Goal: Task Accomplishment & Management: Manage account settings

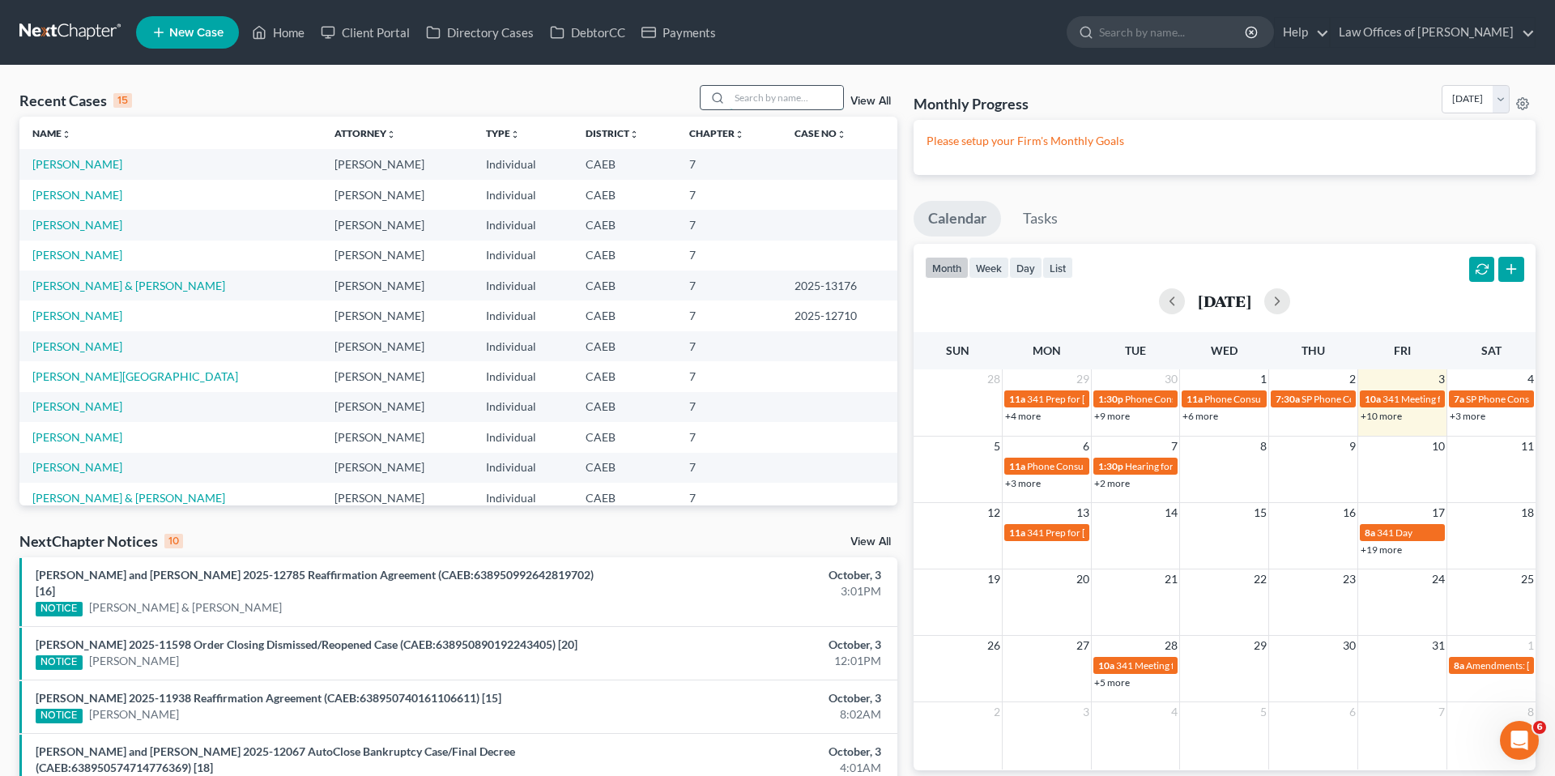
click at [778, 96] on input "search" at bounding box center [786, 97] width 113 height 23
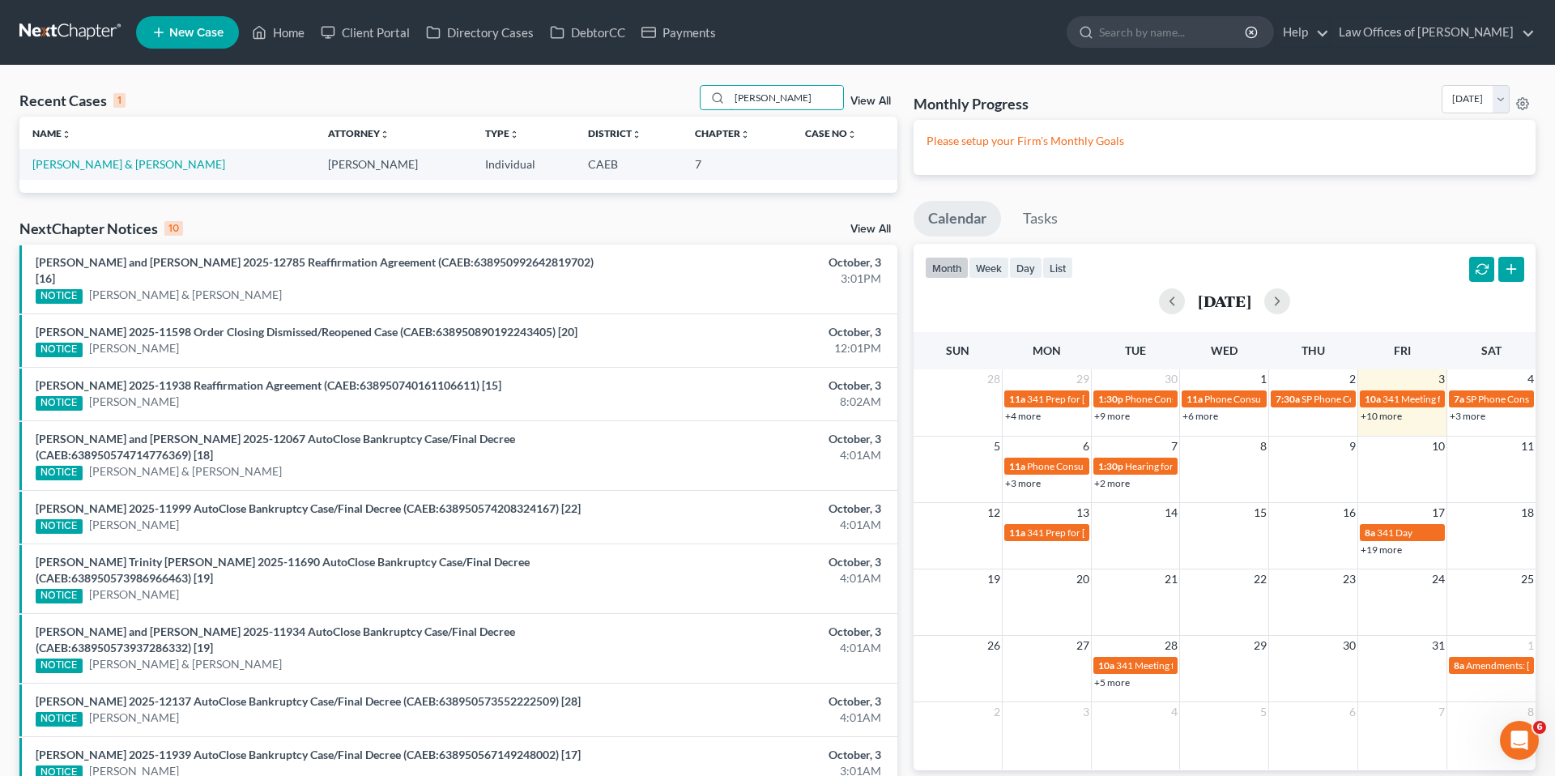
type input "[PERSON_NAME]"
click at [190, 40] on link "New Case" at bounding box center [187, 32] width 103 height 32
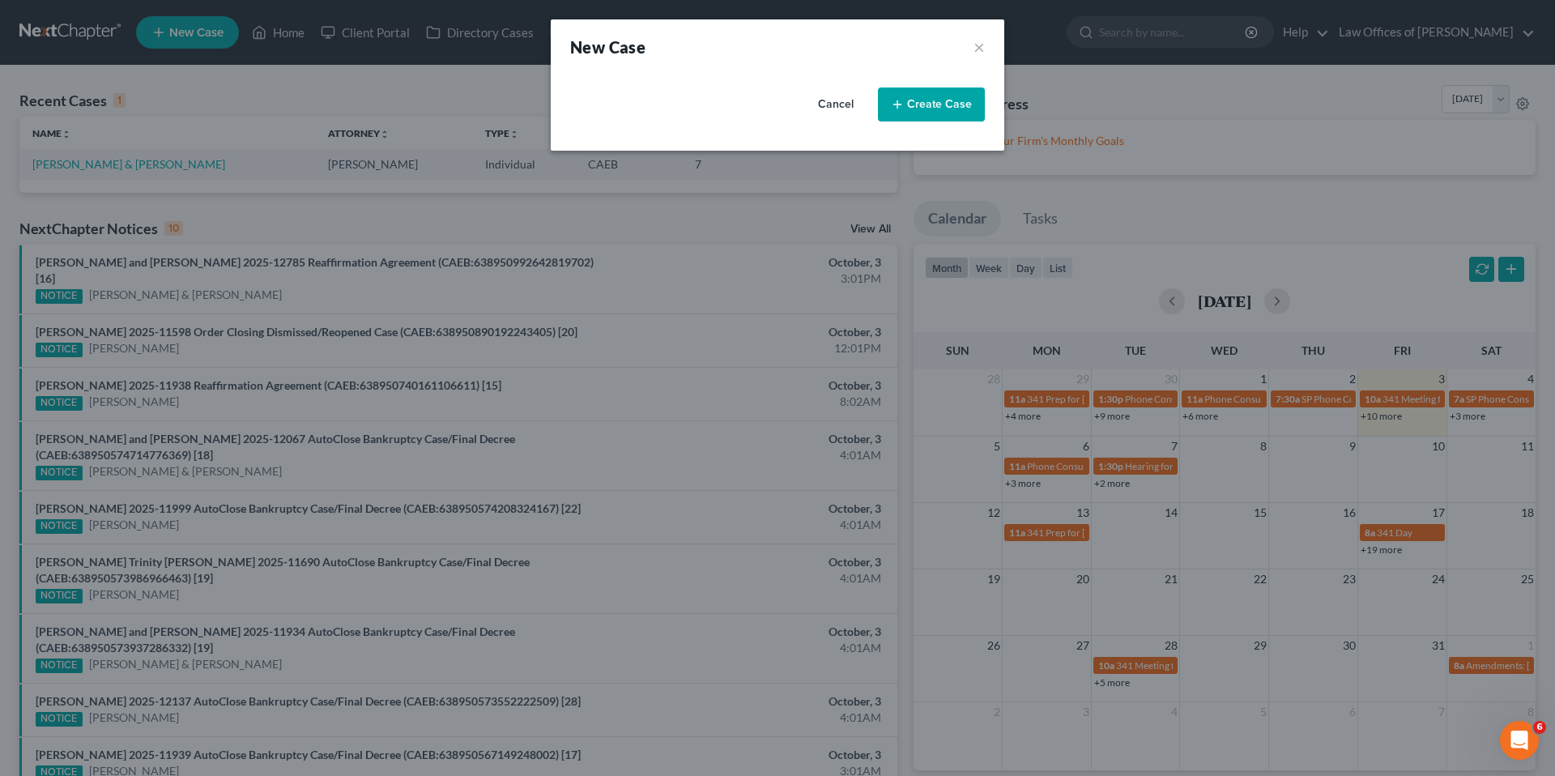
select select "8"
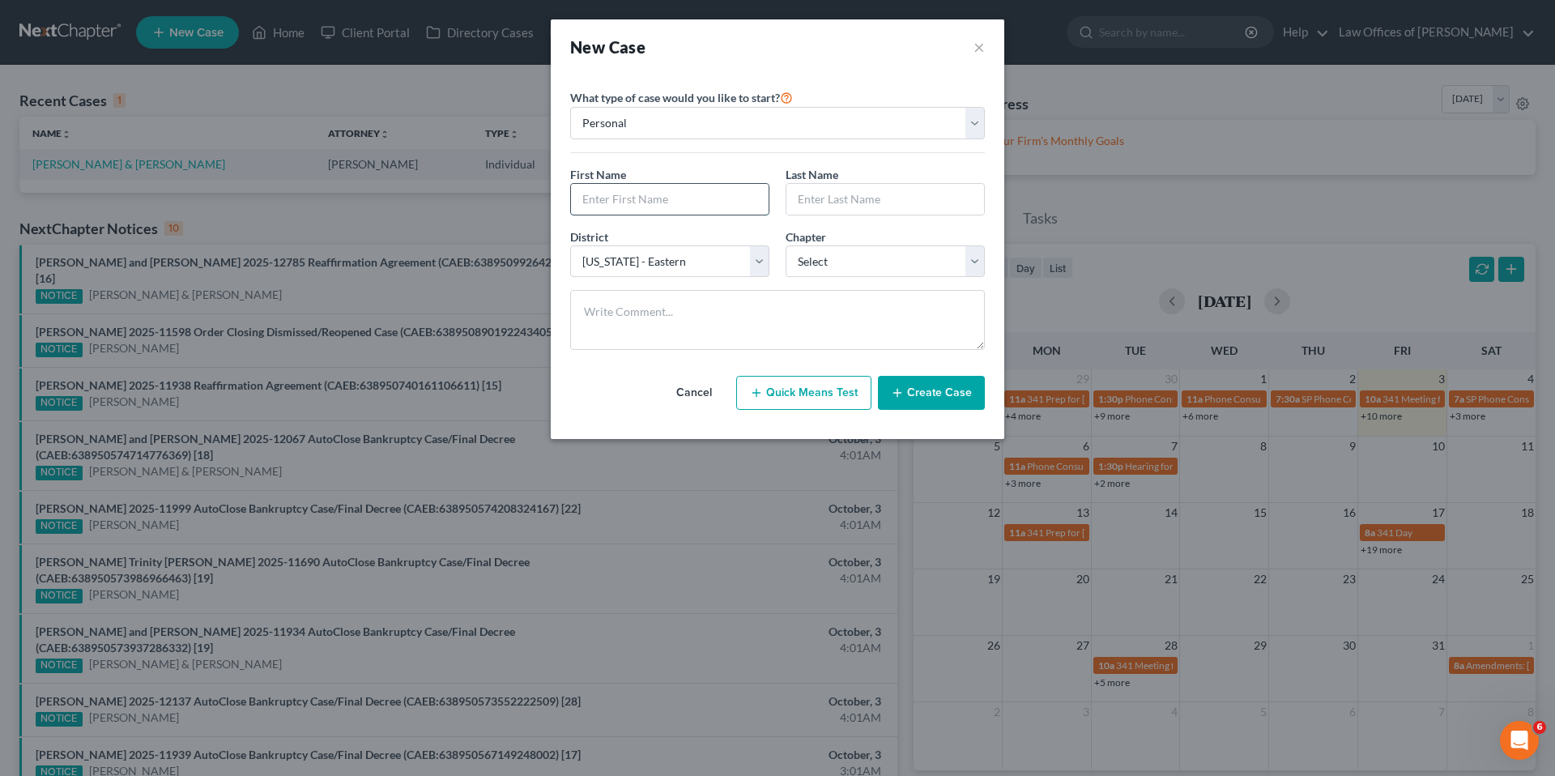
click at [623, 192] on input "text" at bounding box center [670, 199] width 198 height 31
type input "[PERSON_NAME]"
click at [863, 268] on select "Select 7 11 12 13" at bounding box center [885, 261] width 199 height 32
click at [786, 245] on select "Select 7 11 12 13" at bounding box center [885, 261] width 199 height 32
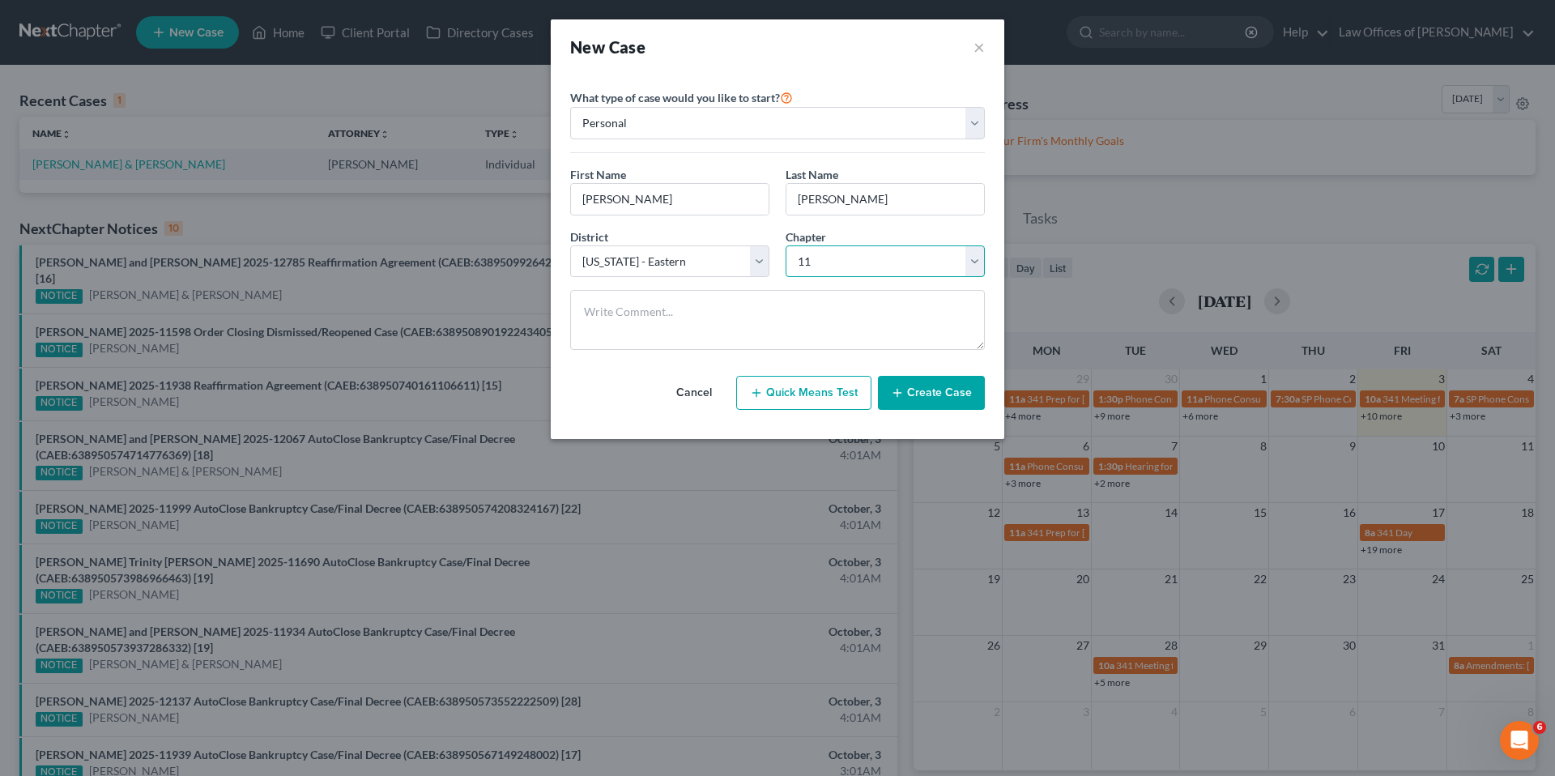
click at [830, 259] on select "Select 7 11 12 13" at bounding box center [885, 261] width 199 height 32
select select "0"
click at [786, 245] on select "Select 7 11 12 13" at bounding box center [885, 261] width 199 height 32
click at [957, 402] on button "Create Case" at bounding box center [931, 393] width 107 height 34
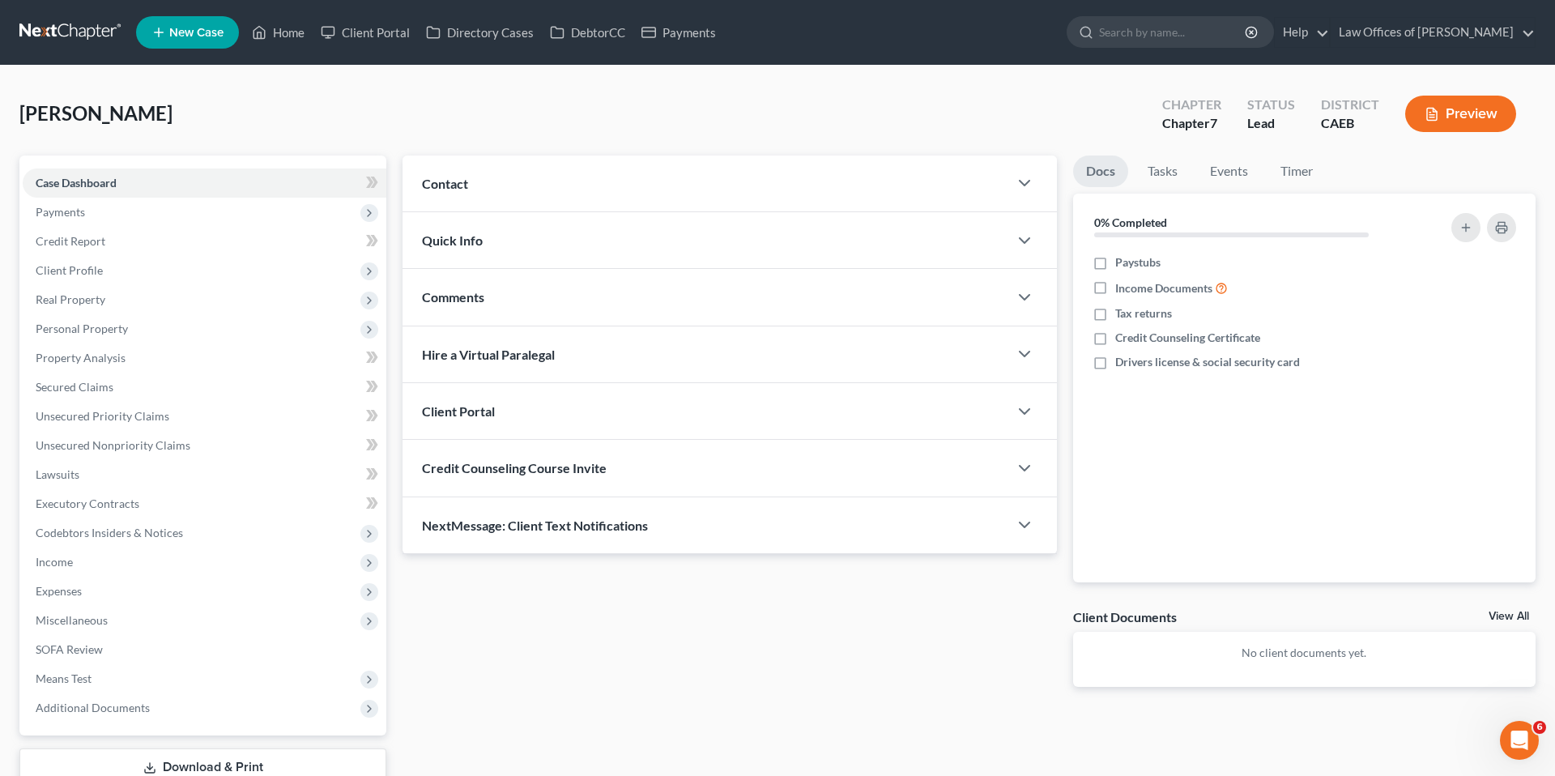
click at [965, 181] on div "Contact" at bounding box center [706, 184] width 606 height 56
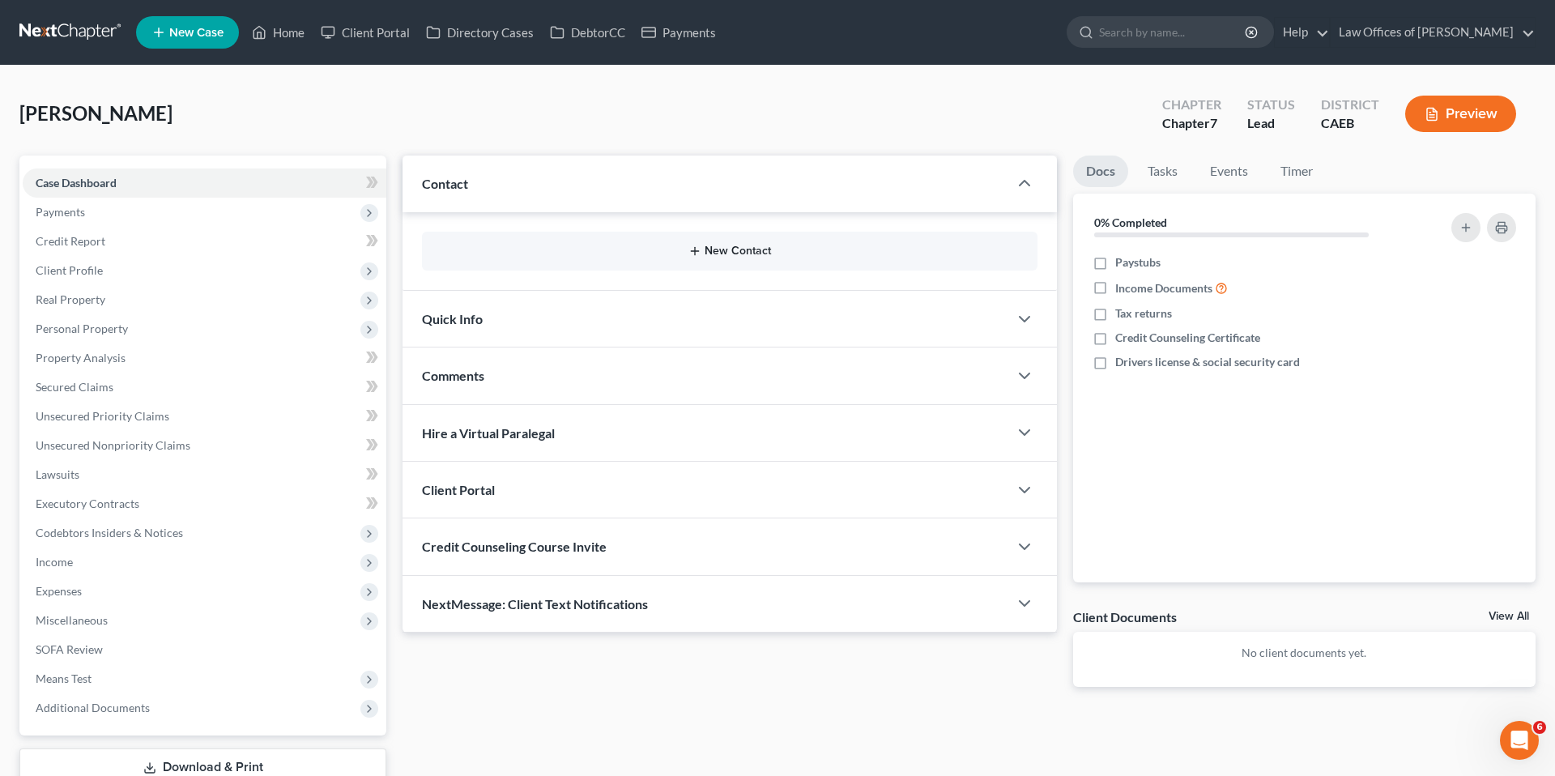
click at [713, 253] on button "New Contact" at bounding box center [730, 251] width 590 height 13
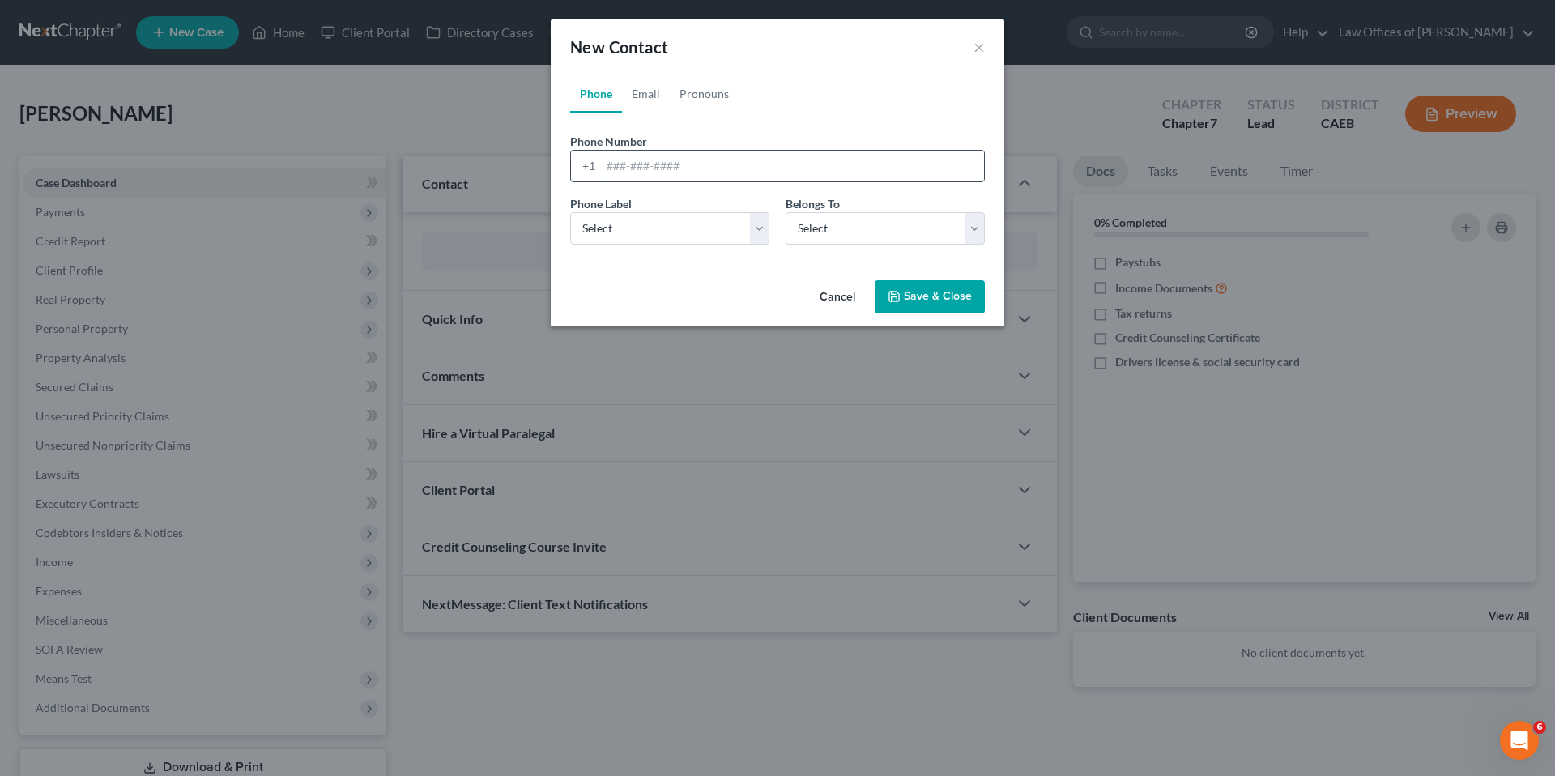
click at [787, 159] on input "tel" at bounding box center [792, 166] width 383 height 31
type input "6613464068"
click at [829, 232] on select "Select Client Other" at bounding box center [885, 228] width 199 height 32
select select "0"
click at [786, 212] on select "Select Client Other" at bounding box center [885, 228] width 199 height 32
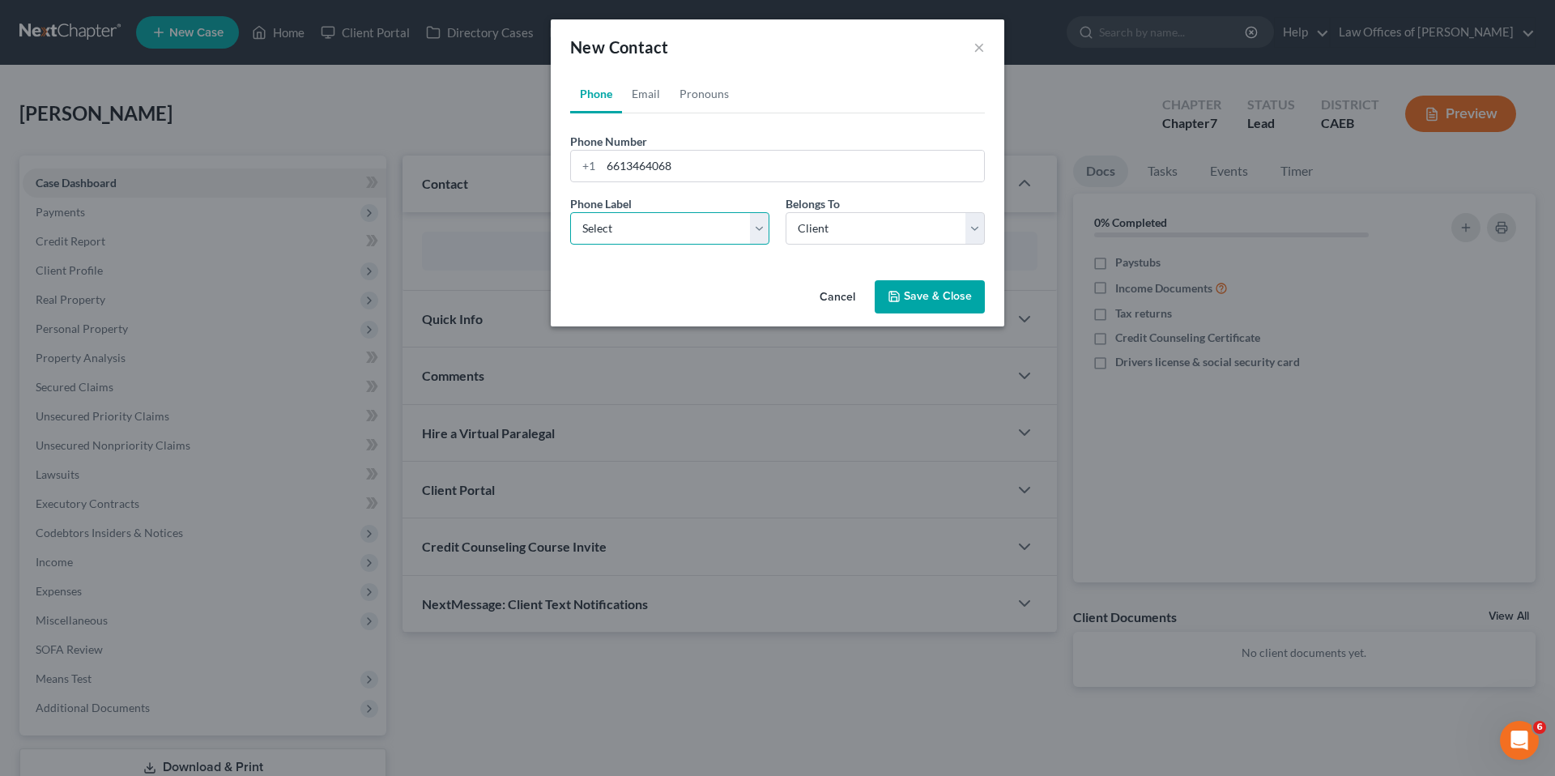
click at [717, 238] on select "Select Mobile Home Work Other" at bounding box center [669, 228] width 199 height 32
select select "0"
click at [570, 212] on select "Select Mobile Home Work Other" at bounding box center [669, 228] width 199 height 32
click at [915, 296] on button "Save & Close" at bounding box center [930, 297] width 110 height 34
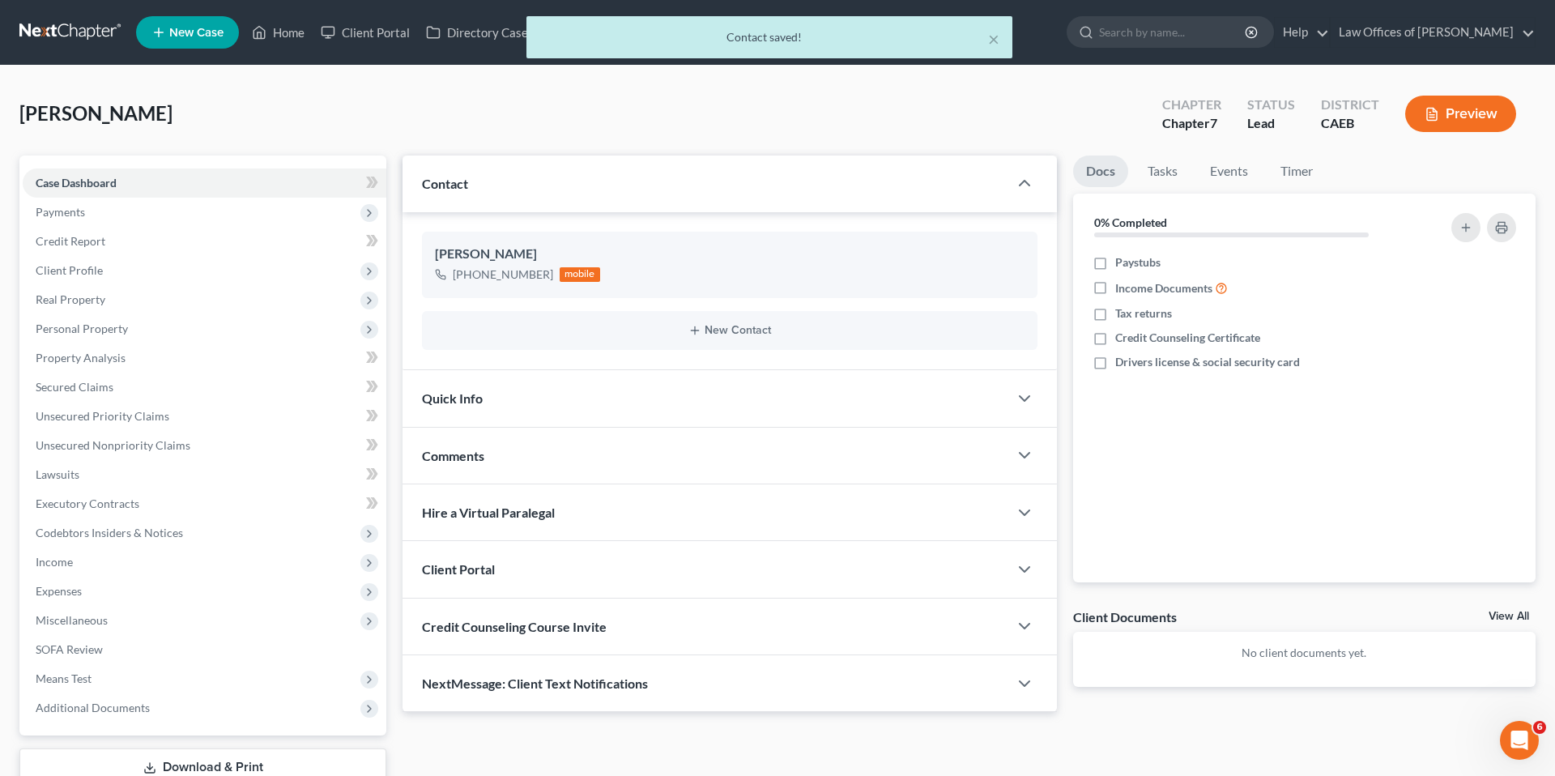
click at [566, 411] on div "Quick Info" at bounding box center [706, 398] width 606 height 56
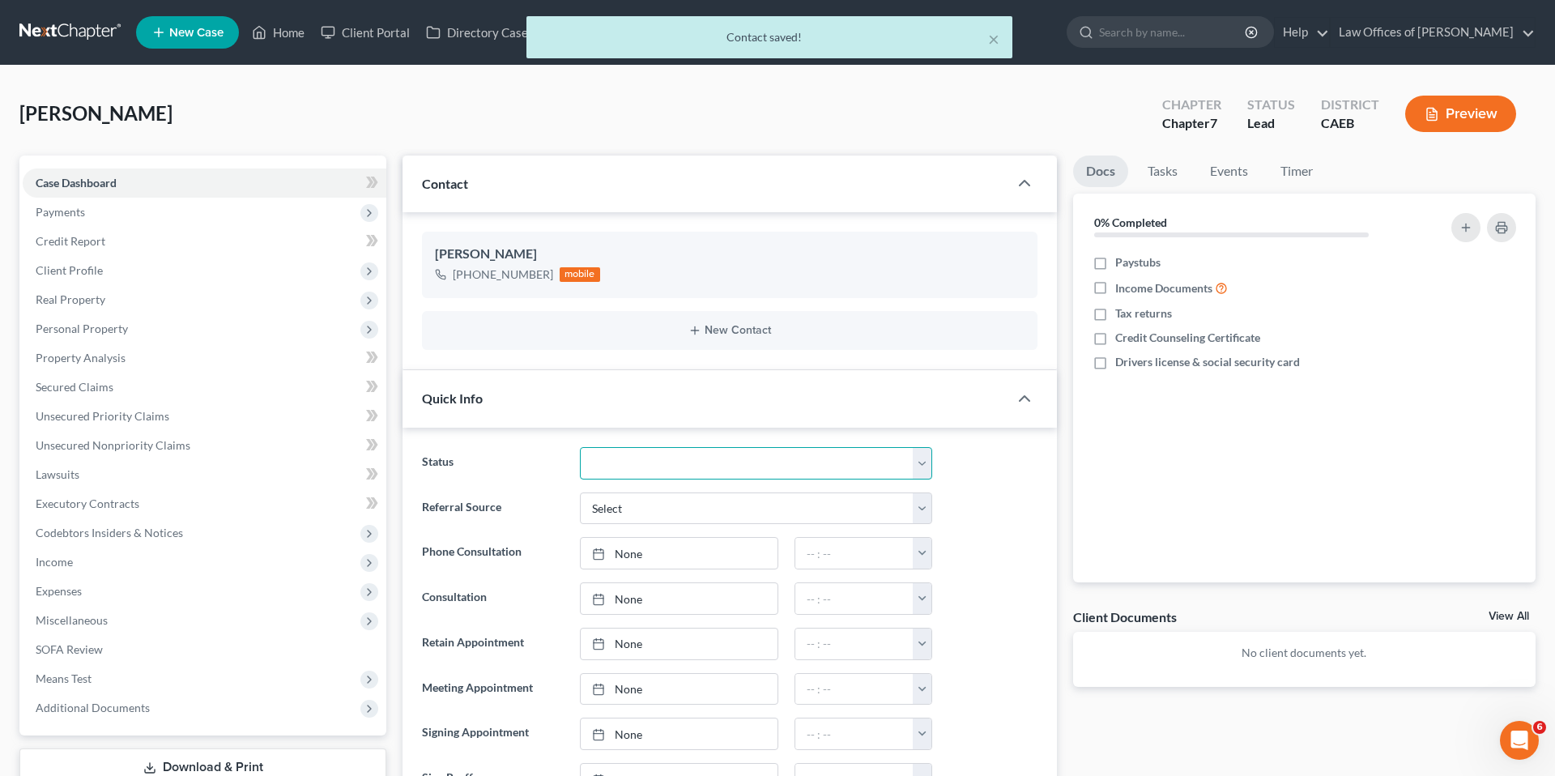
click at [633, 453] on select "Cancelled/Refund Closed Consultation Declined Discharged Filed Income Check In …" at bounding box center [756, 463] width 352 height 32
select select "2"
click at [580, 447] on select "Cancelled/Refund Closed Consultation Declined Discharged Filed Income Check In …" at bounding box center [756, 463] width 352 height 32
drag, startPoint x: 982, startPoint y: 471, endPoint x: 973, endPoint y: 475, distance: 9.8
click at [982, 471] on div "Status Cancelled/Refund Closed Consultation Declined Discharged Filed Income Ch…" at bounding box center [730, 463] width 632 height 32
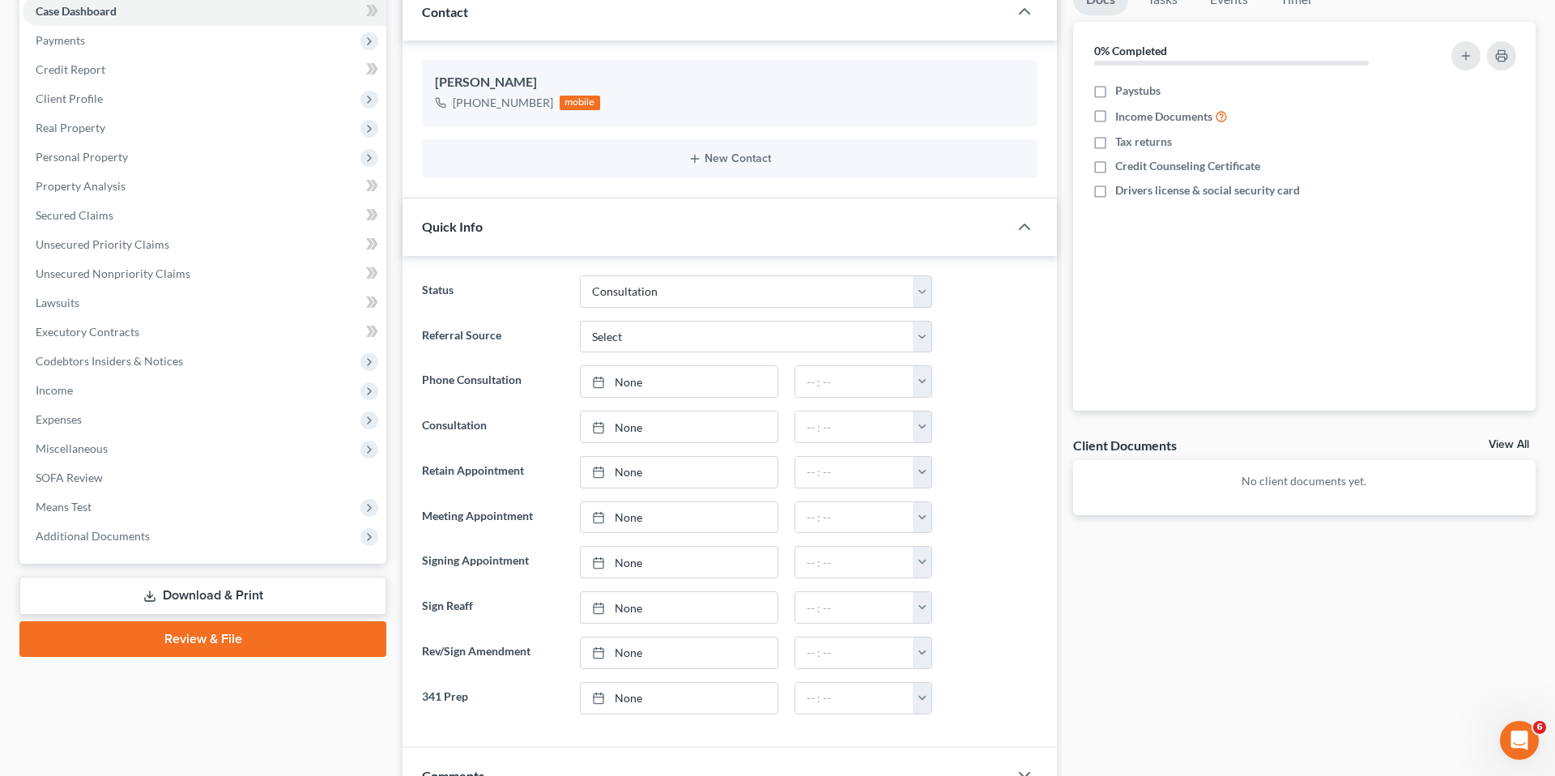
scroll to position [169, 0]
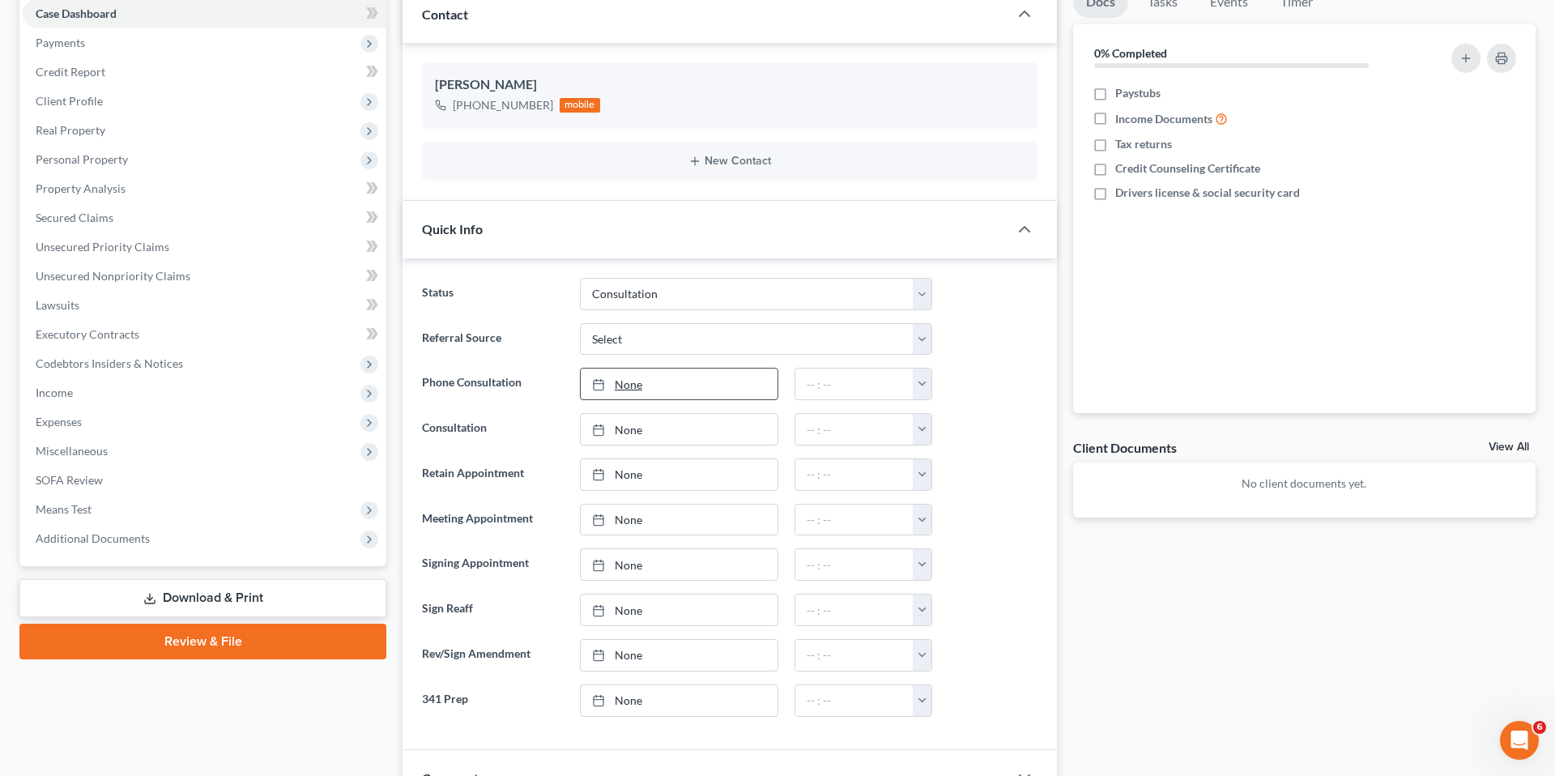
click at [713, 391] on link "None" at bounding box center [679, 384] width 197 height 31
type input "[DATE]"
click at [706, 393] on link "[DATE]" at bounding box center [679, 384] width 197 height 31
click at [918, 387] on button "button" at bounding box center [922, 384] width 19 height 31
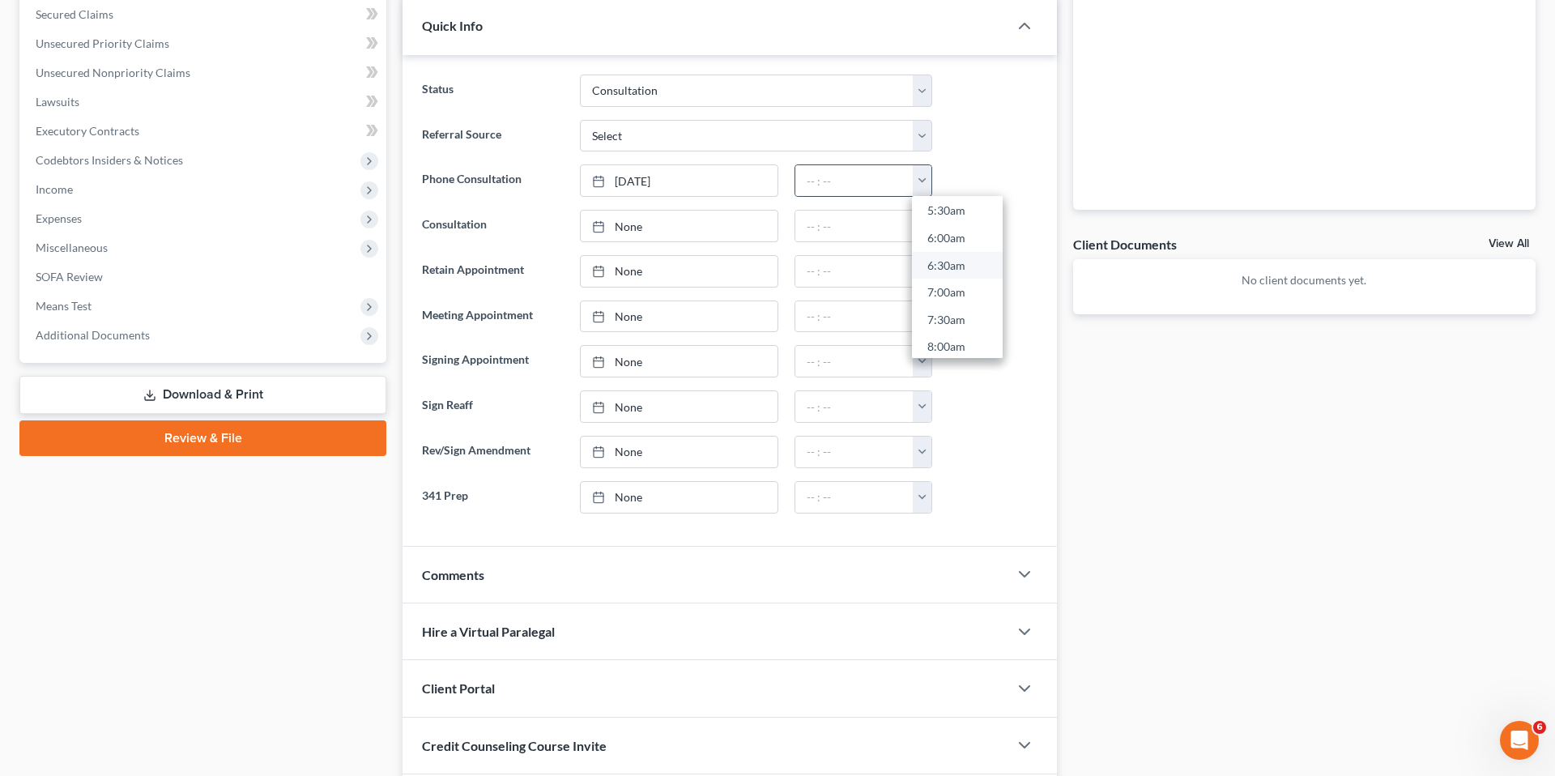
scroll to position [293, 0]
click at [965, 279] on link "6:30am" at bounding box center [957, 277] width 91 height 28
type input "6:30am"
click at [988, 320] on div at bounding box center [992, 316] width 105 height 32
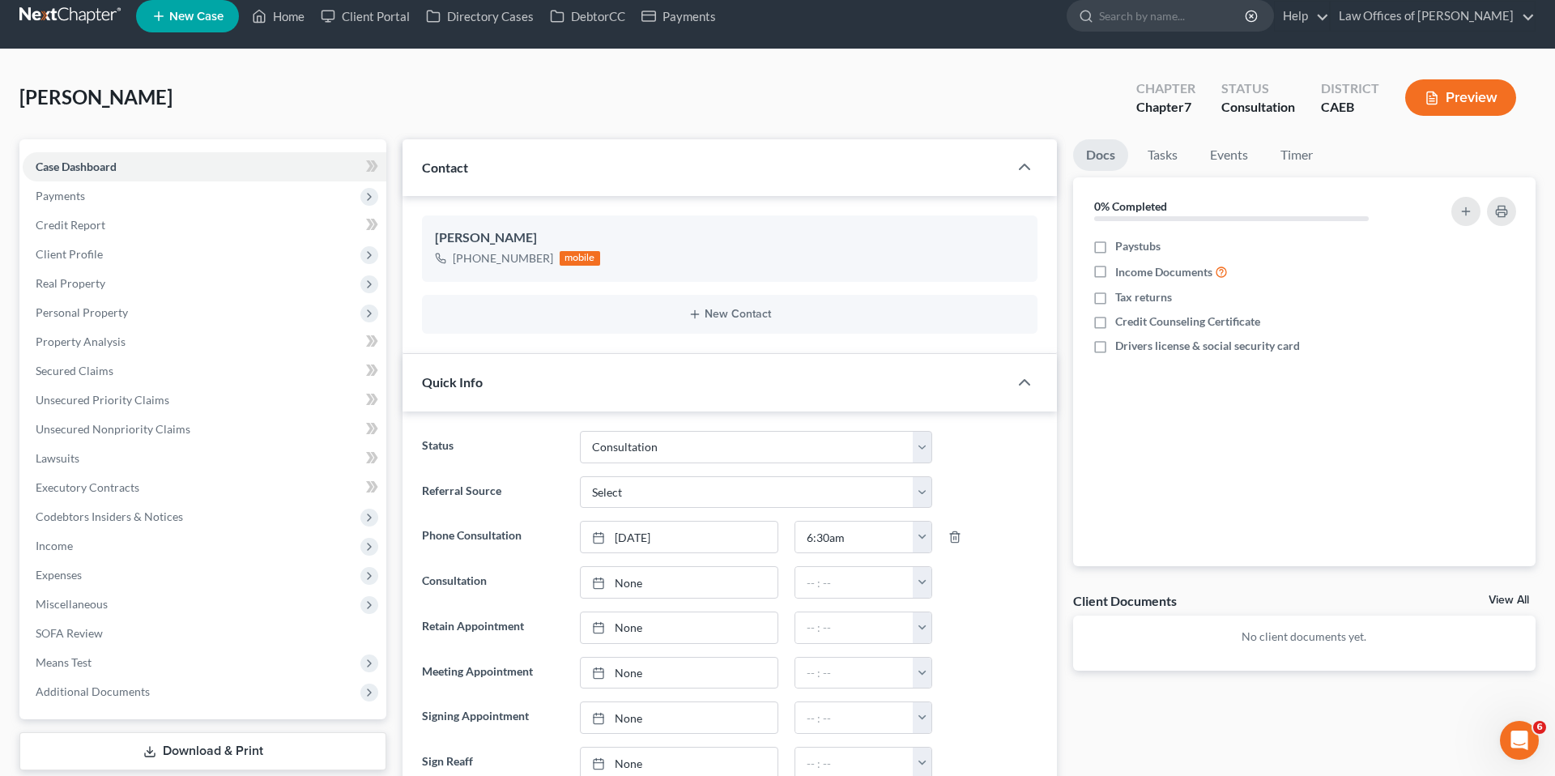
scroll to position [0, 0]
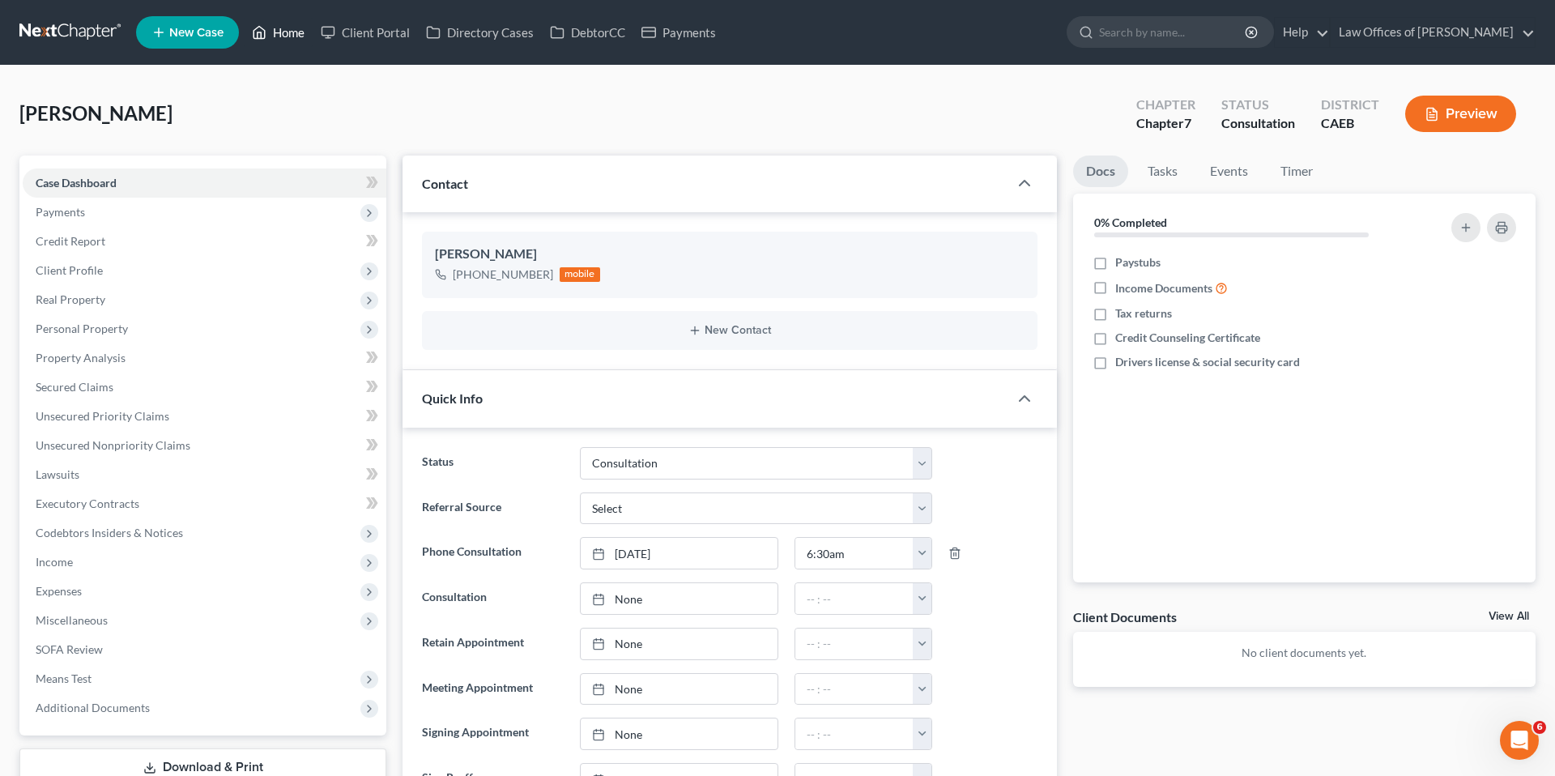
click at [294, 28] on link "Home" at bounding box center [278, 32] width 69 height 29
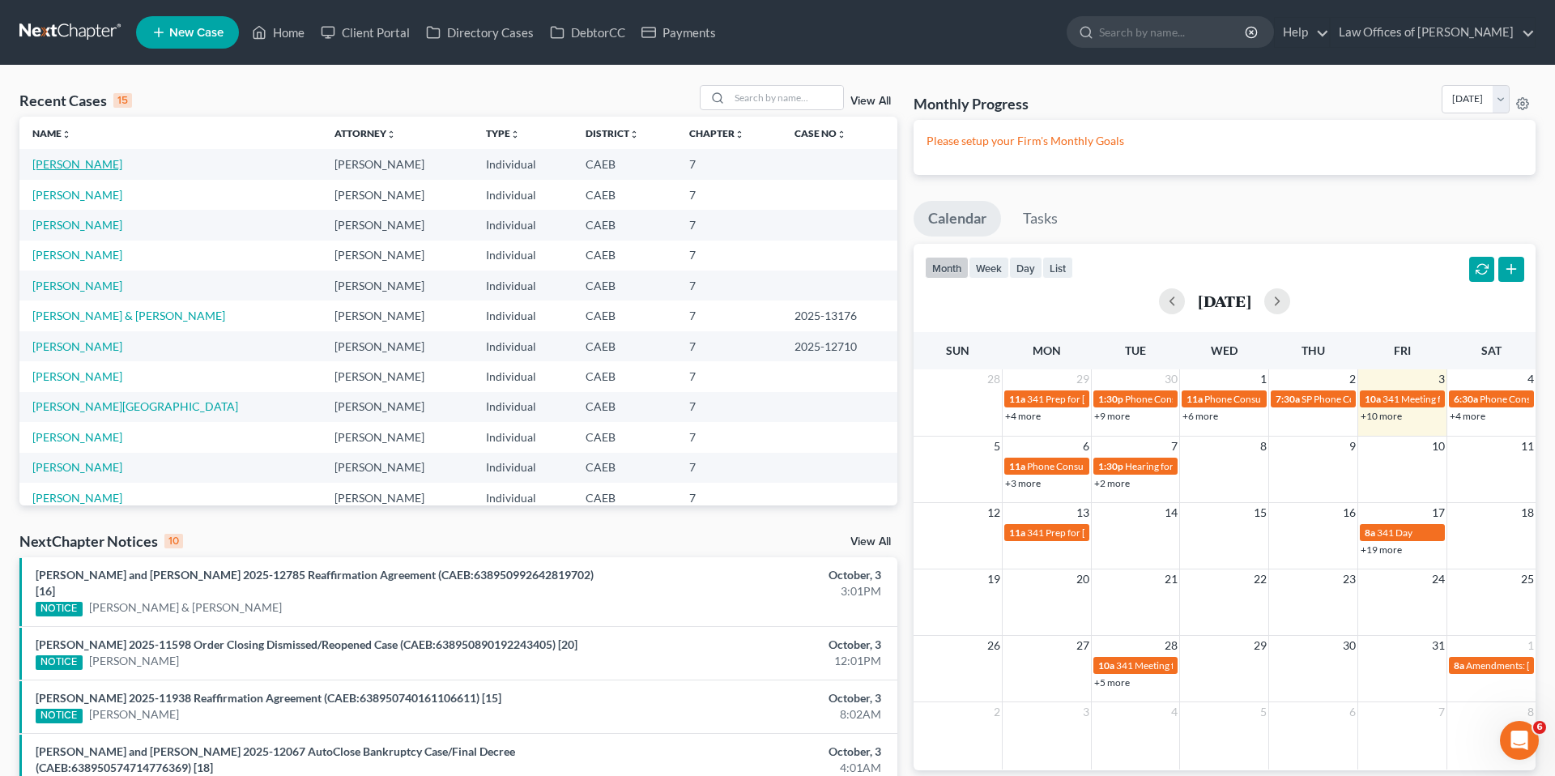
click at [48, 164] on link "[PERSON_NAME]" at bounding box center [77, 164] width 90 height 14
select select "2"
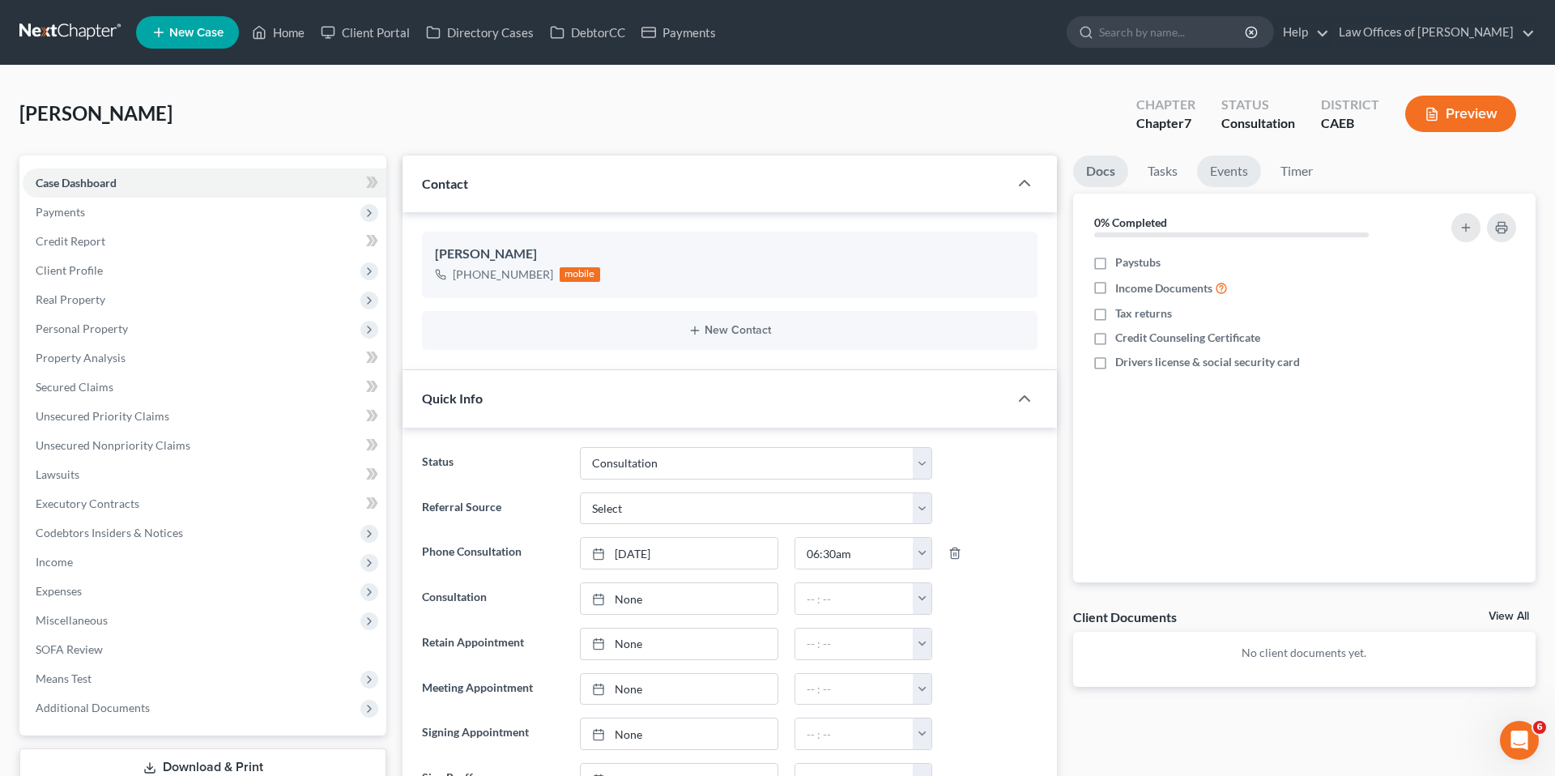
click at [1226, 178] on link "Events" at bounding box center [1229, 172] width 64 height 32
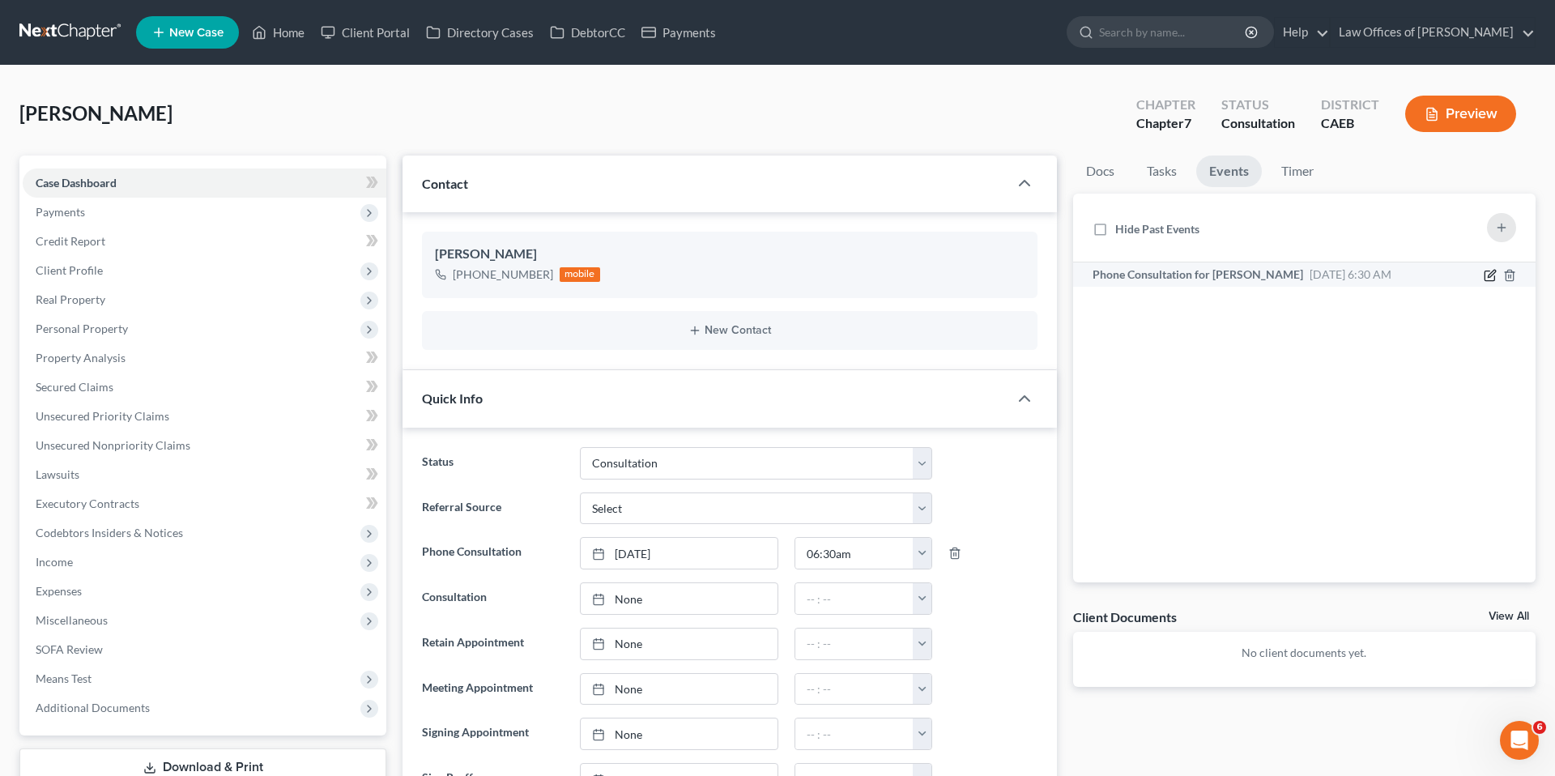
click at [1489, 271] on icon "button" at bounding box center [1490, 276] width 10 height 10
select select "Days"
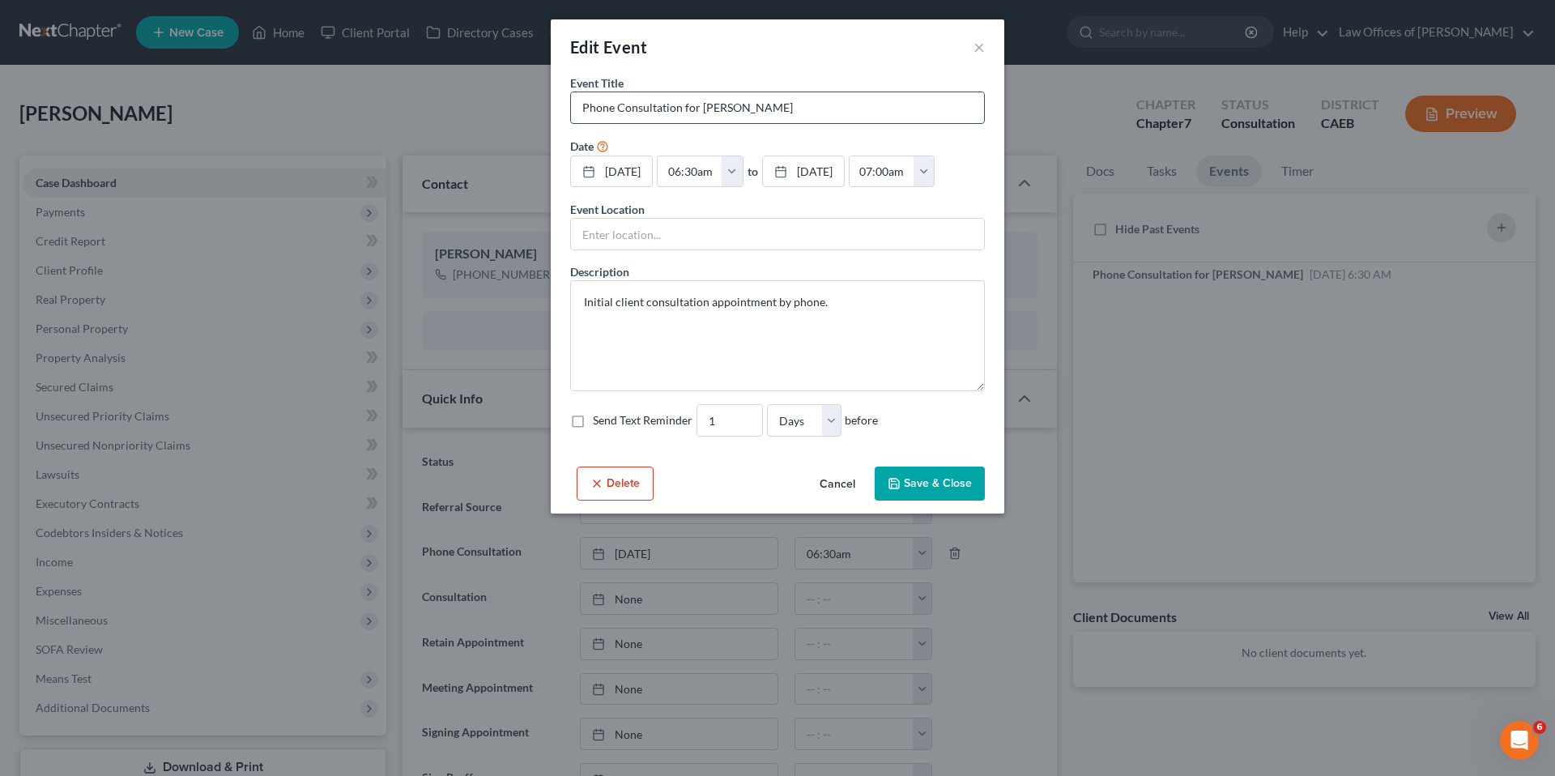
drag, startPoint x: 578, startPoint y: 110, endPoint x: 590, endPoint y: 122, distance: 16.6
click at [578, 110] on input "Phone Consultation for [PERSON_NAME]" at bounding box center [777, 107] width 413 height 31
type input "SP Phone Consultation for [PERSON_NAME]"
click at [927, 483] on button "Save & Close" at bounding box center [930, 484] width 110 height 34
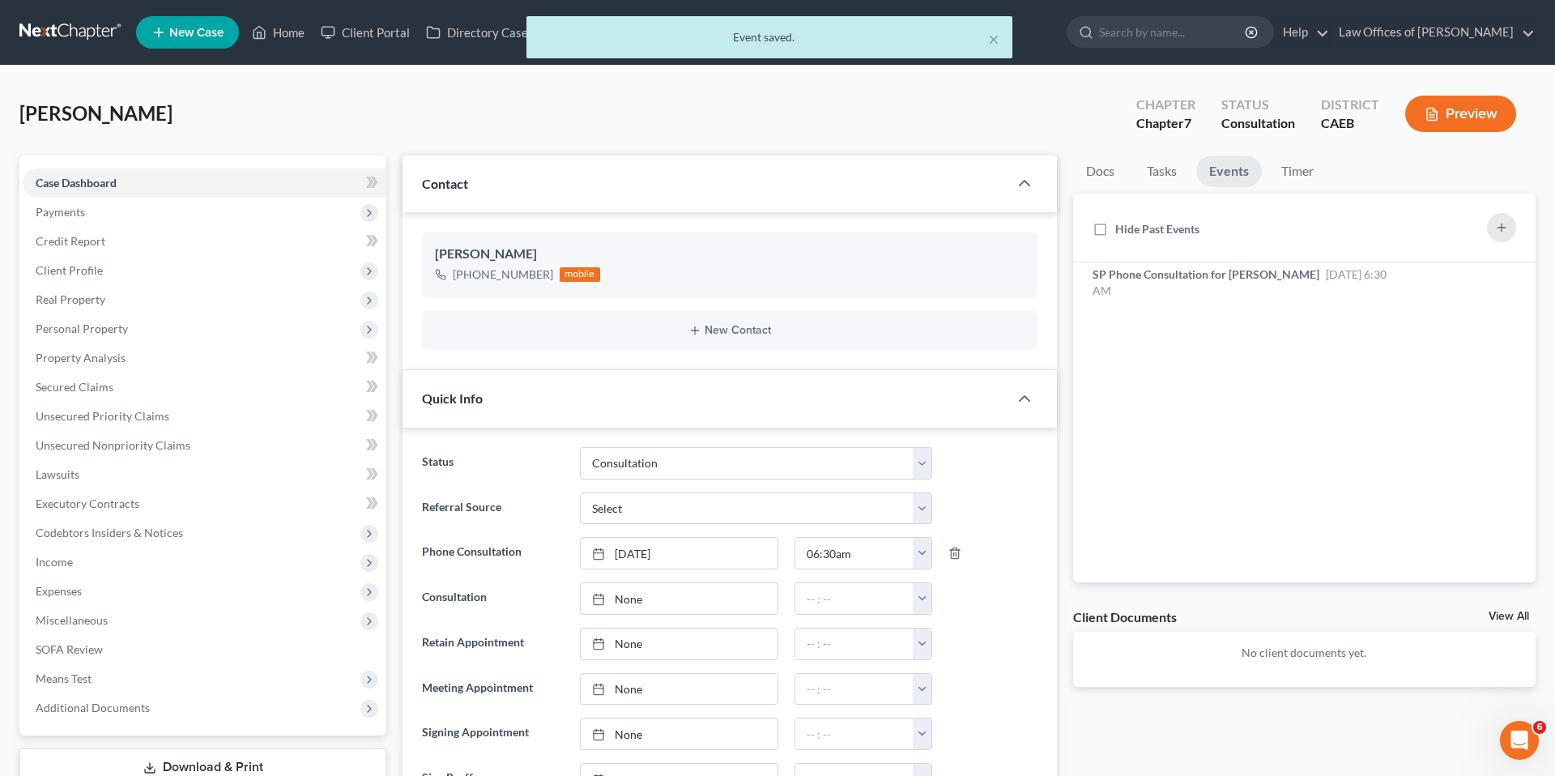
drag, startPoint x: 285, startPoint y: 40, endPoint x: 283, endPoint y: 31, distance: 10.0
click at [285, 40] on div "× Event saved." at bounding box center [769, 41] width 1555 height 50
click at [283, 32] on div "× Event saved." at bounding box center [769, 41] width 1555 height 50
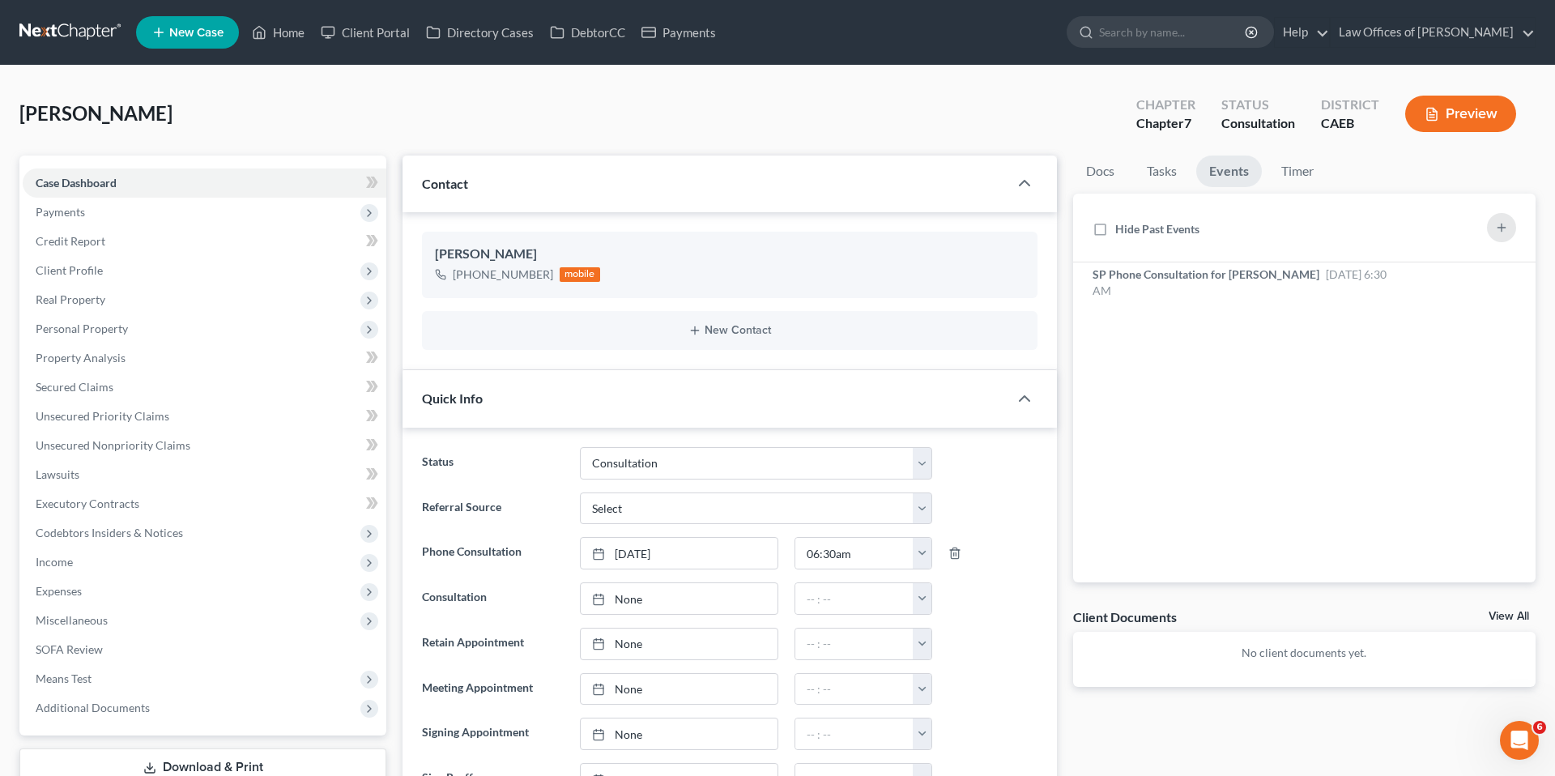
click at [176, 27] on span "New Case" at bounding box center [196, 33] width 54 height 12
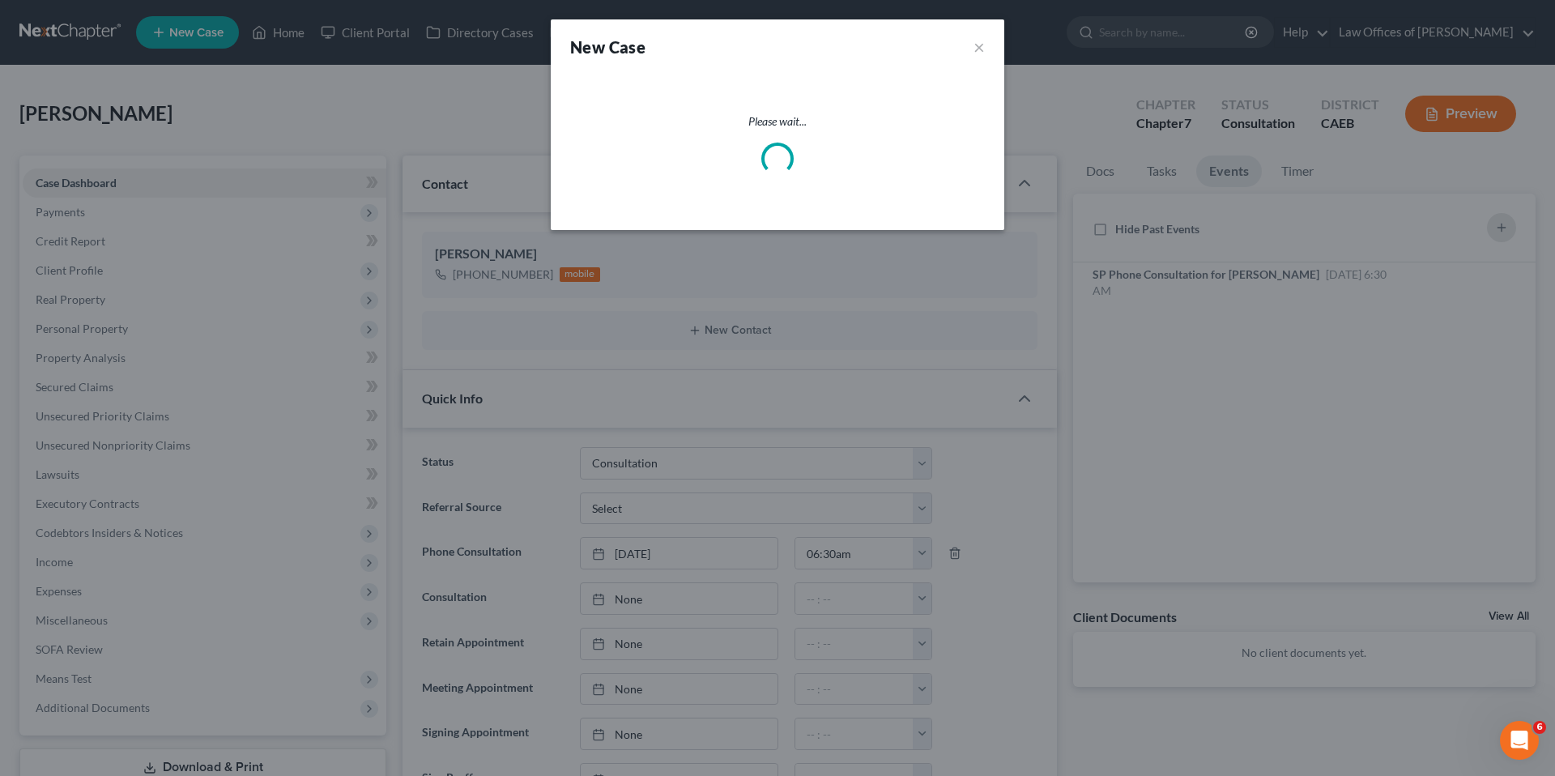
select select "8"
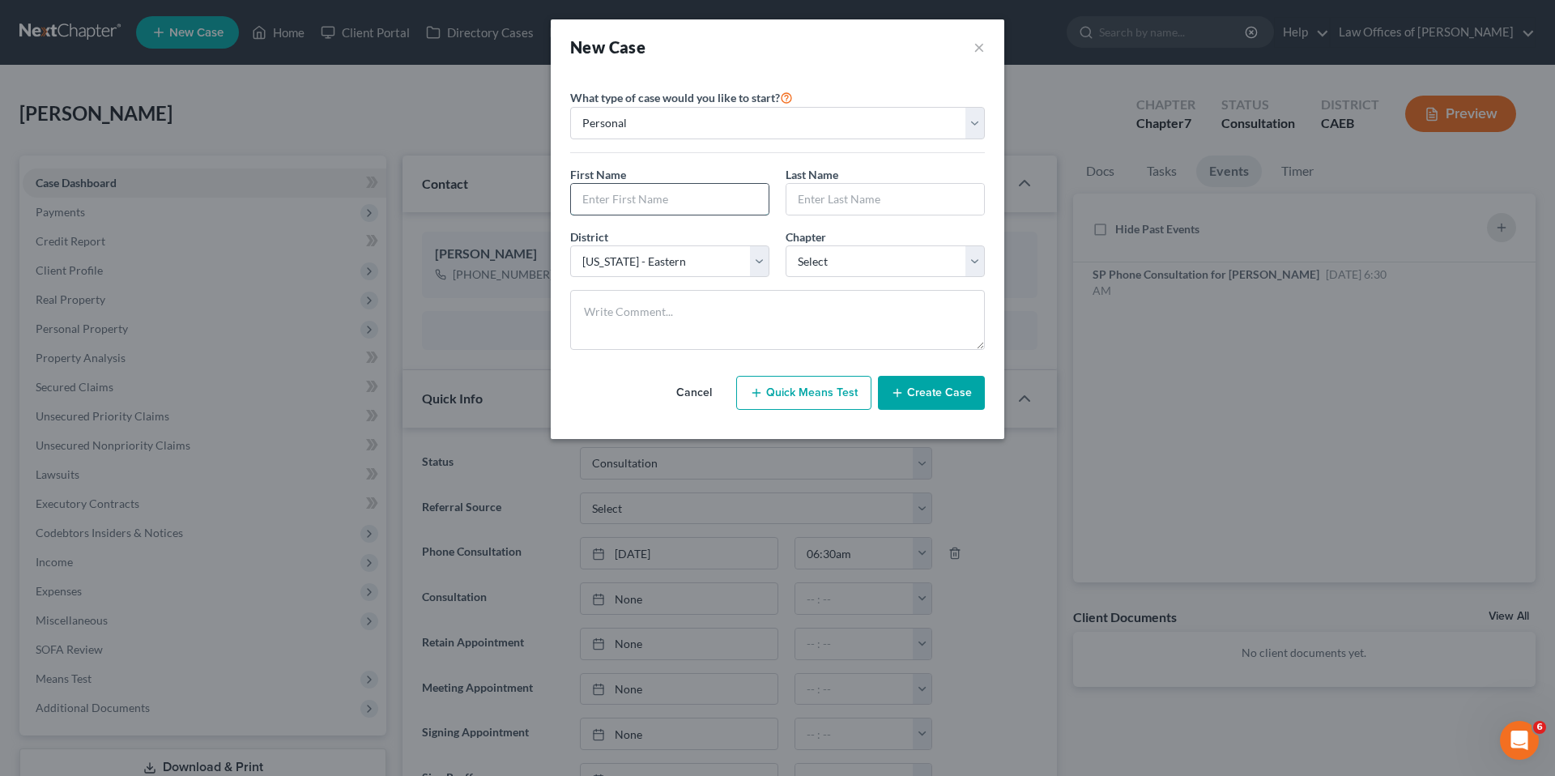
click at [603, 190] on input "text" at bounding box center [670, 199] width 198 height 31
type input "[PERSON_NAME]"
click at [817, 265] on select "Select 7 11 12 13" at bounding box center [885, 261] width 199 height 32
select select "0"
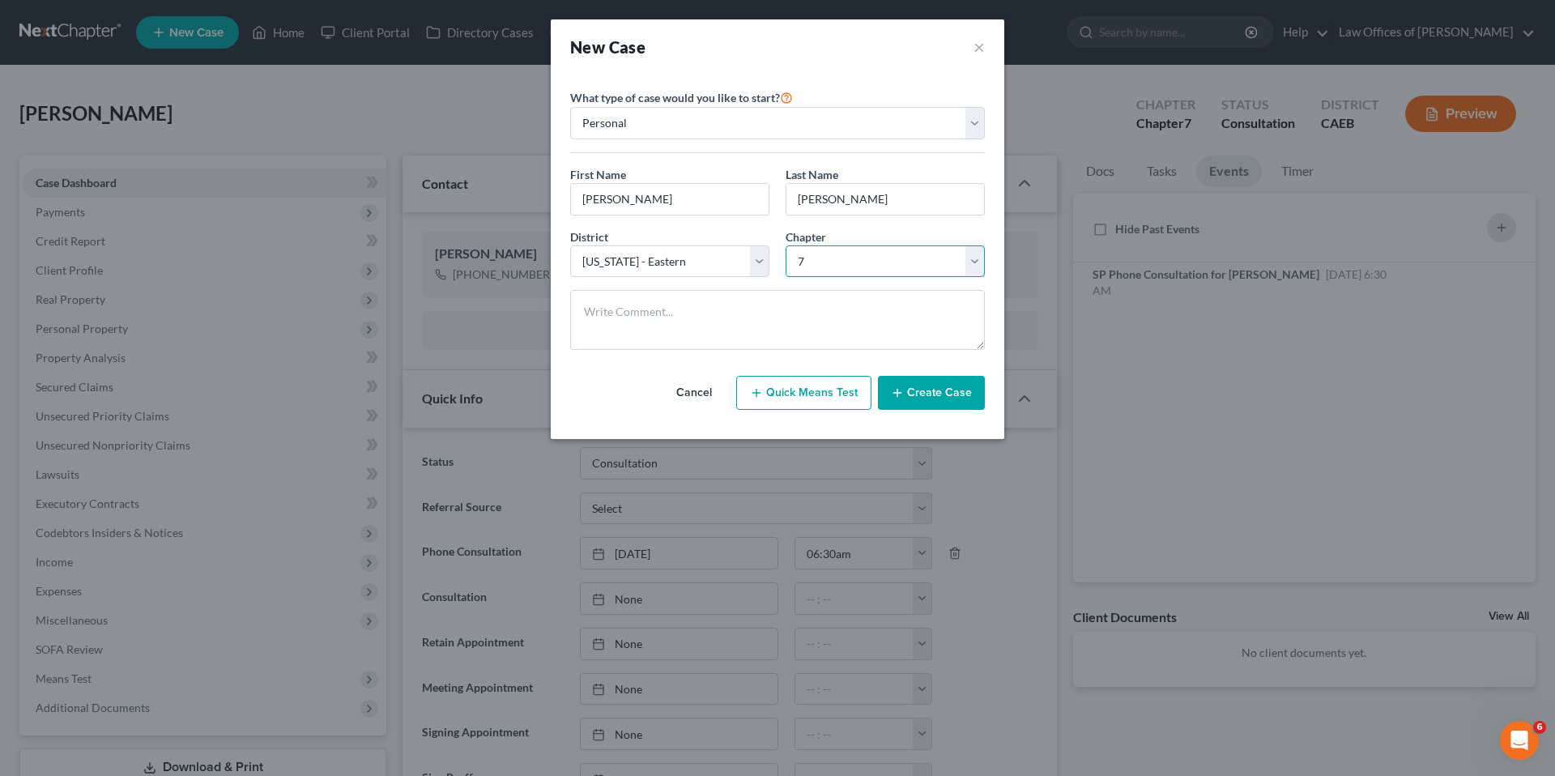
click at [786, 245] on select "Select 7 11 12 13" at bounding box center [885, 261] width 199 height 32
click at [936, 400] on button "Create Case" at bounding box center [931, 393] width 107 height 34
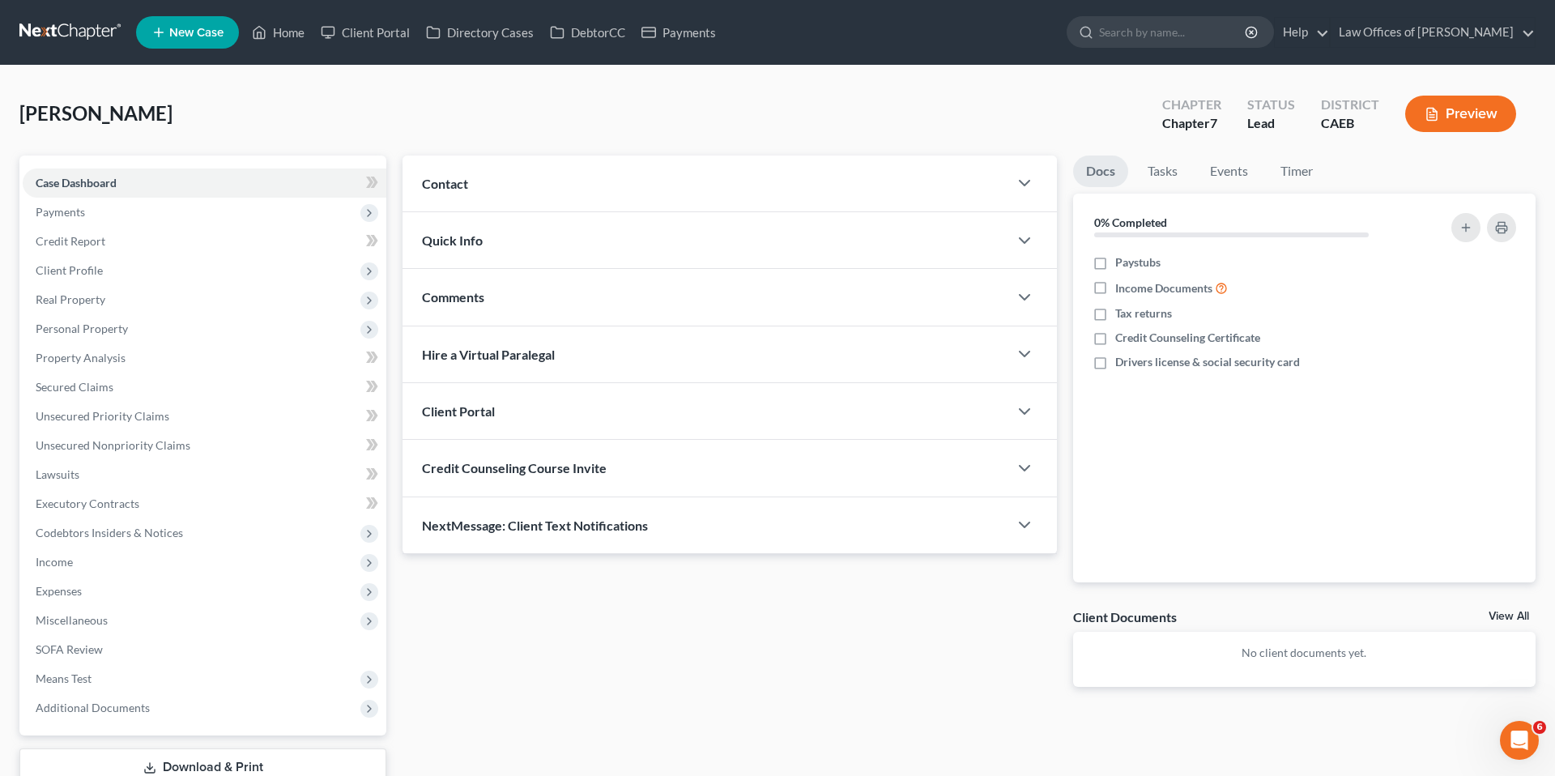
drag, startPoint x: 874, startPoint y: 168, endPoint x: 822, endPoint y: 220, distance: 73.3
click at [874, 168] on div "Contact" at bounding box center [706, 184] width 606 height 56
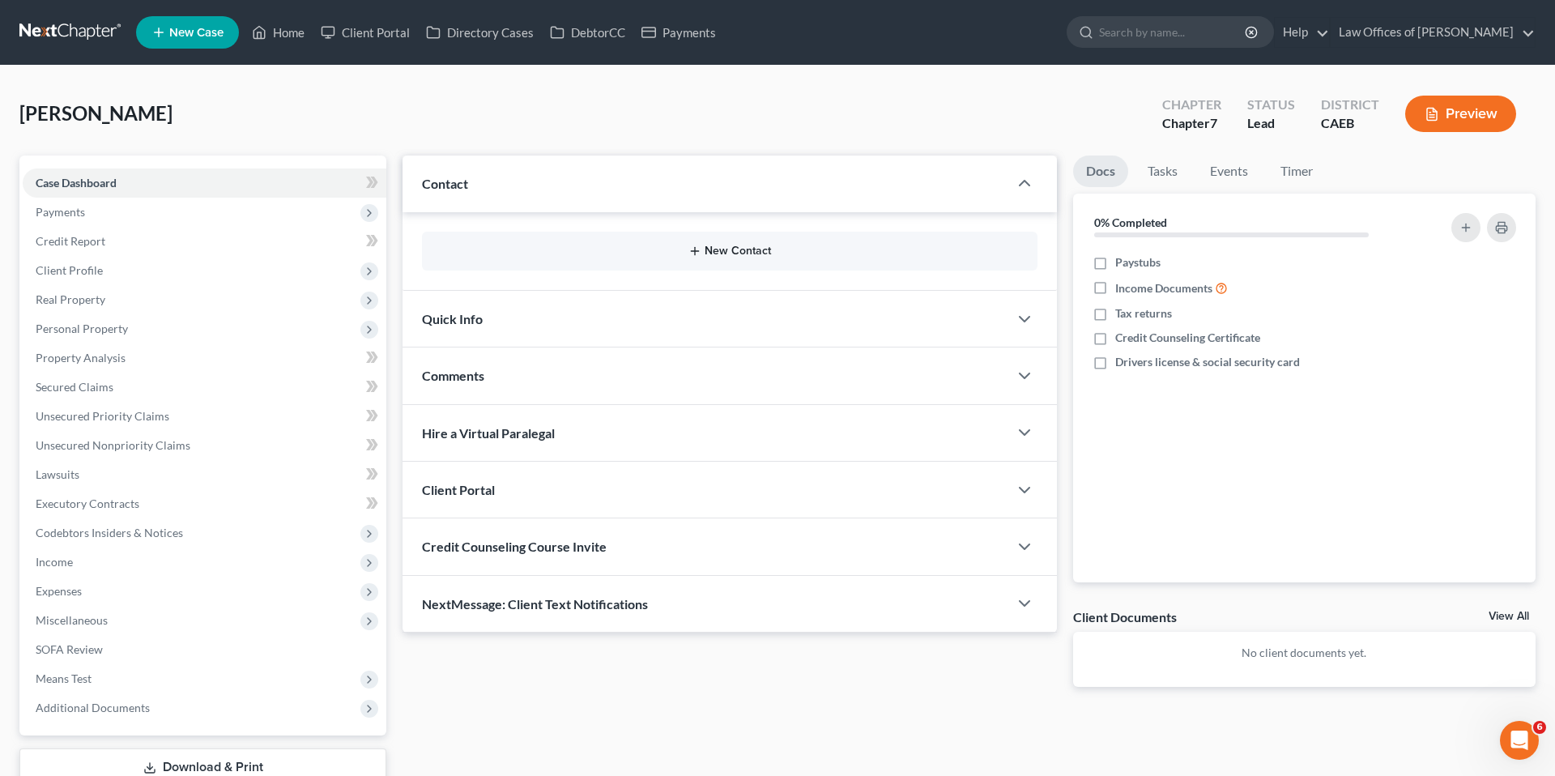
click at [722, 250] on button "New Contact" at bounding box center [730, 251] width 590 height 13
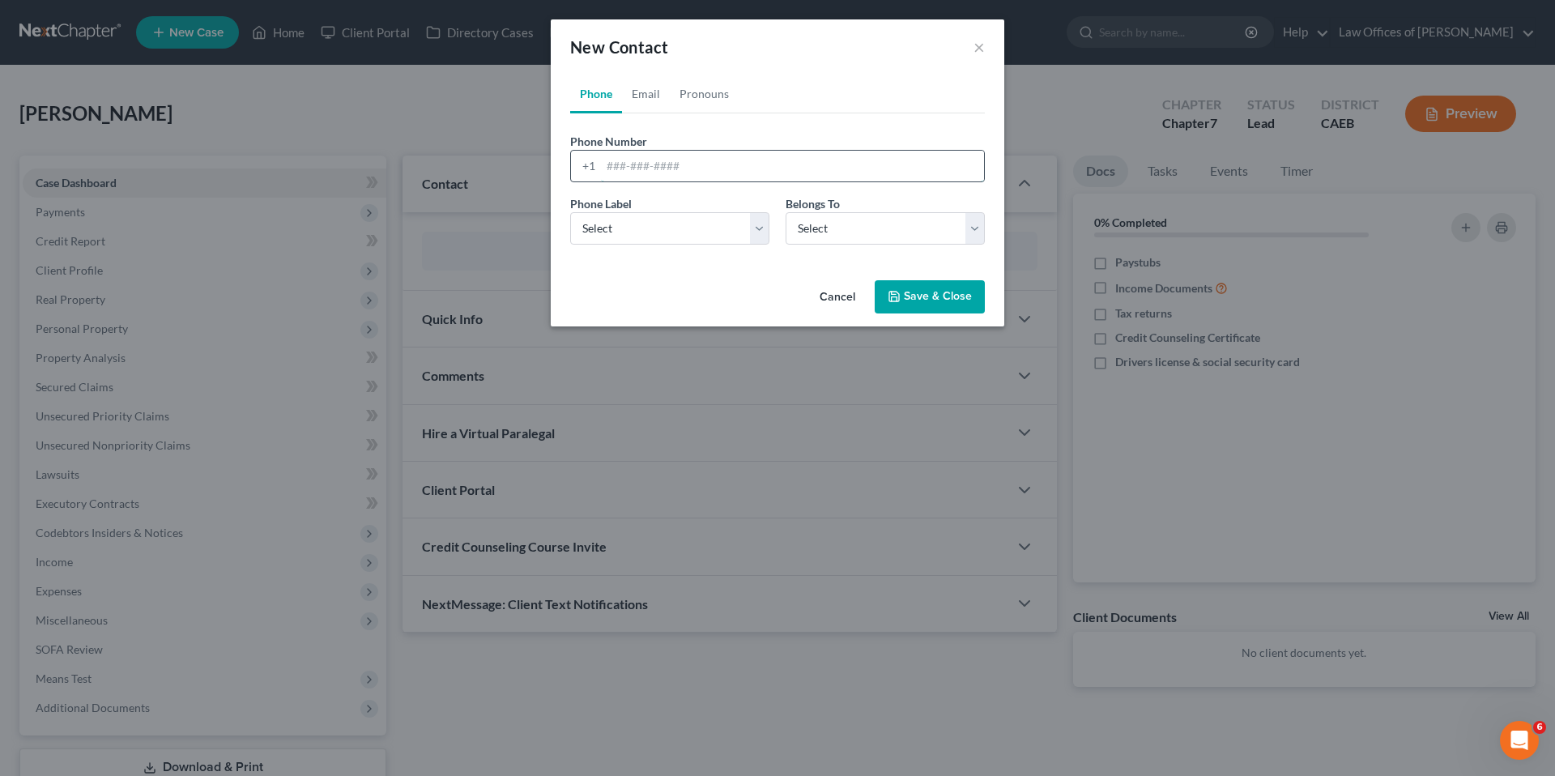
click at [727, 162] on input "tel" at bounding box center [792, 166] width 383 height 31
type input "6615652702"
click at [799, 229] on select "Select Client Other" at bounding box center [885, 228] width 199 height 32
select select "0"
click at [786, 212] on select "Select Client Other" at bounding box center [885, 228] width 199 height 32
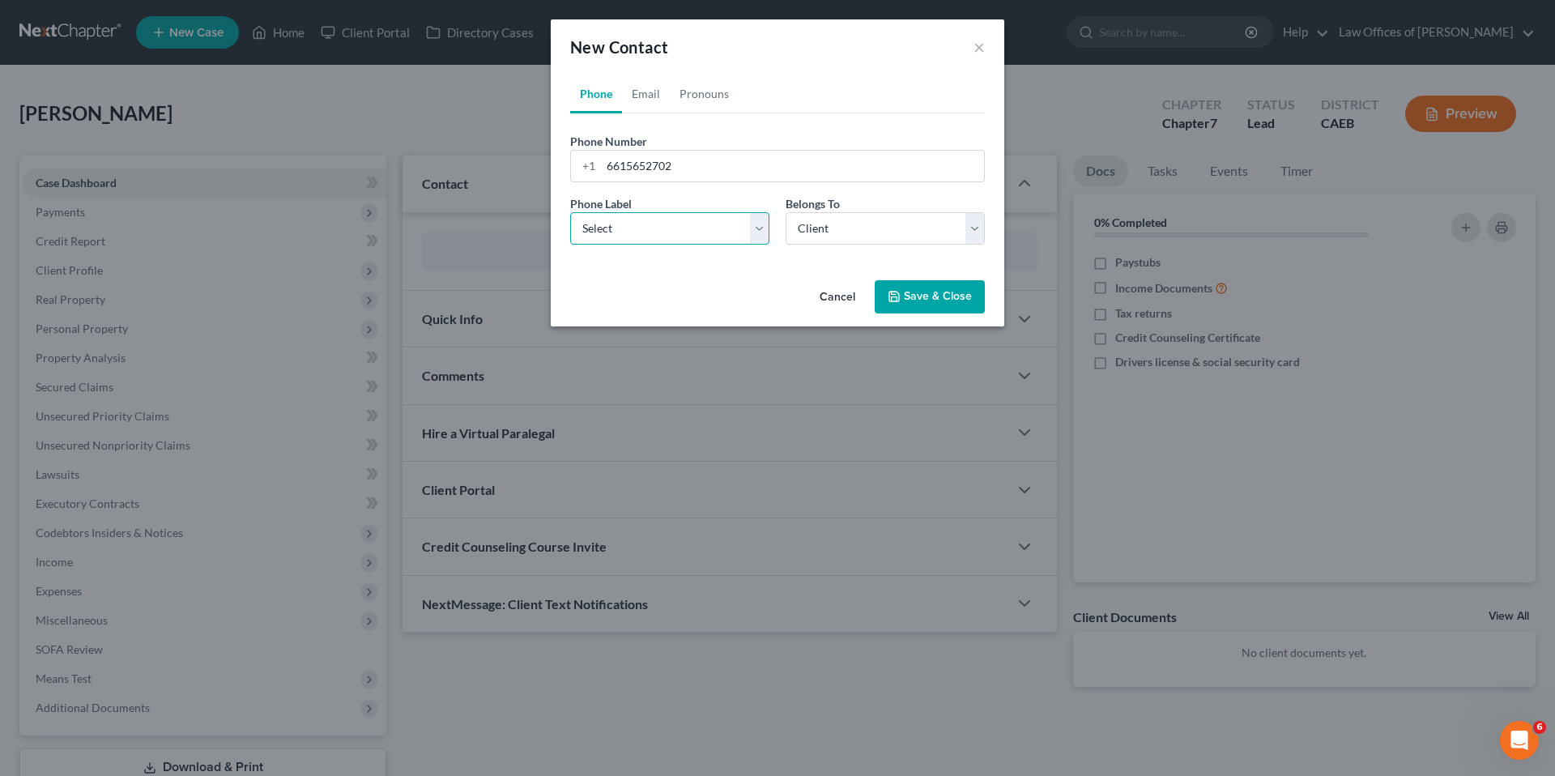
click at [675, 223] on select "Select Mobile Home Work Other" at bounding box center [669, 228] width 199 height 32
select select "0"
click at [570, 212] on select "Select Mobile Home Work Other" at bounding box center [669, 228] width 199 height 32
click at [967, 307] on button "Save & Close" at bounding box center [930, 297] width 110 height 34
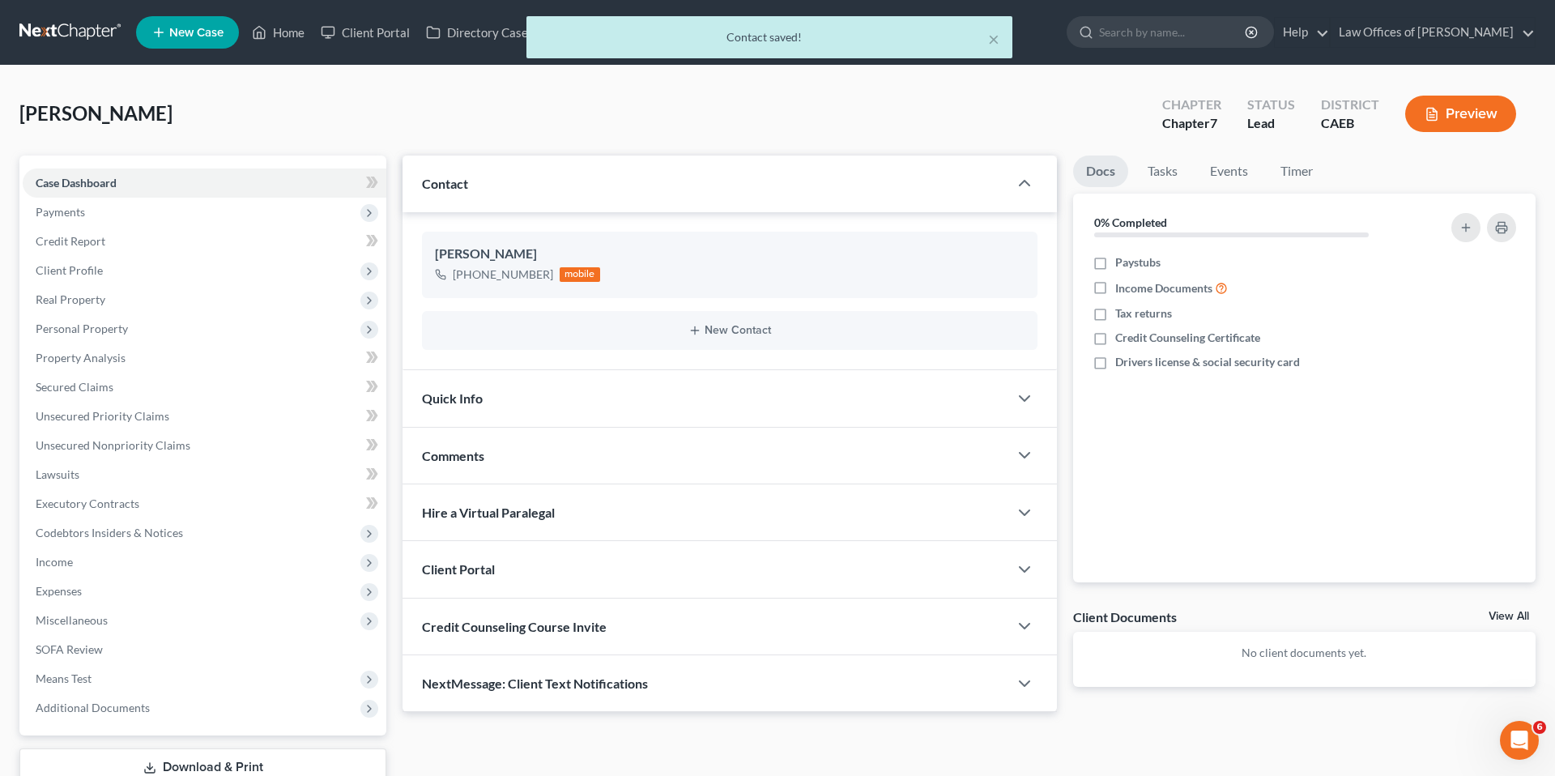
click at [717, 411] on div "Quick Info" at bounding box center [706, 398] width 606 height 56
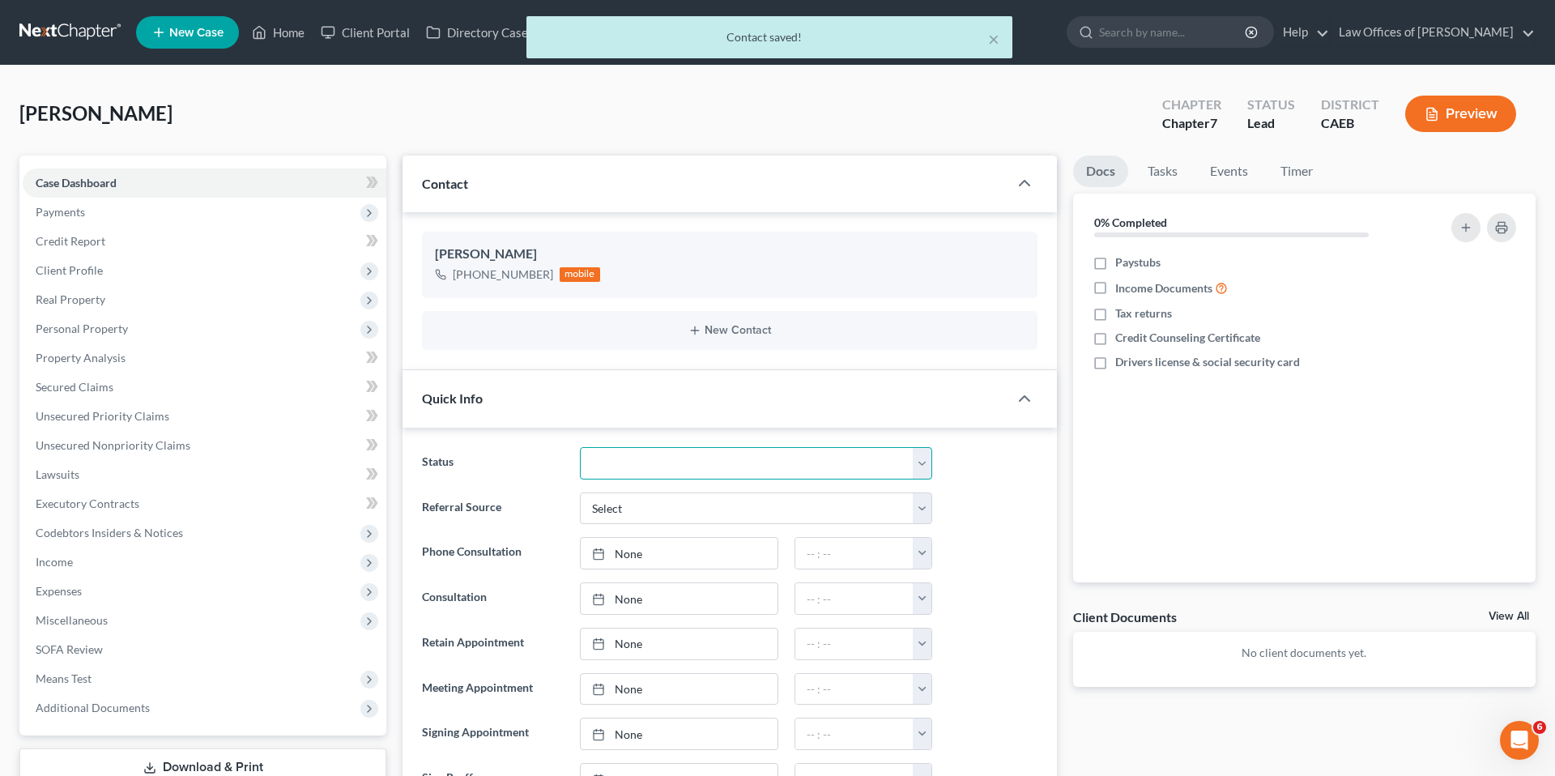
click at [719, 462] on select "Cancelled/Refund Closed Consultation Declined Discharged Filed Income Check In …" at bounding box center [756, 463] width 352 height 32
select select "2"
click at [580, 447] on select "Cancelled/Refund Closed Consultation Declined Discharged Filed Income Check In …" at bounding box center [756, 463] width 352 height 32
drag, startPoint x: 1005, startPoint y: 507, endPoint x: 1003, endPoint y: 499, distance: 8.3
click at [1005, 507] on div "Referral Source Select Word Of Mouth Previous Clients Direct Mail Website Googl…" at bounding box center [730, 508] width 632 height 32
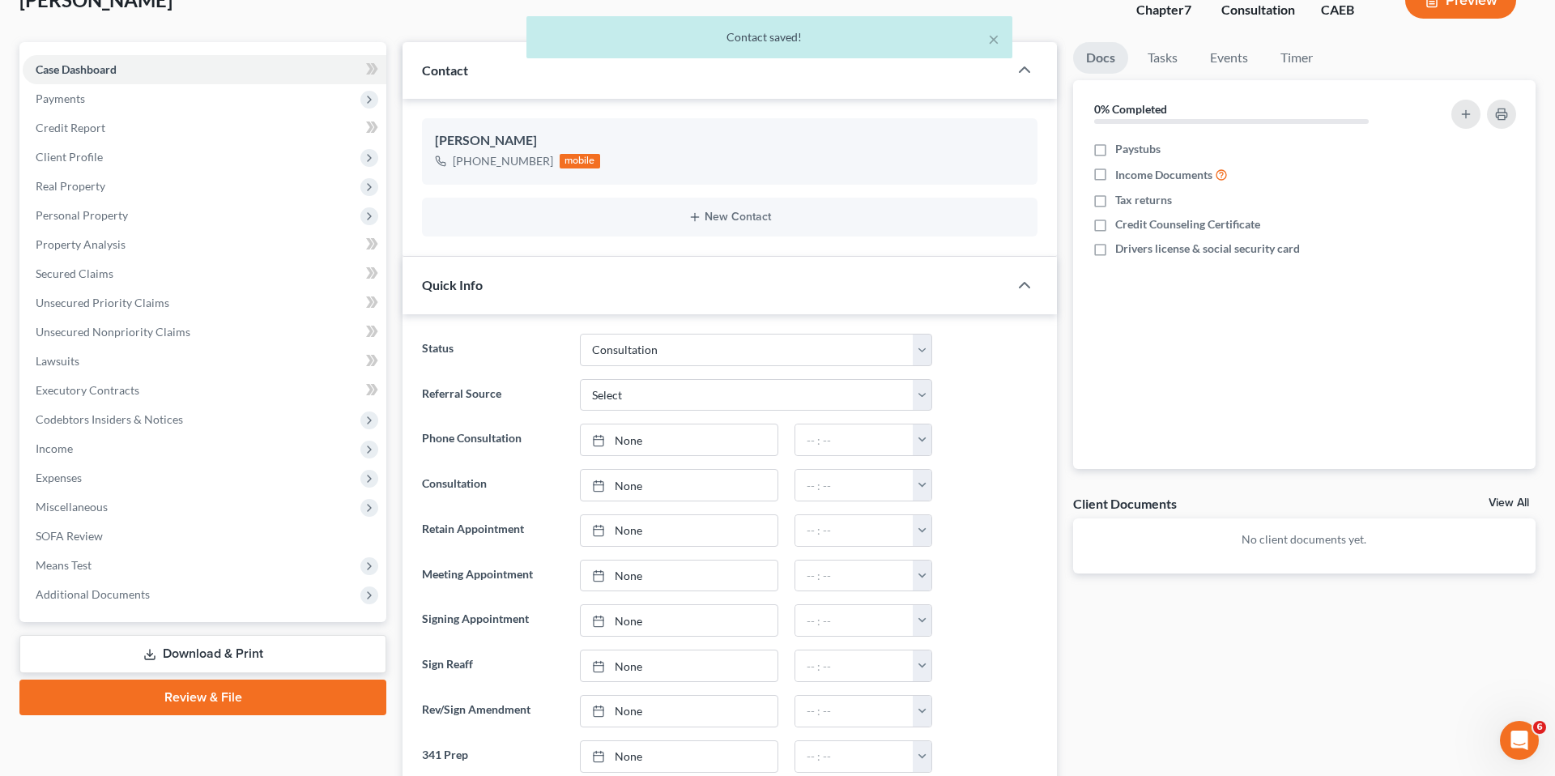
scroll to position [114, 0]
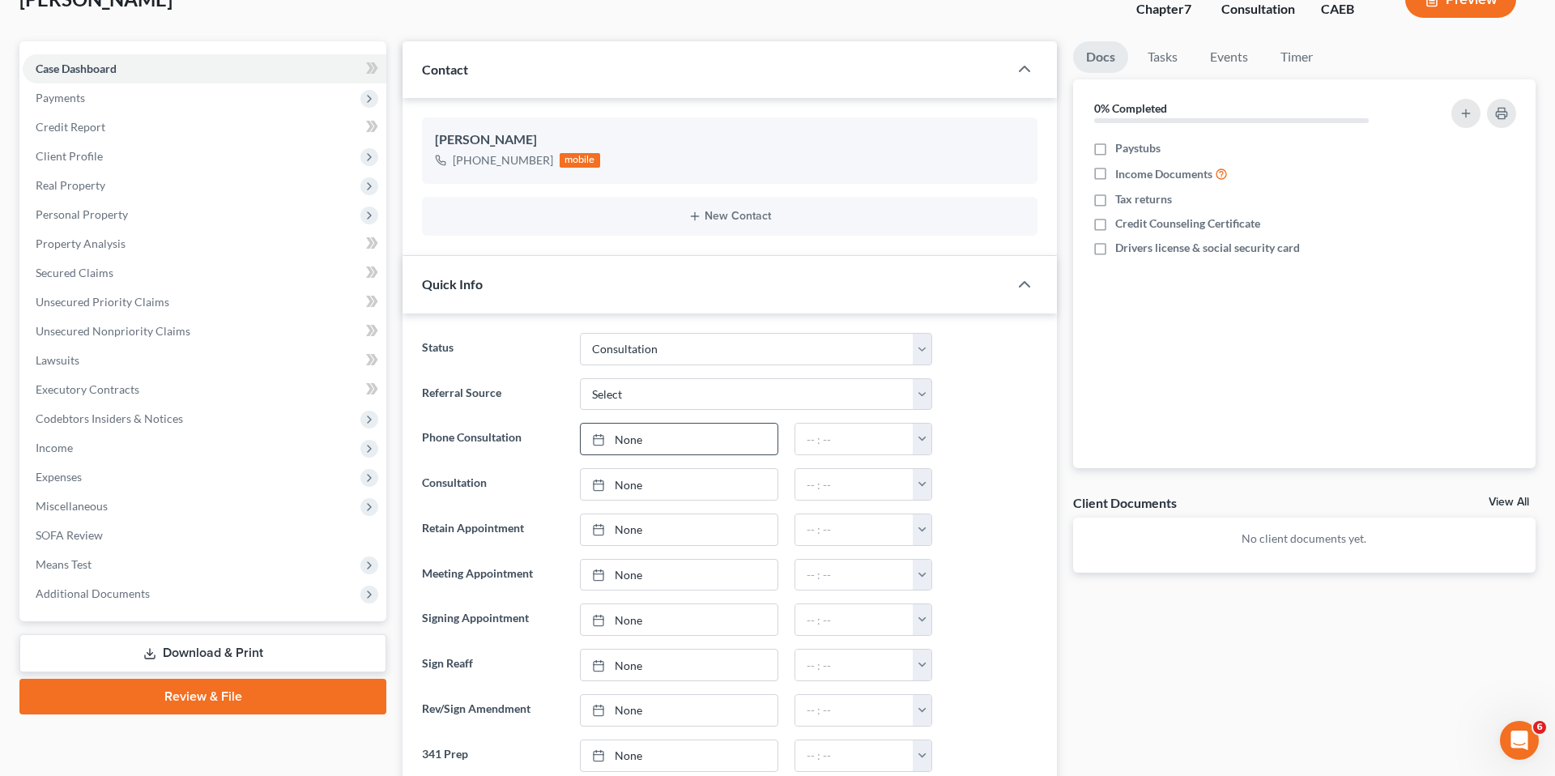
click at [658, 437] on link "None" at bounding box center [679, 439] width 197 height 31
type input "[DATE]"
click at [924, 445] on button "button" at bounding box center [922, 439] width 19 height 31
drag, startPoint x: 961, startPoint y: 488, endPoint x: 1000, endPoint y: 472, distance: 42.9
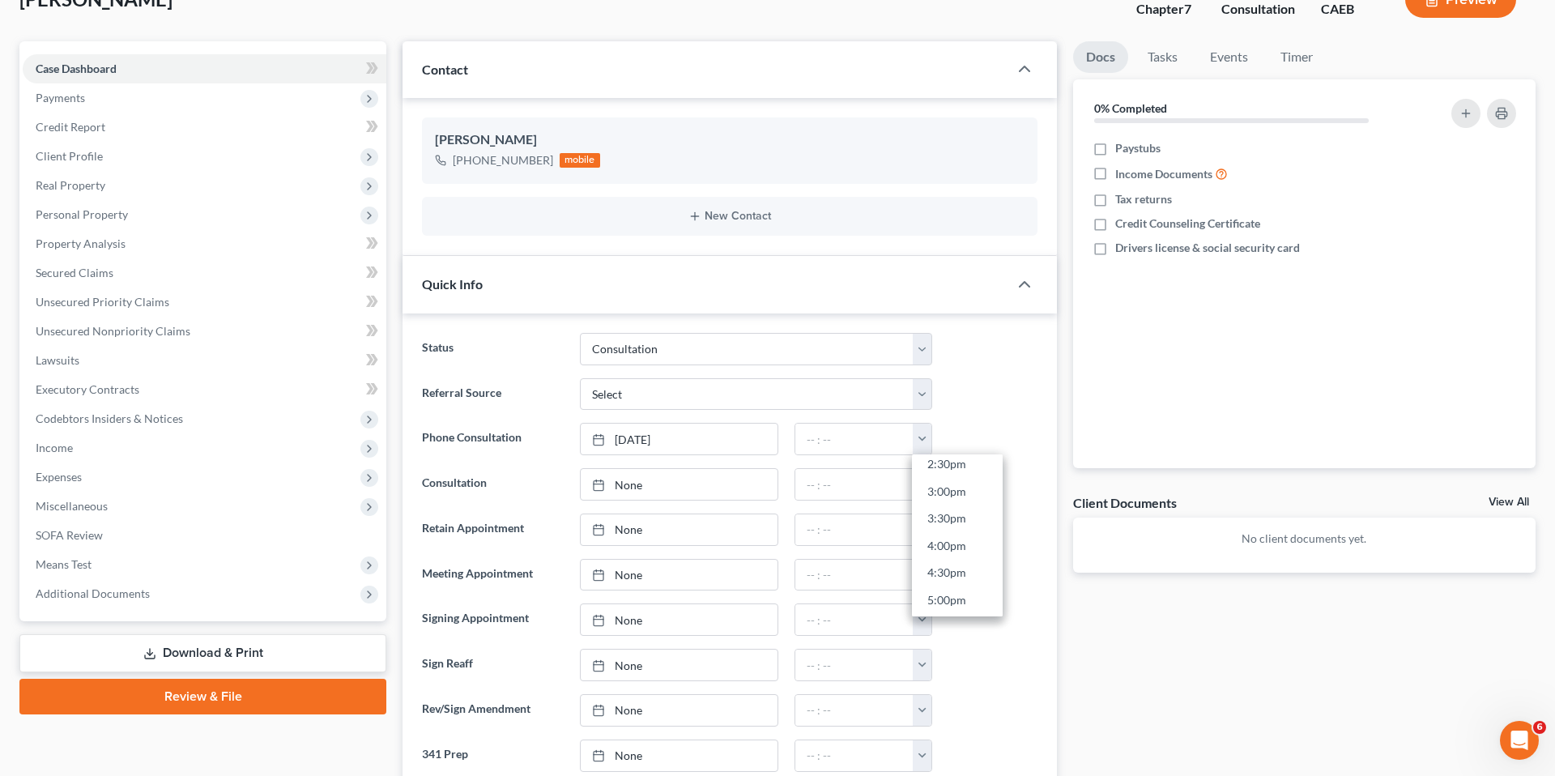
click at [960, 488] on link "3:00pm" at bounding box center [957, 492] width 91 height 28
type input "3:00pm"
click at [995, 406] on div "Referral Source Select Word Of Mouth Previous Clients Direct Mail Website Googl…" at bounding box center [730, 394] width 632 height 32
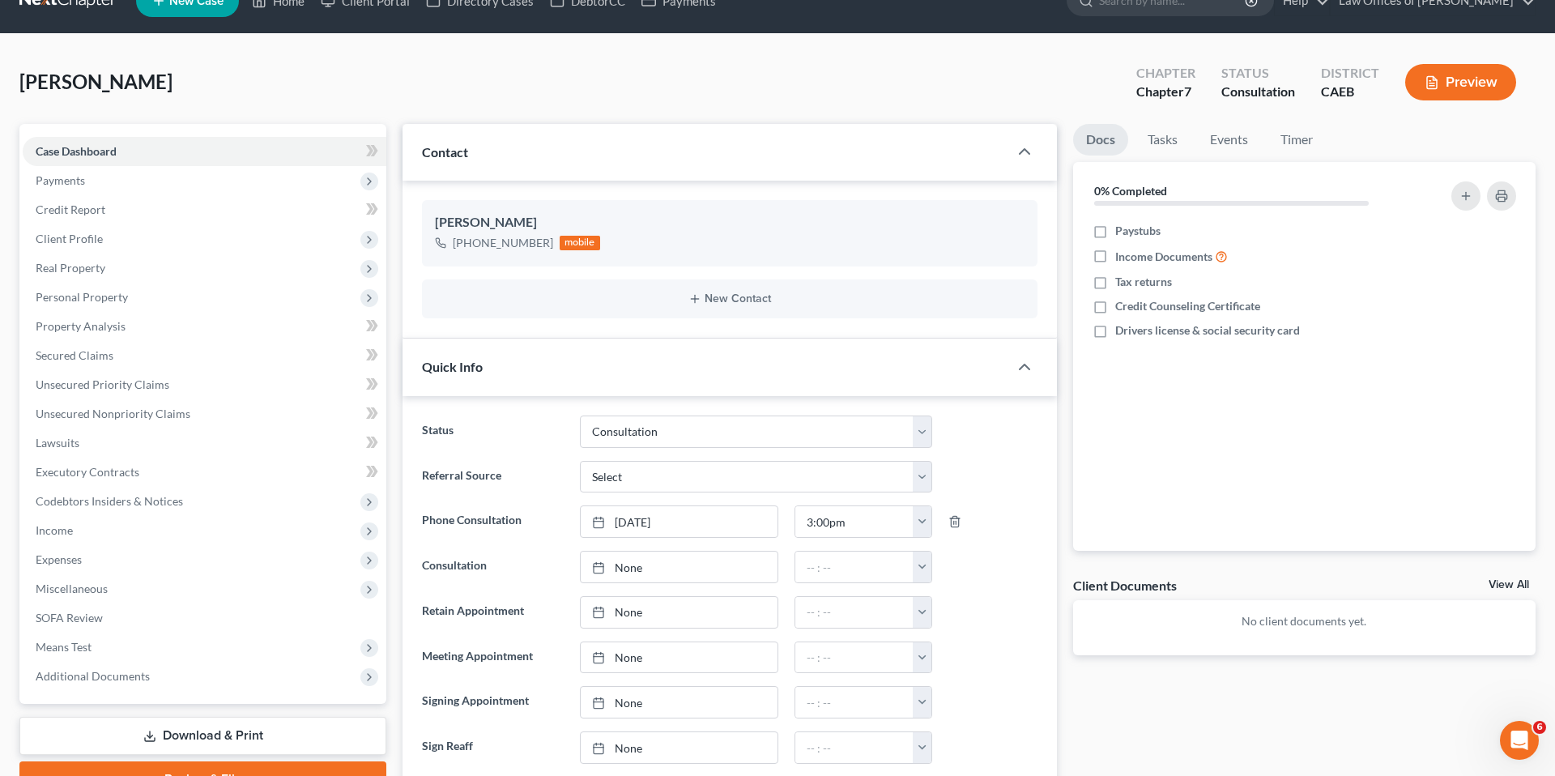
scroll to position [0, 0]
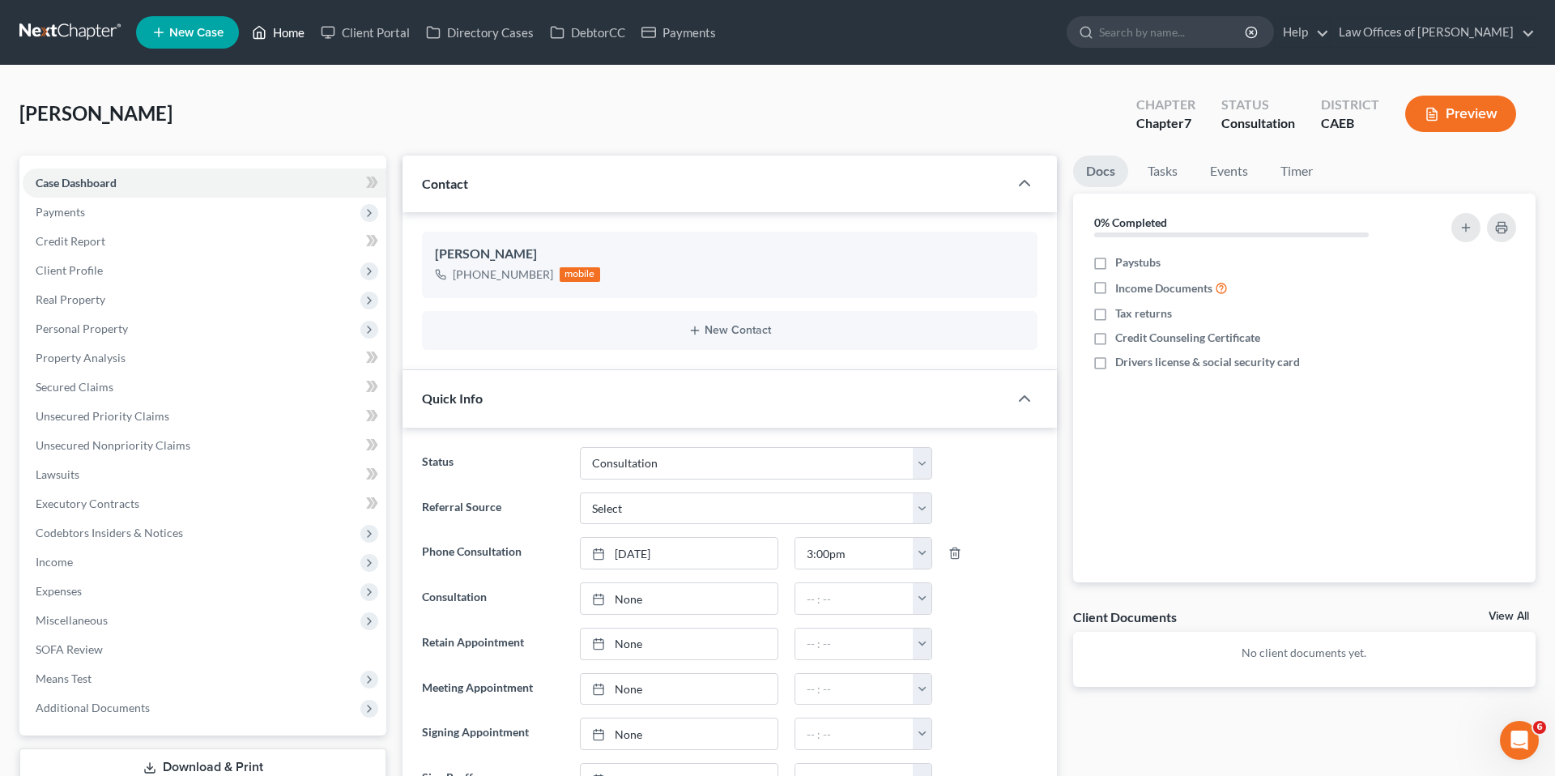
click at [286, 25] on link "Home" at bounding box center [278, 32] width 69 height 29
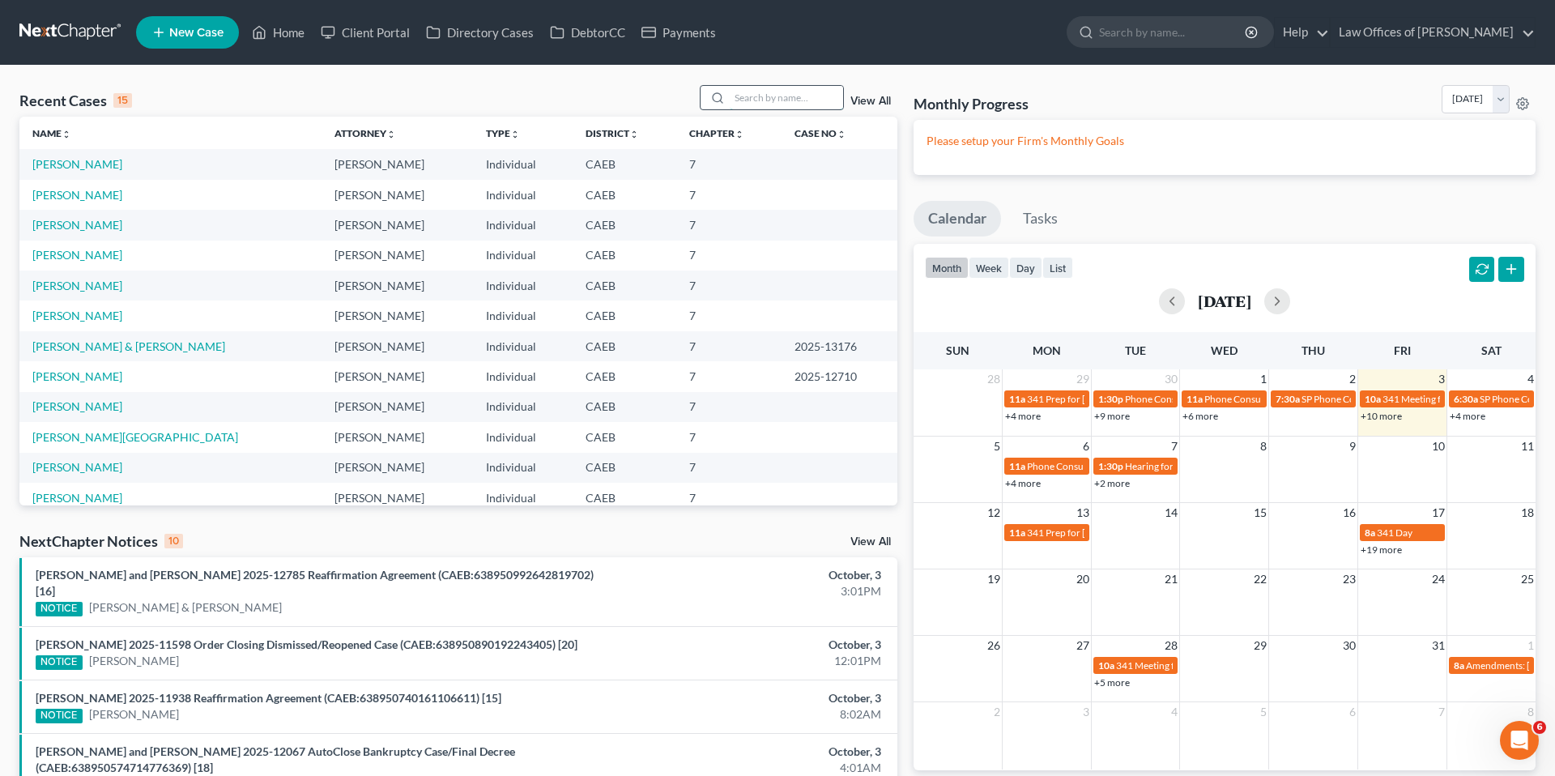
click at [818, 94] on input "search" at bounding box center [786, 97] width 113 height 23
type input "e"
type input "[PERSON_NAME]"
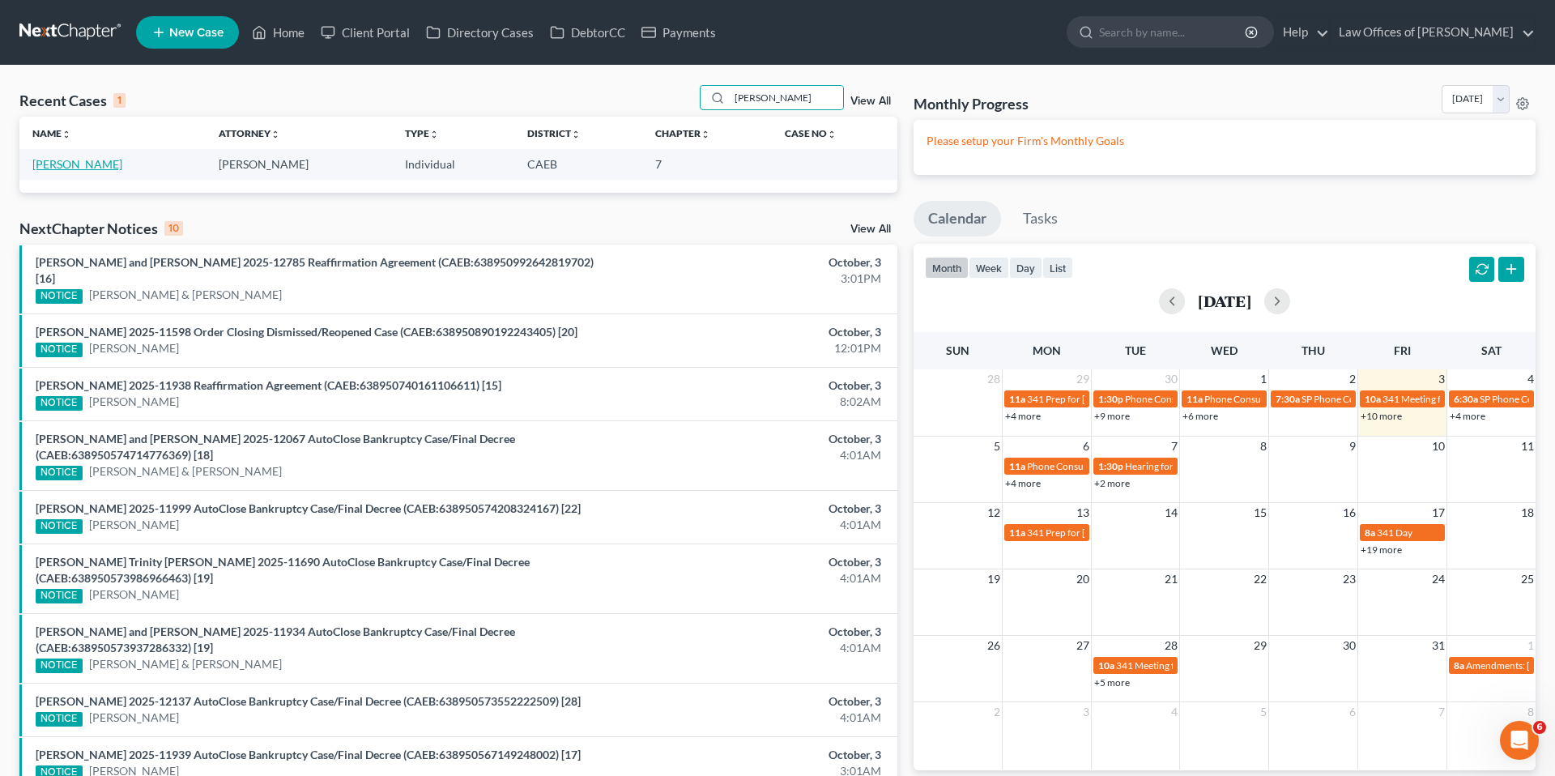
click at [54, 160] on link "[PERSON_NAME]" at bounding box center [77, 164] width 90 height 14
select select "11"
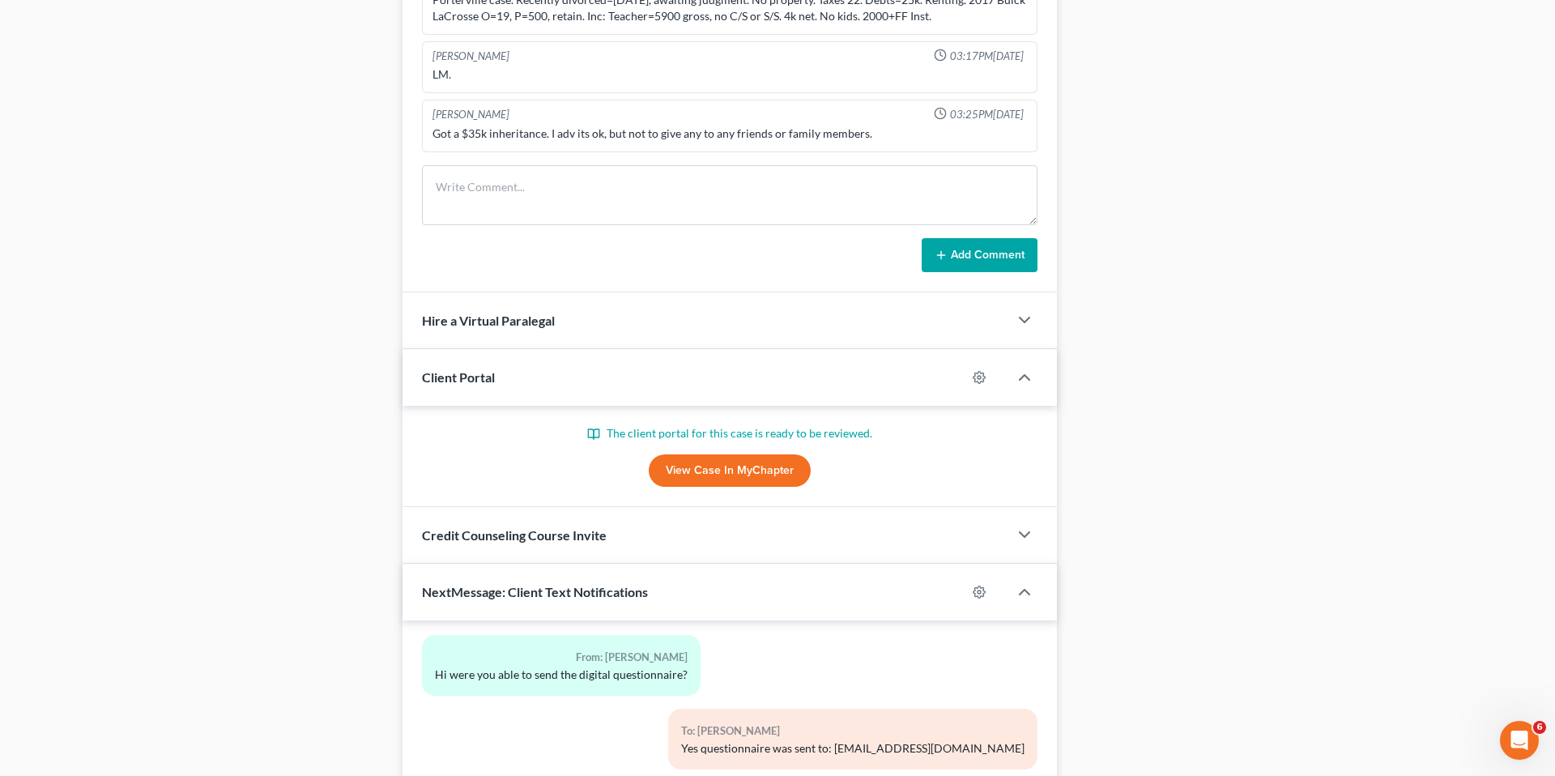
scroll to position [1228, 0]
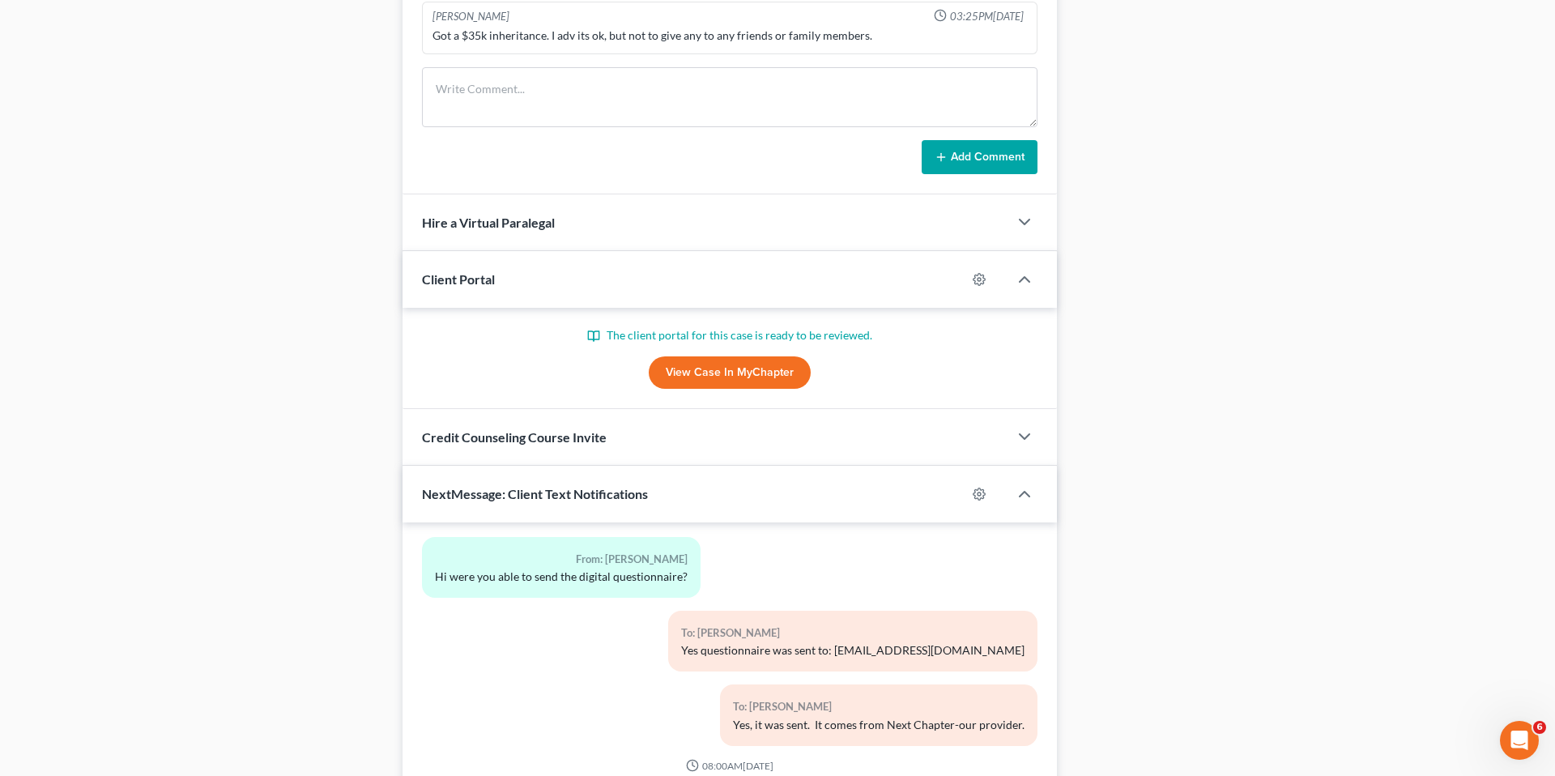
click at [775, 371] on link "View Case in MyChapter" at bounding box center [730, 372] width 162 height 32
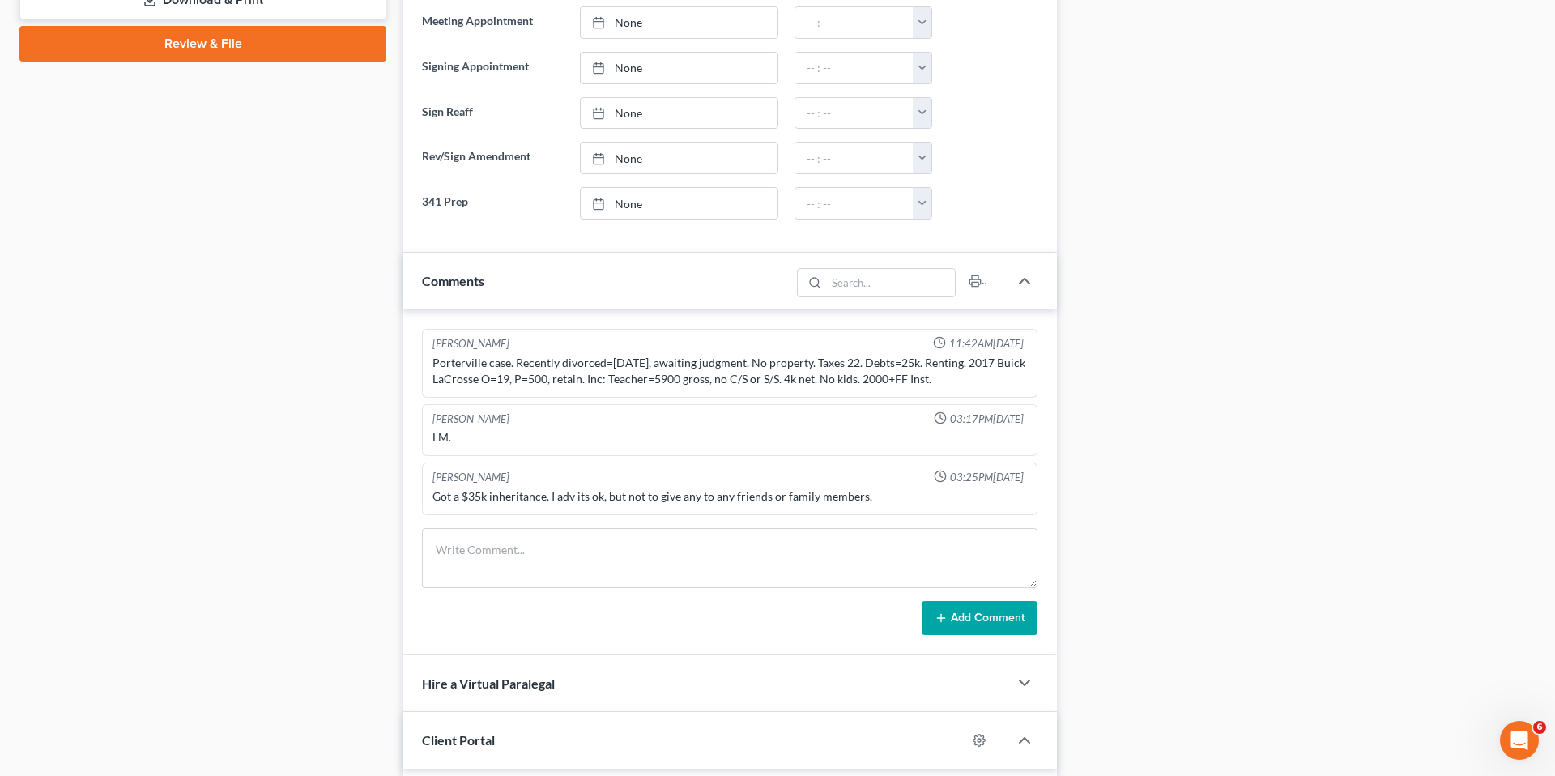
scroll to position [0, 0]
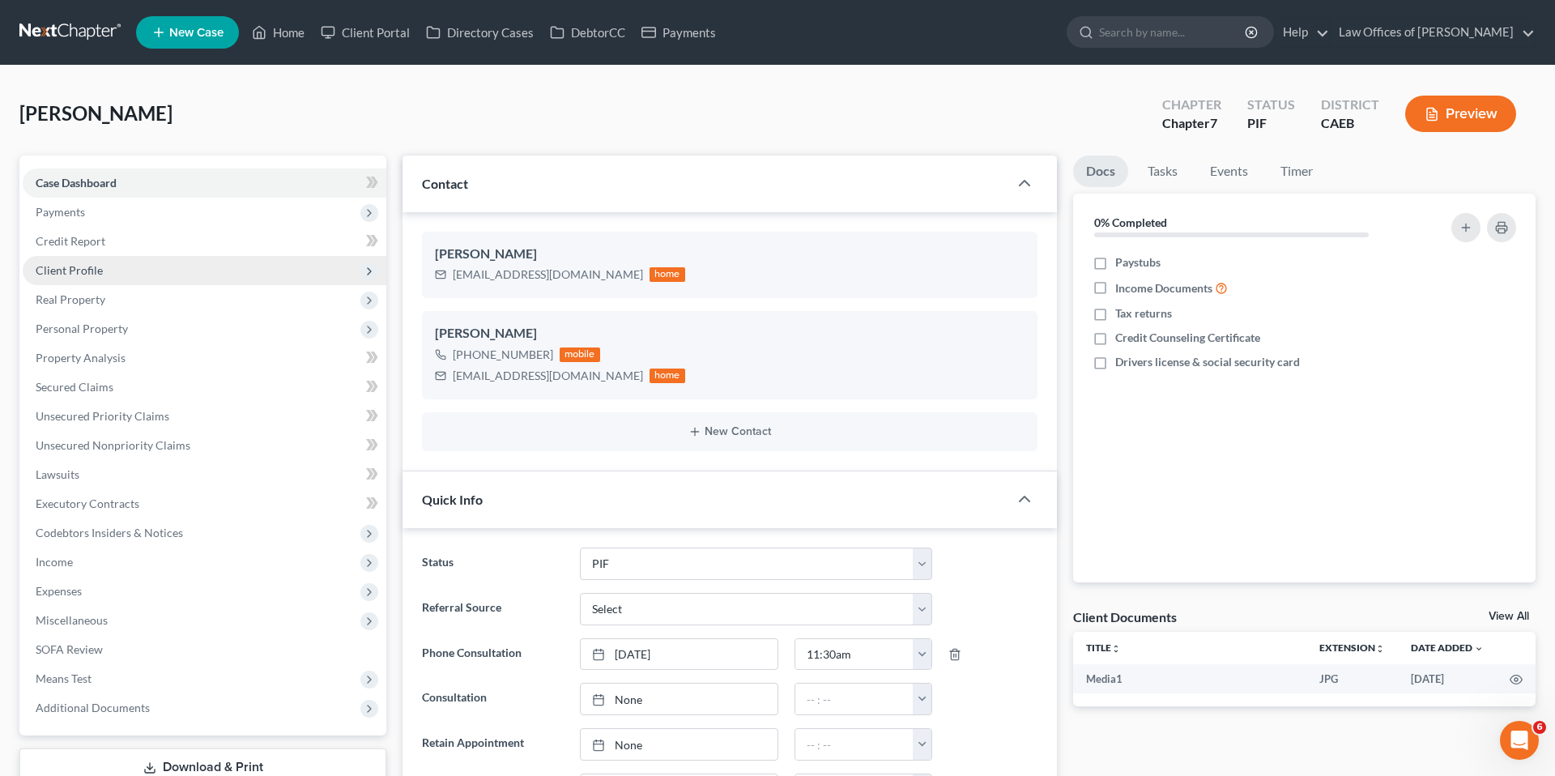
click at [96, 268] on span "Client Profile" at bounding box center [69, 270] width 67 height 14
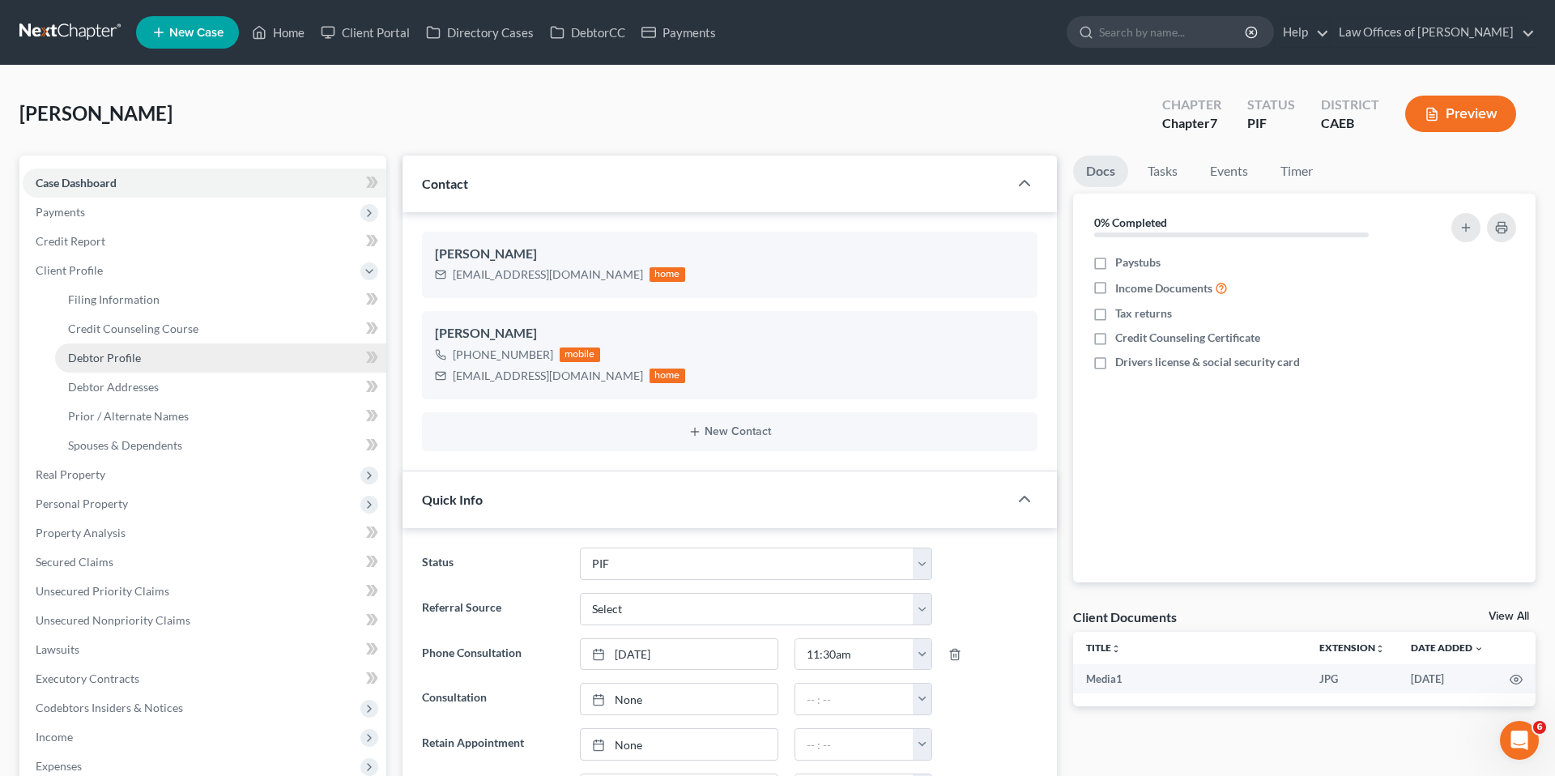
scroll to position [1, 0]
click at [146, 362] on link "Debtor Profile" at bounding box center [220, 357] width 331 height 29
select select "0"
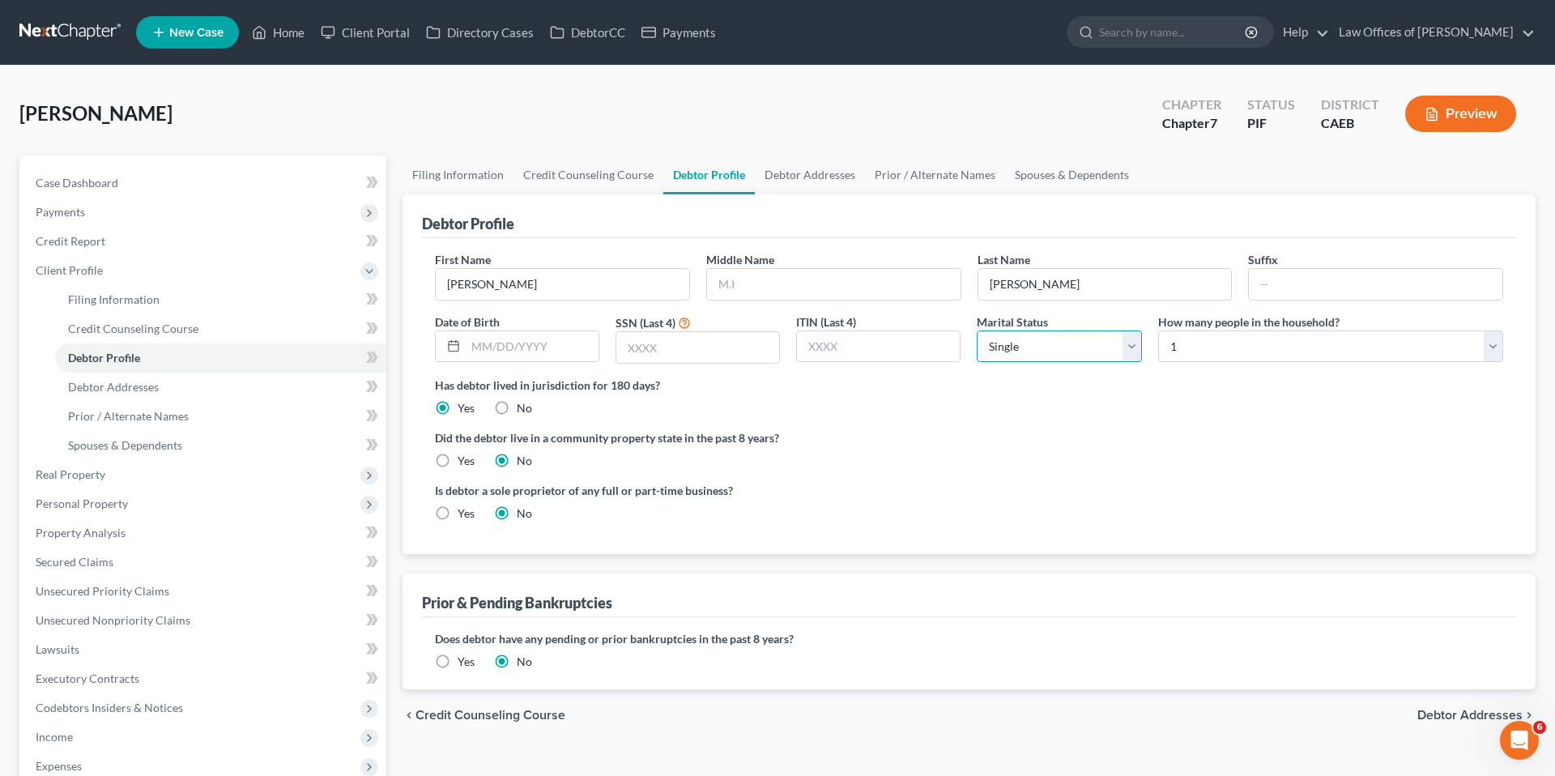
click at [1062, 356] on select "Select Single Married Separated Divorced Widowed" at bounding box center [1059, 346] width 164 height 32
click at [977, 330] on select "Select Single Married Separated Divorced Widowed" at bounding box center [1059, 346] width 164 height 32
click at [1184, 348] on select "Select 1 2 3 4 5 6 7 8 9 10 11 12 13 14 15 16 17 18 19 20" at bounding box center [1330, 346] width 345 height 32
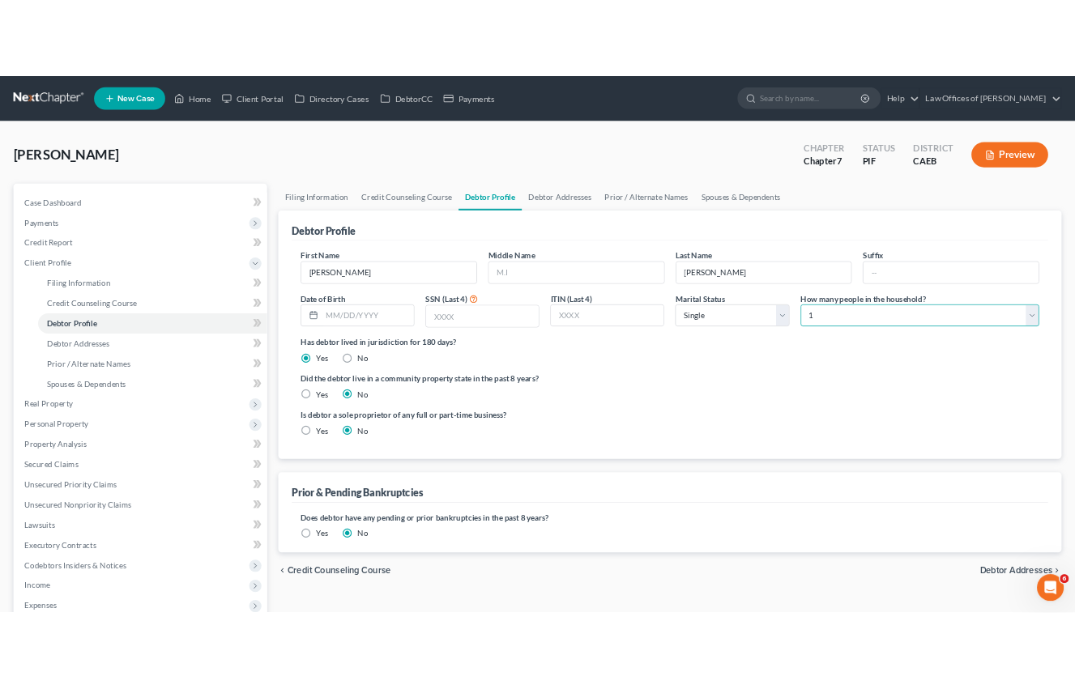
scroll to position [2, 0]
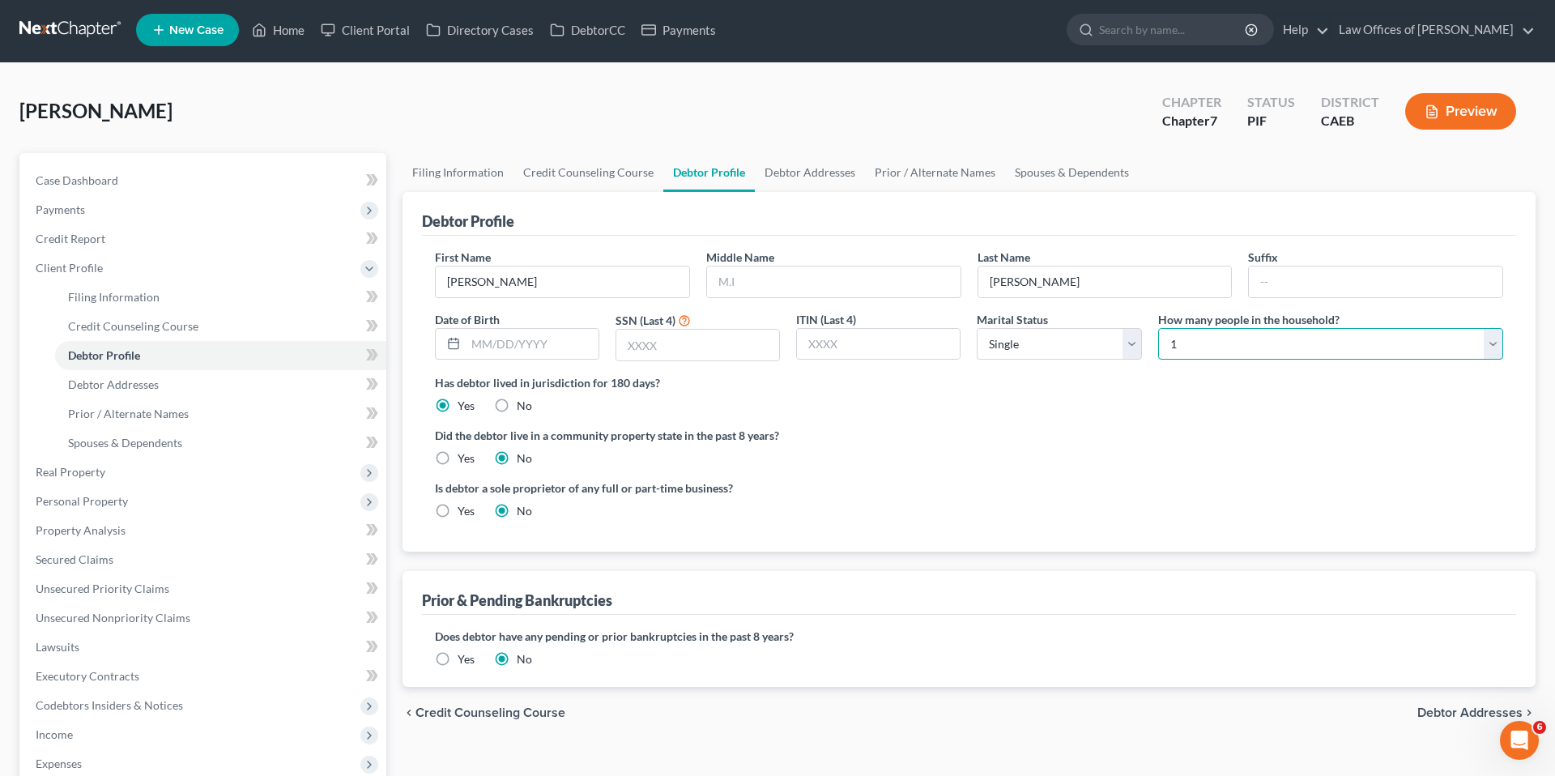
click at [1158, 328] on select "Select 1 2 3 4 5 6 7 8 9 10 11 12 13 14 15 16 17 18 19 20" at bounding box center [1330, 344] width 345 height 32
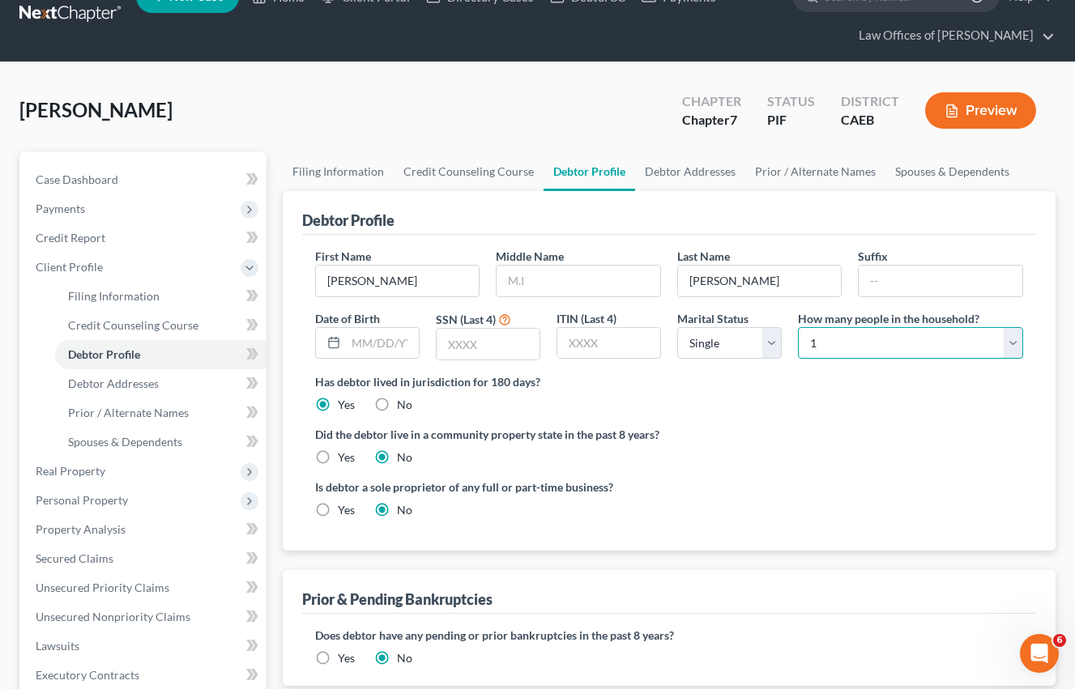
scroll to position [34, 0]
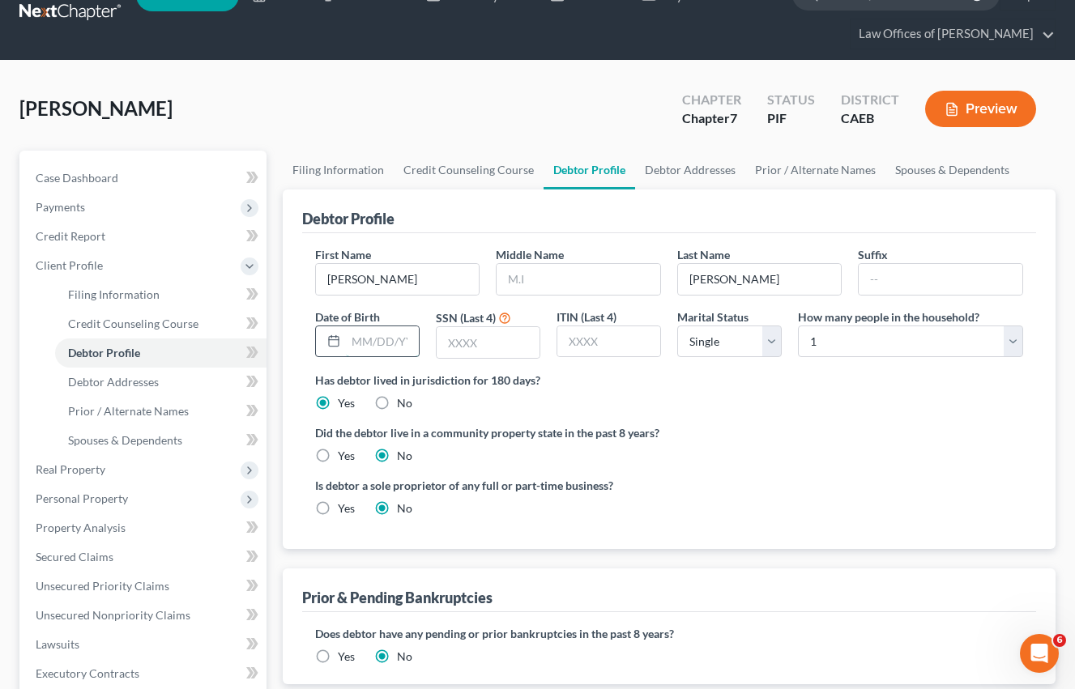
click at [394, 346] on input "text" at bounding box center [382, 341] width 73 height 31
type input "[DATE]"
click at [481, 347] on input "text" at bounding box center [488, 342] width 103 height 31
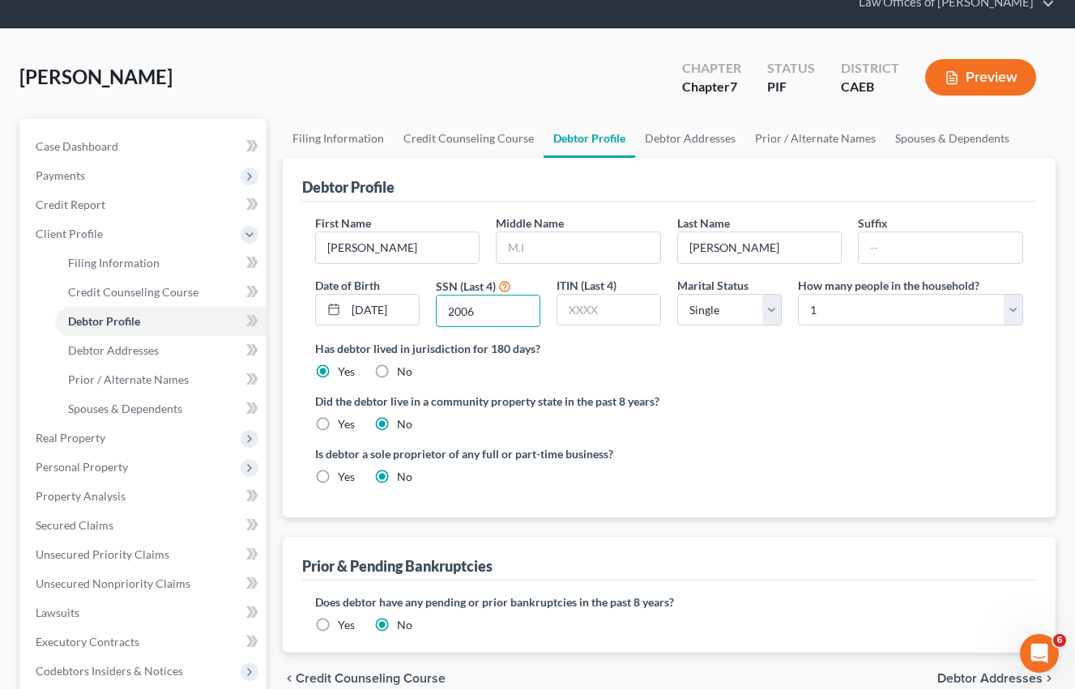
scroll to position [67, 0]
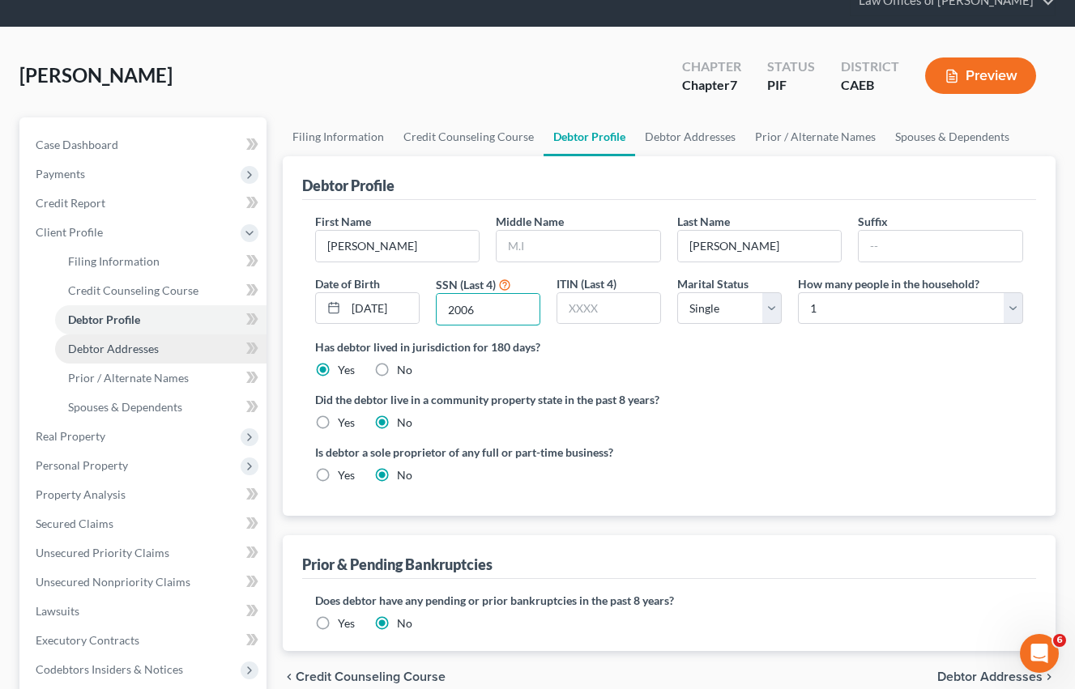
type input "2006"
click at [127, 351] on span "Debtor Addresses" at bounding box center [113, 349] width 91 height 14
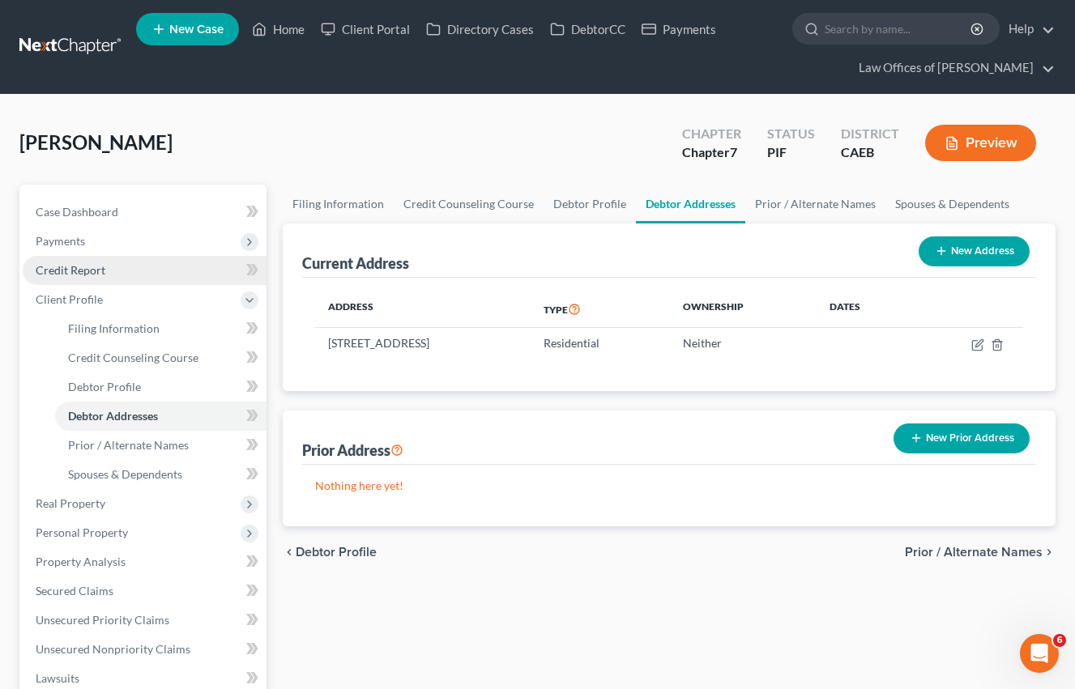
click at [118, 268] on link "Credit Report" at bounding box center [145, 270] width 244 height 29
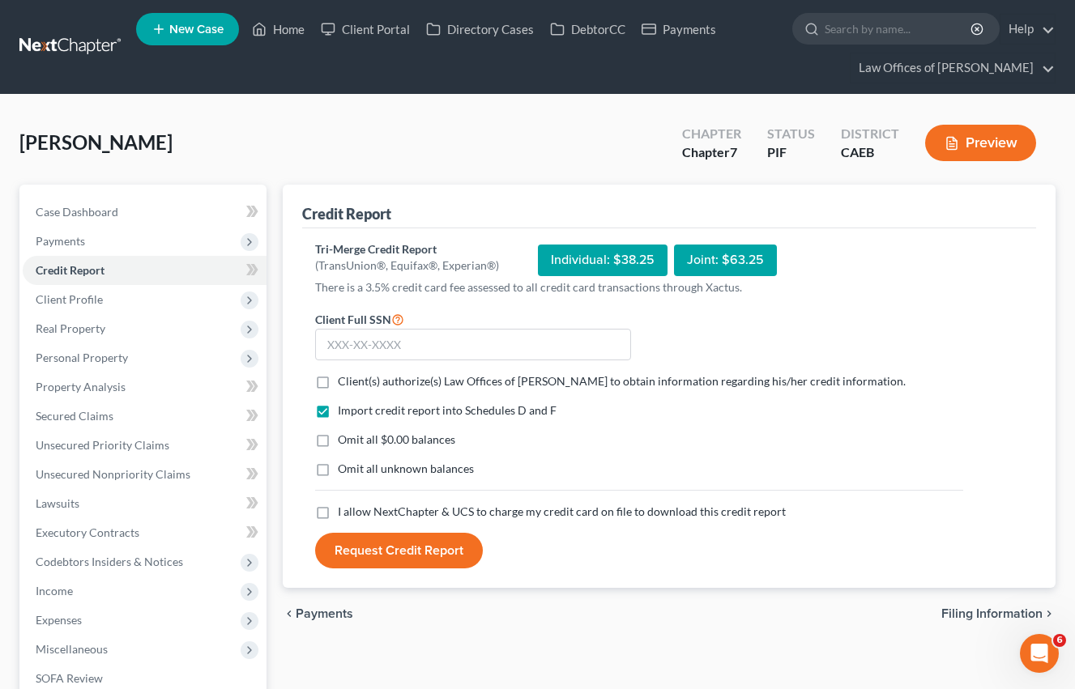
click at [338, 381] on label "Client(s) authorize(s) Law Offices of [PERSON_NAME] to obtain information regar…" at bounding box center [622, 381] width 568 height 16
click at [344, 381] on input "Client(s) authorize(s) Law Offices of [PERSON_NAME] to obtain information regar…" at bounding box center [349, 378] width 11 height 11
checkbox input "true"
drag, startPoint x: 322, startPoint y: 440, endPoint x: 323, endPoint y: 503, distance: 63.2
click at [338, 440] on label "Omit all $0.00 balances" at bounding box center [396, 440] width 117 height 16
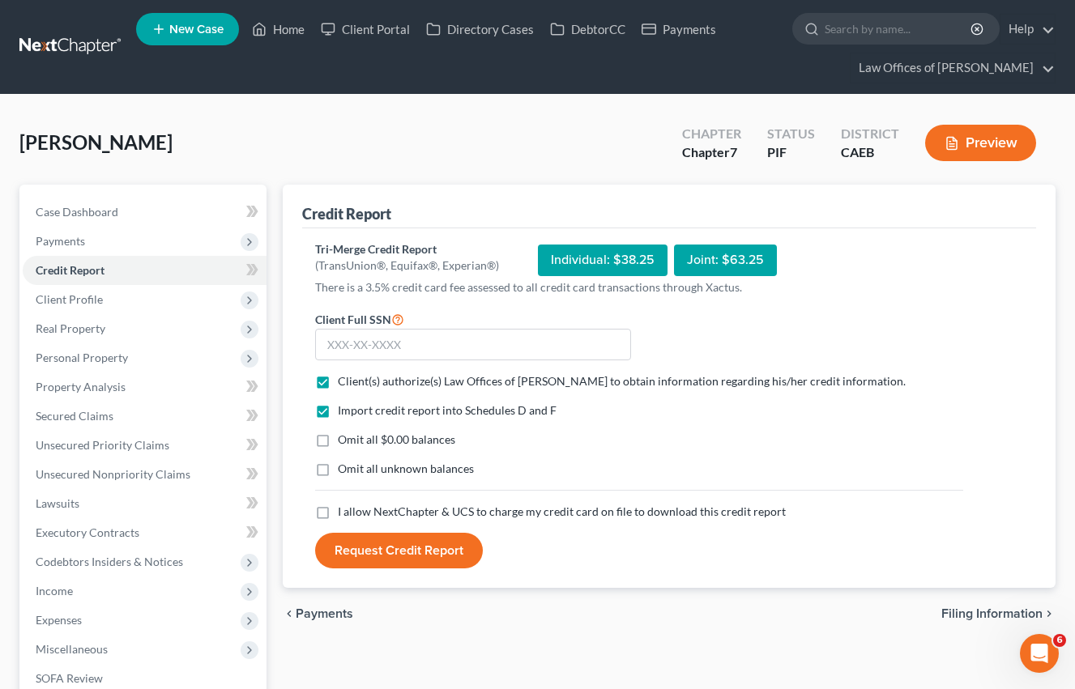
click at [344, 440] on input "Omit all $0.00 balances" at bounding box center [349, 437] width 11 height 11
checkbox input "true"
drag, startPoint x: 324, startPoint y: 511, endPoint x: 358, endPoint y: 342, distance: 172.7
click at [338, 511] on label "I allow NextChapter & UCS to charge my credit card on file to download this cre…" at bounding box center [562, 512] width 448 height 16
click at [344, 511] on input "I allow NextChapter & UCS to charge my credit card on file to download this cre…" at bounding box center [349, 509] width 11 height 11
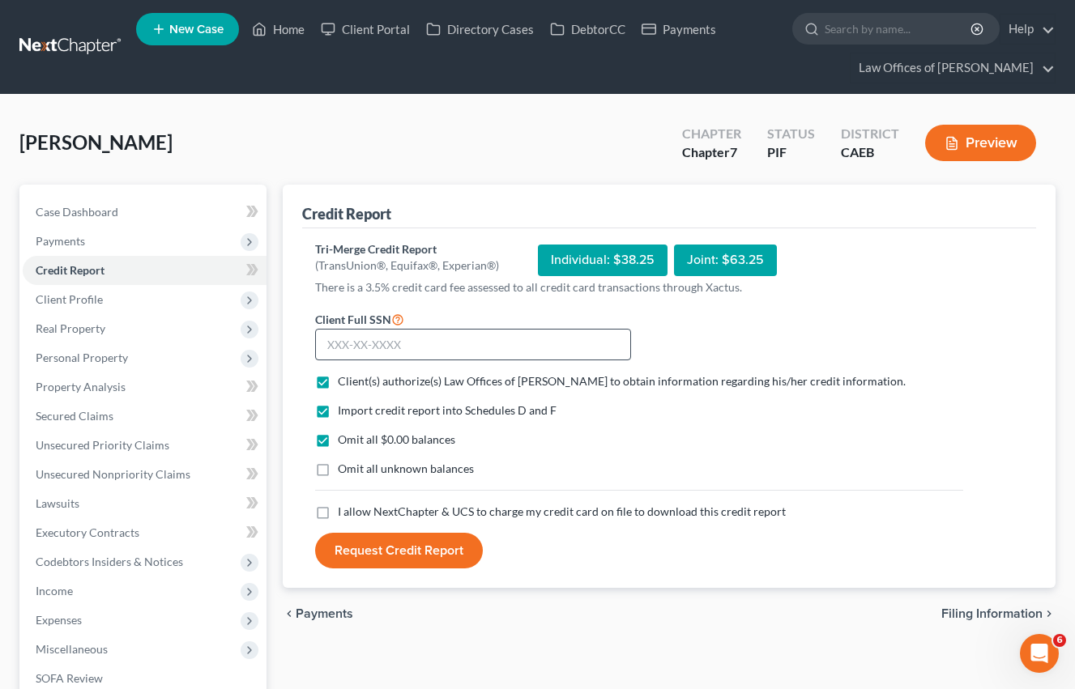
checkbox input "true"
click at [359, 342] on input "text" at bounding box center [473, 345] width 316 height 32
type input "606-88-2006"
click at [420, 560] on button "Request Credit Report" at bounding box center [399, 551] width 168 height 36
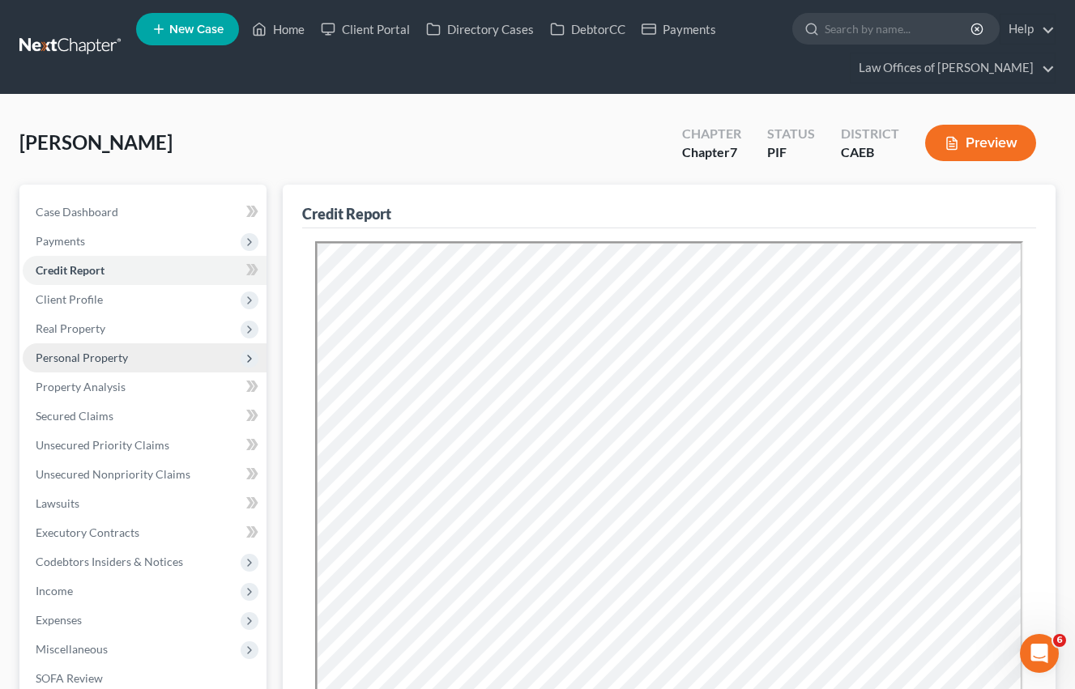
scroll to position [46, 0]
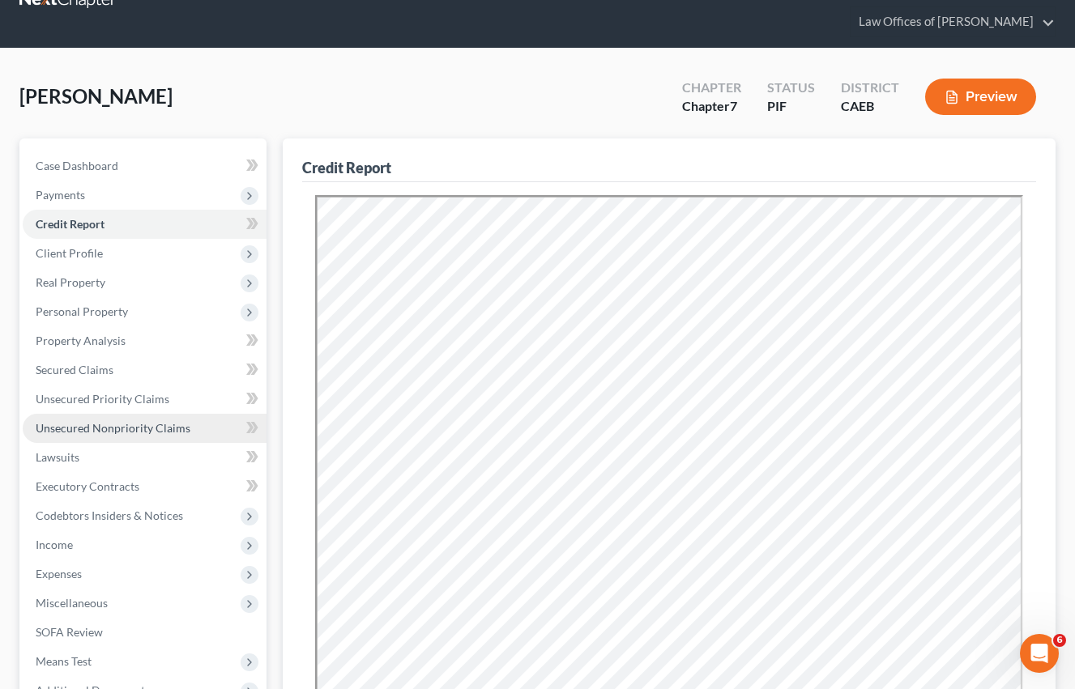
click at [179, 426] on span "Unsecured Nonpriority Claims" at bounding box center [113, 428] width 155 height 14
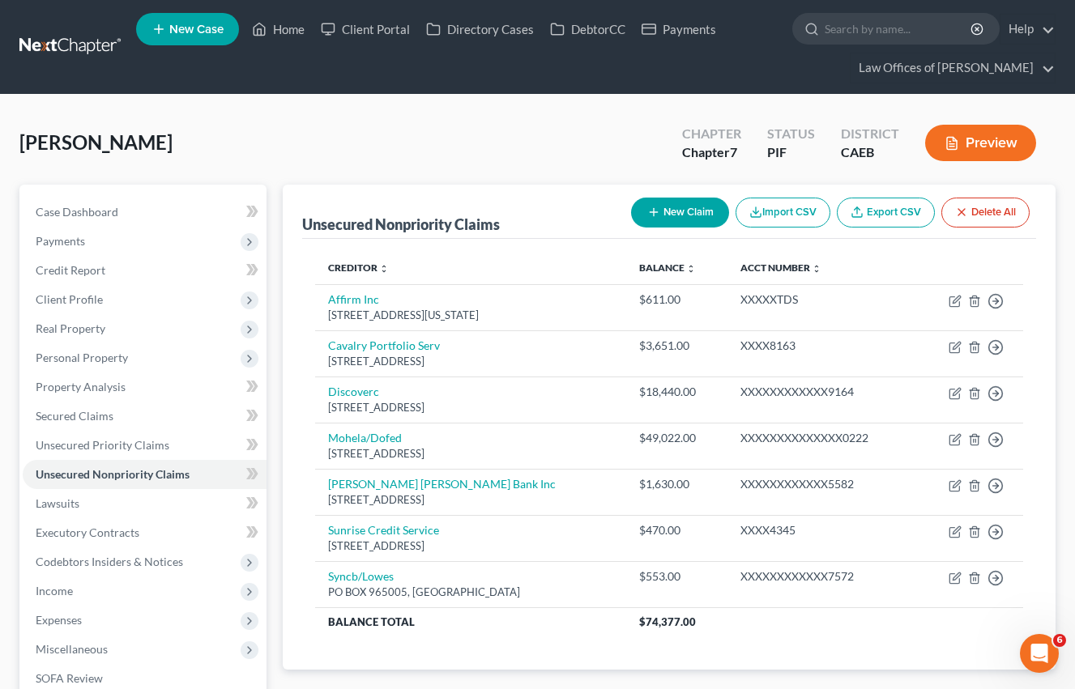
click at [965, 143] on button "Preview" at bounding box center [980, 143] width 111 height 36
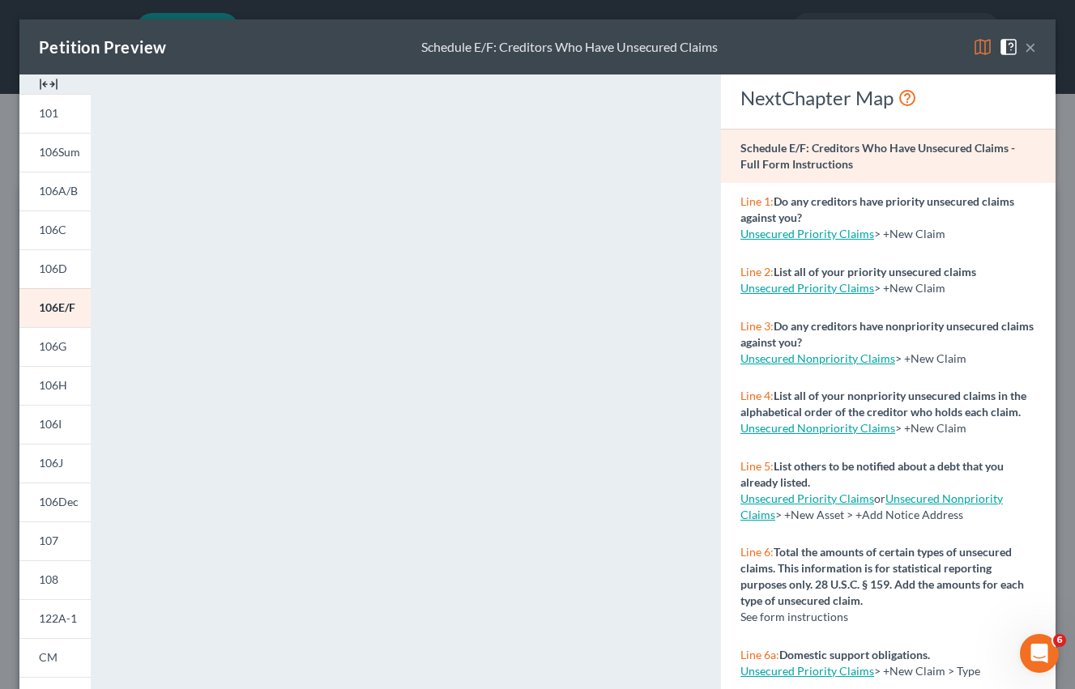
click at [1030, 47] on button "×" at bounding box center [1030, 46] width 11 height 19
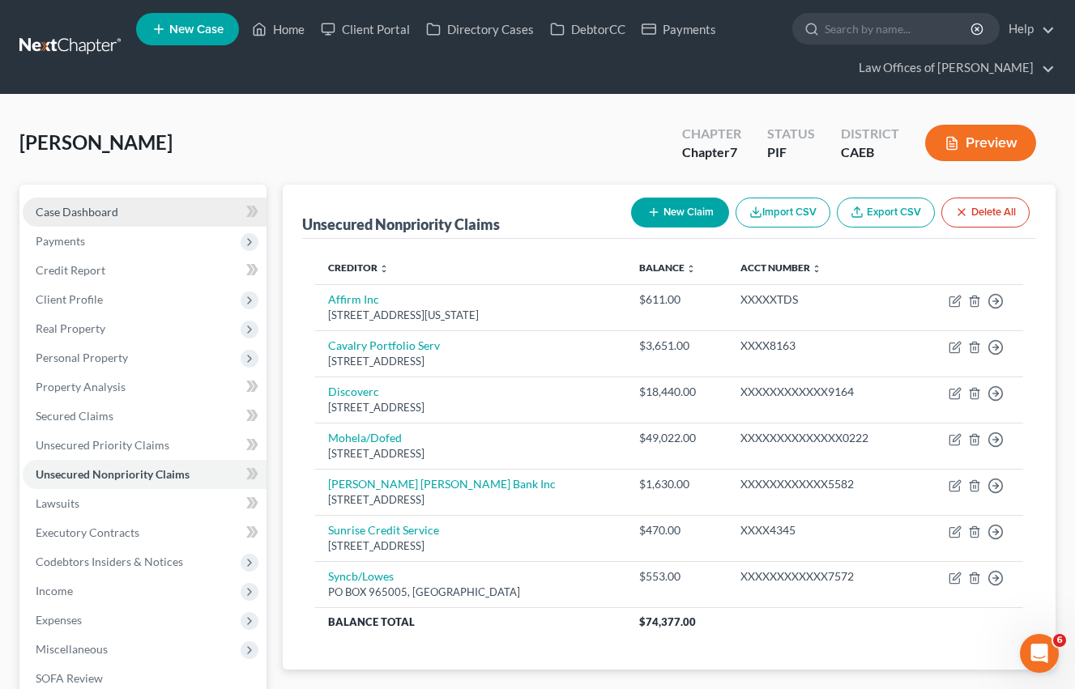
click at [83, 206] on span "Case Dashboard" at bounding box center [77, 212] width 83 height 14
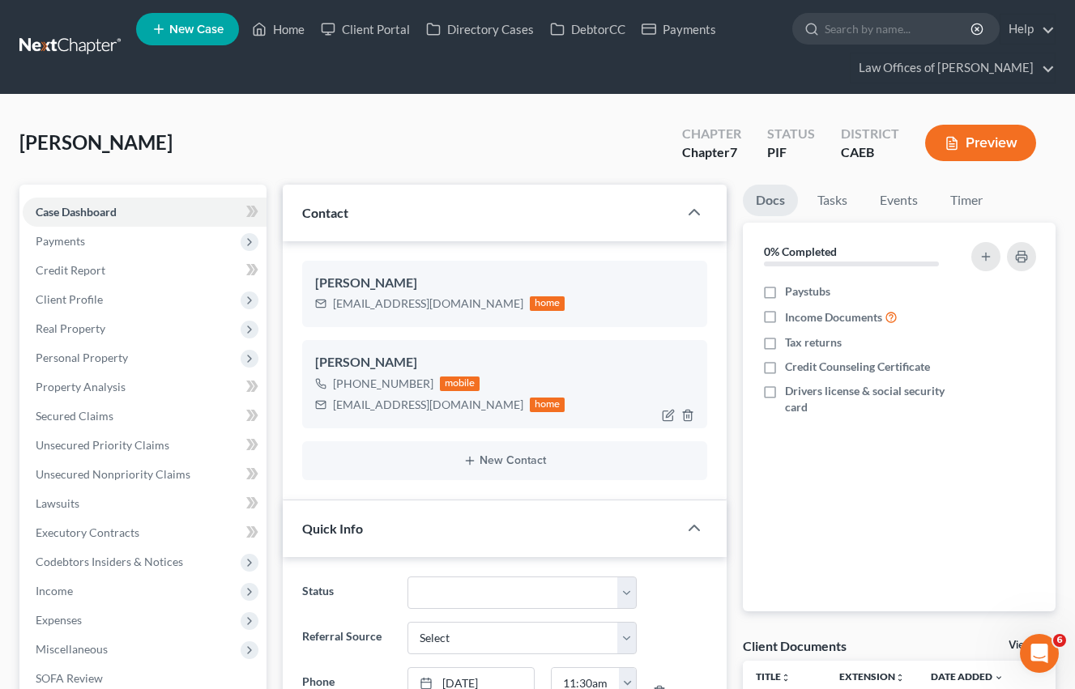
drag, startPoint x: 337, startPoint y: 301, endPoint x: 487, endPoint y: 352, distance: 158.0
click at [464, 302] on div "[EMAIL_ADDRESS][DOMAIN_NAME]" at bounding box center [428, 304] width 190 height 16
click at [487, 352] on div "[PERSON_NAME] [PHONE_NUMBER] mobile [EMAIL_ADDRESS][DOMAIN_NAME] home" at bounding box center [504, 383] width 405 height 87
drag, startPoint x: 338, startPoint y: 406, endPoint x: 454, endPoint y: 404, distance: 115.8
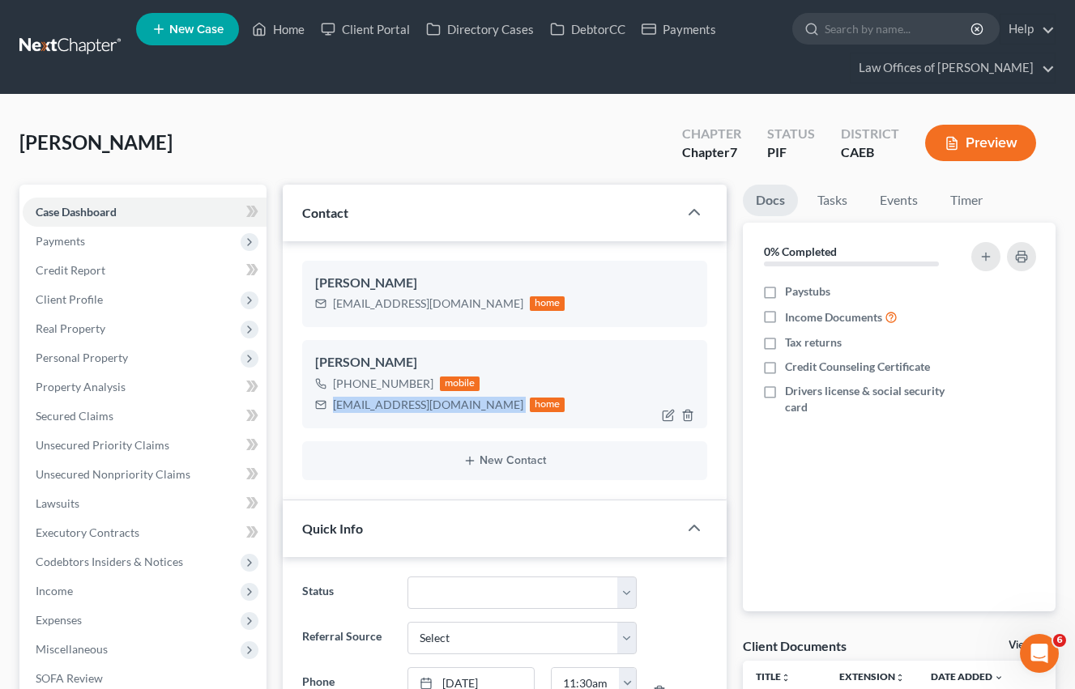
click at [454, 404] on div "[EMAIL_ADDRESS][DOMAIN_NAME] home" at bounding box center [440, 404] width 250 height 21
copy div "[EMAIL_ADDRESS][DOMAIN_NAME]"
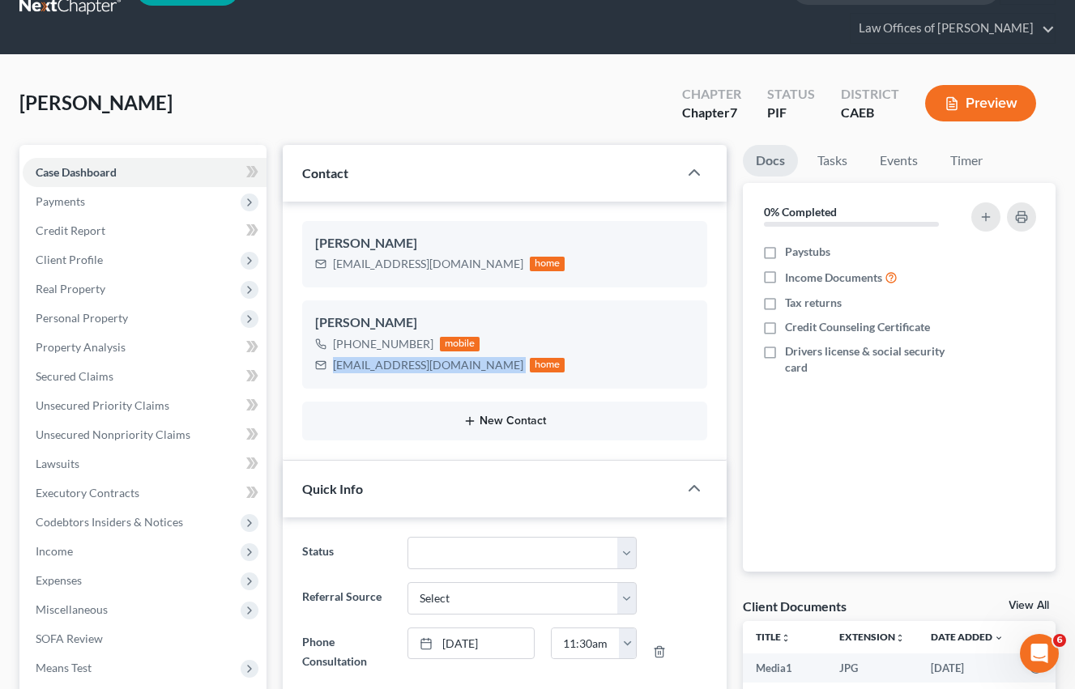
scroll to position [41, 0]
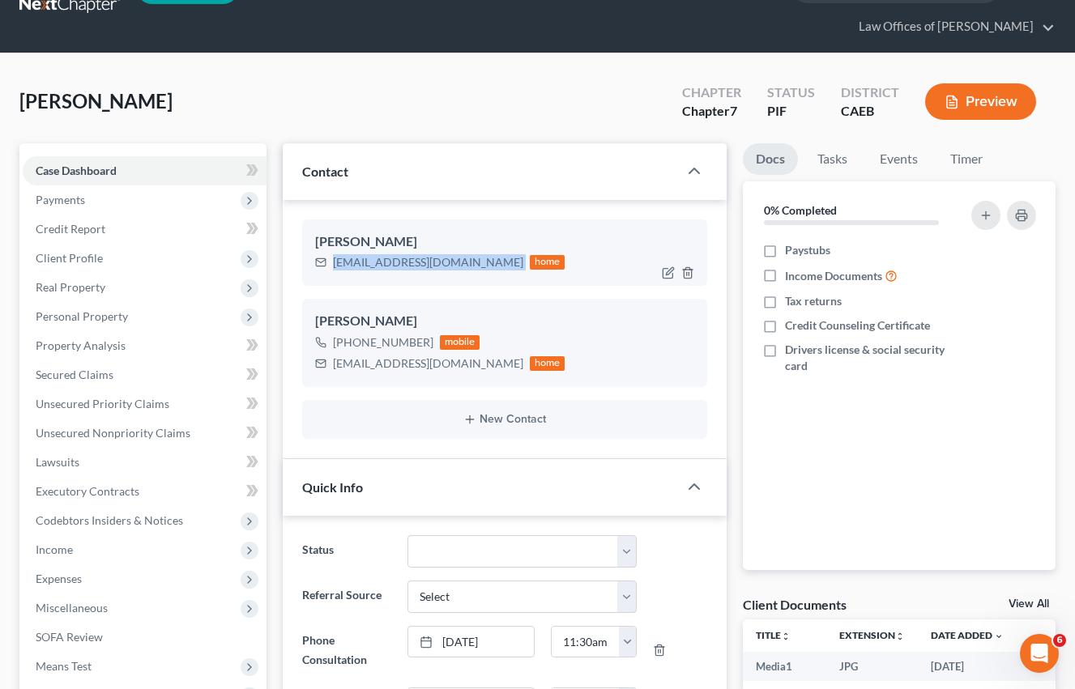
drag, startPoint x: 333, startPoint y: 262, endPoint x: 434, endPoint y: 262, distance: 101.2
click at [479, 268] on div "[EMAIL_ADDRESS][DOMAIN_NAME] home" at bounding box center [440, 262] width 250 height 21
copy div "[EMAIL_ADDRESS][DOMAIN_NAME]"
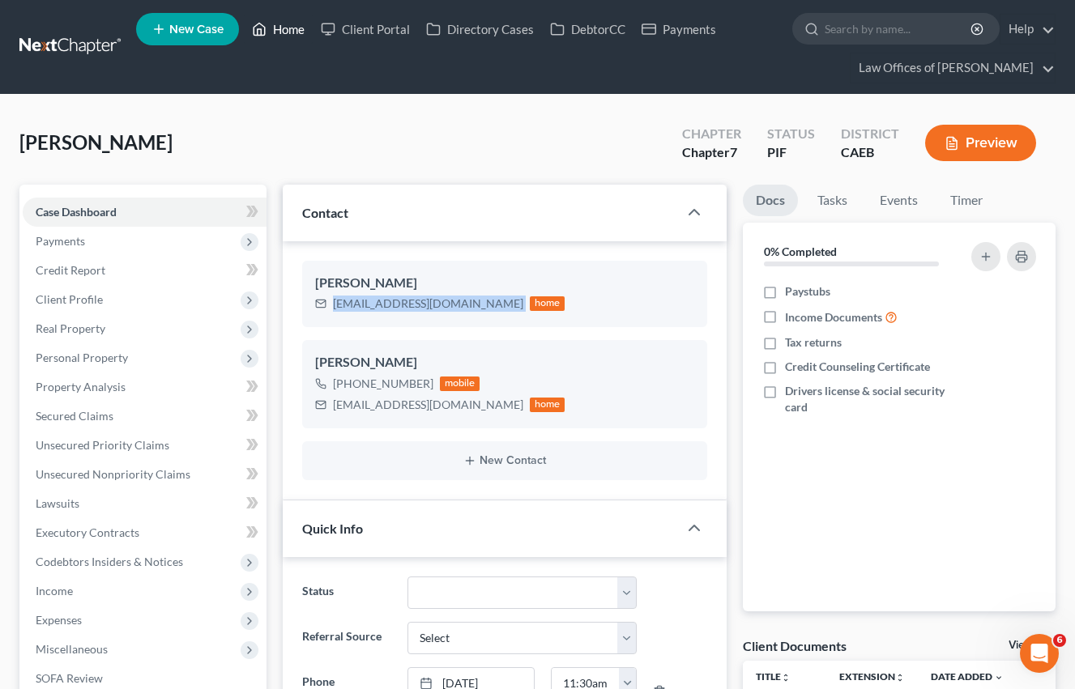
drag, startPoint x: 281, startPoint y: 28, endPoint x: 381, endPoint y: 116, distance: 133.2
click at [281, 28] on link "Home" at bounding box center [278, 29] width 69 height 29
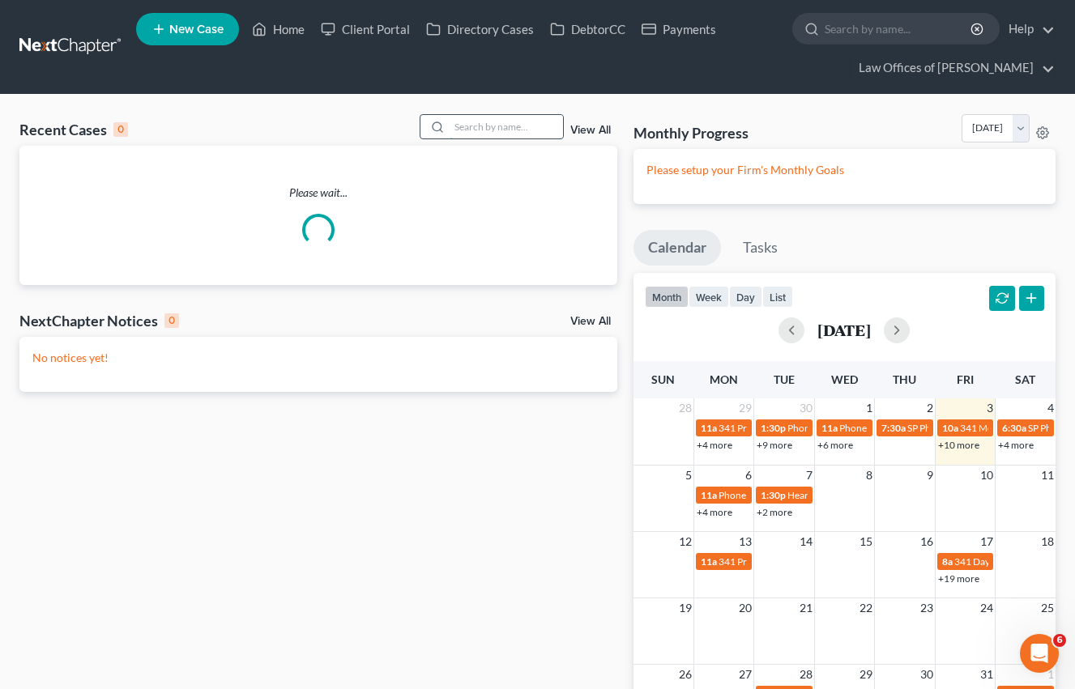
click at [457, 115] on input "search" at bounding box center [506, 126] width 113 height 23
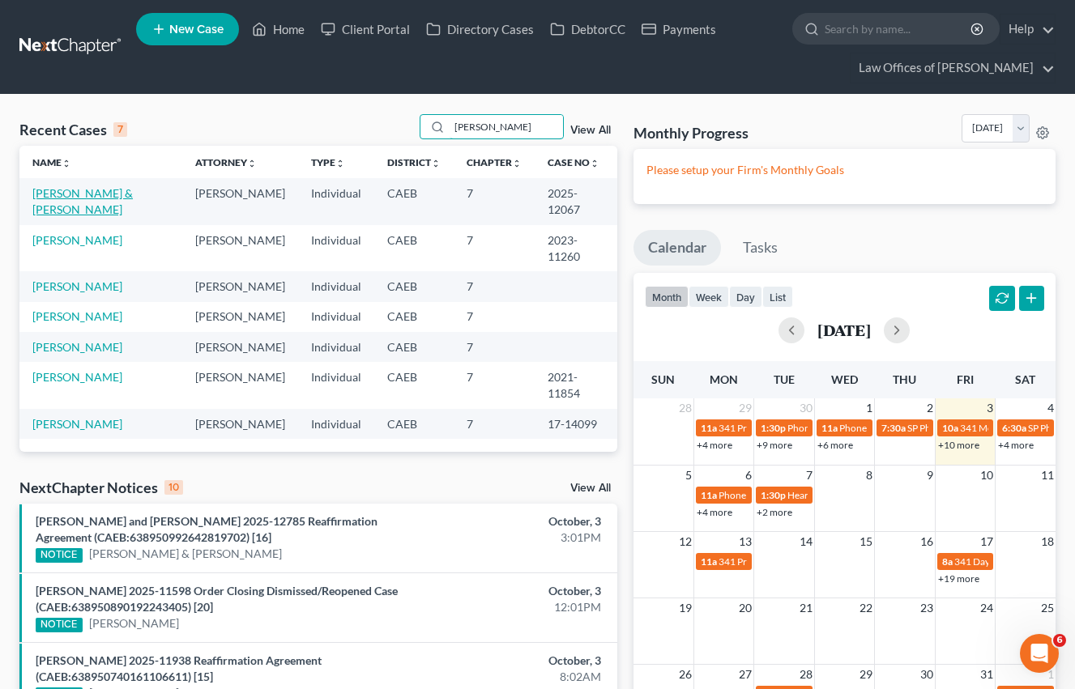
type input "[PERSON_NAME]"
click at [93, 194] on link "[PERSON_NAME] & [PERSON_NAME]" at bounding box center [82, 201] width 100 height 30
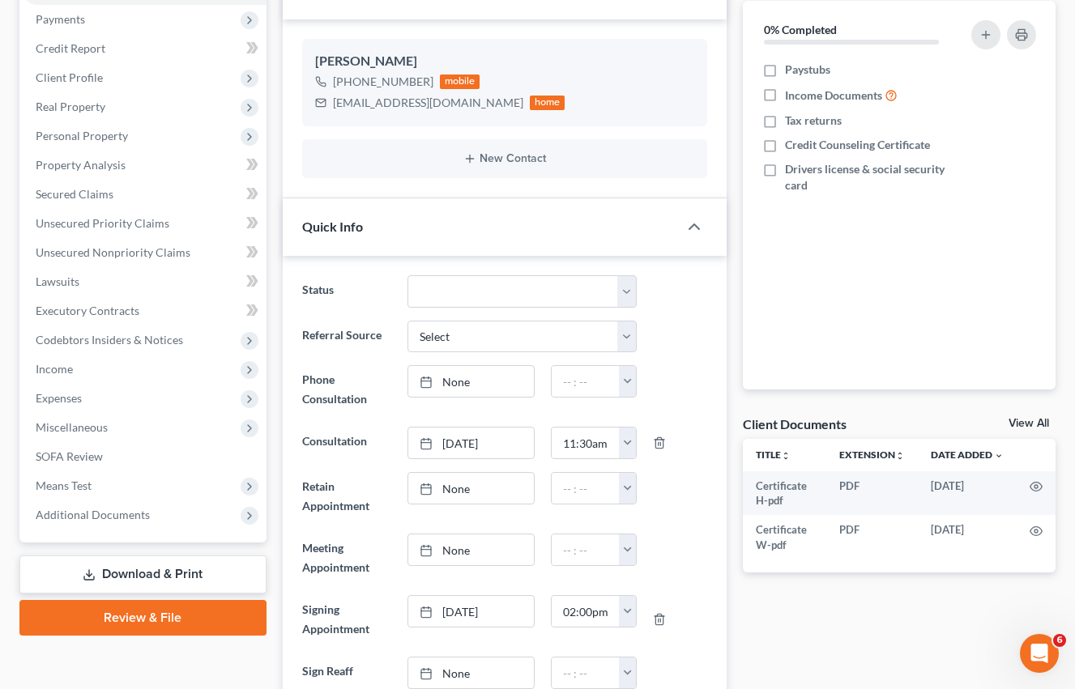
scroll to position [230, 0]
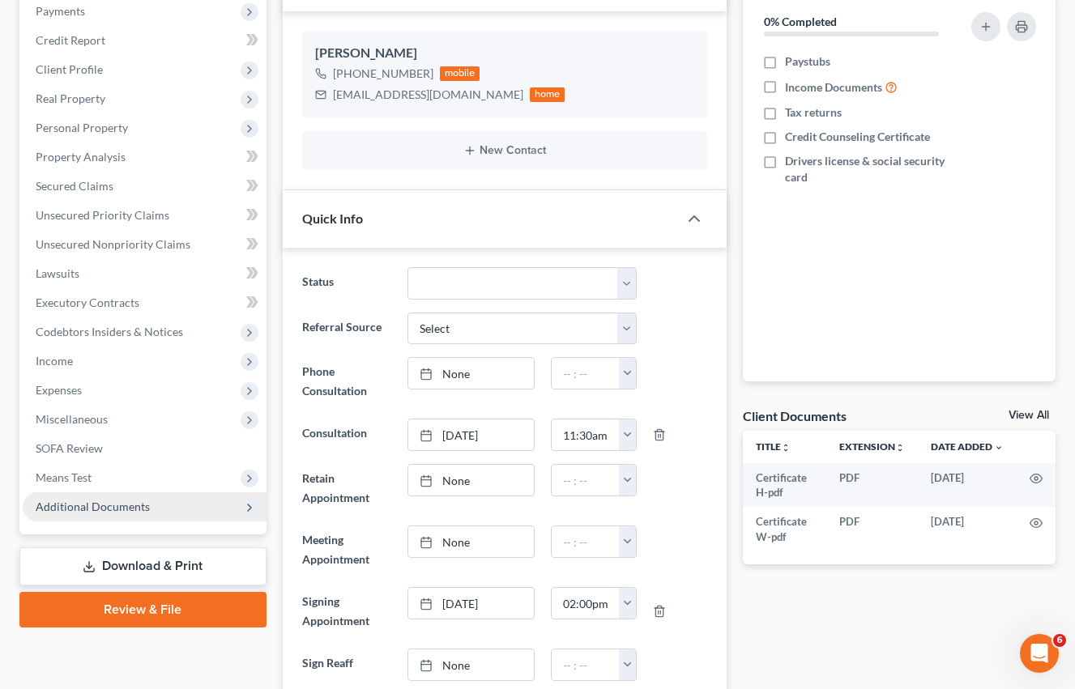
click at [120, 497] on span "Additional Documents" at bounding box center [145, 506] width 244 height 29
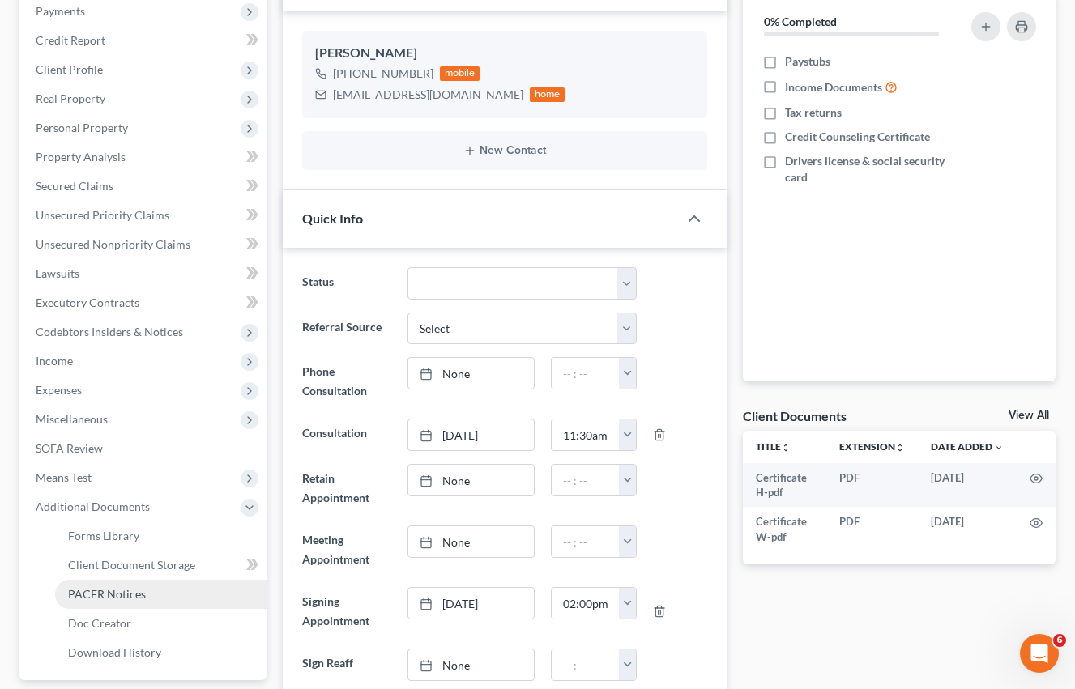
click at [123, 597] on span "PACER Notices" at bounding box center [107, 594] width 78 height 14
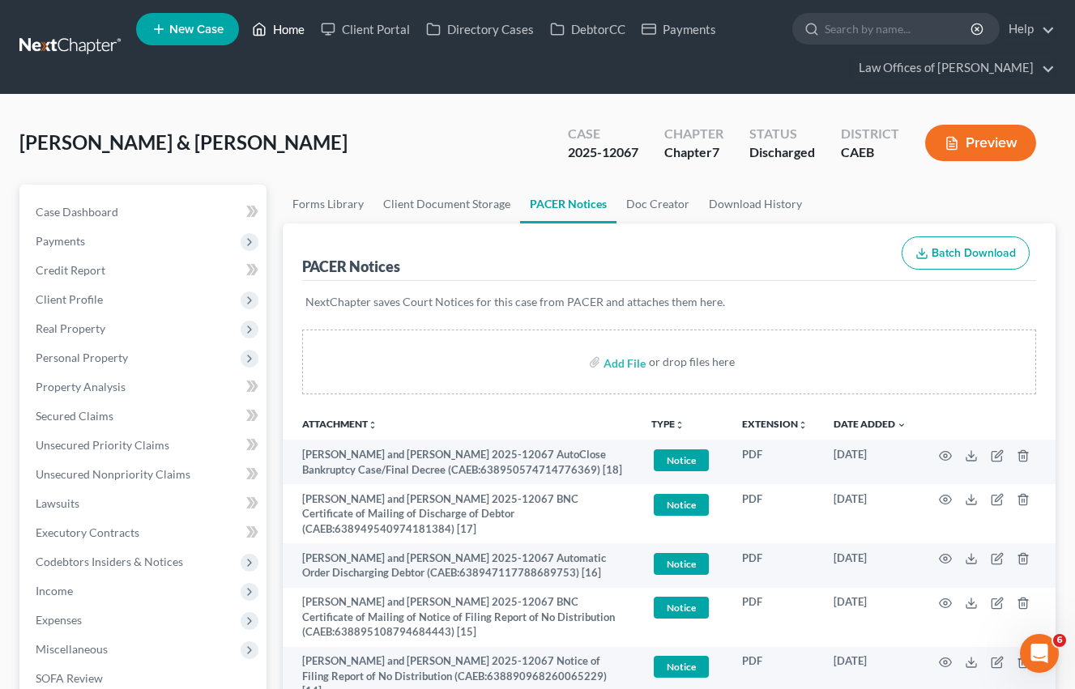
drag, startPoint x: 288, startPoint y: 28, endPoint x: 426, endPoint y: 144, distance: 179.9
click at [288, 28] on link "Home" at bounding box center [278, 29] width 69 height 29
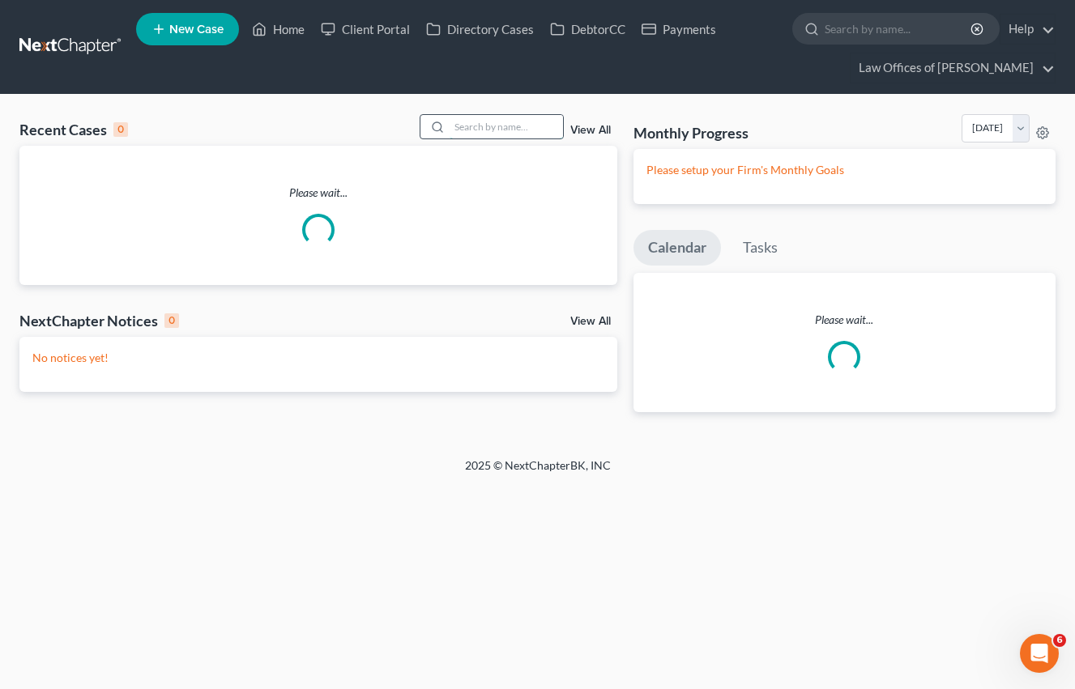
click at [499, 126] on input "search" at bounding box center [506, 126] width 113 height 23
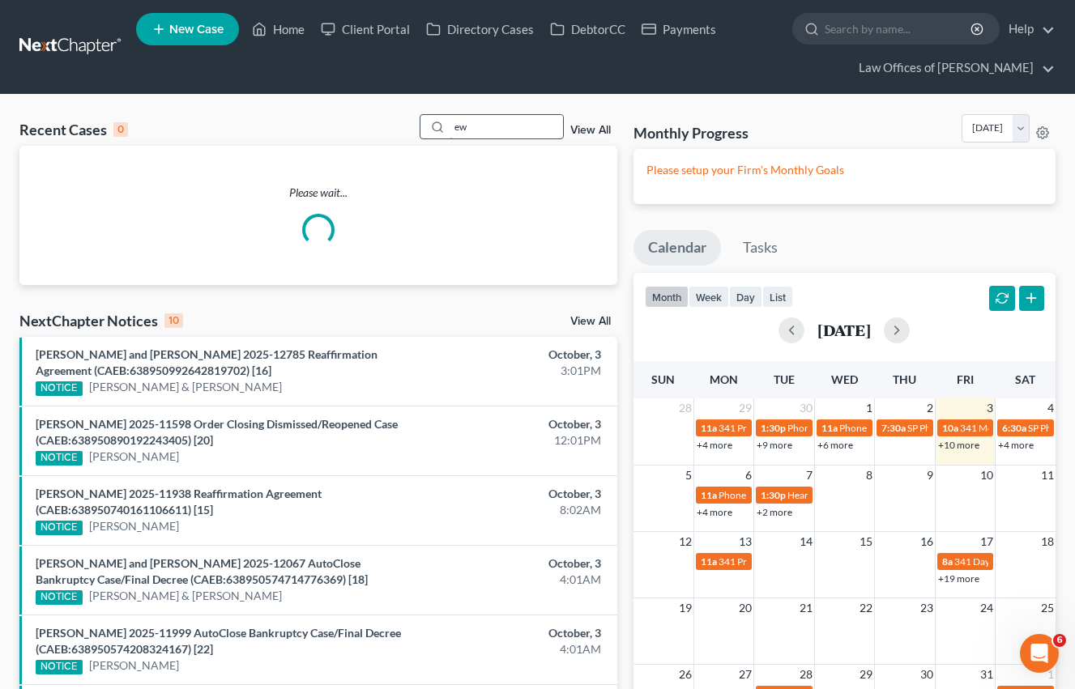
type input "e"
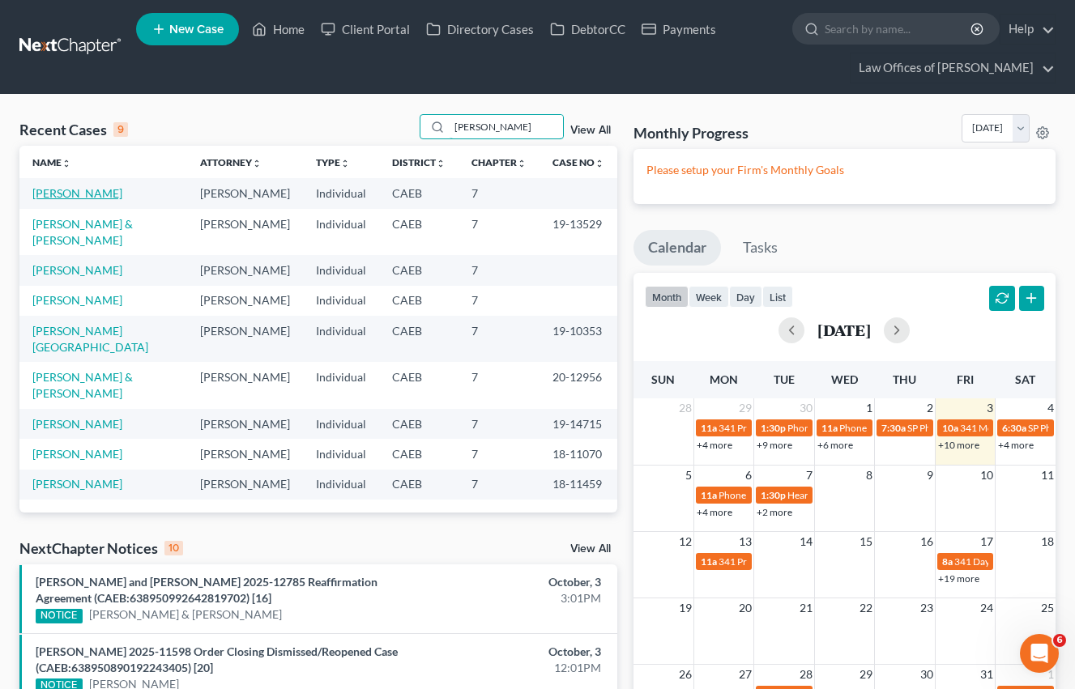
type input "[PERSON_NAME]"
click at [85, 196] on link "[PERSON_NAME]" at bounding box center [77, 193] width 90 height 14
select select "11"
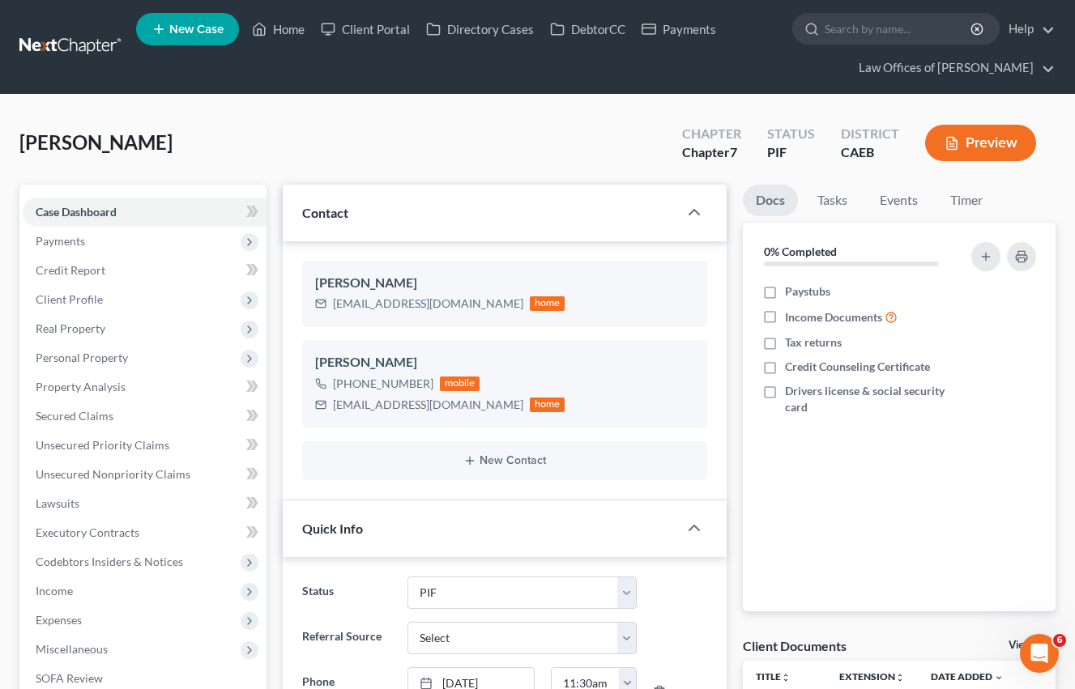
scroll to position [2909, 0]
drag, startPoint x: 90, startPoint y: 245, endPoint x: 117, endPoint y: 281, distance: 45.0
click at [90, 245] on span "Payments" at bounding box center [145, 241] width 244 height 29
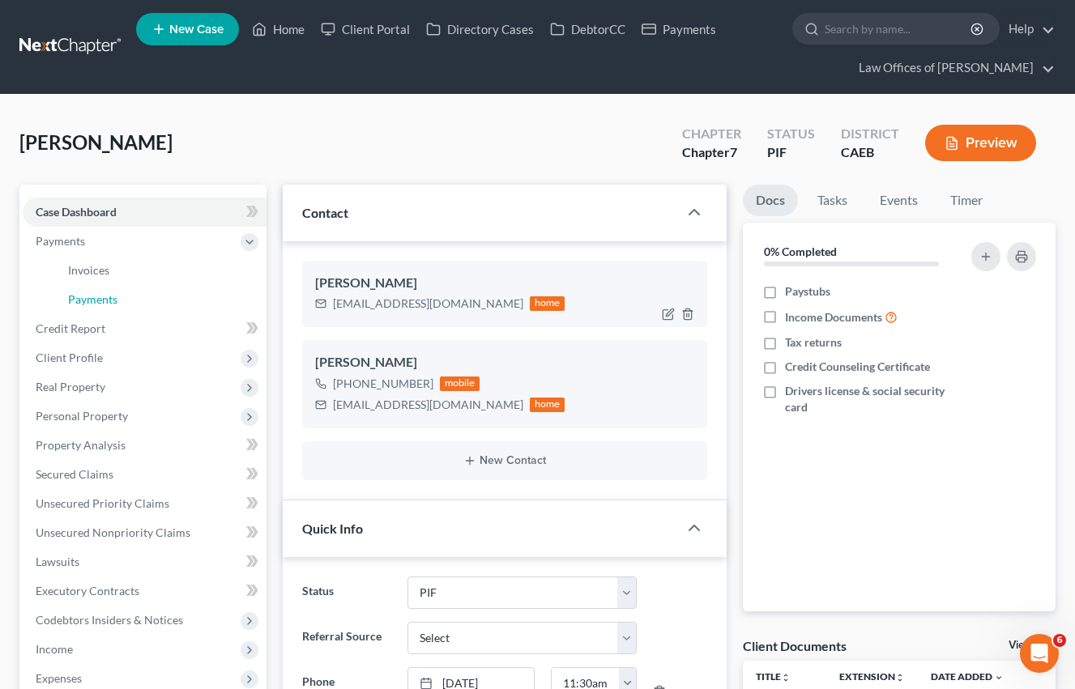
drag, startPoint x: 124, startPoint y: 297, endPoint x: 351, endPoint y: 297, distance: 226.8
click at [124, 297] on link "Payments" at bounding box center [160, 299] width 211 height 29
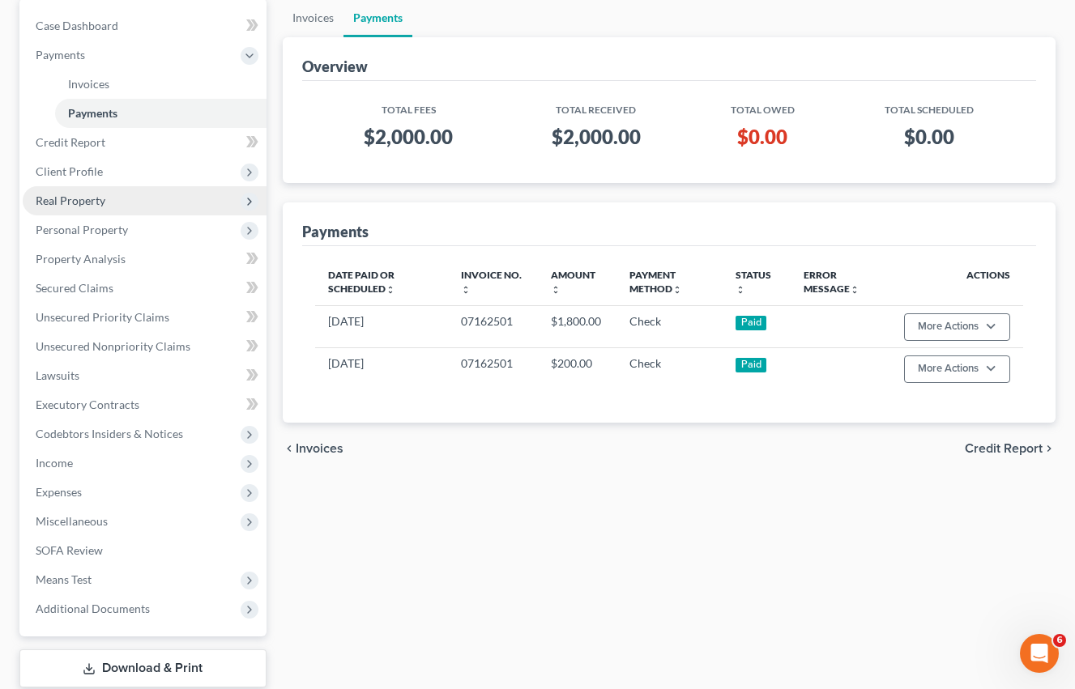
scroll to position [187, 0]
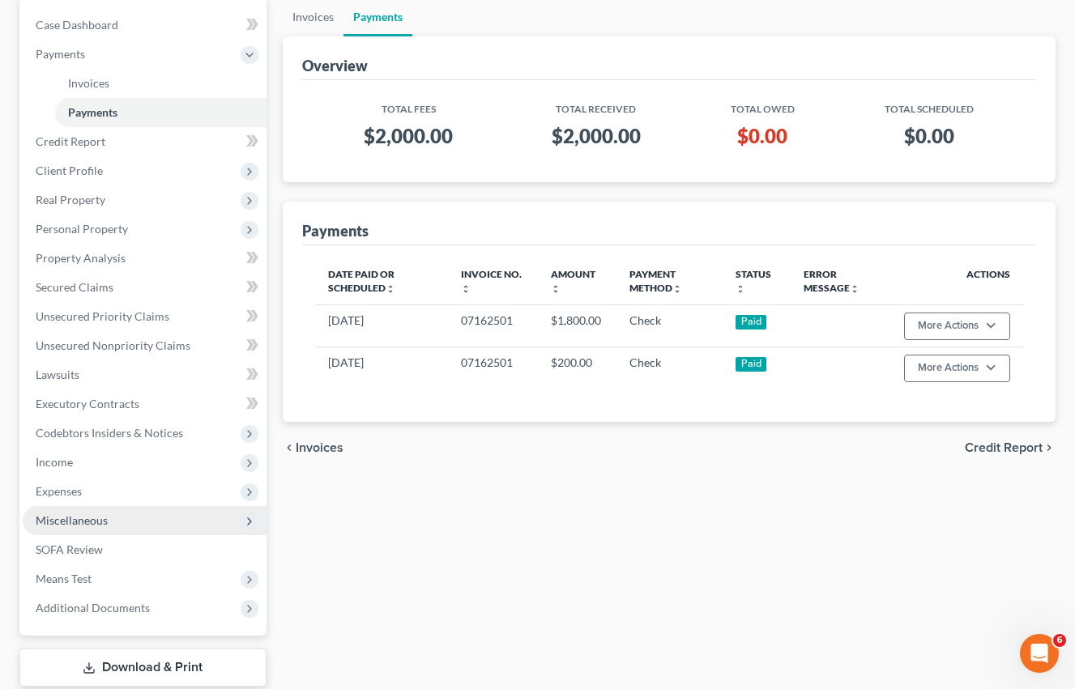
click at [90, 523] on span "Miscellaneous" at bounding box center [72, 520] width 72 height 14
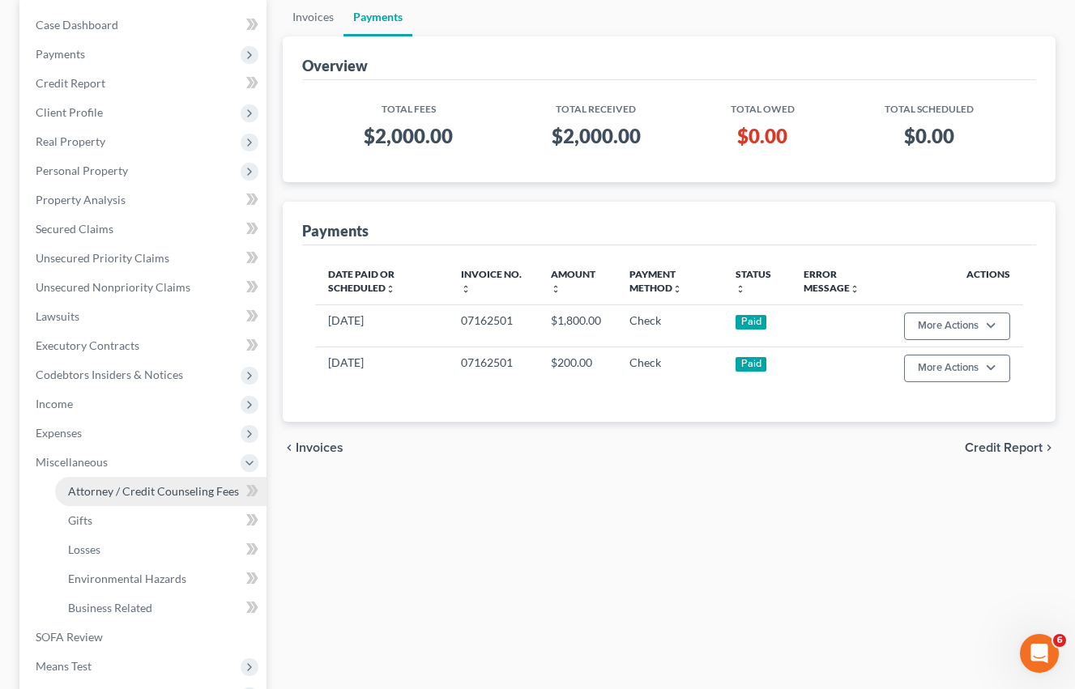
click at [130, 492] on span "Attorney / Credit Counseling Fees" at bounding box center [153, 491] width 171 height 14
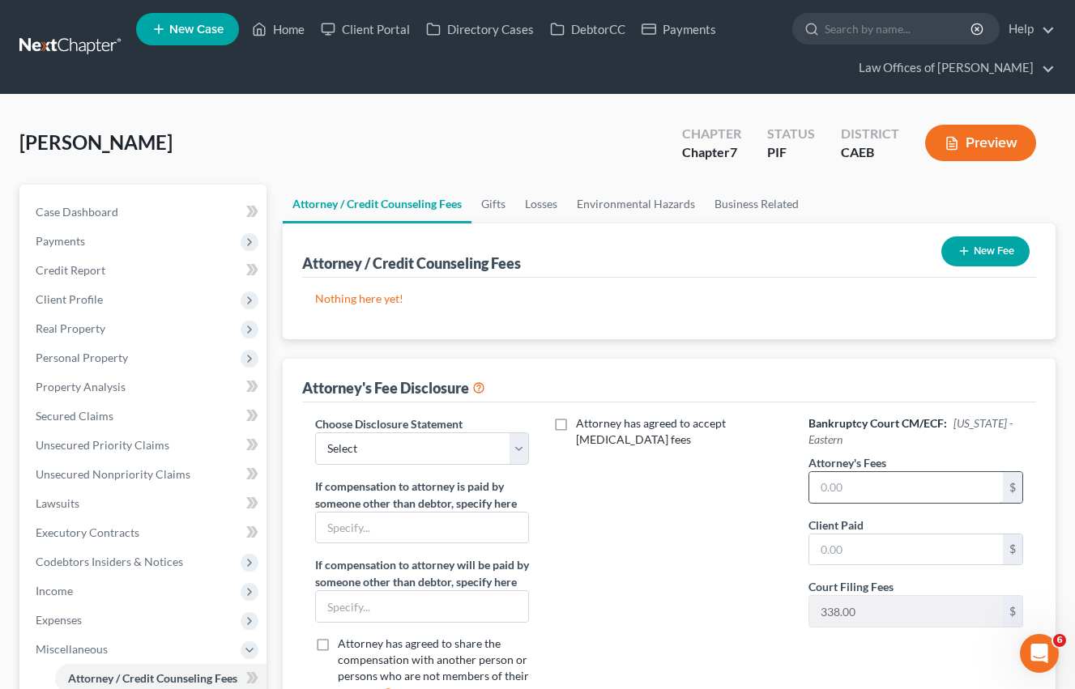
drag, startPoint x: 893, startPoint y: 481, endPoint x: 878, endPoint y: 483, distance: 14.7
click at [893, 481] on input "text" at bounding box center [906, 487] width 194 height 31
type input "2,000"
click at [914, 542] on input "text" at bounding box center [906, 550] width 194 height 31
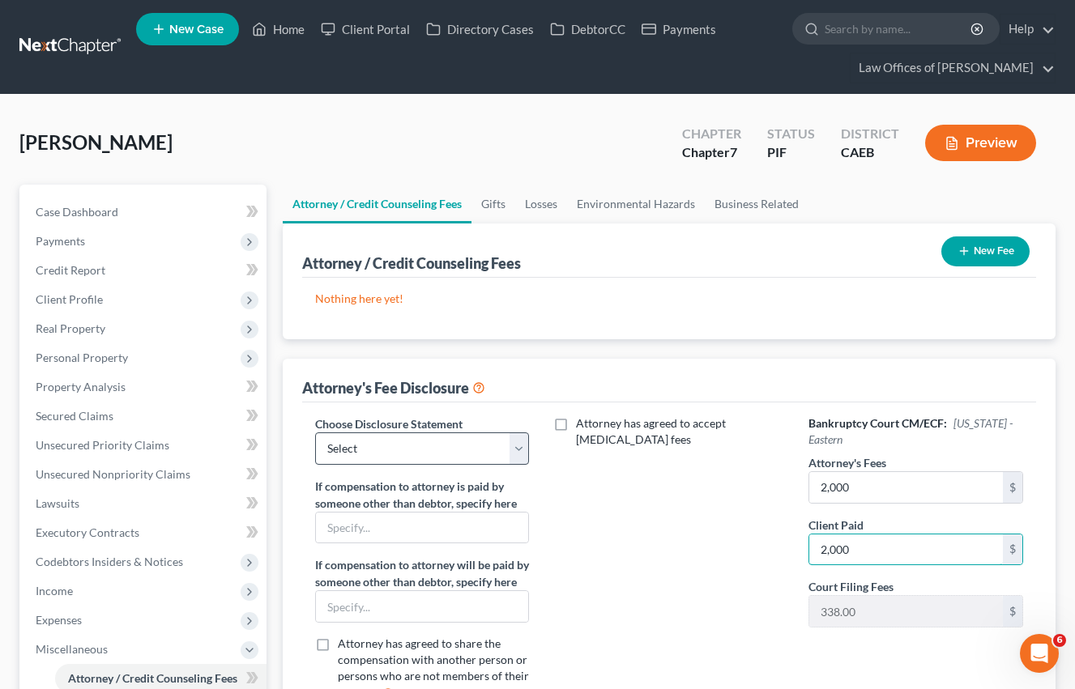
type input "2,000"
click at [387, 441] on select "Select Disclosure" at bounding box center [422, 448] width 215 height 32
select select "0"
click at [315, 432] on select "Select Disclosure" at bounding box center [422, 448] width 215 height 32
click at [980, 262] on button "New Fee" at bounding box center [985, 251] width 88 height 30
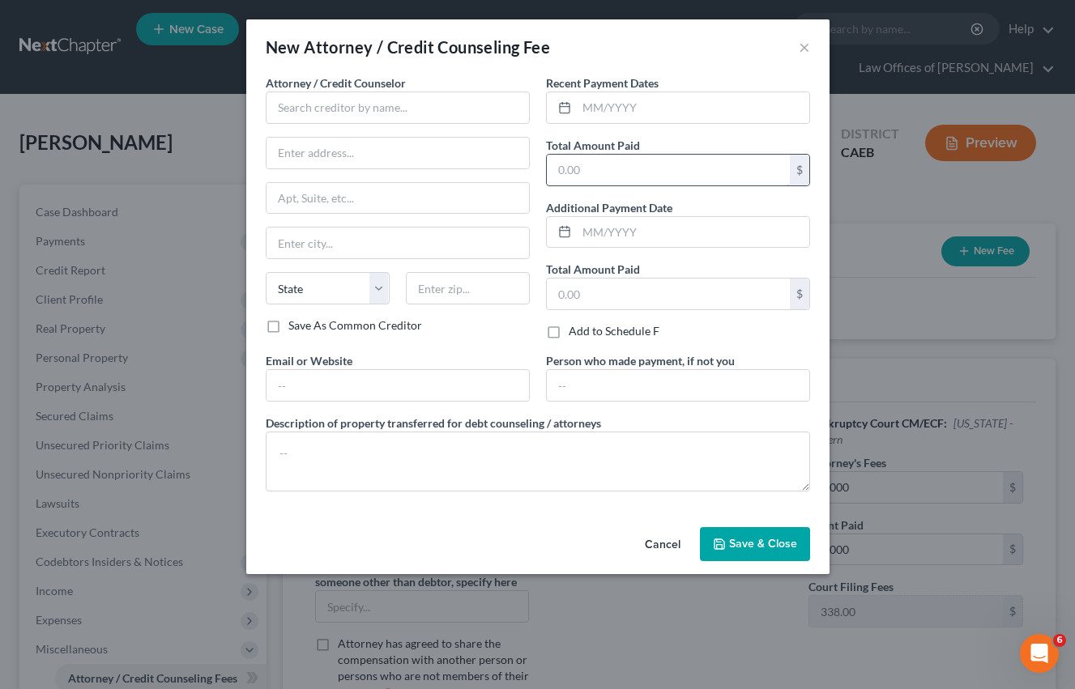
click at [684, 163] on input "text" at bounding box center [668, 170] width 243 height 31
type input "2,000"
click at [651, 114] on input "text" at bounding box center [693, 107] width 232 height 31
type input "08/2025"
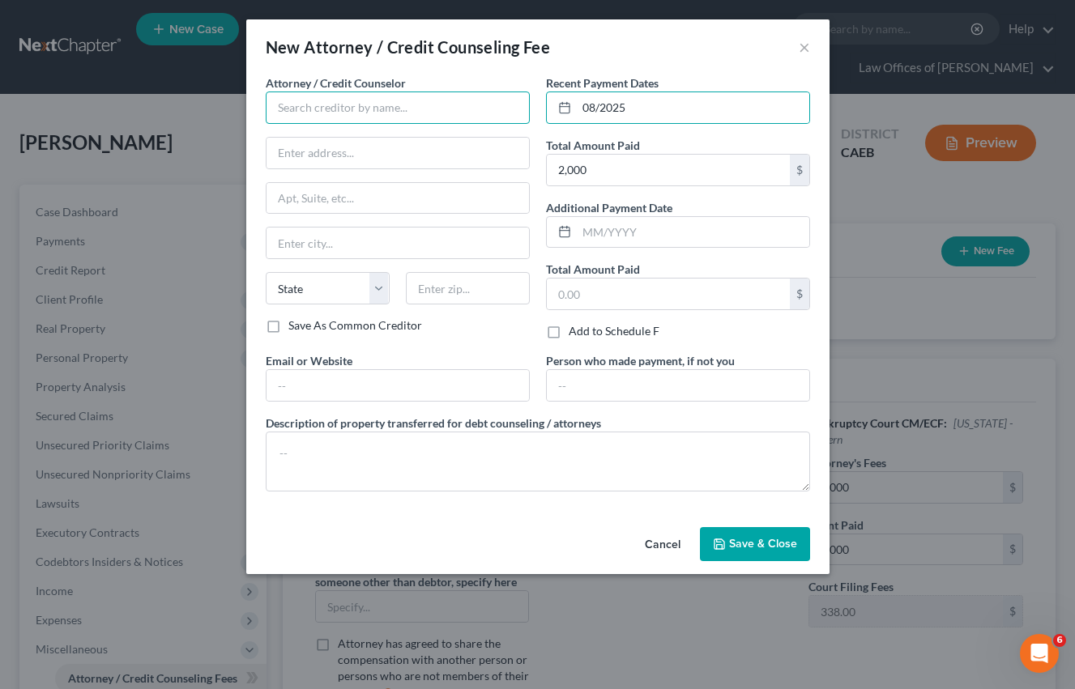
click at [416, 113] on input "text" at bounding box center [398, 108] width 264 height 32
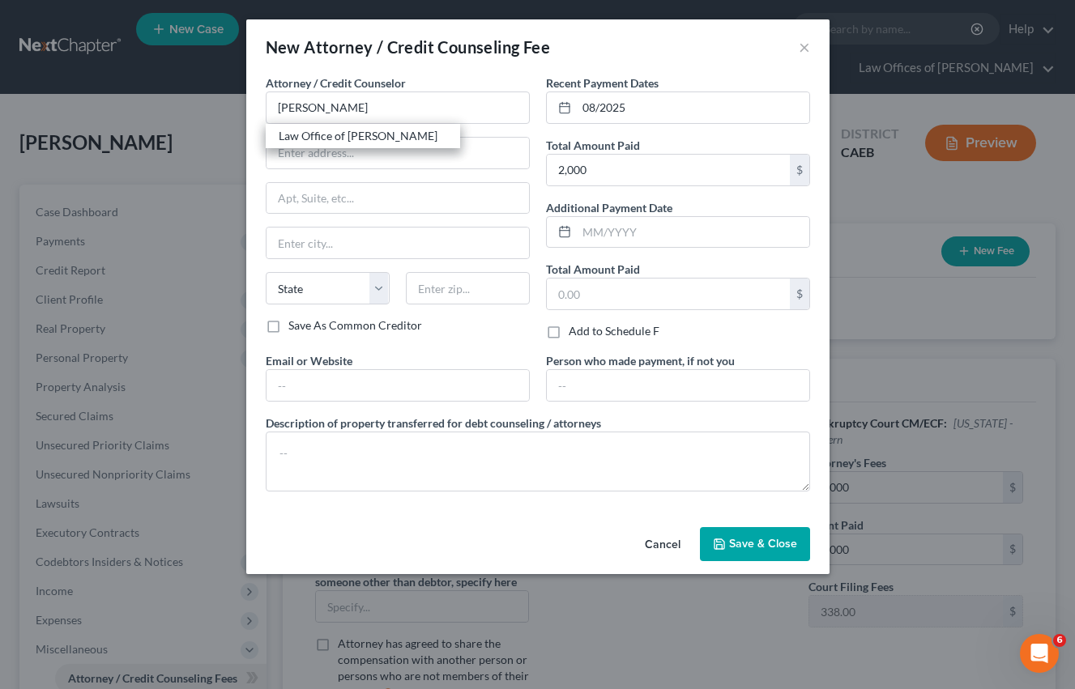
click at [326, 131] on div "Law Office of [PERSON_NAME]" at bounding box center [363, 136] width 168 height 16
type input "Law Office of [PERSON_NAME]"
type input "[STREET_ADDRESS]"
type input "[GEOGRAPHIC_DATA]"
select select "4"
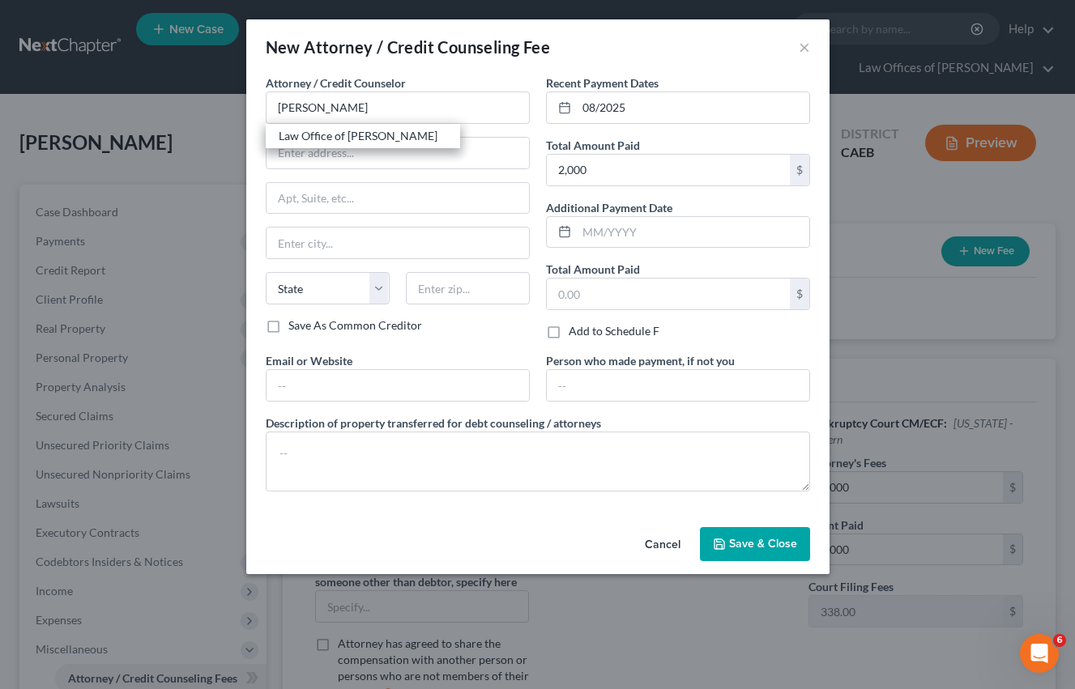
type input "93301"
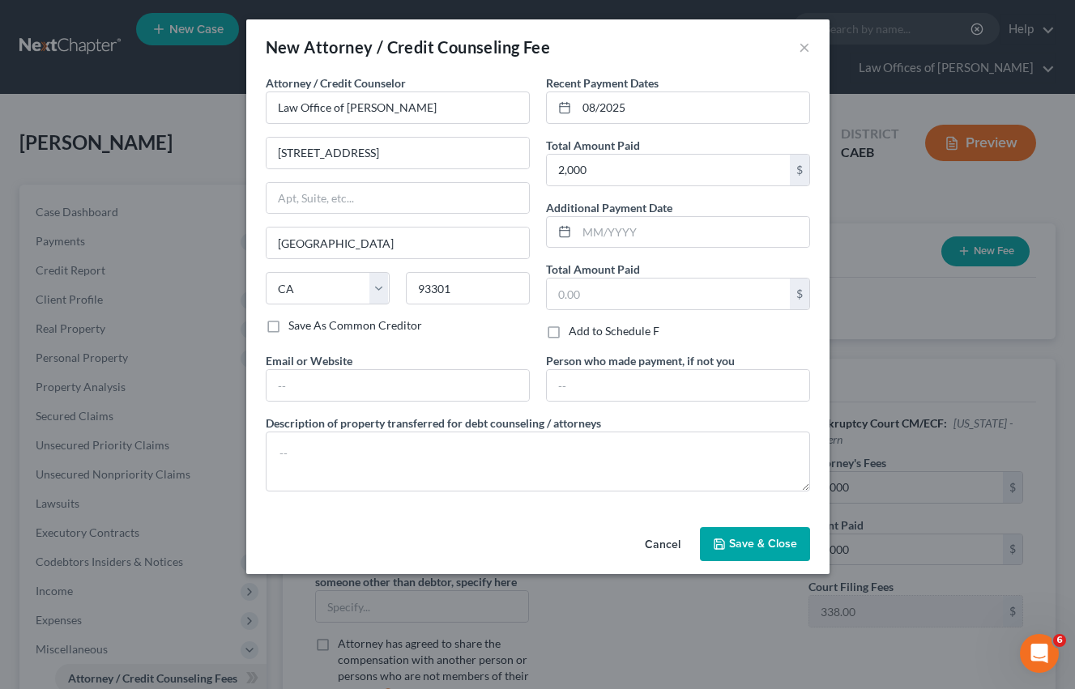
click at [735, 549] on span "Save & Close" at bounding box center [763, 544] width 68 height 14
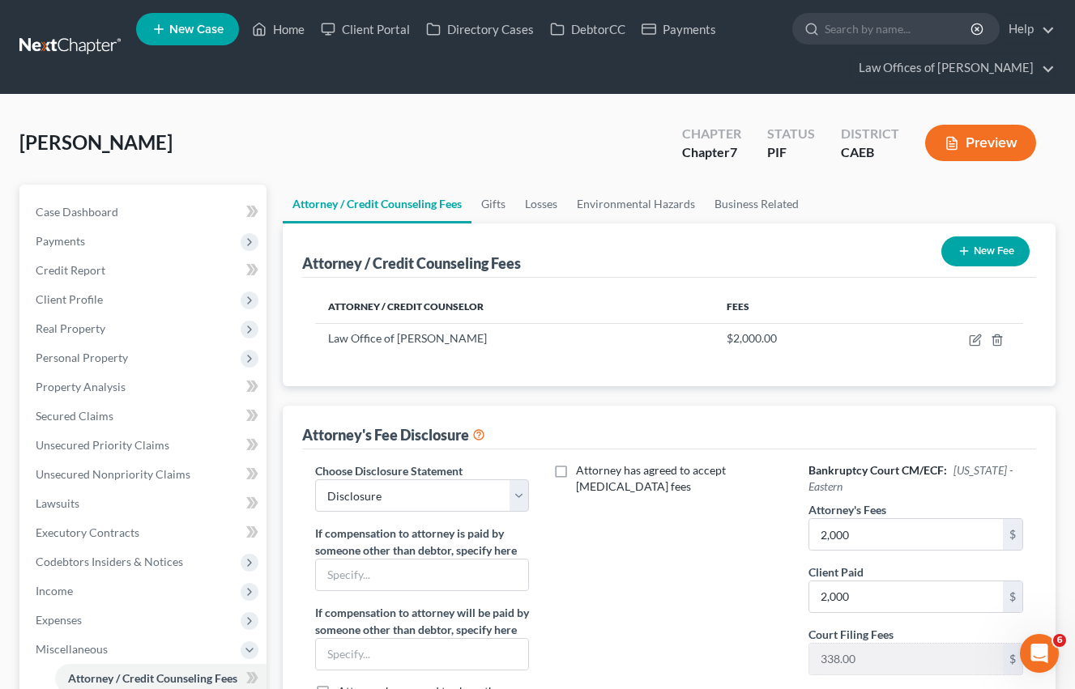
click at [271, 329] on div "Case Dashboard Payments Invoices Payments Payments Credit Report Client Profile" at bounding box center [142, 594] width 263 height 819
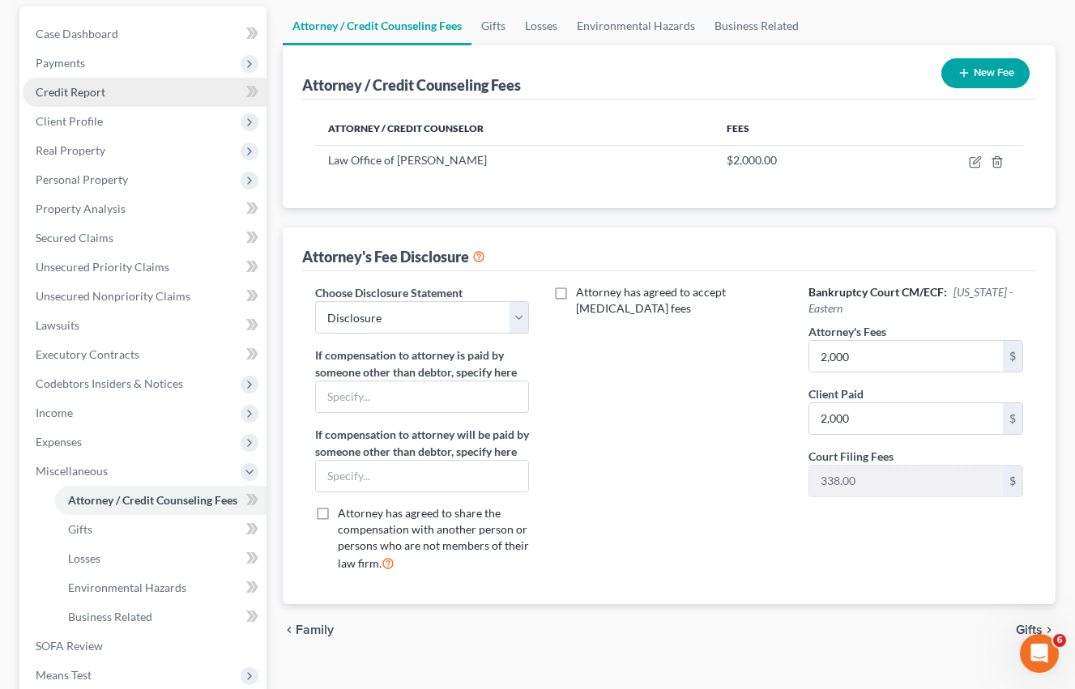
scroll to position [173, 0]
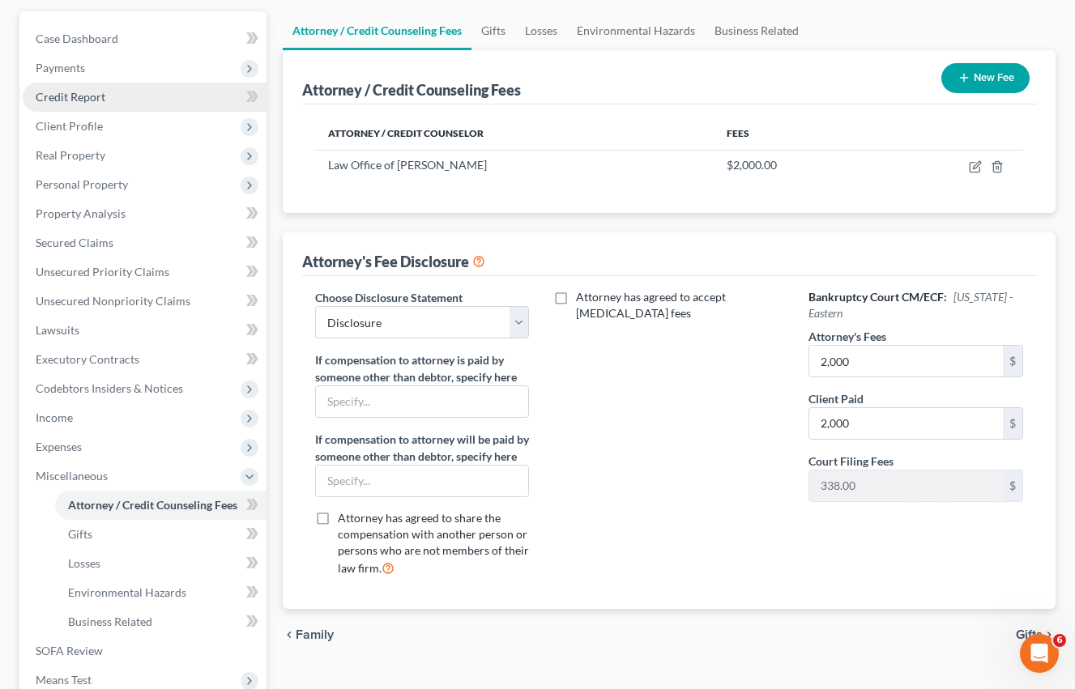
click at [97, 103] on span "Credit Report" at bounding box center [71, 97] width 70 height 14
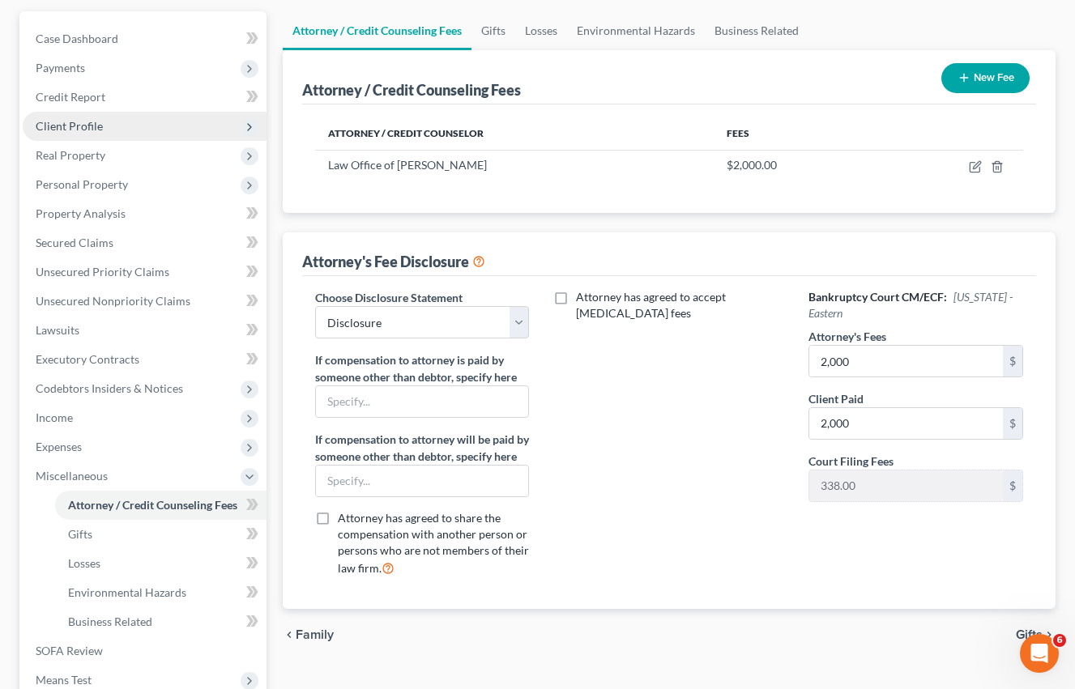
click at [96, 122] on span "Client Profile" at bounding box center [69, 126] width 67 height 14
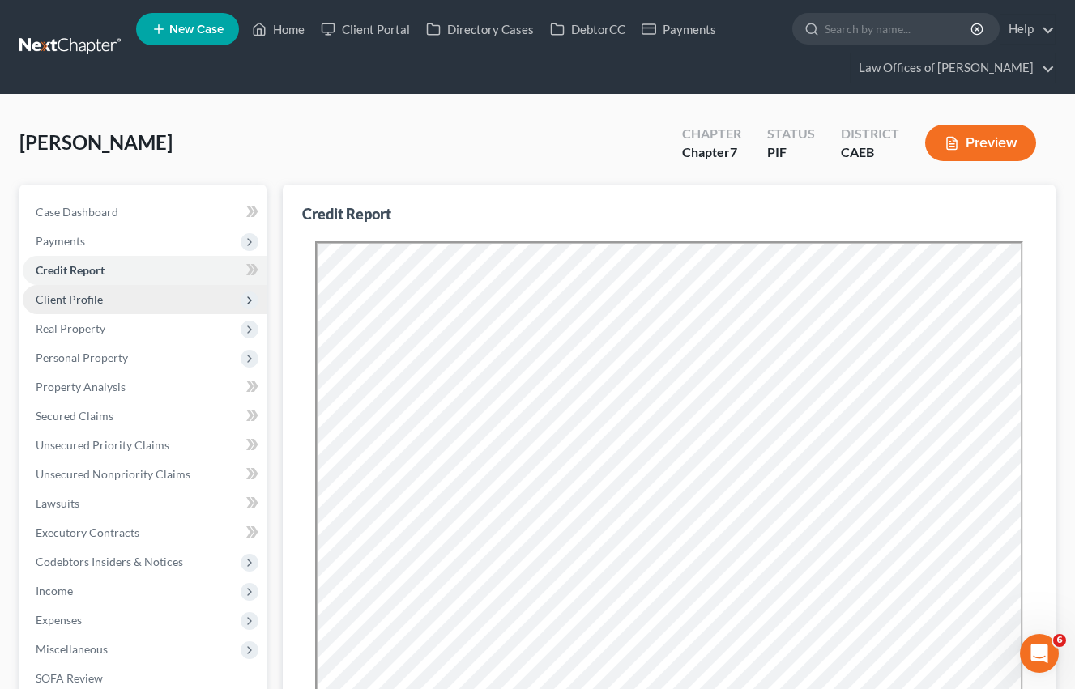
click at [92, 305] on span "Client Profile" at bounding box center [69, 299] width 67 height 14
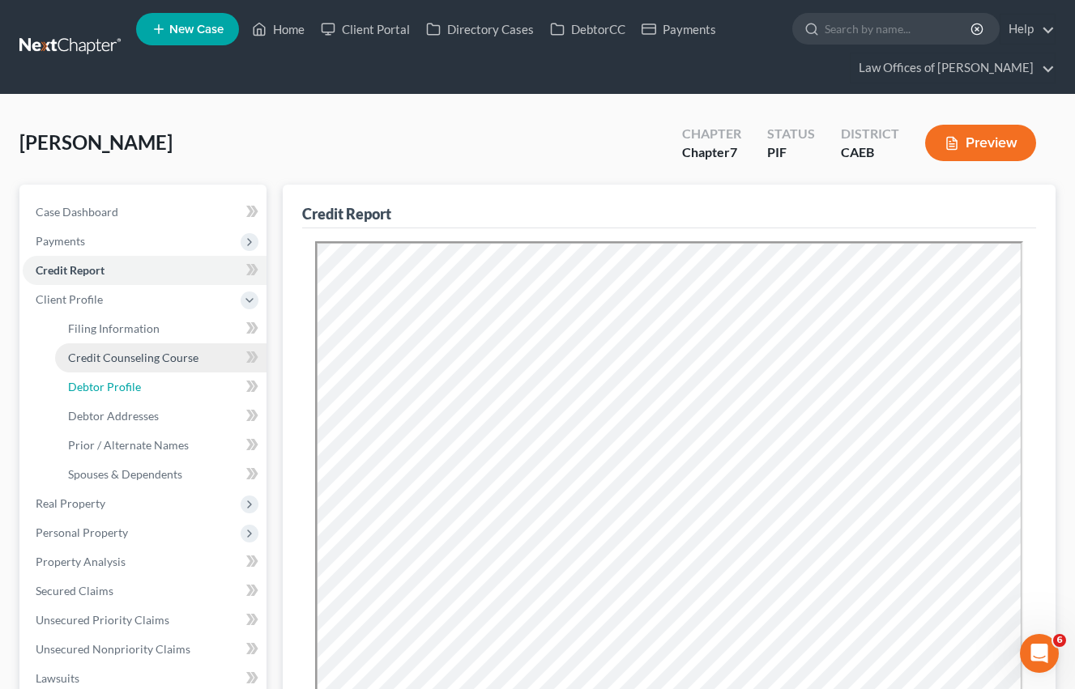
click at [112, 400] on link "Debtor Profile" at bounding box center [160, 387] width 211 height 29
select select "0"
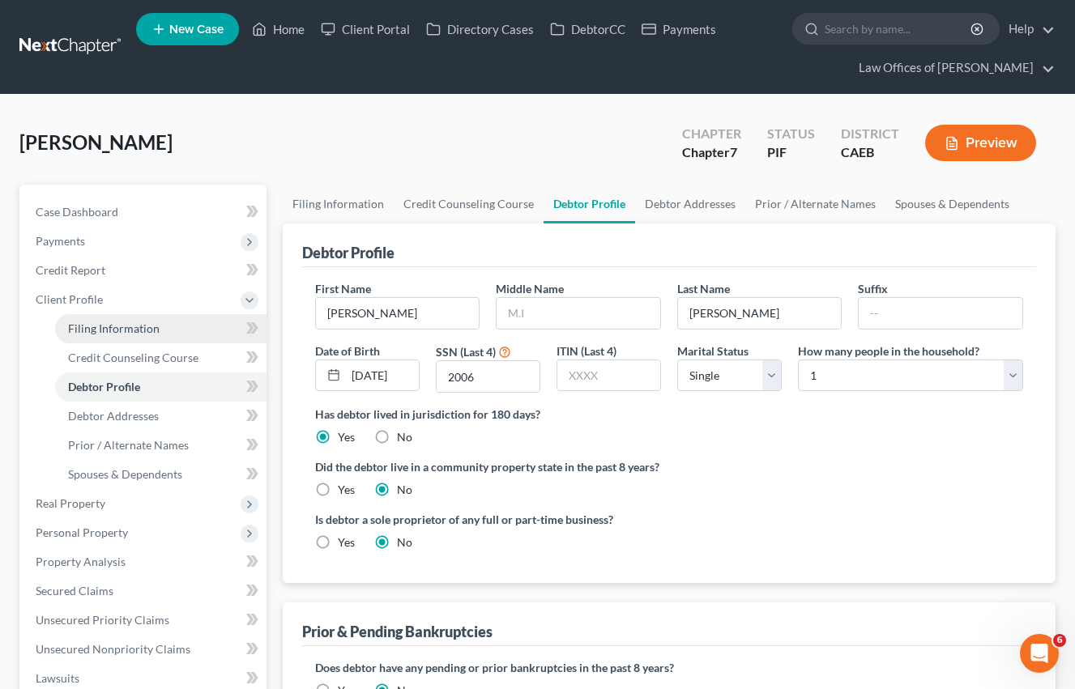
click at [125, 326] on span "Filing Information" at bounding box center [114, 329] width 92 height 14
select select "1"
select select "0"
select select "8"
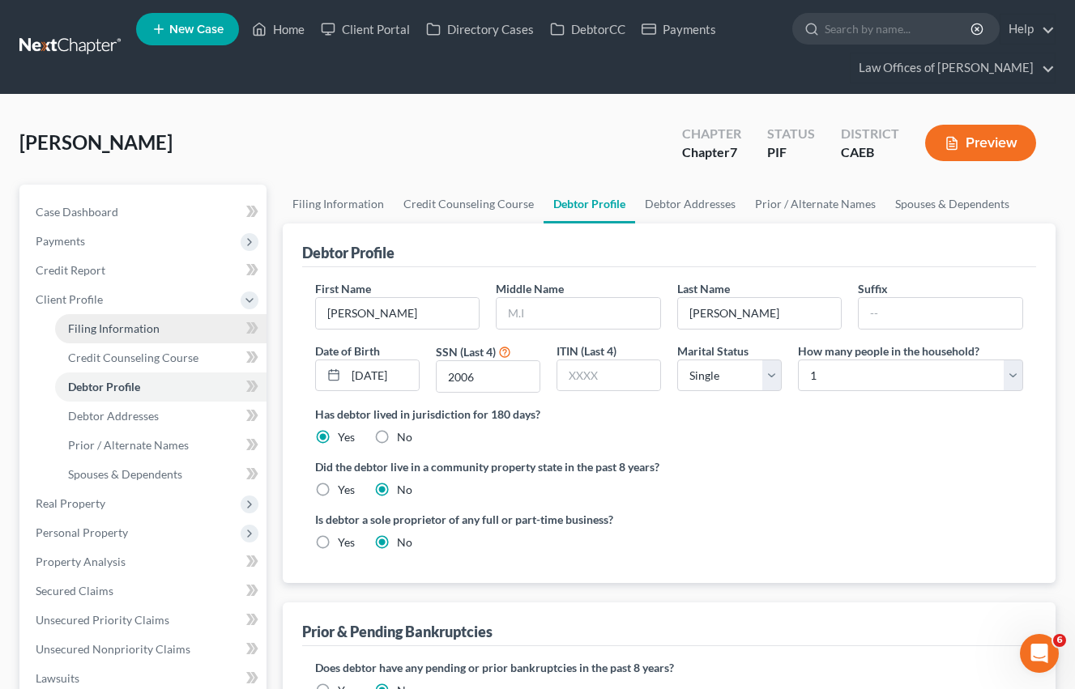
select select "4"
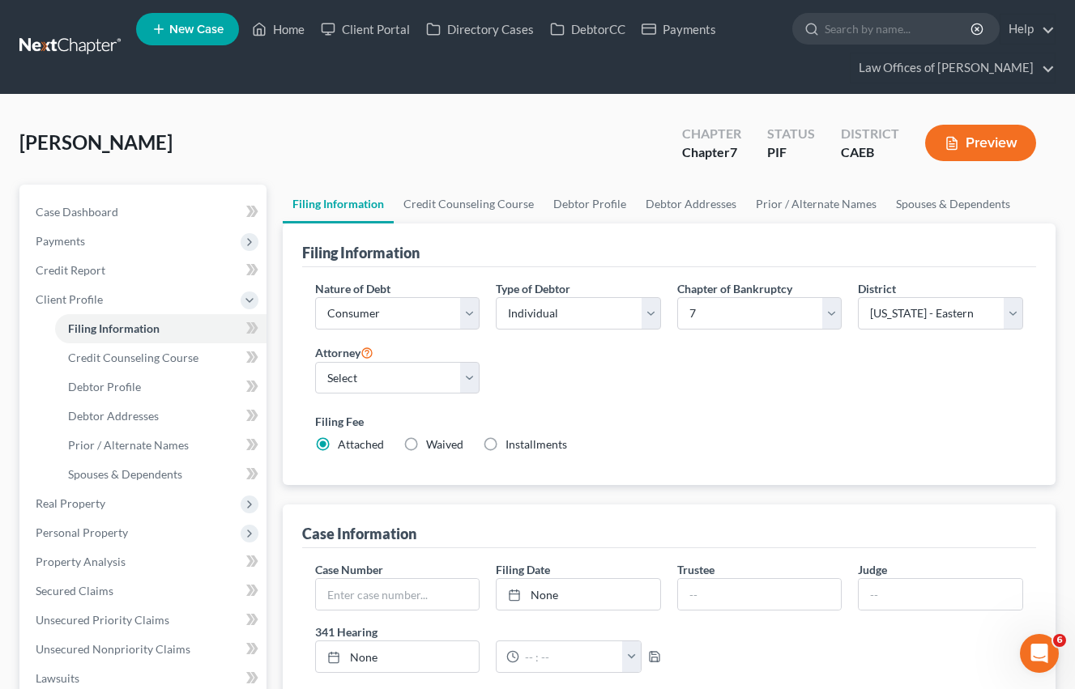
click at [505, 442] on label "Installments Installments" at bounding box center [536, 445] width 62 height 16
click at [512, 442] on input "Installments Installments" at bounding box center [517, 442] width 11 height 11
radio input "true"
radio input "false"
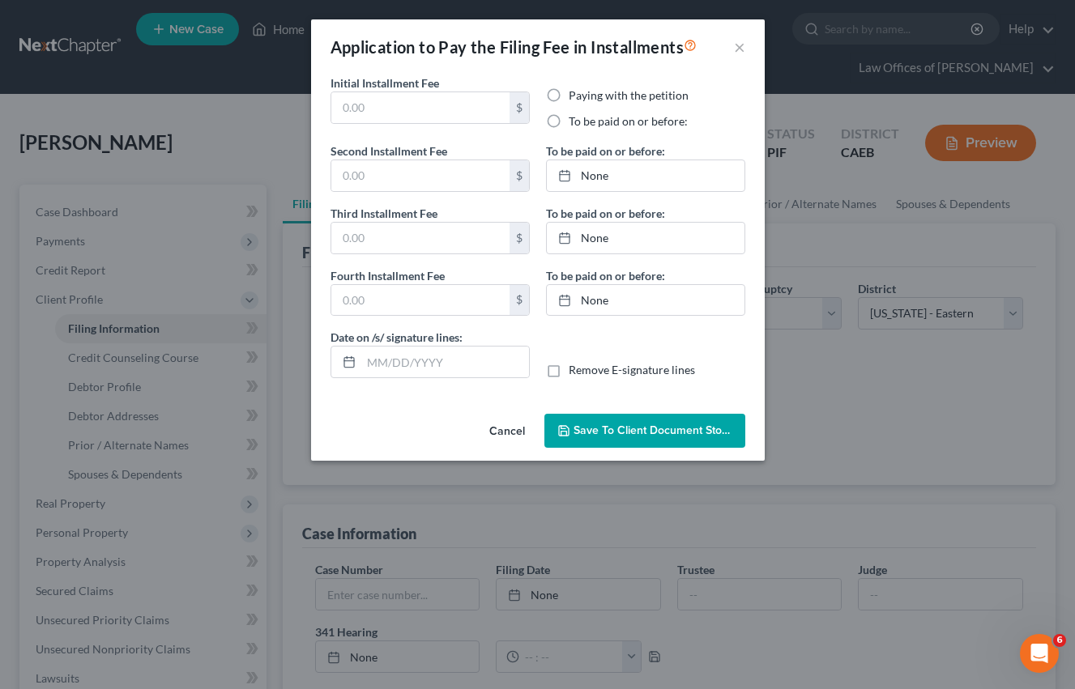
type input "0.00"
radio input "true"
type input "0.00"
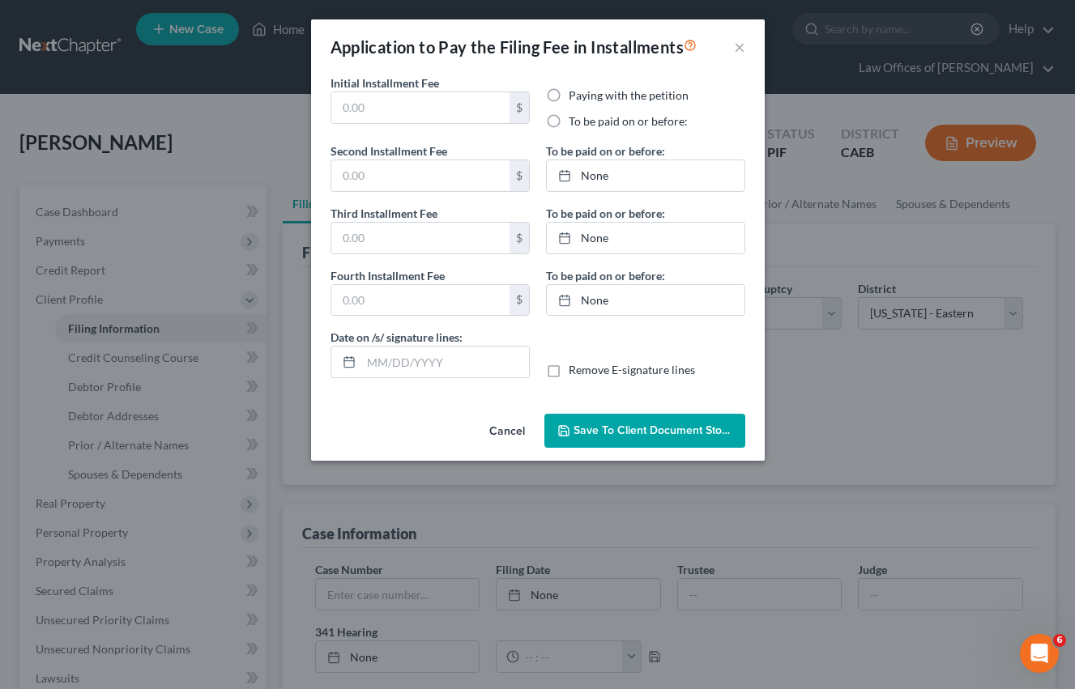
type input "[DATE]"
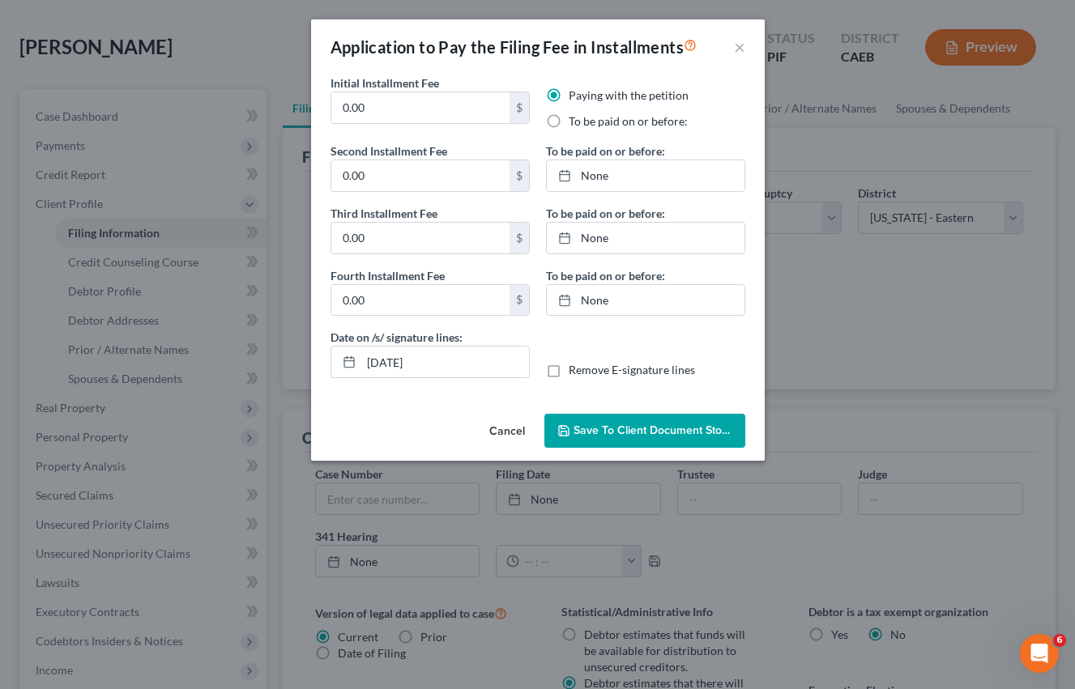
drag, startPoint x: 612, startPoint y: 358, endPoint x: 539, endPoint y: 422, distance: 97.0
click at [612, 358] on div "Date on /s/ signature lines: [DATE] Remove E-signature lines" at bounding box center [537, 360] width 431 height 62
click at [498, 432] on button "Cancel" at bounding box center [507, 431] width 62 height 32
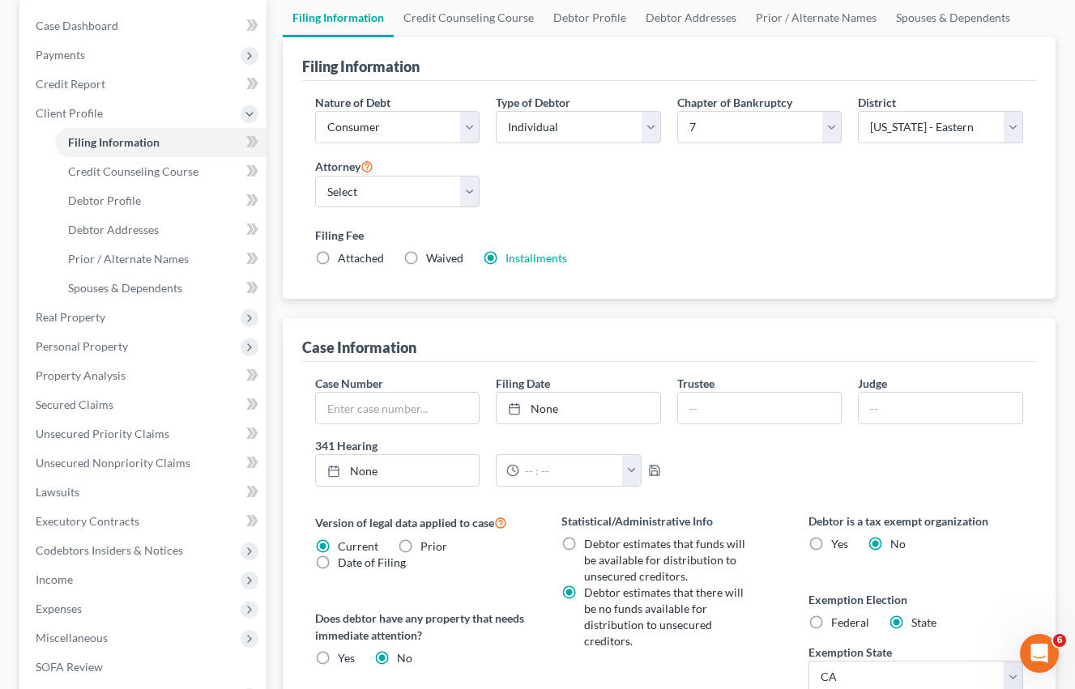
scroll to position [299, 0]
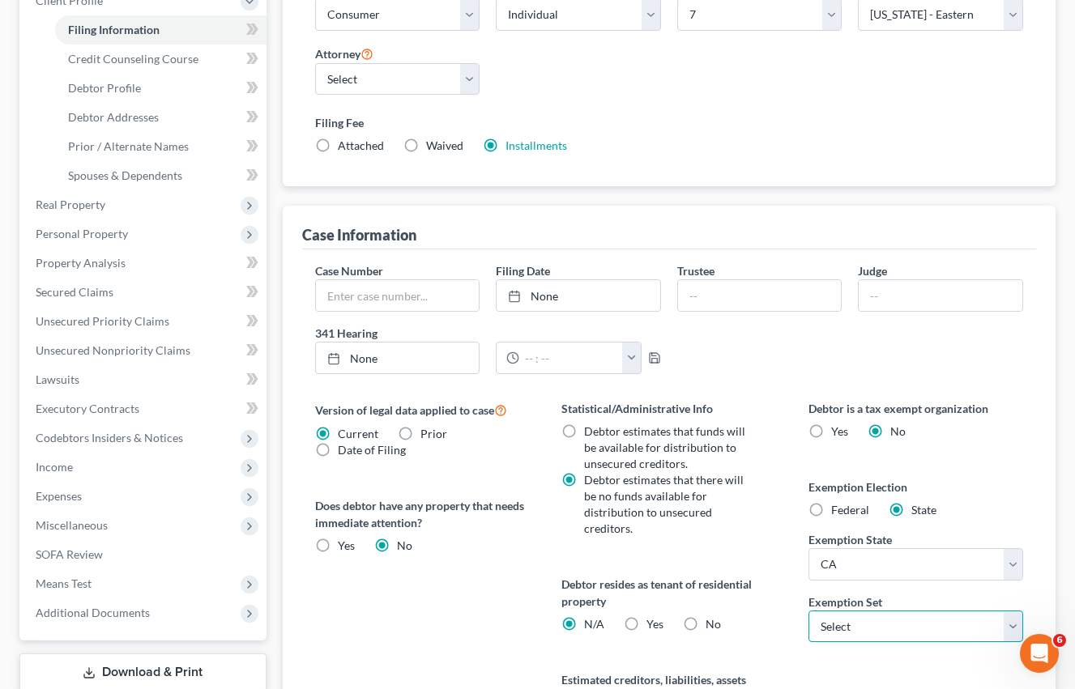
click at [876, 634] on select "Select 703 704" at bounding box center [915, 627] width 215 height 32
select select "0"
click at [808, 611] on select "Select 703 704" at bounding box center [915, 627] width 215 height 32
click at [646, 616] on label "Yes Yes" at bounding box center [654, 624] width 17 height 16
click at [653, 616] on input "Yes Yes" at bounding box center [658, 621] width 11 height 11
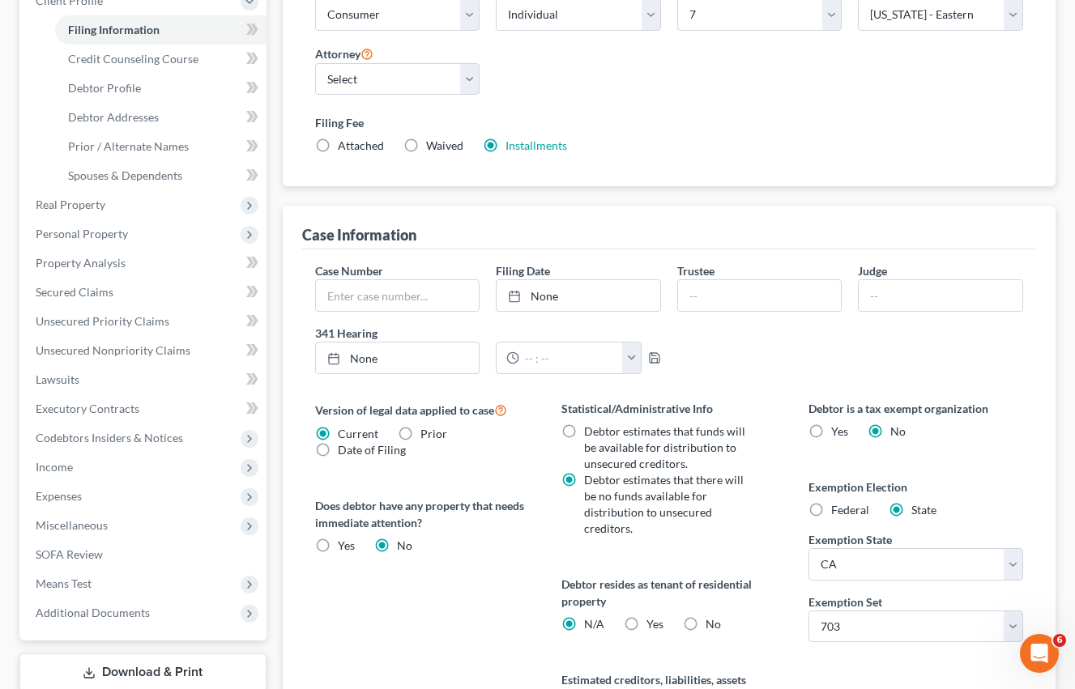
radio input "true"
radio input "false"
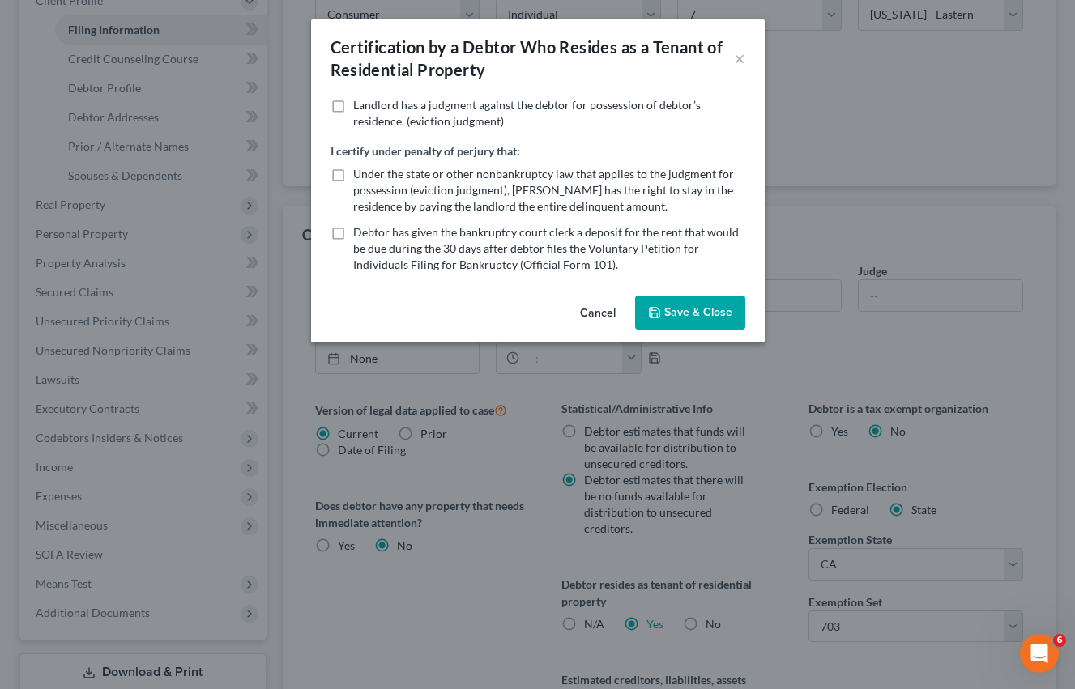
drag, startPoint x: 590, startPoint y: 315, endPoint x: 531, endPoint y: 392, distance: 97.5
click at [590, 315] on button "Cancel" at bounding box center [598, 313] width 62 height 32
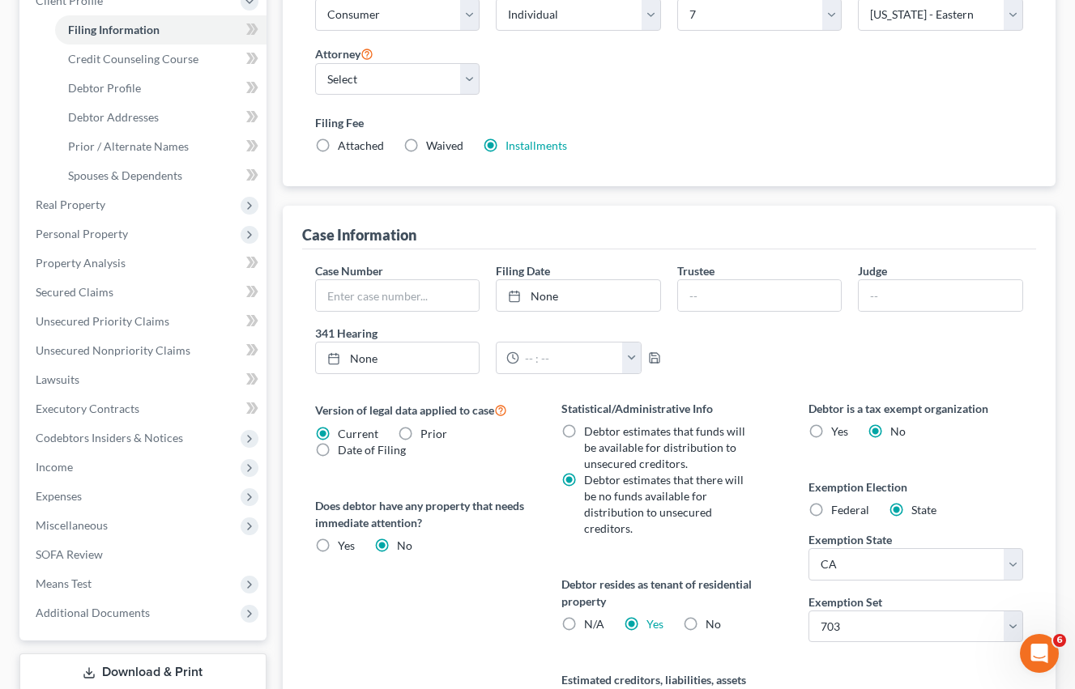
click at [479, 449] on div "Version of legal data applied to case Current Prior Date of Filing" at bounding box center [422, 429] width 215 height 58
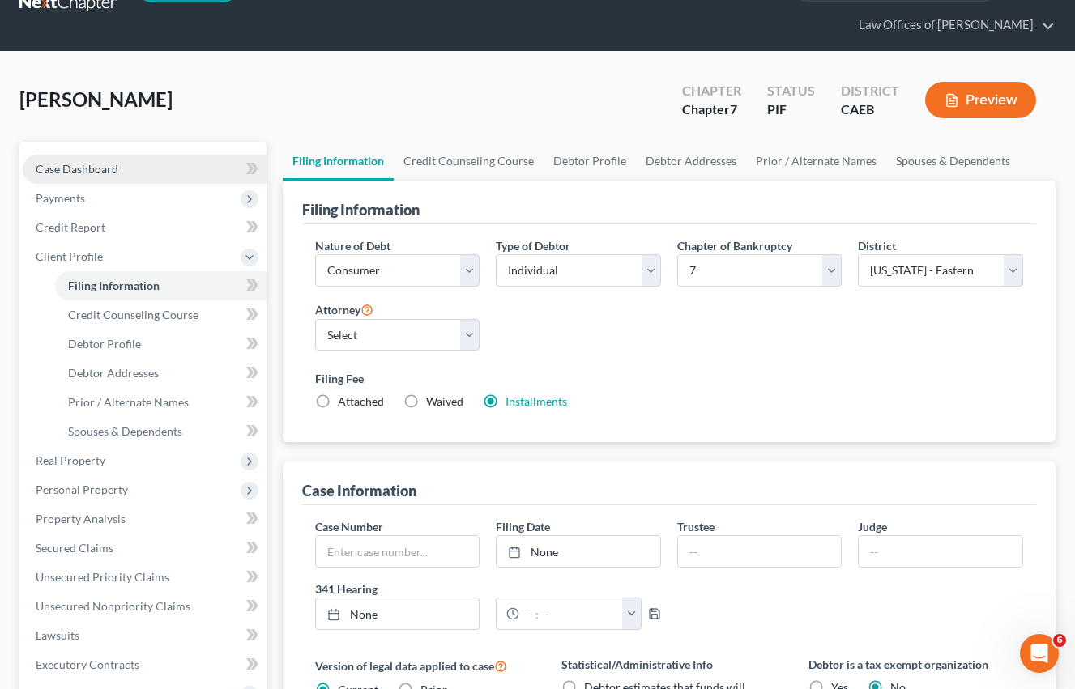
scroll to position [6, 0]
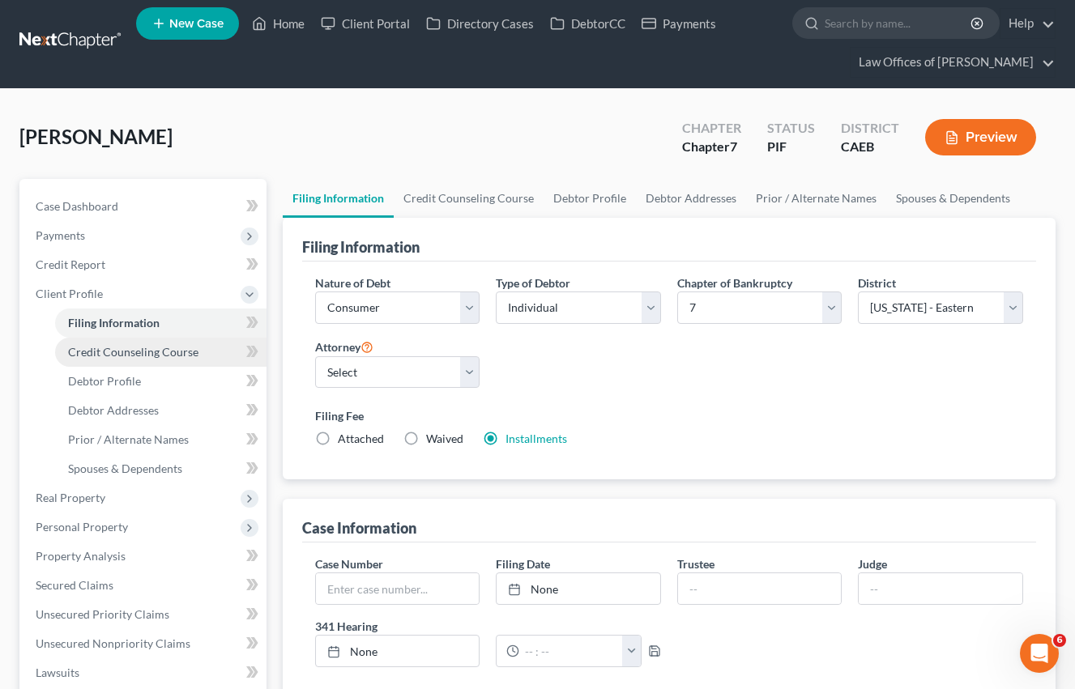
click at [150, 354] on span "Credit Counseling Course" at bounding box center [133, 352] width 130 height 14
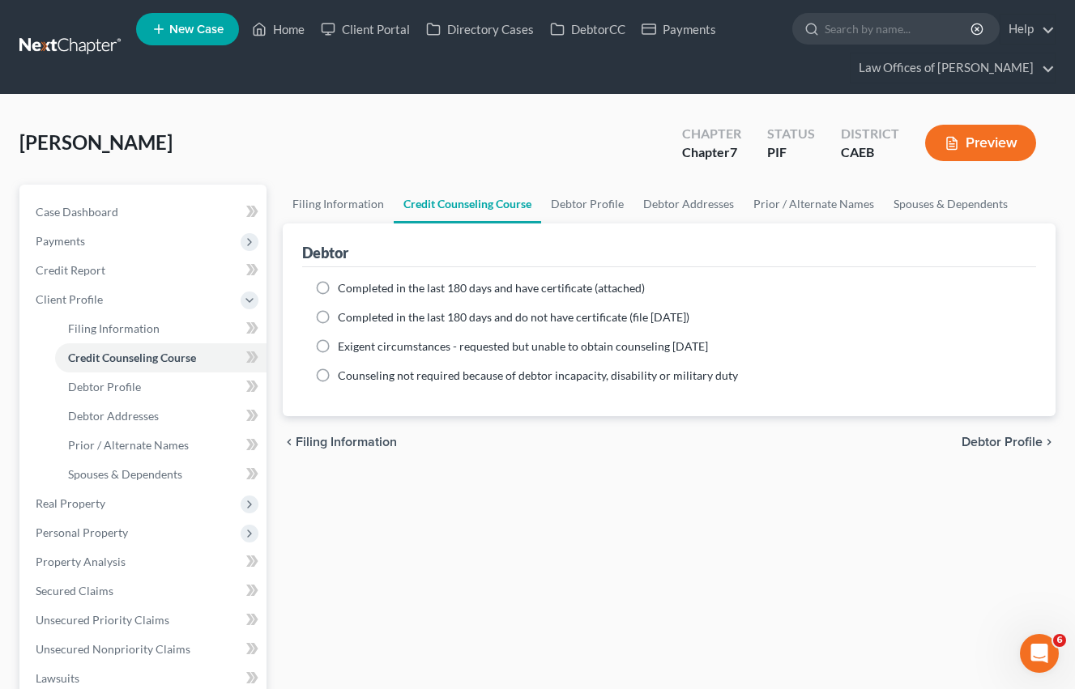
click at [338, 289] on label "Completed in the last 180 days and have certificate (attached)" at bounding box center [491, 288] width 307 height 16
click at [344, 289] on input "Completed in the last 180 days and have certificate (attached)" at bounding box center [349, 285] width 11 height 11
radio input "true"
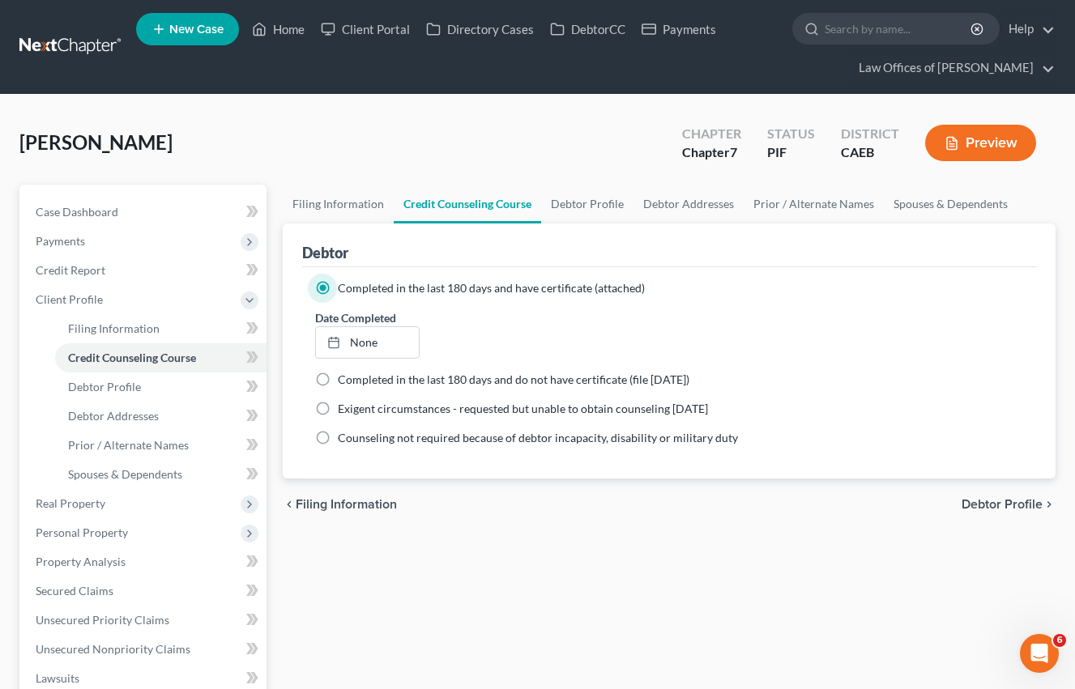
click at [372, 336] on link "None" at bounding box center [367, 342] width 103 height 31
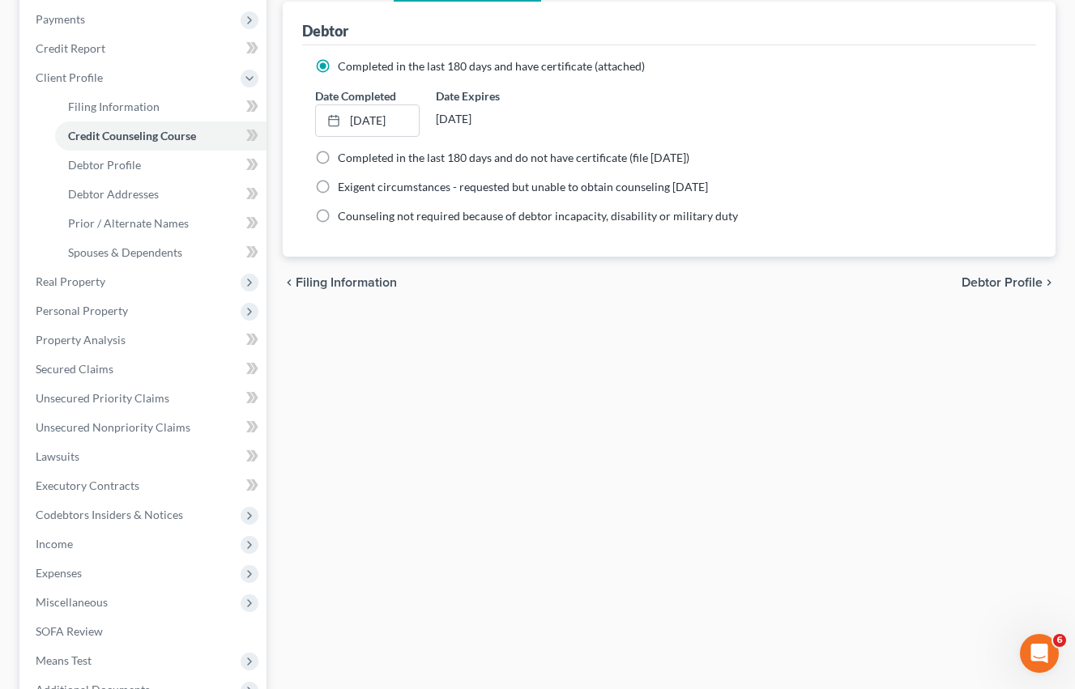
scroll to position [224, 0]
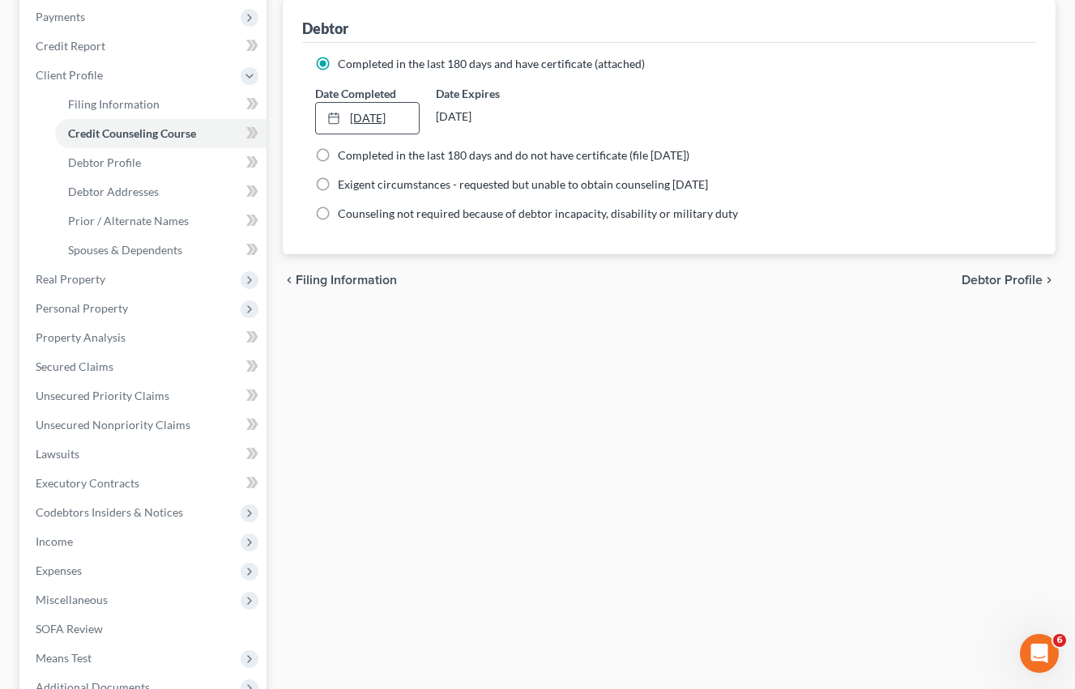
click at [386, 134] on ng-include "Completed in the last 180 days and have certificate (attached) Date Completed […" at bounding box center [669, 139] width 708 height 166
click at [379, 117] on link "[DATE]" at bounding box center [367, 118] width 103 height 31
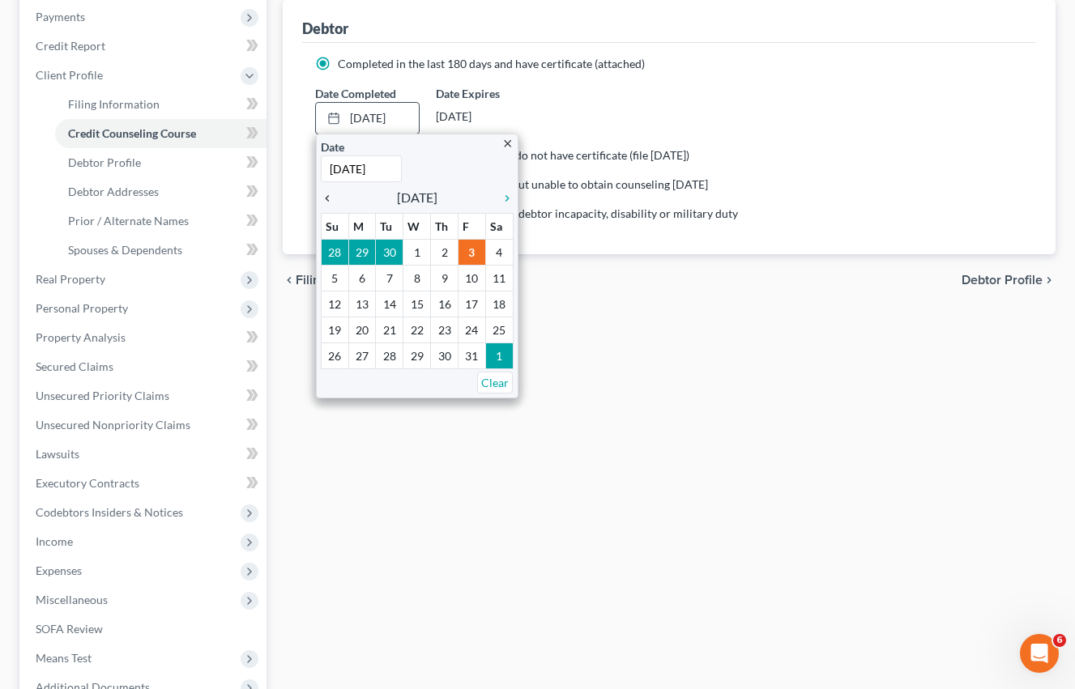
click at [330, 194] on icon "chevron_left" at bounding box center [331, 198] width 21 height 13
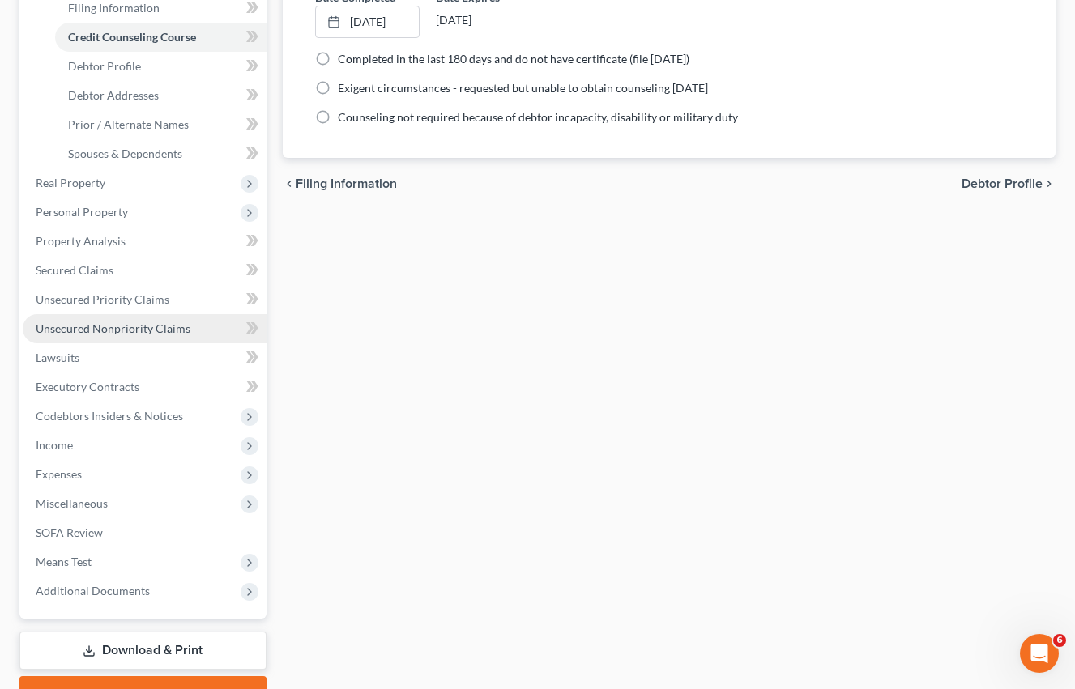
scroll to position [405, 0]
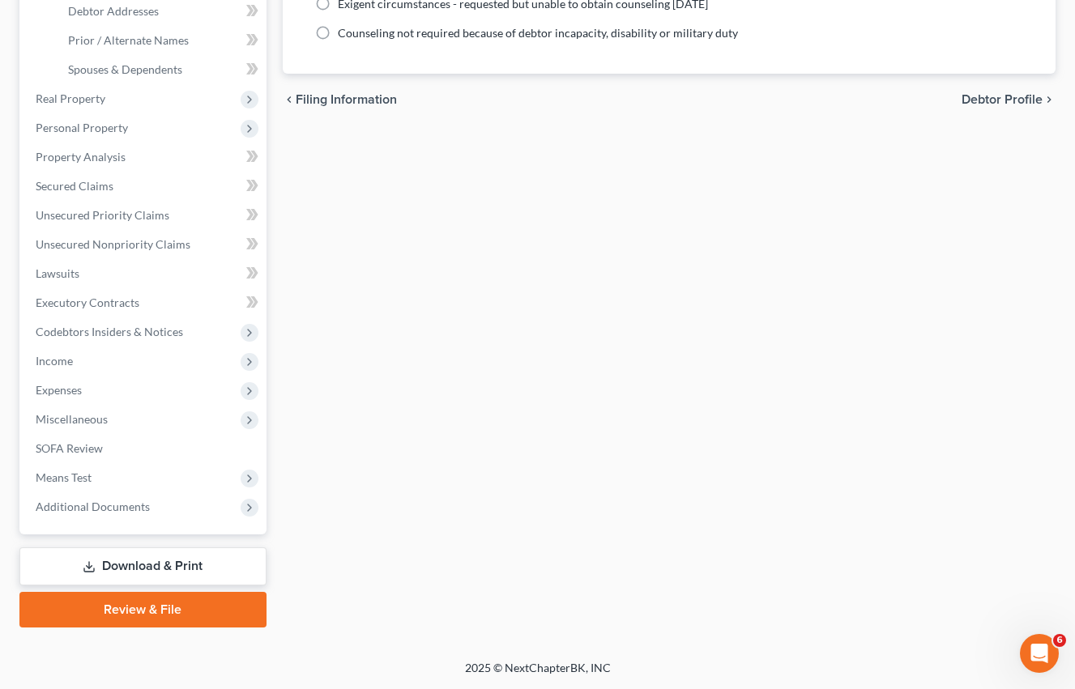
click at [126, 508] on span "Additional Documents" at bounding box center [93, 507] width 114 height 14
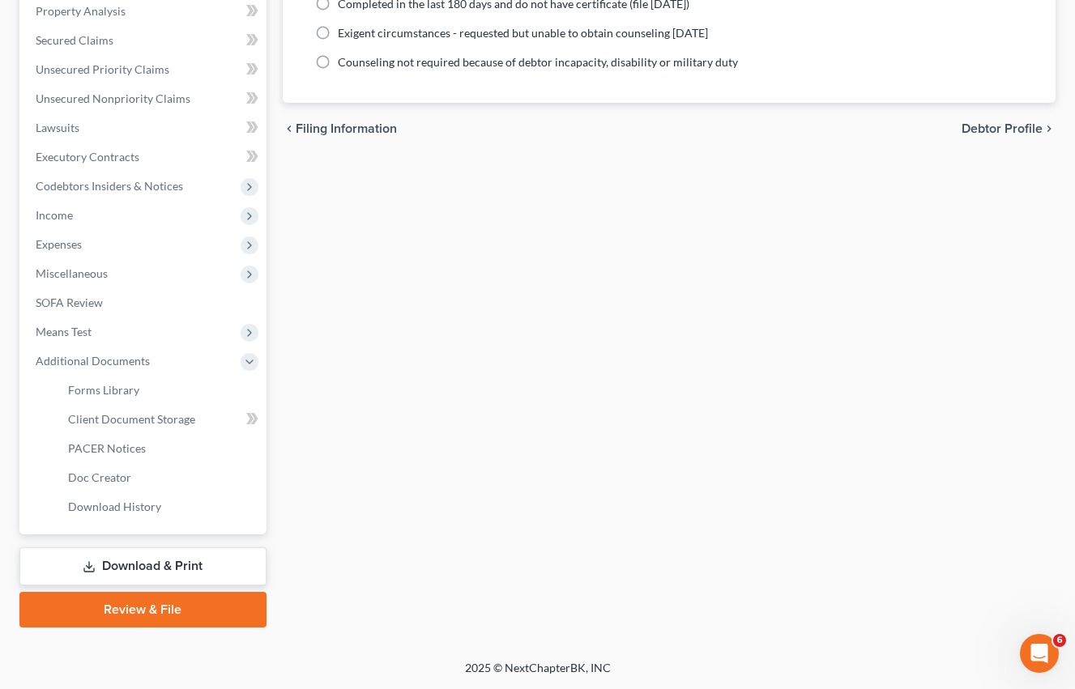
scroll to position [376, 0]
click at [162, 425] on span "Client Document Storage" at bounding box center [131, 419] width 127 height 14
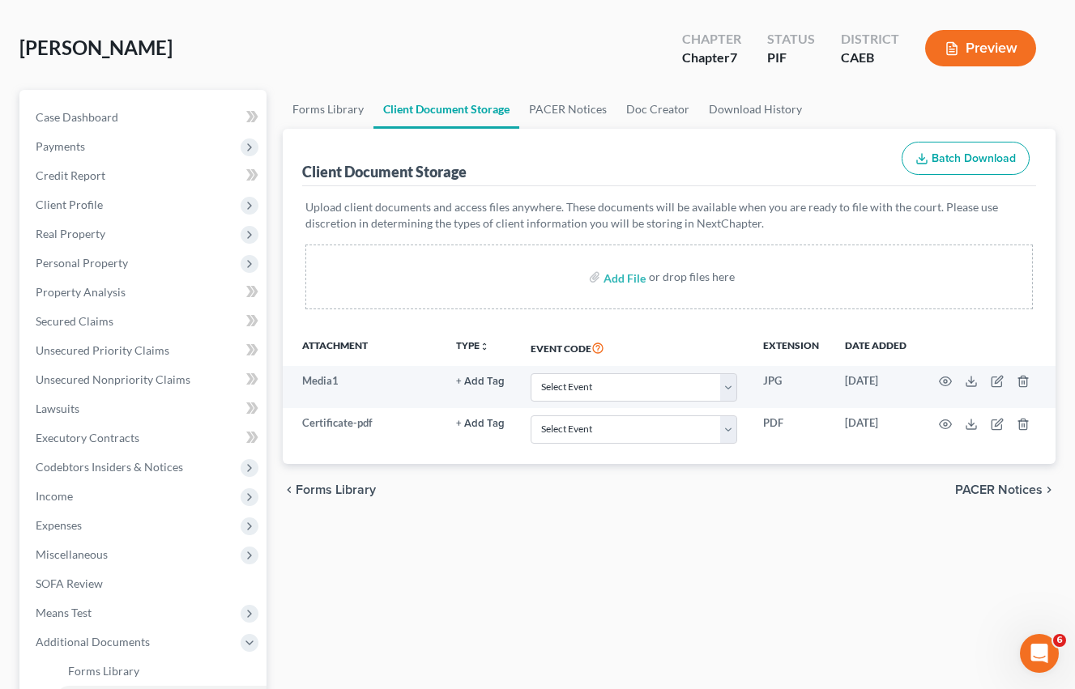
scroll to position [205, 0]
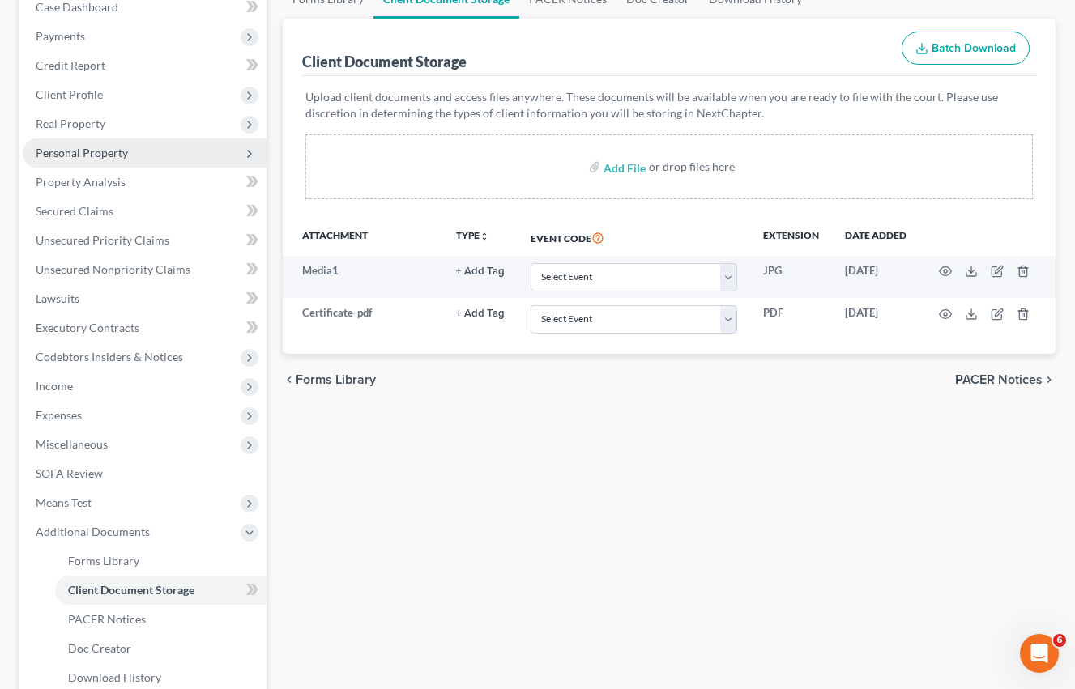
click at [92, 156] on span "Personal Property" at bounding box center [82, 153] width 92 height 14
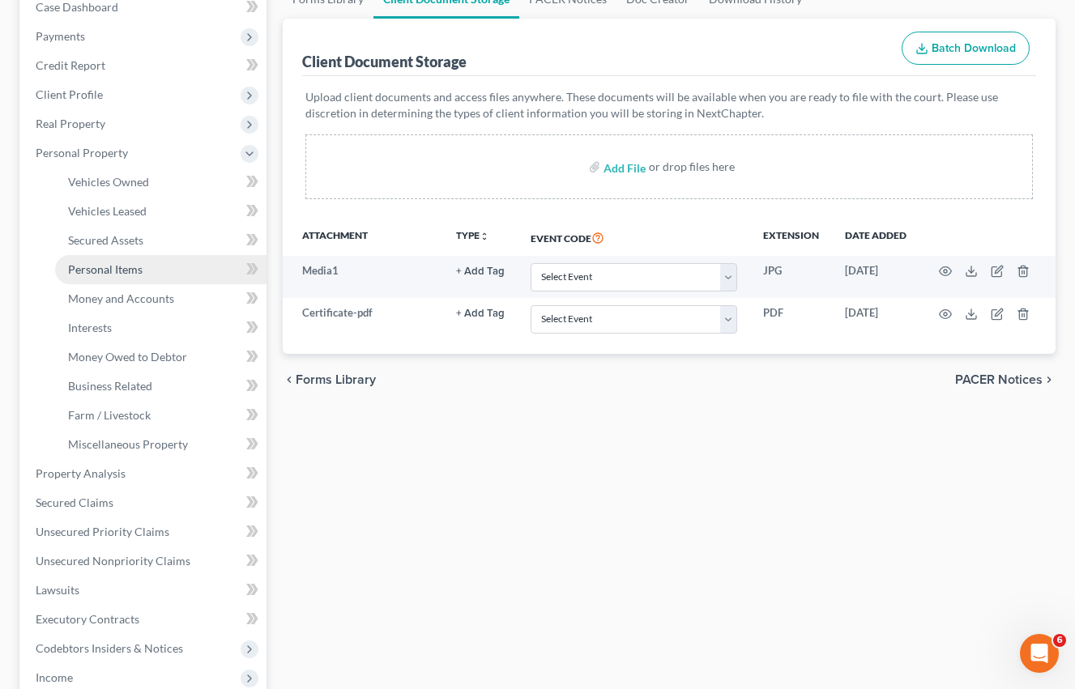
click at [130, 275] on span "Personal Items" at bounding box center [105, 269] width 75 height 14
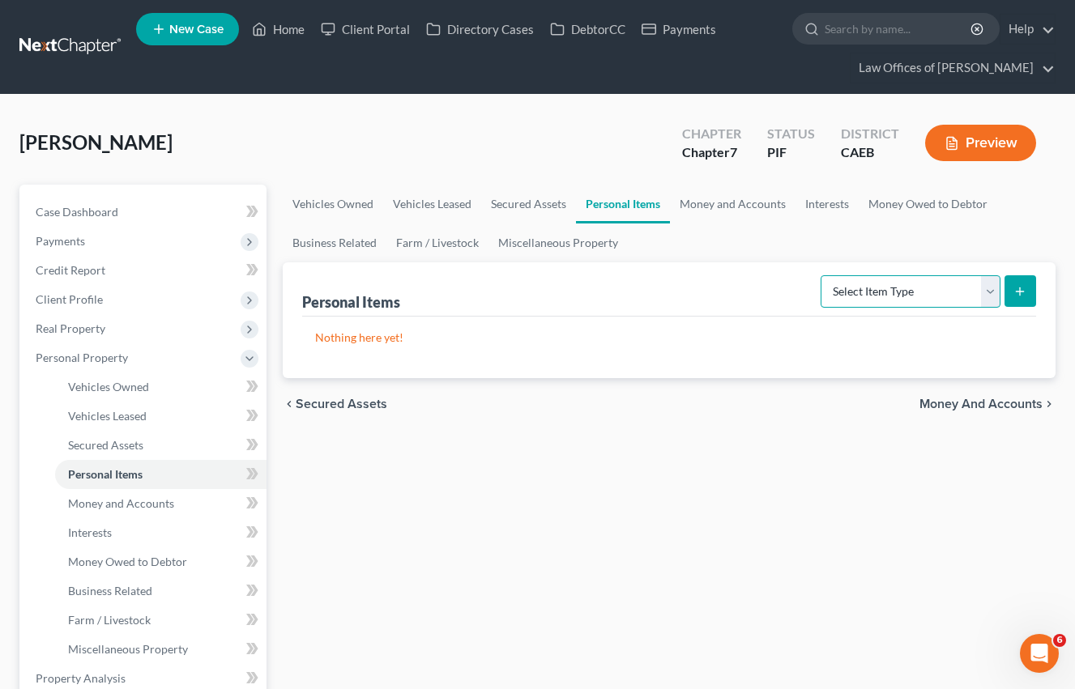
click at [901, 289] on select "Select Item Type Clothing Collectibles Of Value Electronics Firearms Household …" at bounding box center [910, 291] width 180 height 32
select select "clothing"
click at [822, 275] on select "Select Item Type Clothing Collectibles Of Value Electronics Firearms Household …" at bounding box center [910, 291] width 180 height 32
click at [1020, 290] on line "submit" at bounding box center [1020, 291] width 0 height 7
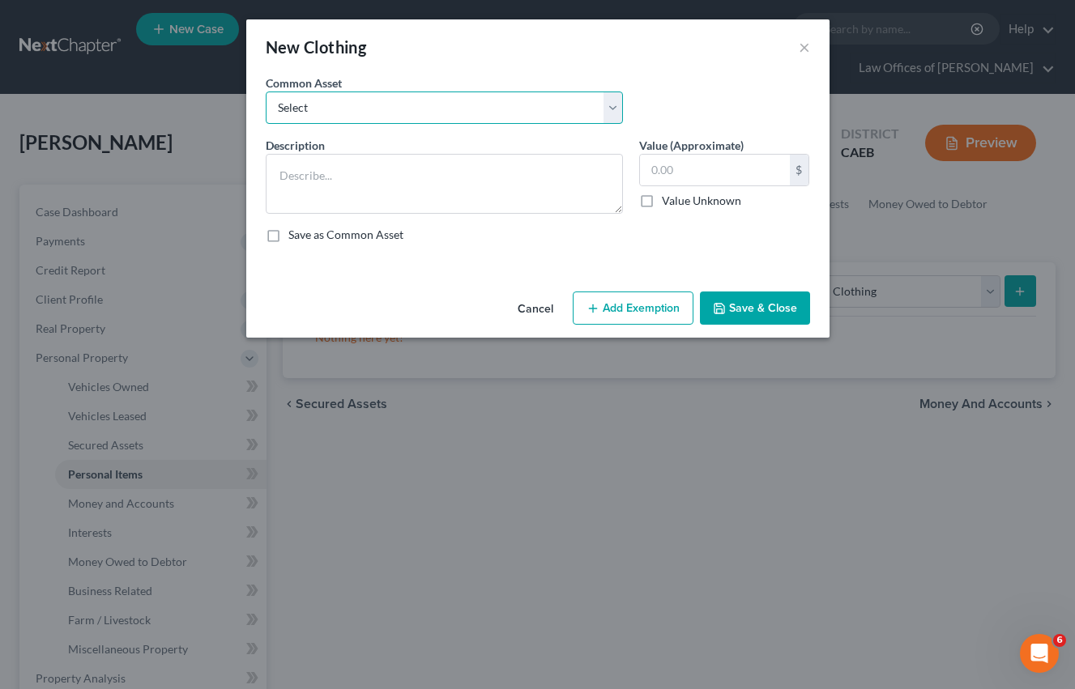
click at [570, 111] on select "Select Wardrobe" at bounding box center [444, 108] width 357 height 32
select select "0"
click at [266, 92] on select "Select Wardrobe" at bounding box center [444, 108] width 357 height 32
type textarea "Wardrobe"
click at [673, 168] on input "600.00" at bounding box center [715, 170] width 150 height 31
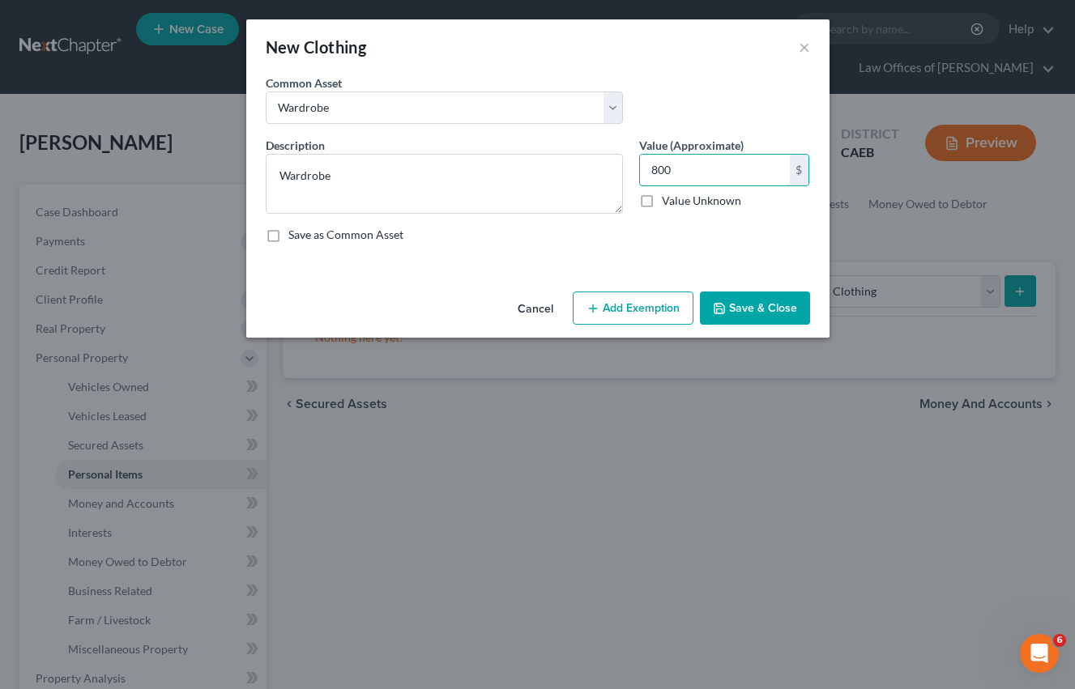
type input "800"
click at [650, 308] on button "Add Exemption" at bounding box center [633, 309] width 121 height 34
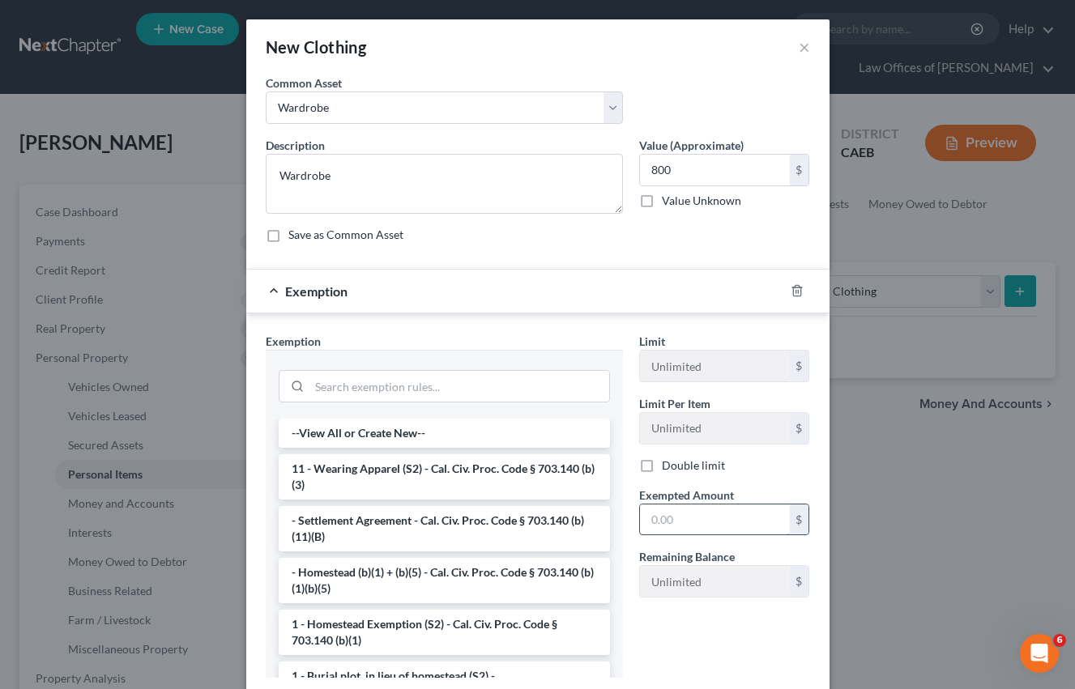
click at [391, 471] on li "11 - Wearing Apparel (S2) - Cal. Civ. Proc. Code § 703.140 (b)(3)" at bounding box center [444, 476] width 331 height 45
click at [683, 520] on input "text" at bounding box center [715, 520] width 150 height 31
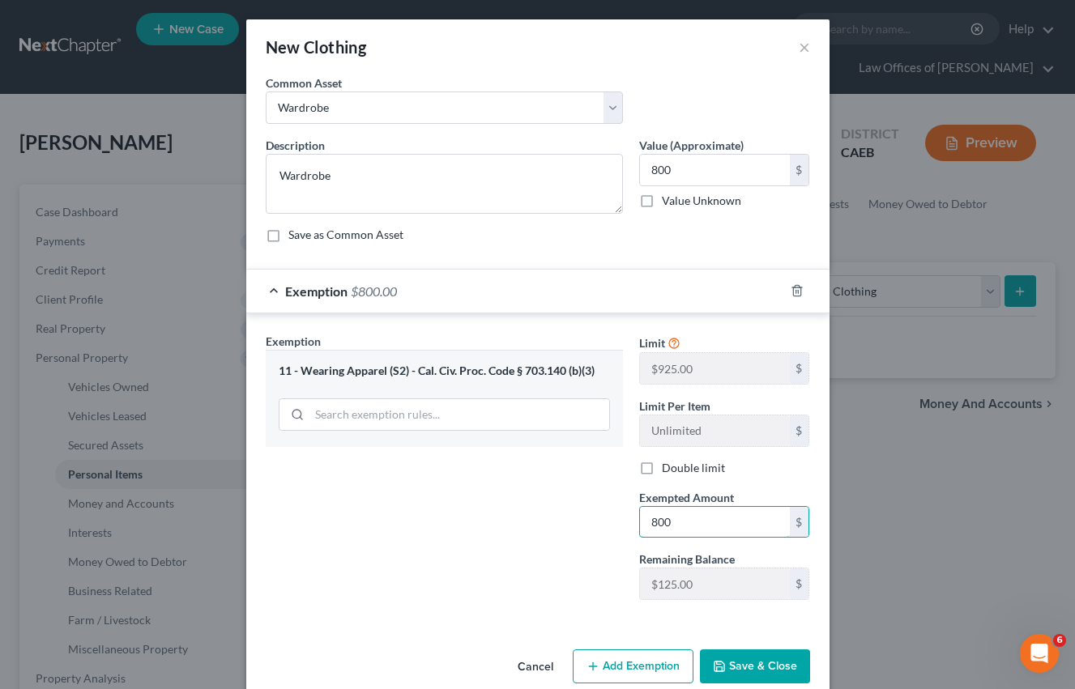
type input "800"
click at [502, 556] on div "Exemption Set must be selected for CA. Exemption * 11 - Wearing Apparel (S2) - …" at bounding box center [444, 473] width 373 height 280
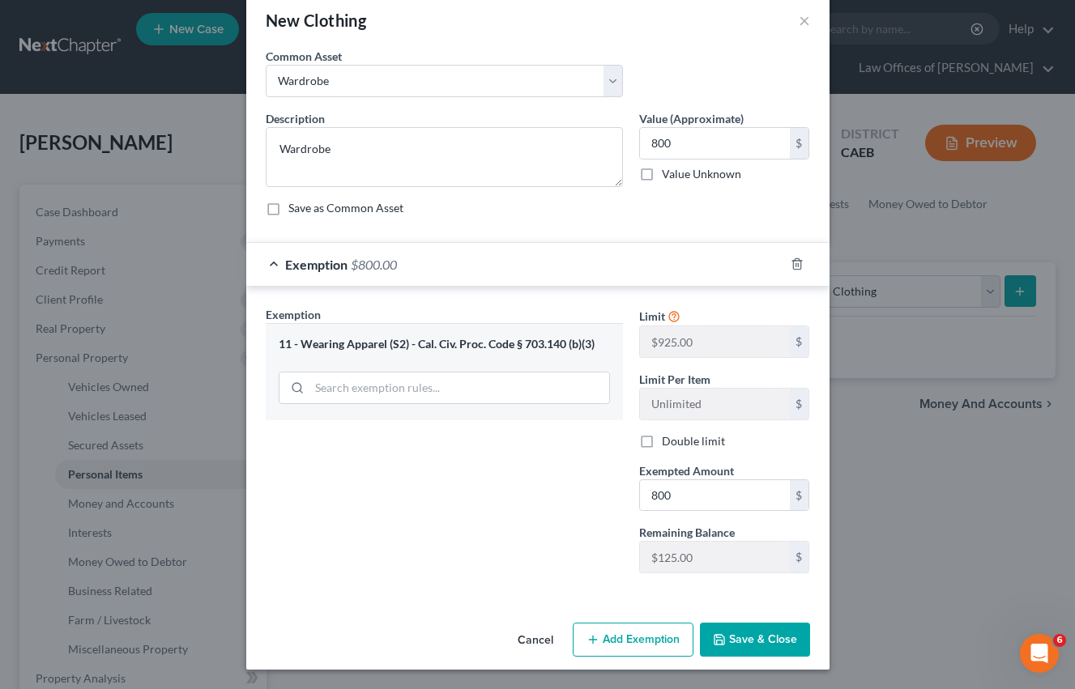
click at [755, 635] on button "Save & Close" at bounding box center [755, 640] width 110 height 34
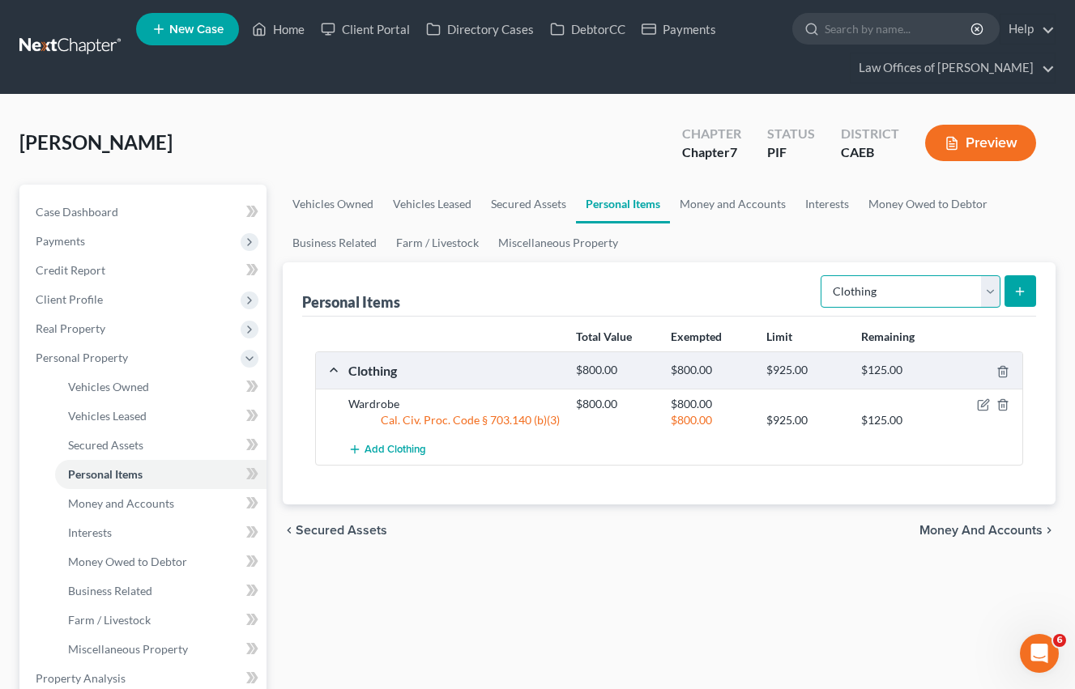
click at [864, 293] on select "Select Item Type Clothing Collectibles Of Value Electronics Firearms Household …" at bounding box center [910, 291] width 180 height 32
select select "electronics"
click at [822, 275] on select "Select Item Type Clothing Collectibles Of Value Electronics Firearms Household …" at bounding box center [910, 291] width 180 height 32
click at [1016, 290] on icon "submit" at bounding box center [1019, 291] width 13 height 13
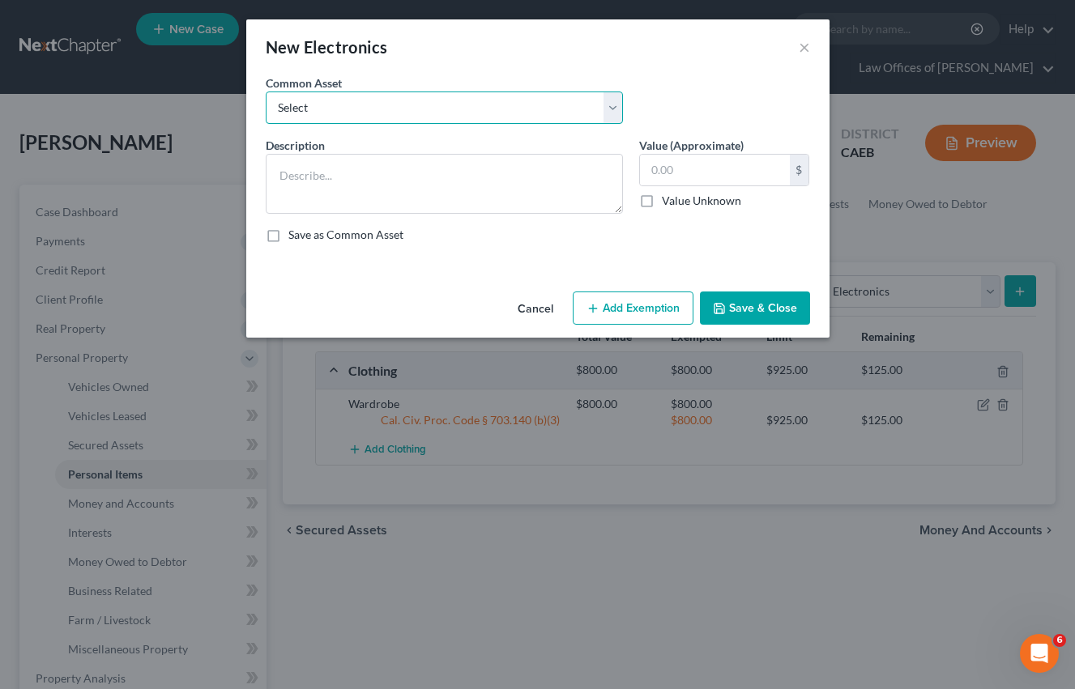
click at [450, 111] on select "Select Miscellaneous Electronic Items" at bounding box center [444, 108] width 357 height 32
select select "0"
click at [266, 92] on select "Select Miscellaneous Electronic Items" at bounding box center [444, 108] width 357 height 32
type textarea "Miscellaneous Electronic Items"
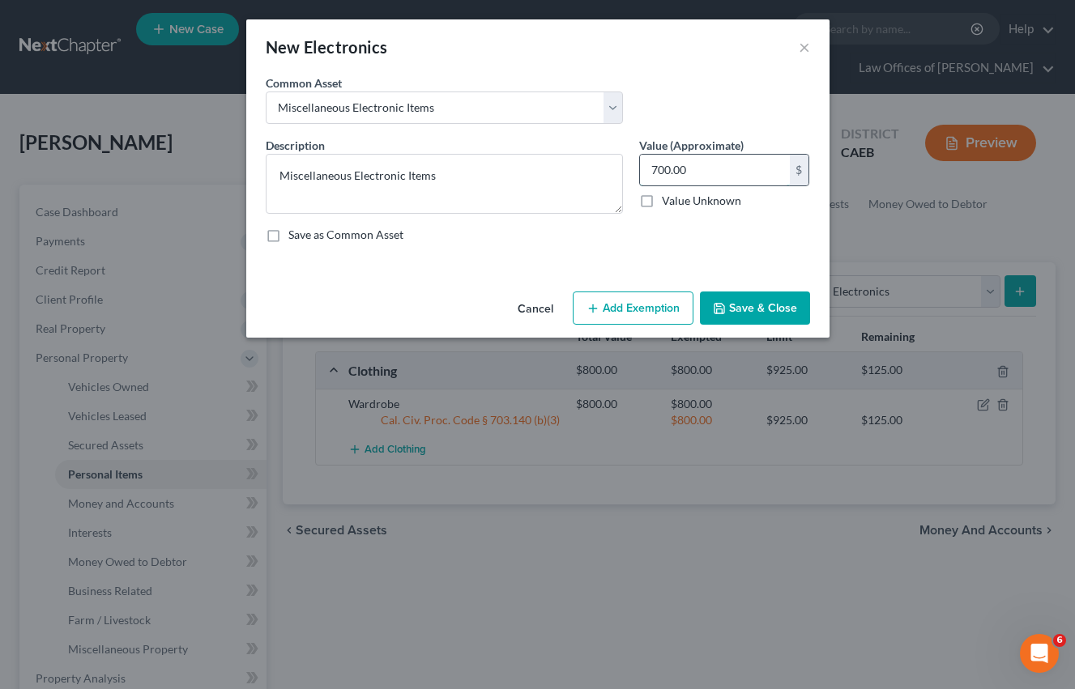
click at [666, 168] on input "700.00" at bounding box center [715, 170] width 150 height 31
type input "900.00"
drag, startPoint x: 620, startPoint y: 295, endPoint x: 608, endPoint y: 330, distance: 36.9
click at [620, 295] on button "Add Exemption" at bounding box center [633, 309] width 121 height 34
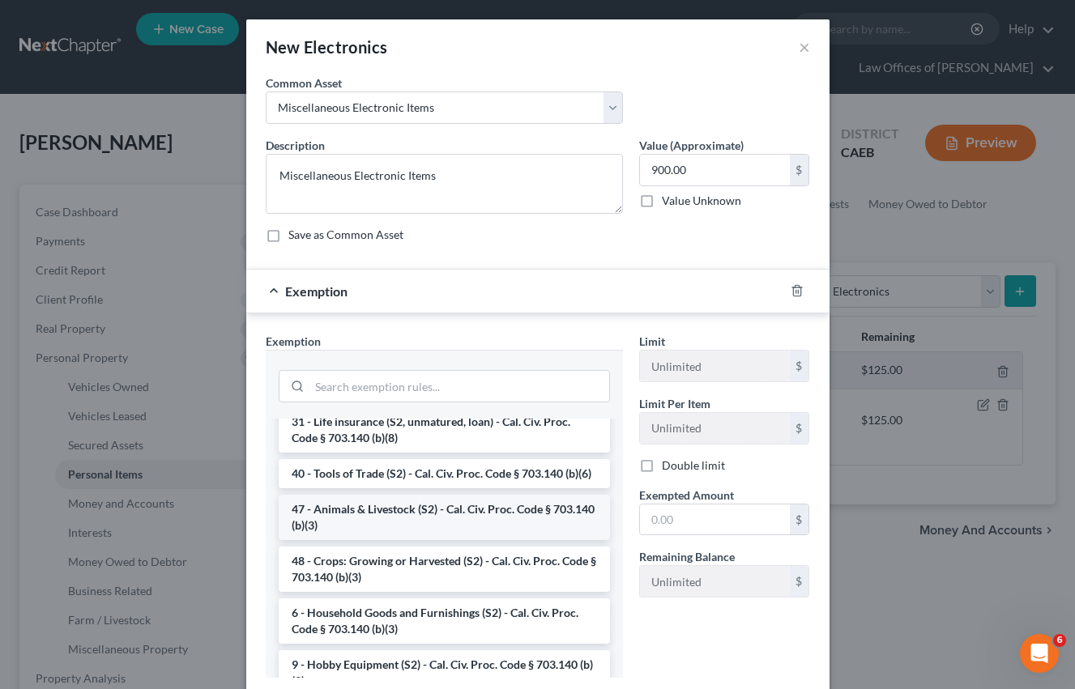
scroll to position [1289, 0]
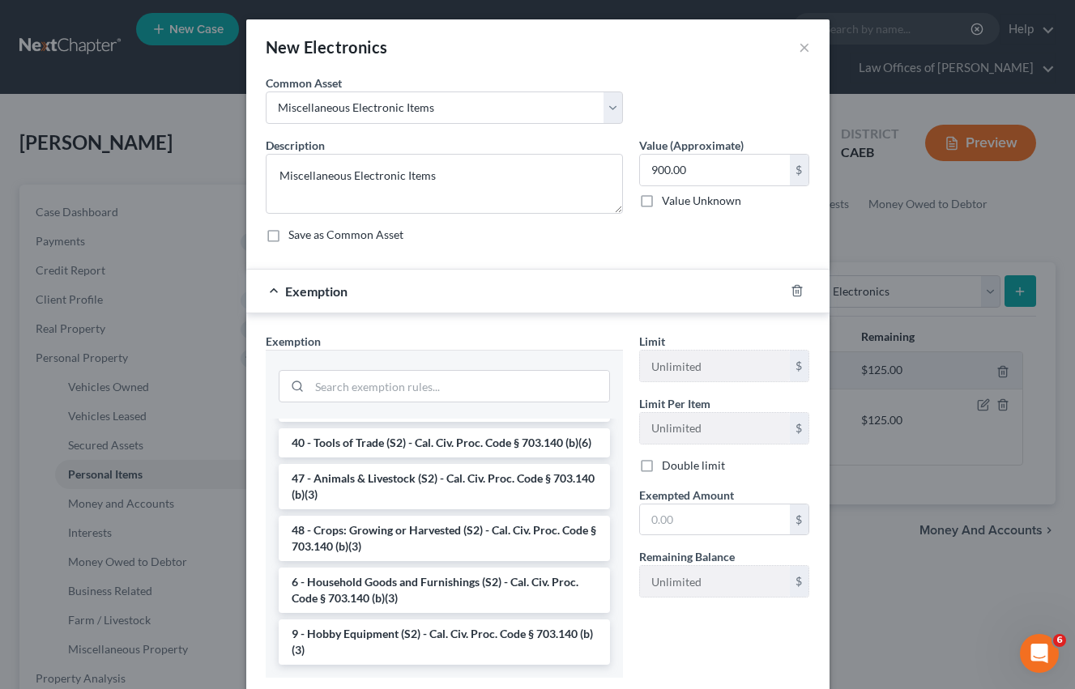
drag, startPoint x: 407, startPoint y: 597, endPoint x: 585, endPoint y: 591, distance: 177.5
click at [407, 598] on li "6 - Household Goods and Furnishings (S2) - Cal. Civ. Proc. Code § 703.140 (b)(3)" at bounding box center [444, 590] width 331 height 45
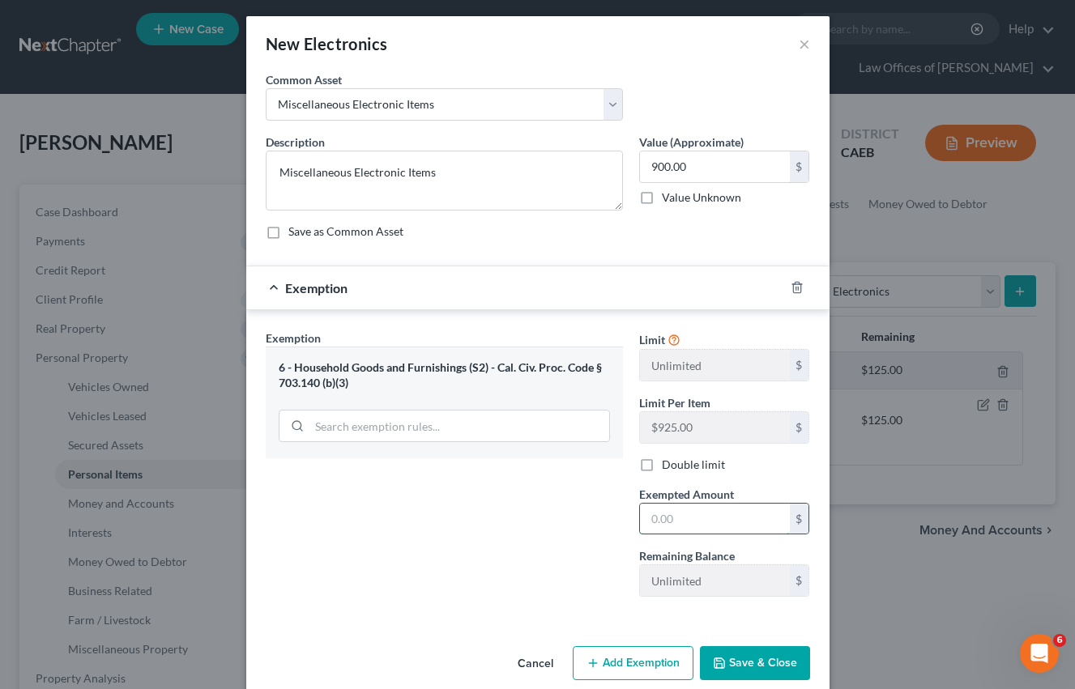
click at [678, 519] on input "text" at bounding box center [715, 519] width 150 height 31
type input "900"
drag, startPoint x: 508, startPoint y: 537, endPoint x: 709, endPoint y: 677, distance: 244.9
click at [508, 537] on div "Exemption Set must be selected for CA. Exemption * 6 - Household Goods and Furn…" at bounding box center [444, 470] width 373 height 280
drag, startPoint x: 743, startPoint y: 657, endPoint x: 812, endPoint y: 453, distance: 215.7
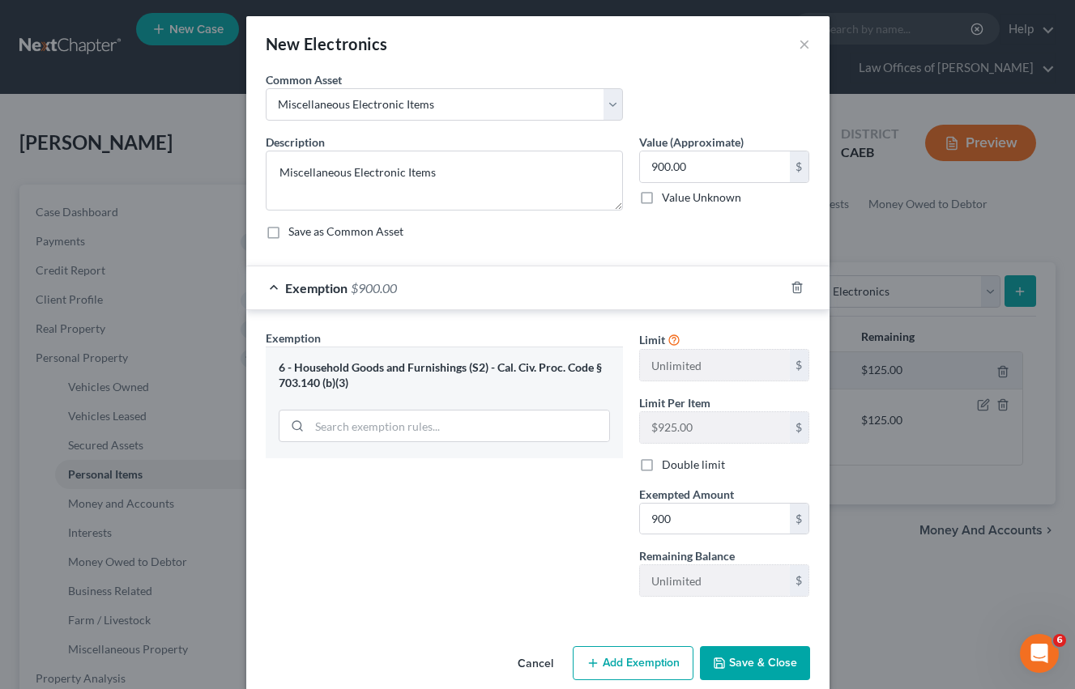
click at [743, 657] on button "Save & Close" at bounding box center [755, 663] width 110 height 34
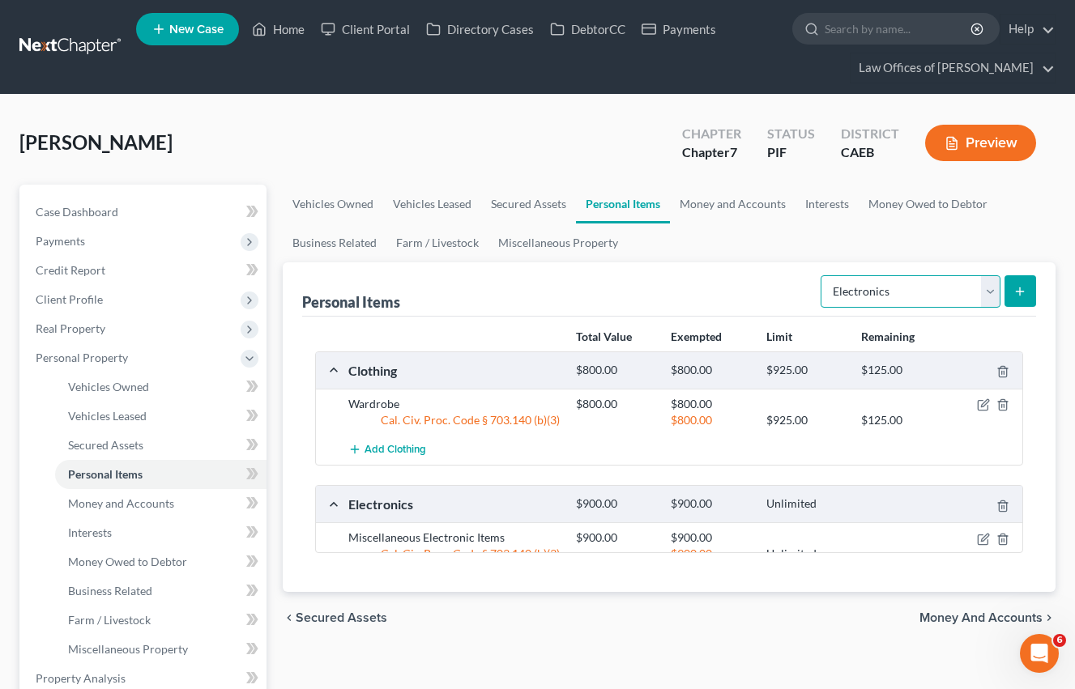
click at [900, 282] on select "Select Item Type Clothing Collectibles Of Value Electronics Firearms Household …" at bounding box center [910, 291] width 180 height 32
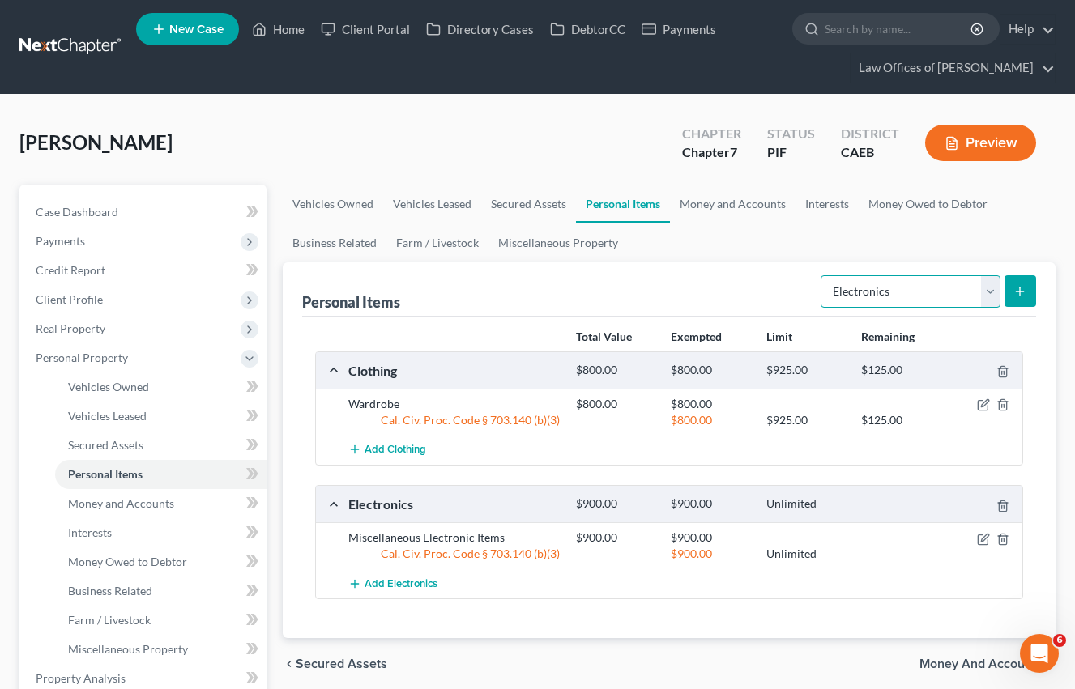
select select "household_goods"
click at [822, 275] on select "Select Item Type Clothing Collectibles Of Value Electronics Firearms Household …" at bounding box center [910, 291] width 180 height 32
click at [1009, 294] on button "submit" at bounding box center [1020, 291] width 32 height 32
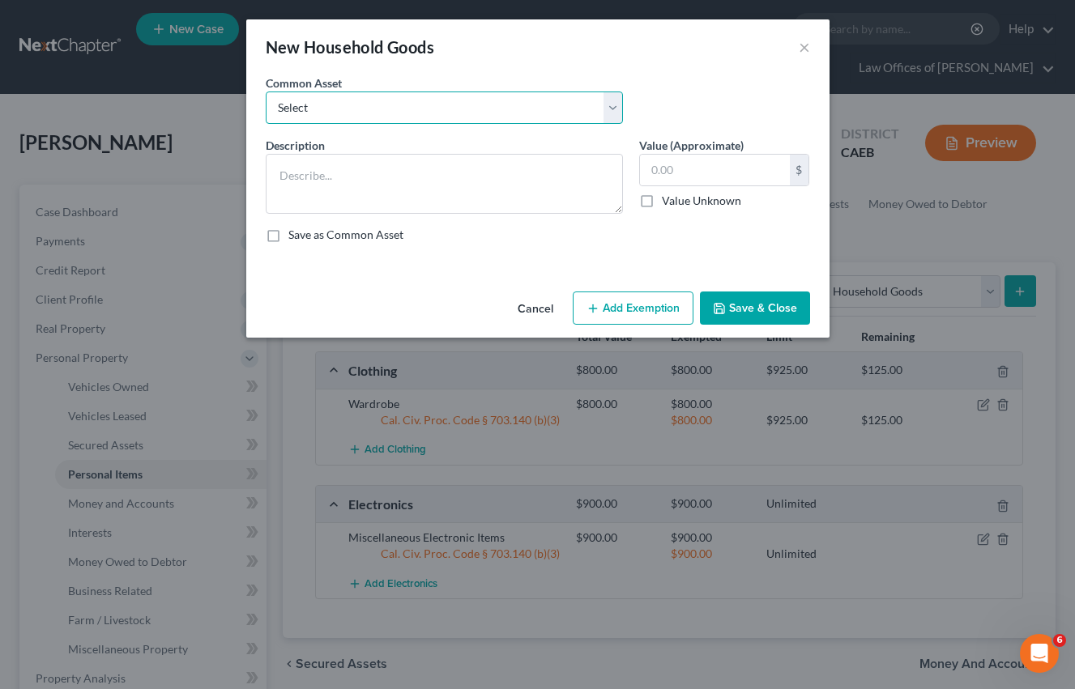
click at [415, 100] on select "Select Furniture and furnishings" at bounding box center [444, 108] width 357 height 32
select select "0"
click at [266, 92] on select "Select Furniture and furnishings" at bounding box center [444, 108] width 357 height 32
type textarea "Furniture and furnishings"
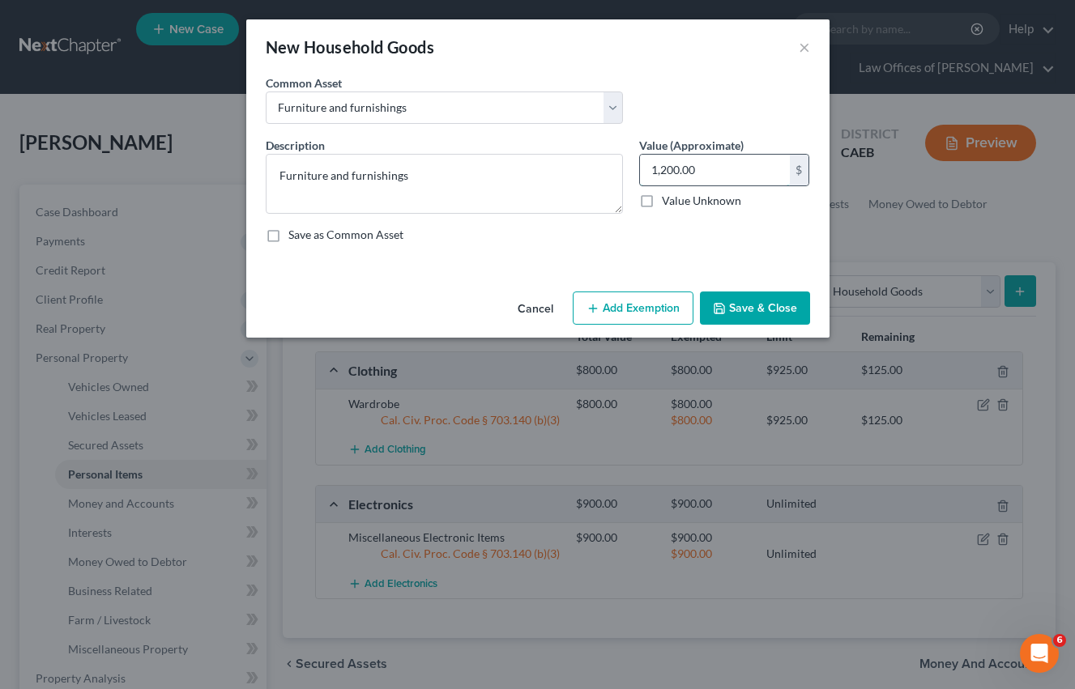
click at [661, 168] on input "1,200.00" at bounding box center [715, 170] width 150 height 31
click at [662, 168] on input "1,200.00" at bounding box center [715, 170] width 150 height 31
type input "2,000"
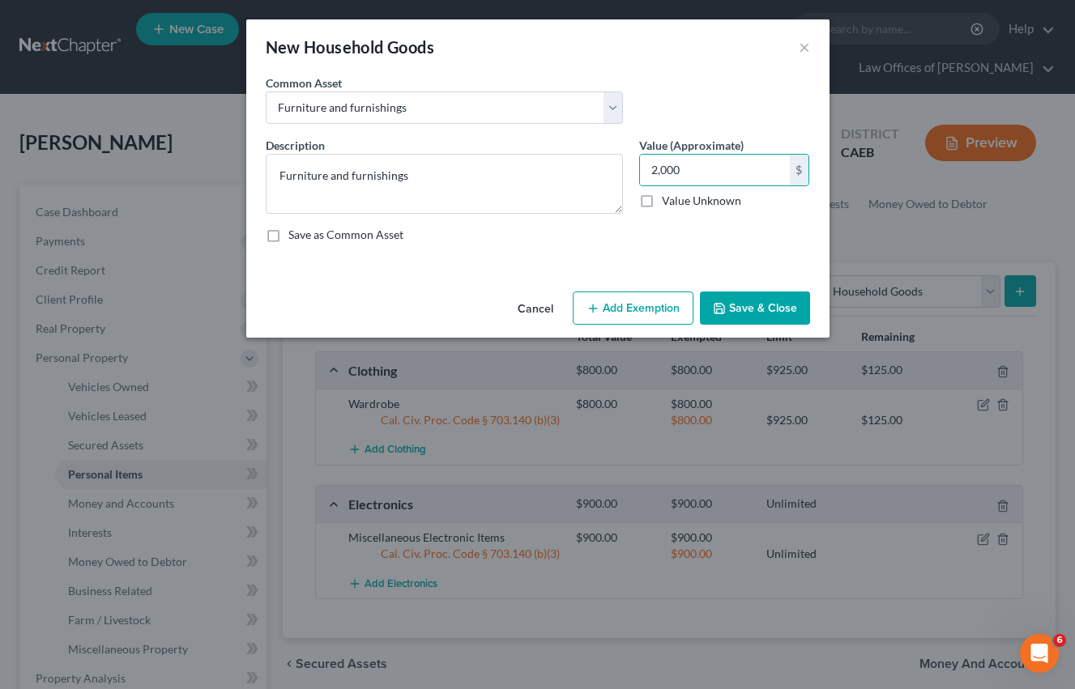
drag, startPoint x: 627, startPoint y: 309, endPoint x: 614, endPoint y: 345, distance: 37.9
click at [626, 309] on button "Add Exemption" at bounding box center [633, 309] width 121 height 34
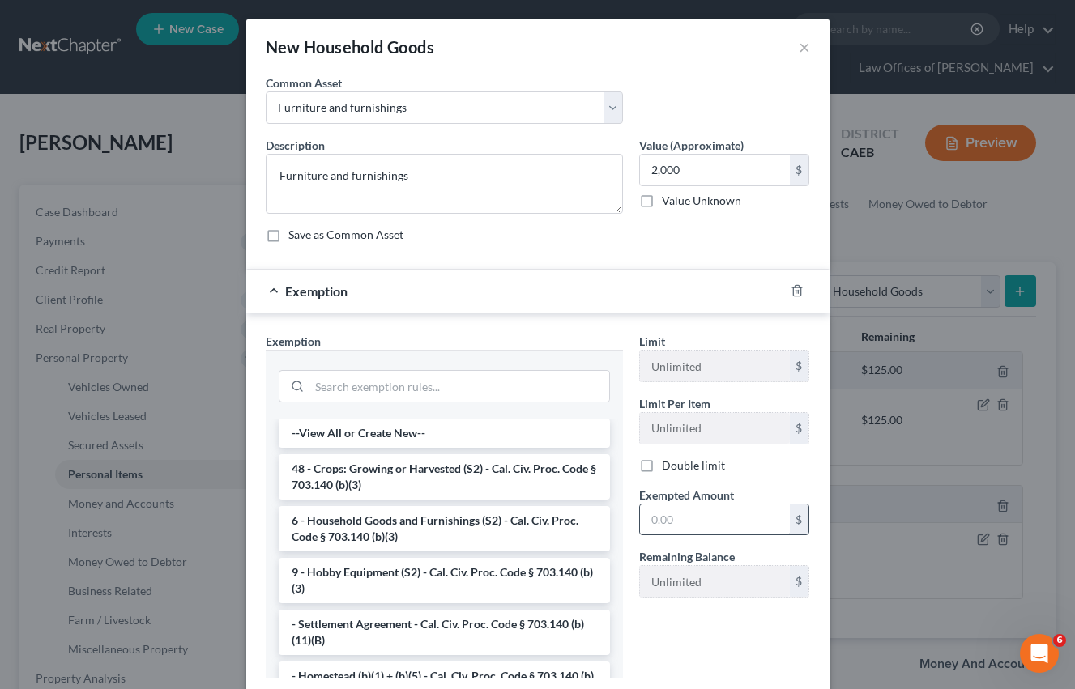
drag, startPoint x: 369, startPoint y: 520, endPoint x: 643, endPoint y: 521, distance: 274.6
click at [369, 520] on li "6 - Household Goods and Furnishings (S2) - Cal. Civ. Proc. Code § 703.140 (b)(3)" at bounding box center [444, 528] width 331 height 45
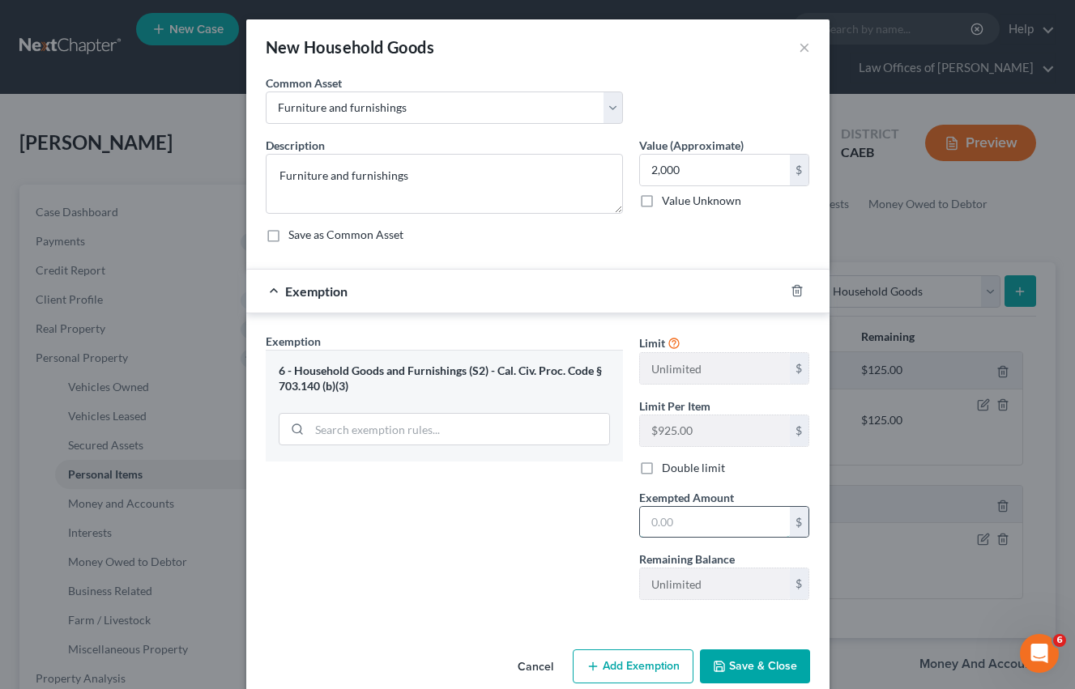
click at [692, 524] on input "text" at bounding box center [715, 522] width 150 height 31
type input "2,000"
drag, startPoint x: 739, startPoint y: 672, endPoint x: 797, endPoint y: 599, distance: 93.5
click at [739, 673] on button "Save & Close" at bounding box center [755, 667] width 110 height 34
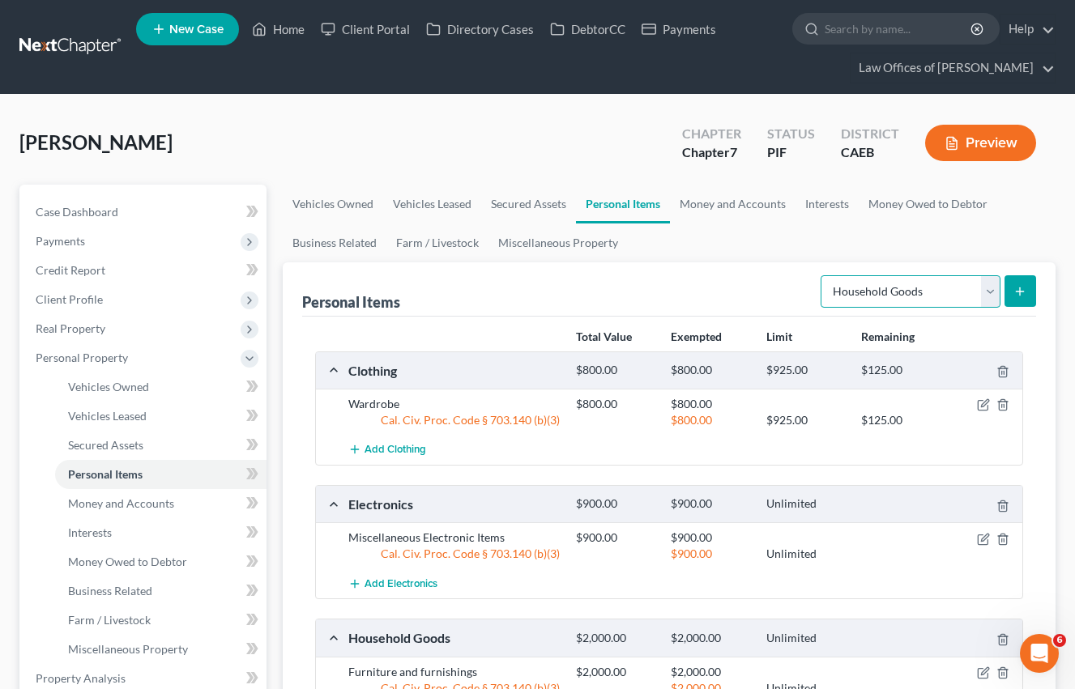
click at [872, 287] on select "Select Item Type Clothing Collectibles Of Value Electronics Firearms Household …" at bounding box center [910, 291] width 180 height 32
select select "jewelry"
click at [822, 275] on select "Select Item Type Clothing Collectibles Of Value Electronics Firearms Household …" at bounding box center [910, 291] width 180 height 32
click at [1007, 291] on button "submit" at bounding box center [1020, 291] width 32 height 32
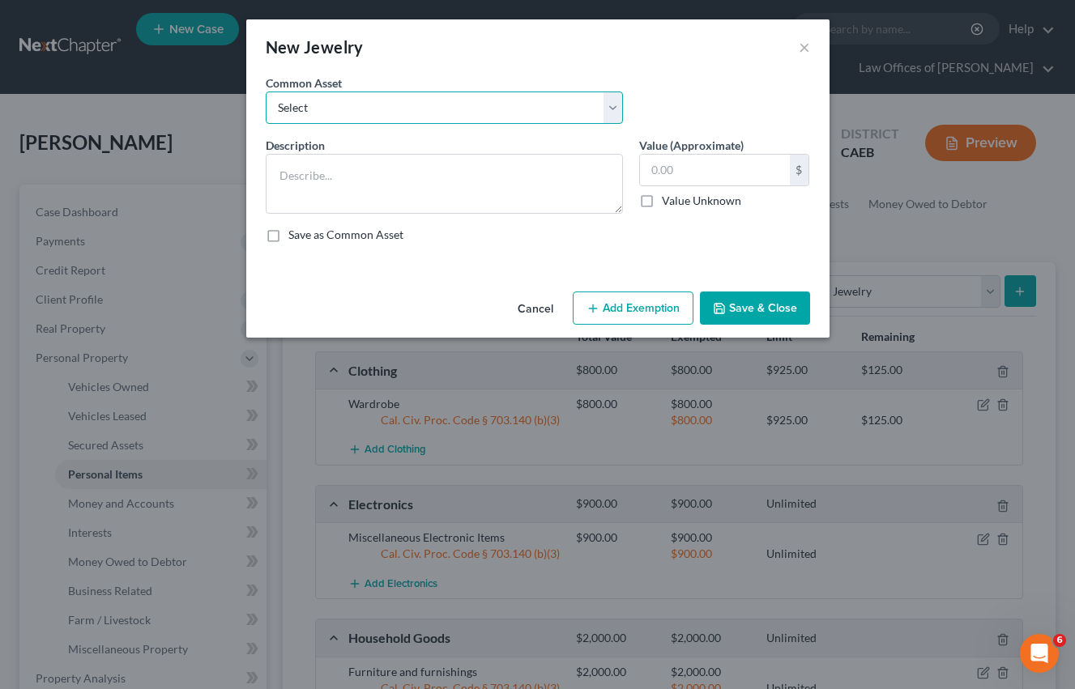
click at [352, 113] on select "Select Miscellaneous Jewelry" at bounding box center [444, 108] width 357 height 32
select select "0"
click at [266, 92] on select "Select Miscellaneous Jewelry" at bounding box center [444, 108] width 357 height 32
type textarea "Miscellaneous Jewelry"
type input "100.00"
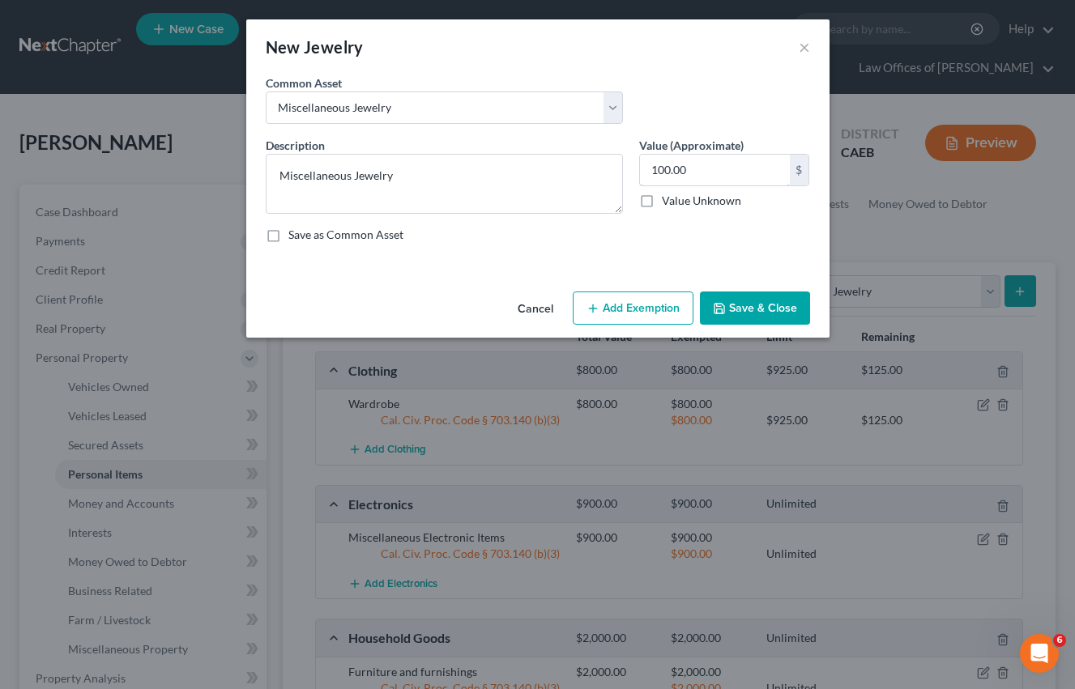
drag, startPoint x: 668, startPoint y: 170, endPoint x: 659, endPoint y: 247, distance: 77.5
click at [668, 170] on input "100.00" at bounding box center [715, 170] width 150 height 31
click at [654, 299] on button "Add Exemption" at bounding box center [633, 309] width 121 height 34
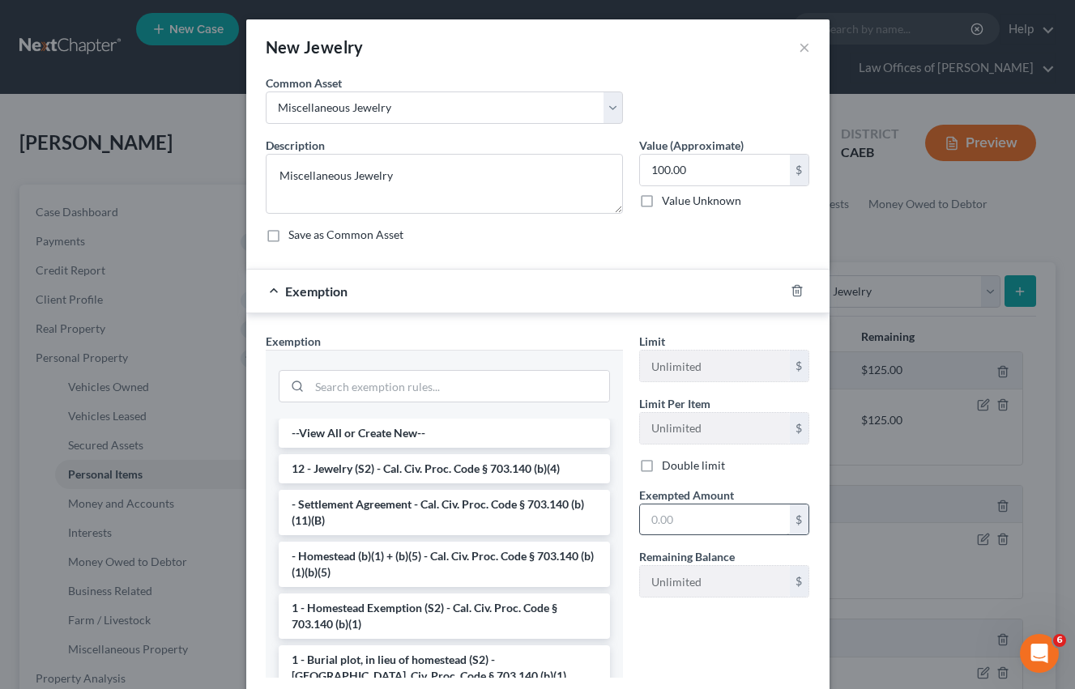
drag, startPoint x: 428, startPoint y: 469, endPoint x: 732, endPoint y: 526, distance: 309.8
click at [428, 469] on li "12 - Jewelry (S2) - Cal. Civ. Proc. Code § 703.140 (b)(4)" at bounding box center [444, 468] width 331 height 29
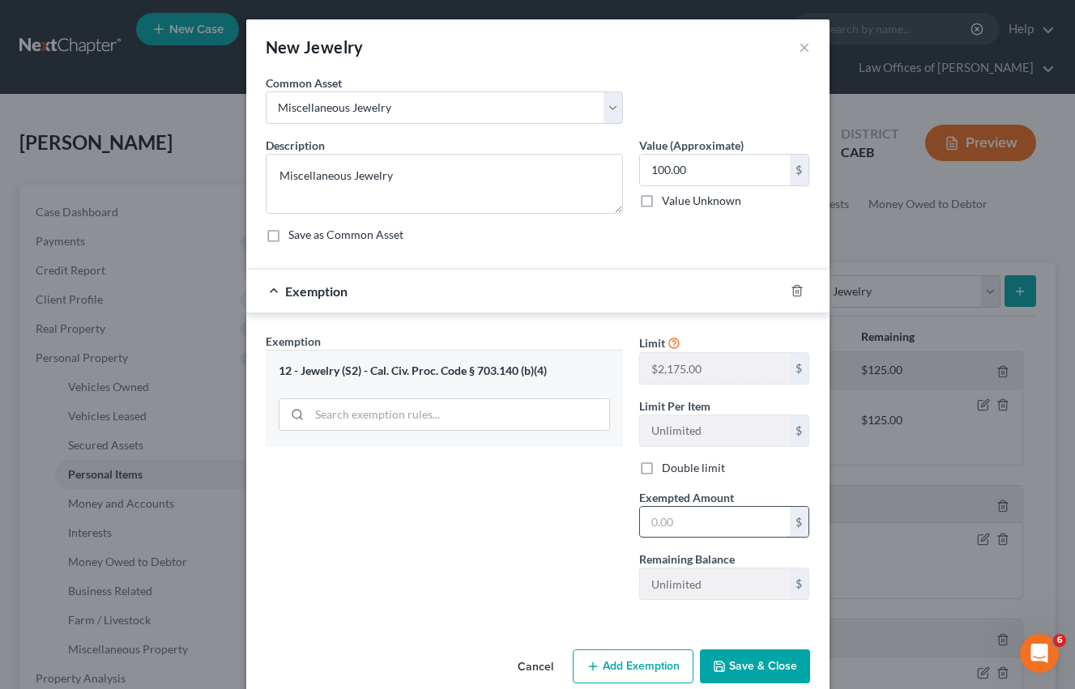
click at [709, 526] on input "text" at bounding box center [715, 522] width 150 height 31
type input "100"
drag, startPoint x: 504, startPoint y: 544, endPoint x: 692, endPoint y: 667, distance: 224.2
click at [504, 544] on div "Exemption Set must be selected for CA. Exemption * 12 - Jewelry (S2) - Cal. Civ…" at bounding box center [444, 473] width 373 height 280
drag, startPoint x: 741, startPoint y: 665, endPoint x: 330, endPoint y: 461, distance: 458.6
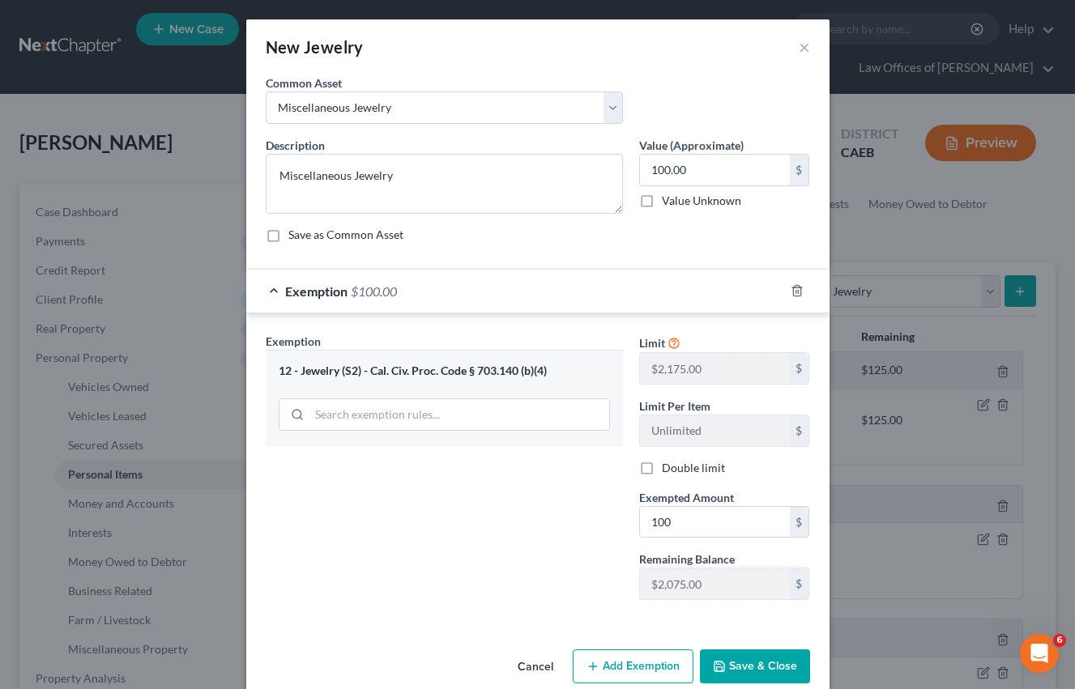
click at [741, 665] on button "Save & Close" at bounding box center [755, 667] width 110 height 34
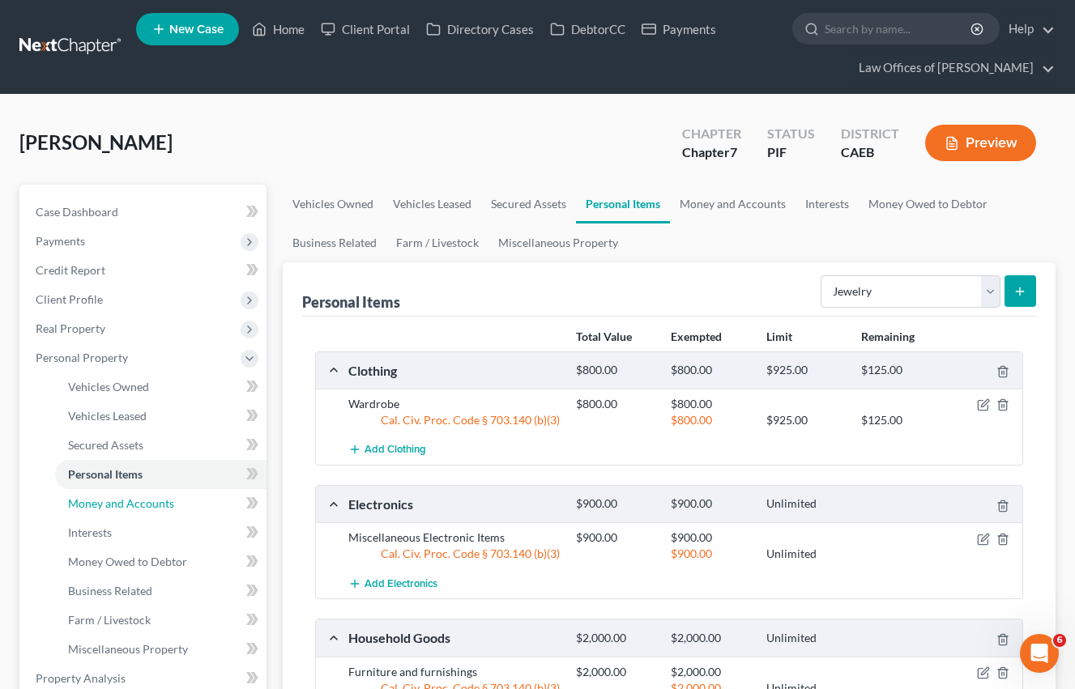
drag, startPoint x: 130, startPoint y: 504, endPoint x: 560, endPoint y: 430, distance: 436.3
click at [130, 504] on span "Money and Accounts" at bounding box center [121, 503] width 106 height 14
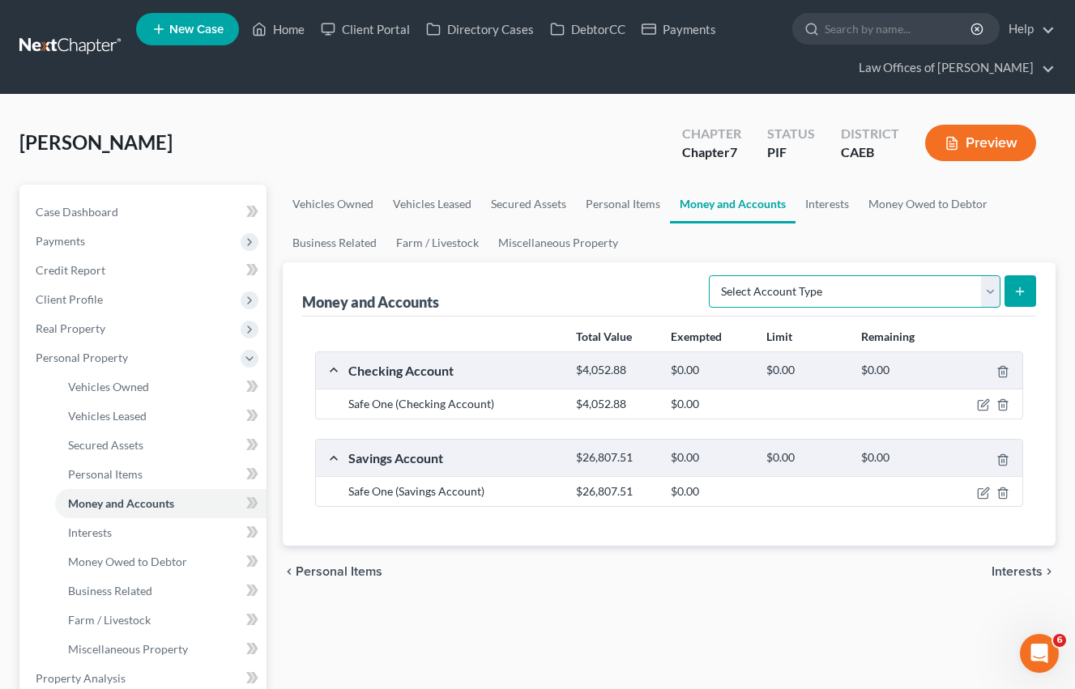
click at [864, 296] on select "Select Account Type Brokerage Cash on Hand Certificates of Deposit Checking Acc…" at bounding box center [855, 291] width 292 height 32
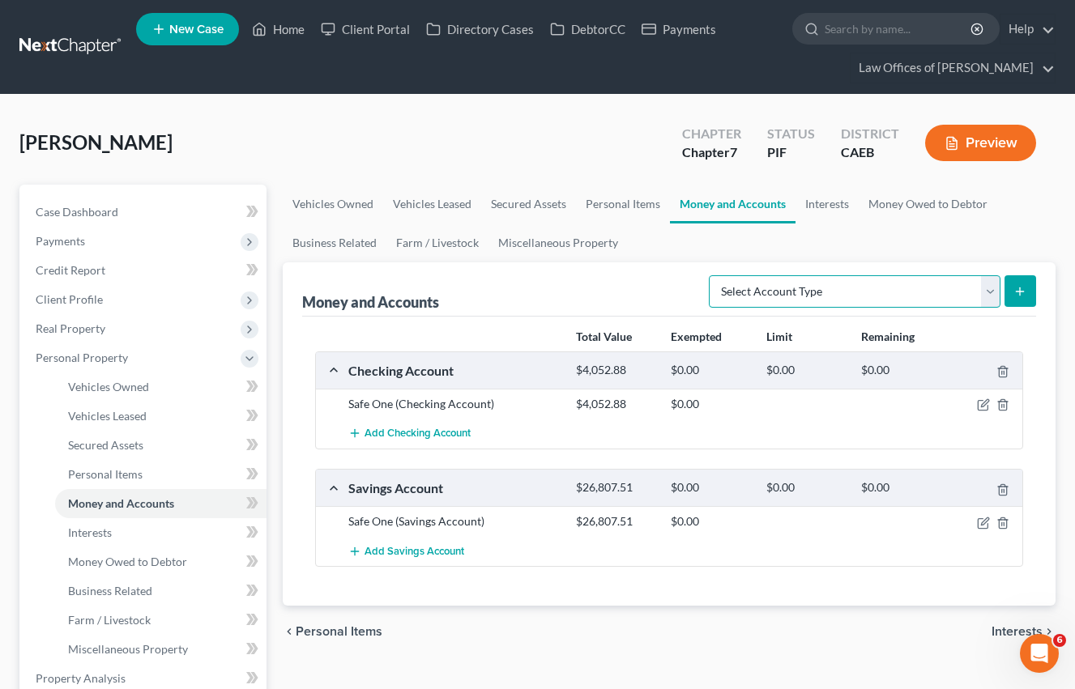
select select "cash_on_hand"
click at [712, 275] on select "Select Account Type Brokerage Cash on Hand Certificates of Deposit Checking Acc…" at bounding box center [855, 291] width 292 height 32
click at [1026, 291] on button "submit" at bounding box center [1020, 291] width 32 height 32
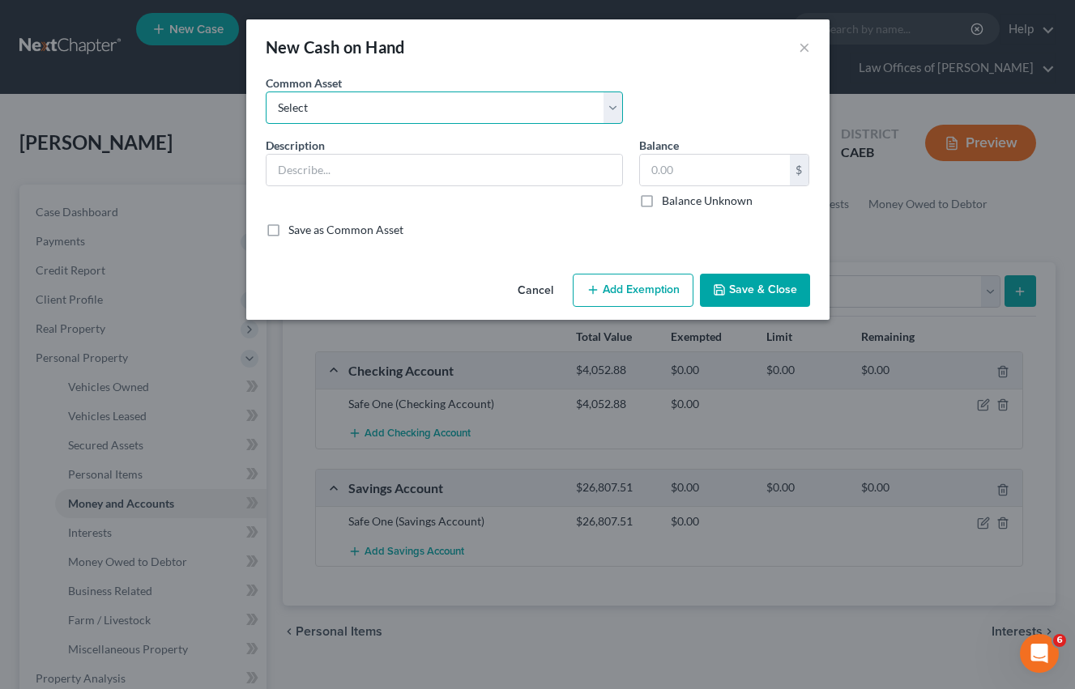
click at [455, 93] on select "Select Cash on Hand" at bounding box center [444, 108] width 357 height 32
select select "0"
click at [266, 92] on select "Select Cash on Hand" at bounding box center [444, 108] width 357 height 32
type input "Cash on Hand"
click at [664, 161] on input "200.00" at bounding box center [715, 170] width 150 height 31
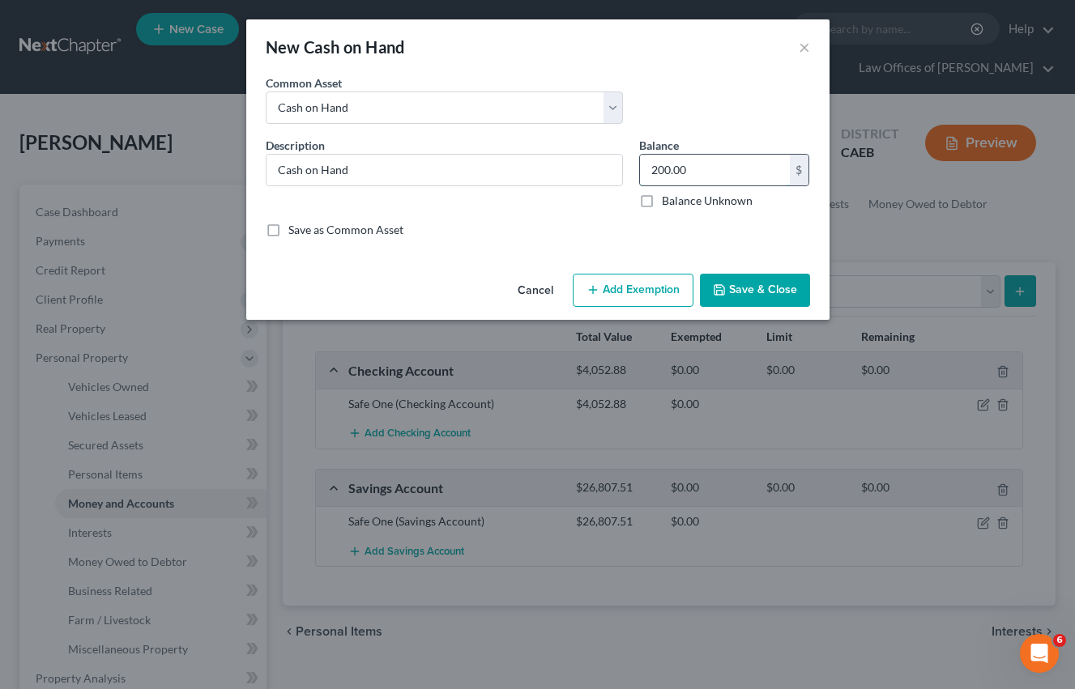
click at [664, 161] on input "200.00" at bounding box center [715, 170] width 150 height 31
click at [664, 163] on input "200.00" at bounding box center [715, 170] width 150 height 31
click at [664, 164] on input "200.00" at bounding box center [715, 170] width 150 height 31
type input "50"
drag, startPoint x: 611, startPoint y: 293, endPoint x: 518, endPoint y: 314, distance: 94.7
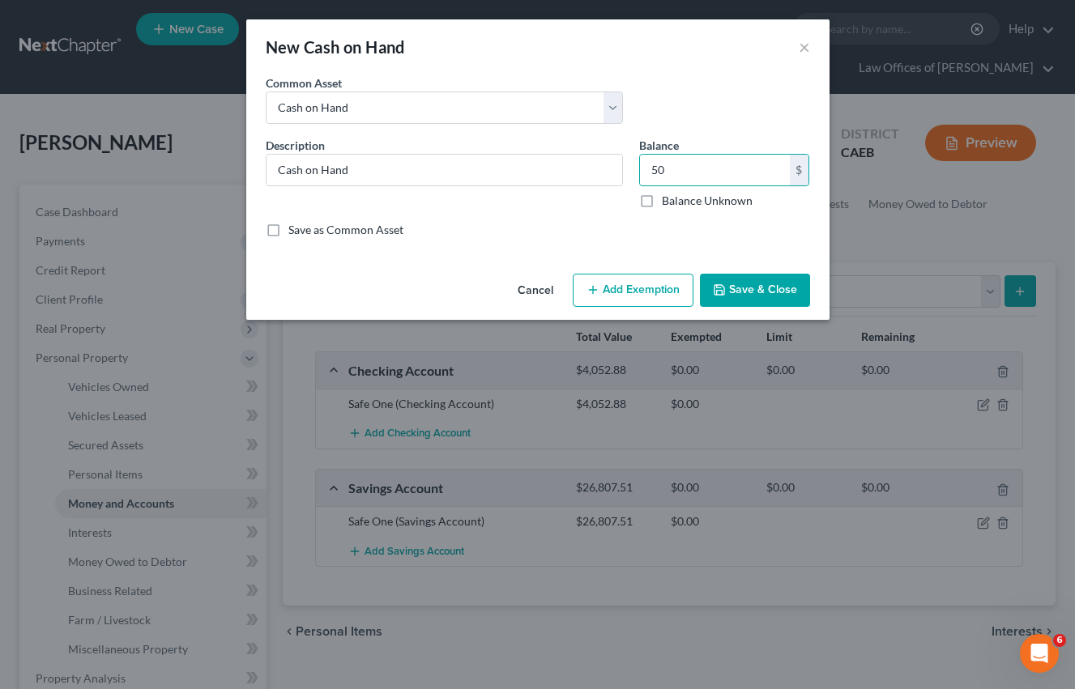
click at [611, 293] on button "Add Exemption" at bounding box center [633, 291] width 121 height 34
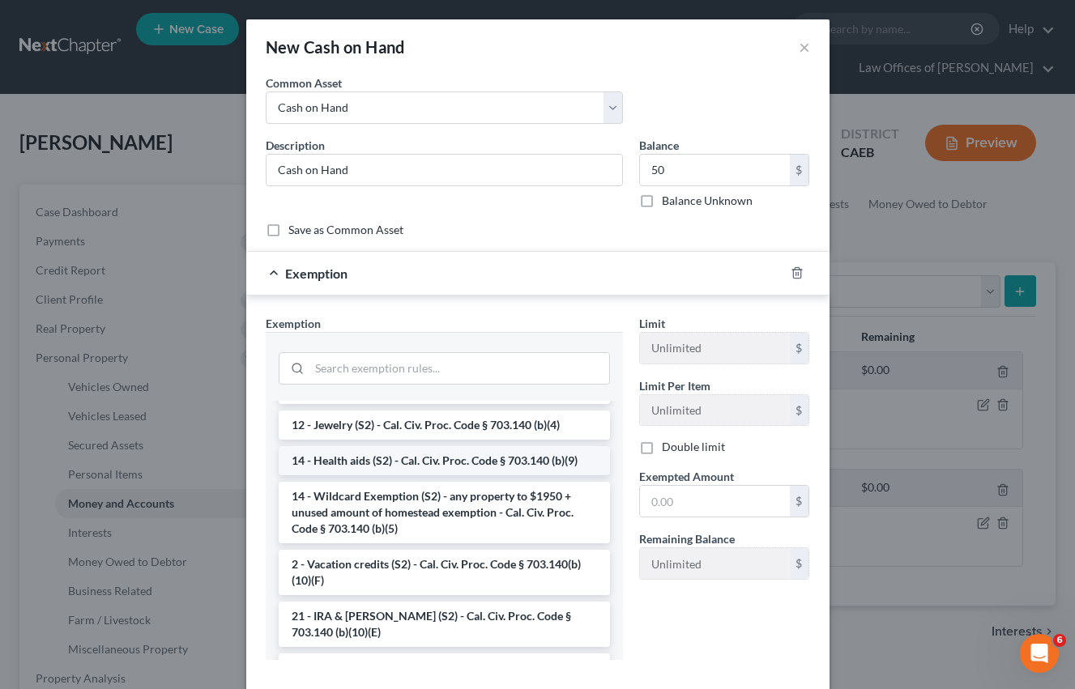
scroll to position [282, 0]
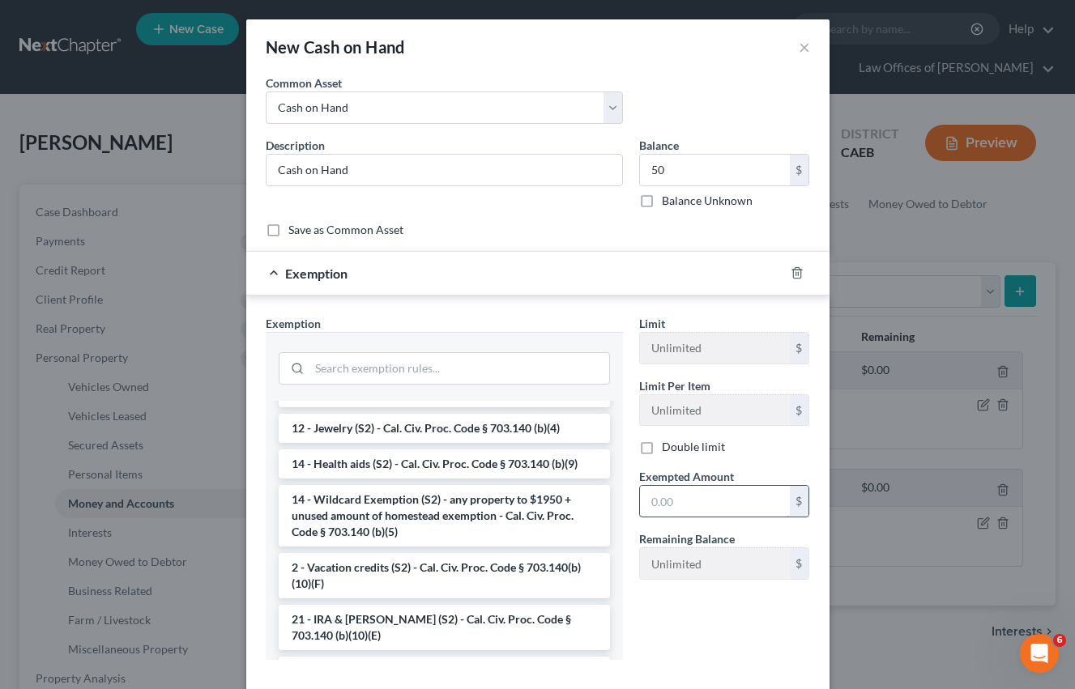
drag, startPoint x: 437, startPoint y: 528, endPoint x: 710, endPoint y: 512, distance: 273.4
click at [437, 528] on li "14 - Wildcard Exemption (S2) - any property to $1950 + unused amount of homeste…" at bounding box center [444, 516] width 331 height 62
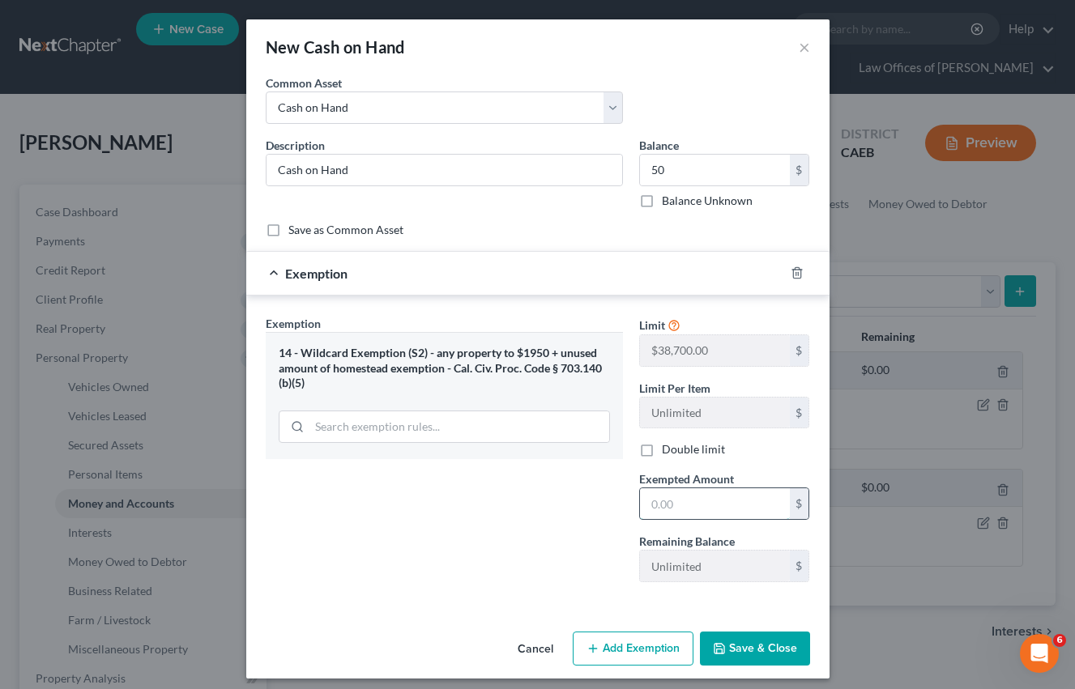
click at [714, 498] on input "text" at bounding box center [715, 503] width 150 height 31
type input "50"
drag, startPoint x: 471, startPoint y: 564, endPoint x: 729, endPoint y: 637, distance: 268.7
click at [470, 564] on div "Exemption Set must be selected for CA. Exemption * 14 - Wildcard Exemption (S2)…" at bounding box center [444, 455] width 373 height 280
click at [737, 639] on button "Save & Close" at bounding box center [755, 649] width 110 height 34
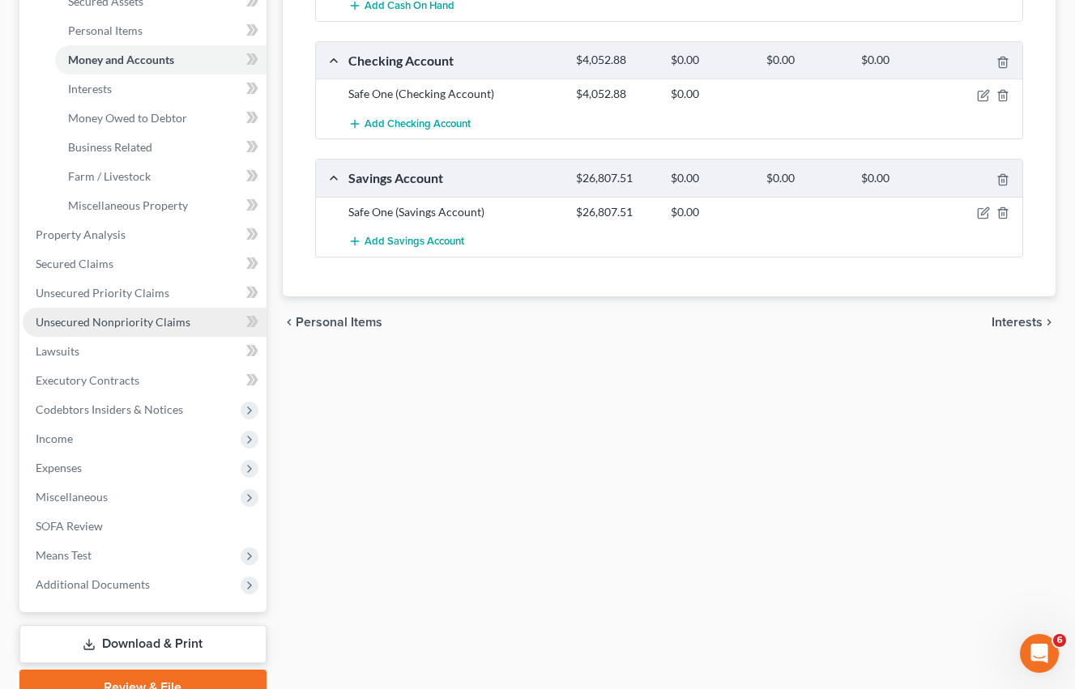
scroll to position [441, 0]
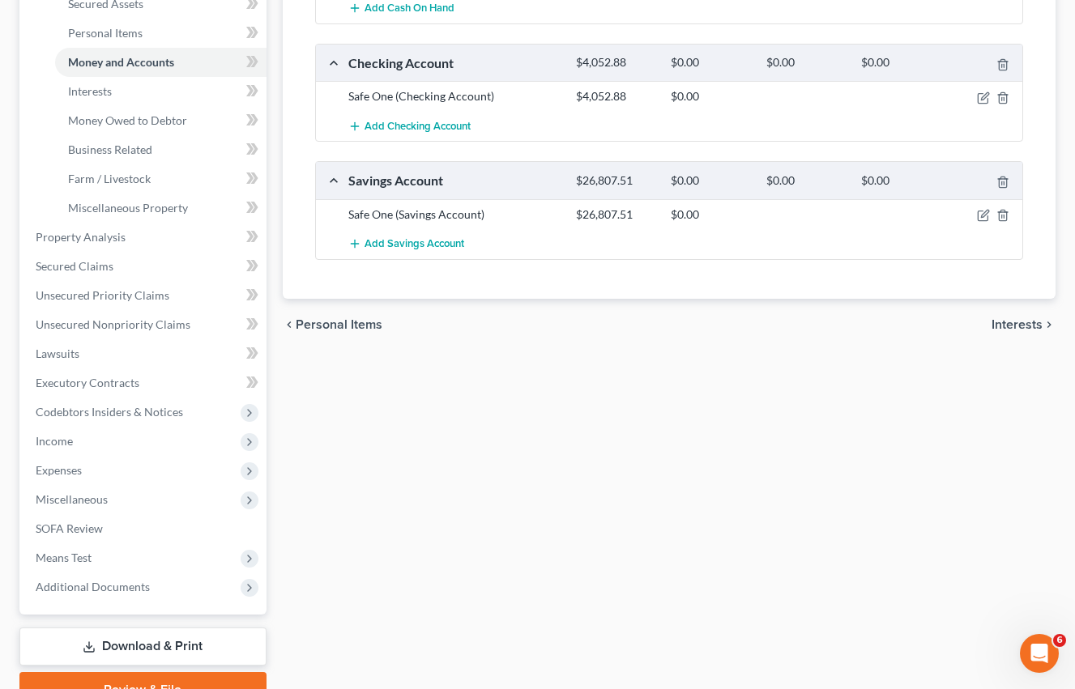
click at [156, 339] on li "Lawsuits" at bounding box center [145, 353] width 244 height 29
click at [153, 329] on span "Unsecured Nonpriority Claims" at bounding box center [113, 324] width 155 height 14
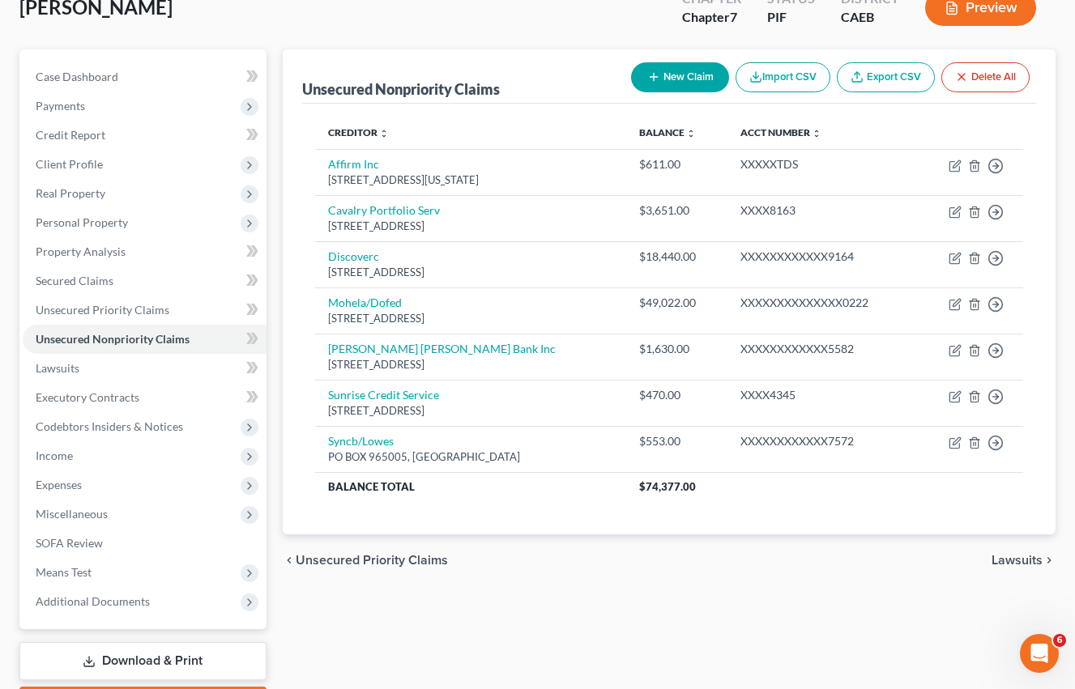
scroll to position [9, 0]
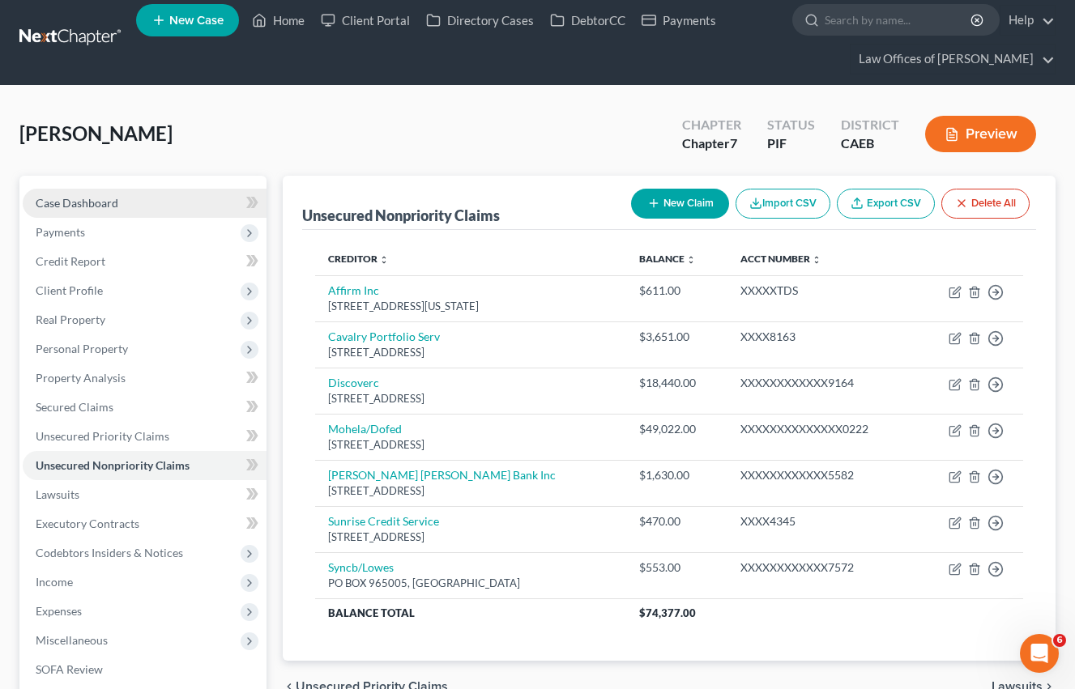
click at [104, 202] on span "Case Dashboard" at bounding box center [77, 203] width 83 height 14
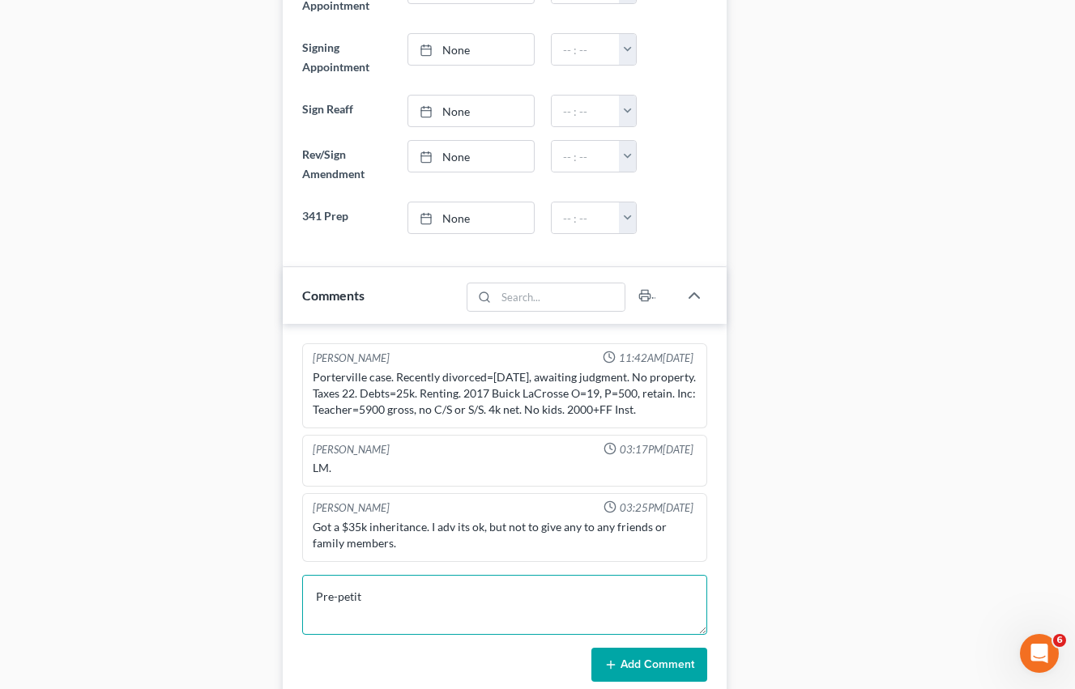
scroll to position [2909, 0]
type textarea "Pre-petition complete."
drag, startPoint x: 628, startPoint y: 665, endPoint x: 101, endPoint y: 497, distance: 552.5
click at [628, 665] on button "Add Comment" at bounding box center [649, 665] width 116 height 34
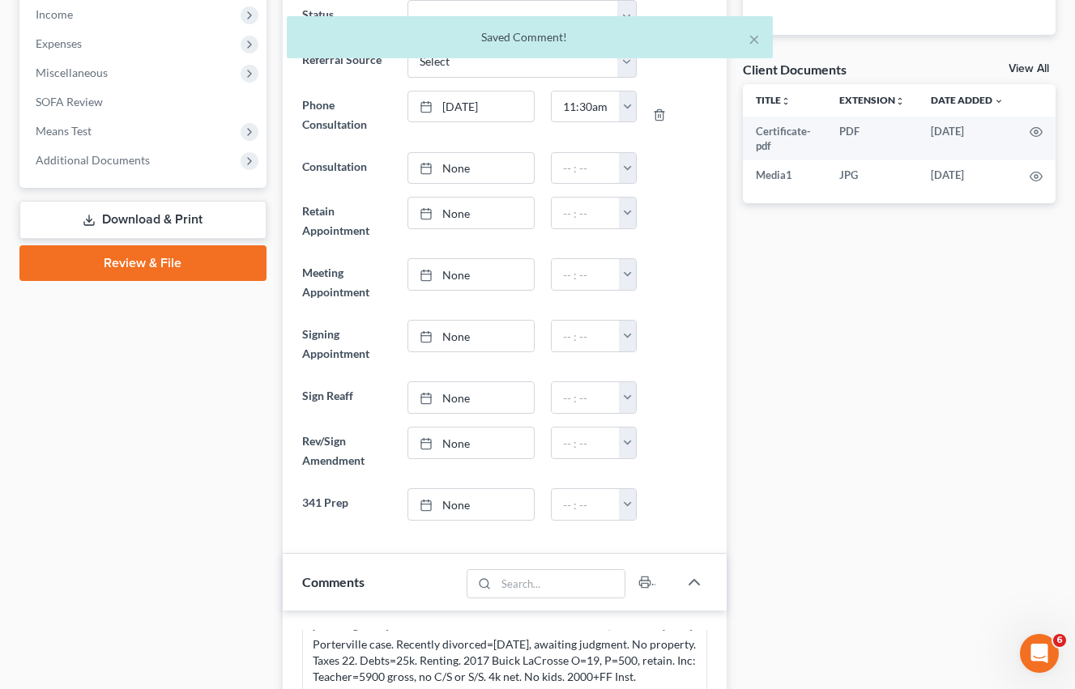
scroll to position [0, 0]
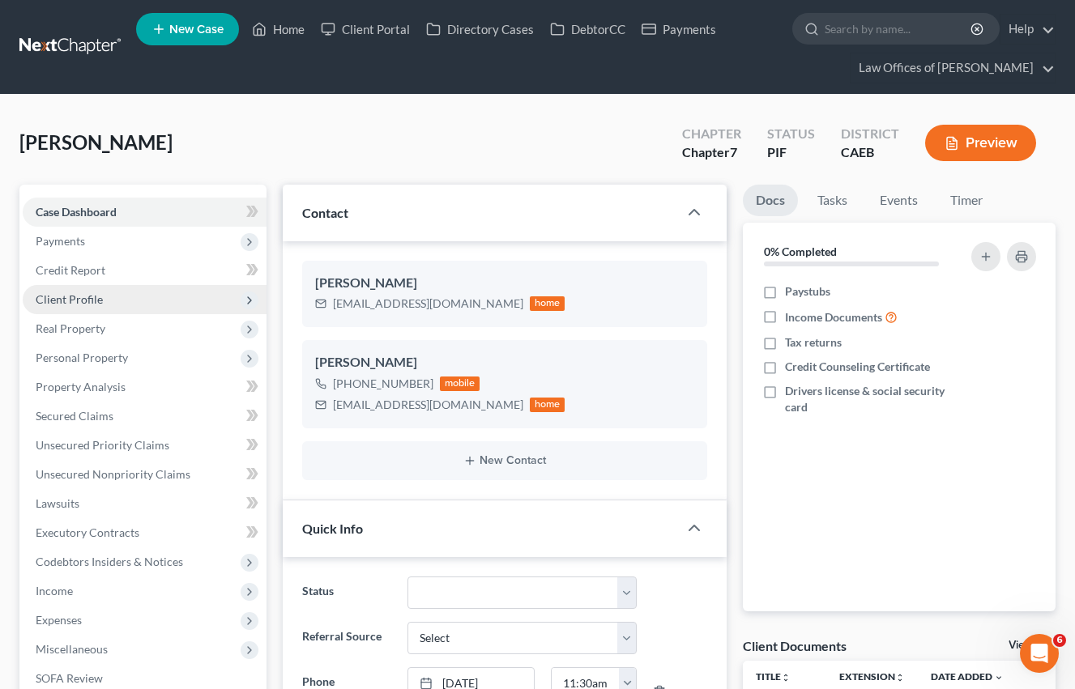
click at [82, 294] on span "Client Profile" at bounding box center [69, 299] width 67 height 14
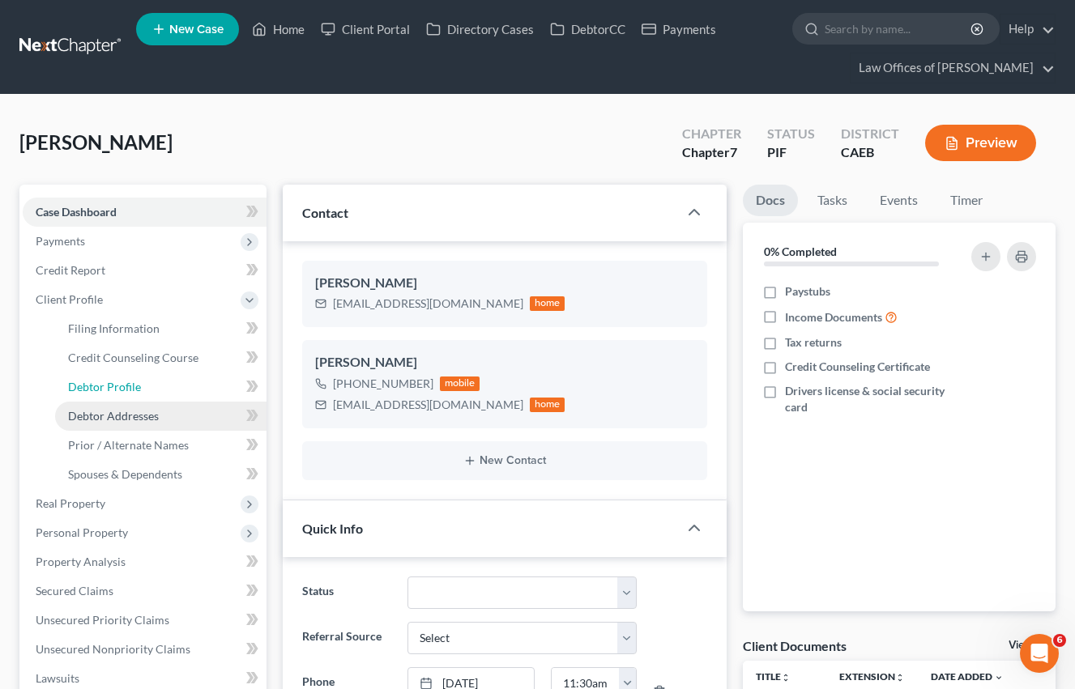
drag, startPoint x: 123, startPoint y: 382, endPoint x: 148, endPoint y: 411, distance: 37.9
click at [123, 382] on span "Debtor Profile" at bounding box center [104, 387] width 73 height 14
click at [148, 410] on span "Debtor Addresses" at bounding box center [113, 416] width 91 height 14
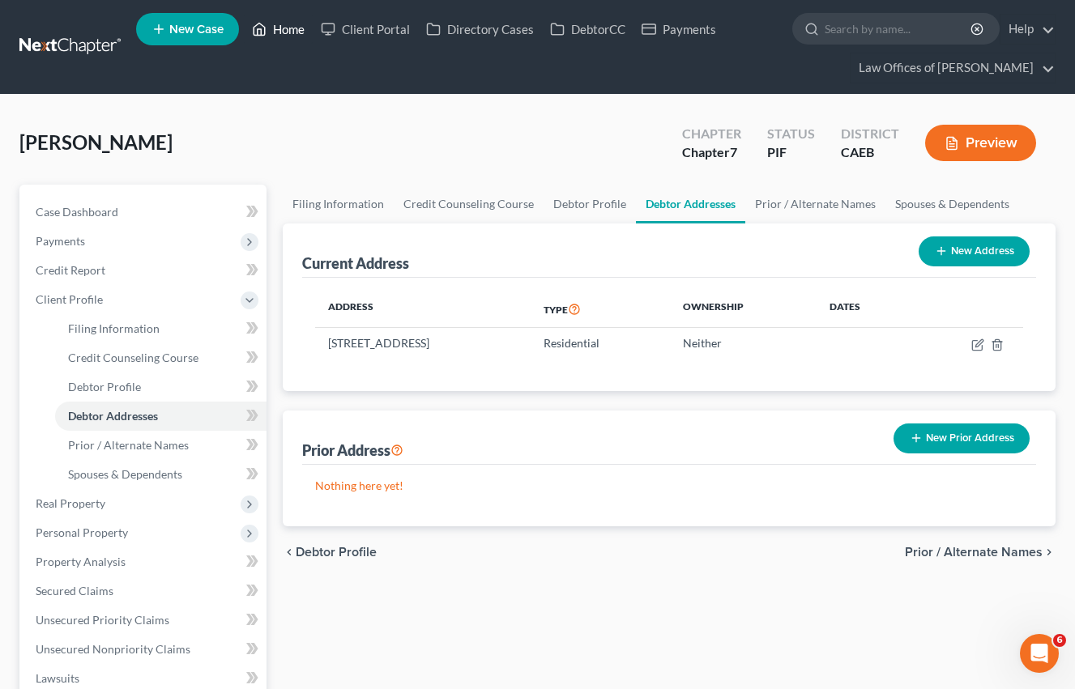
click at [288, 27] on link "Home" at bounding box center [278, 29] width 69 height 29
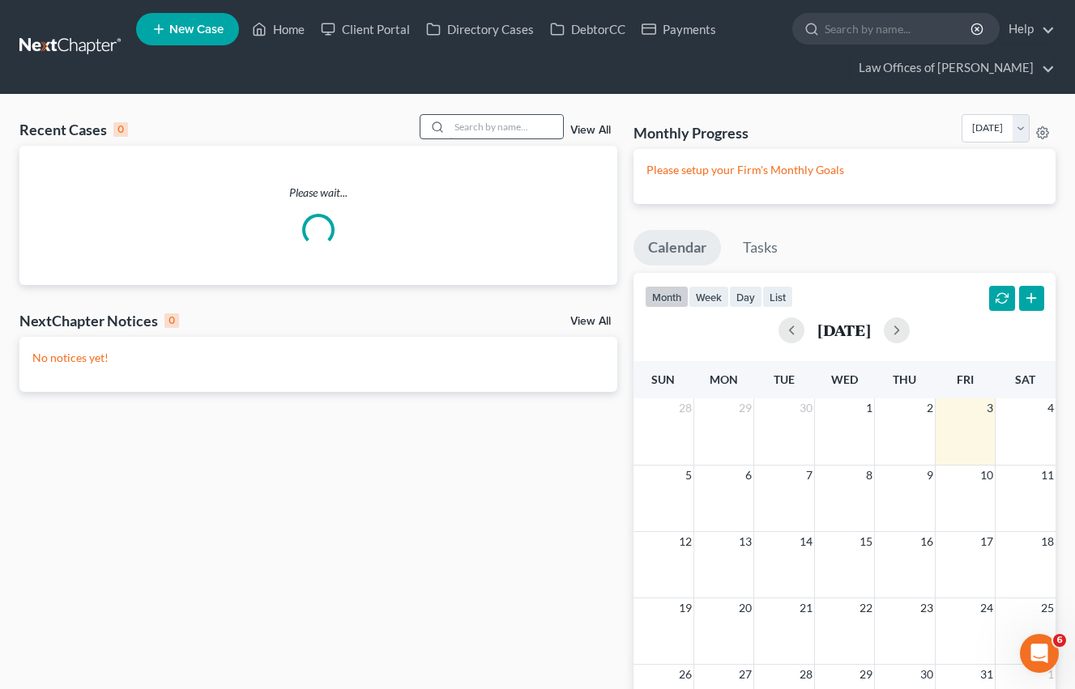
click at [477, 128] on input "search" at bounding box center [506, 126] width 113 height 23
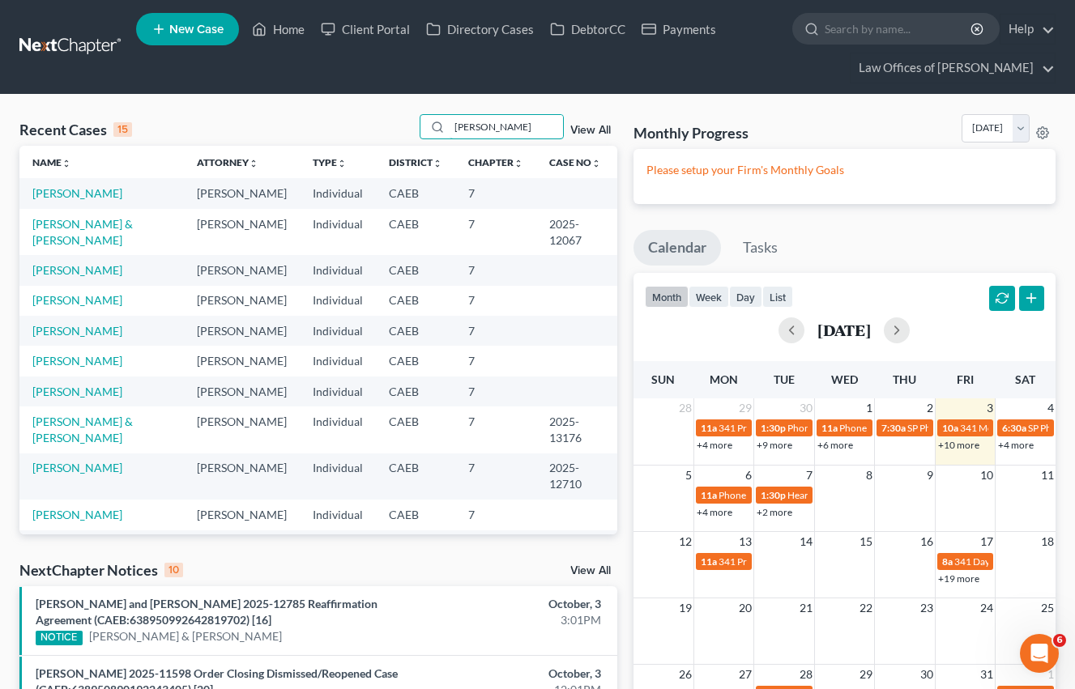
type input "[PERSON_NAME]"
click at [479, 128] on input "[PERSON_NAME]" at bounding box center [506, 126] width 113 height 23
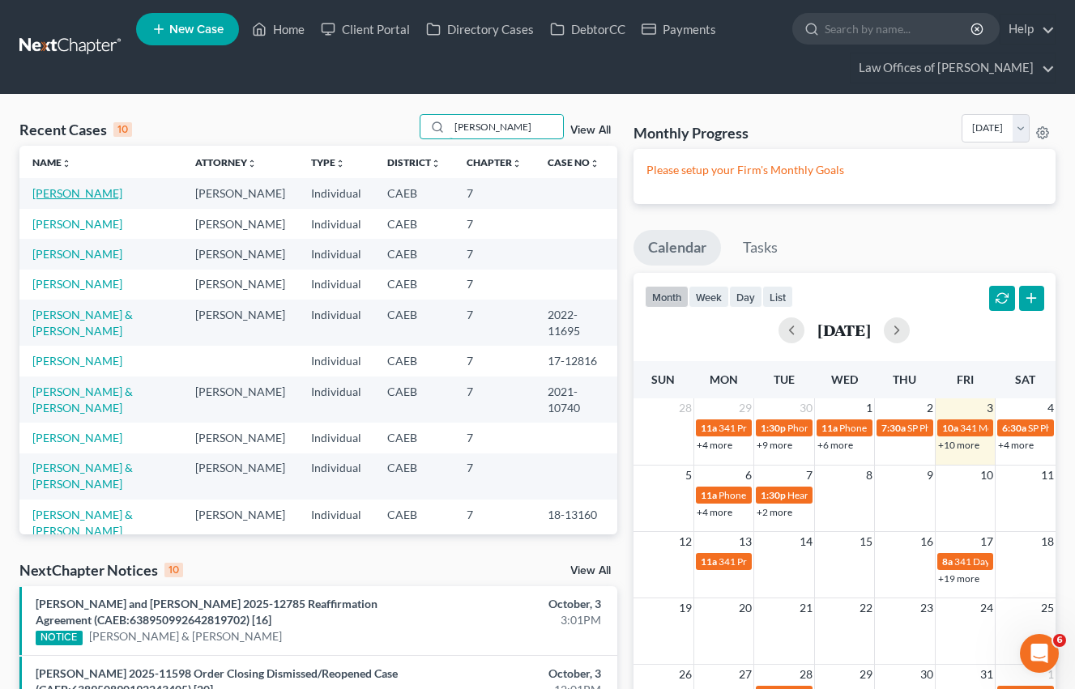
type input "[PERSON_NAME]"
click at [66, 194] on link "[PERSON_NAME]" at bounding box center [77, 193] width 90 height 14
select select "14"
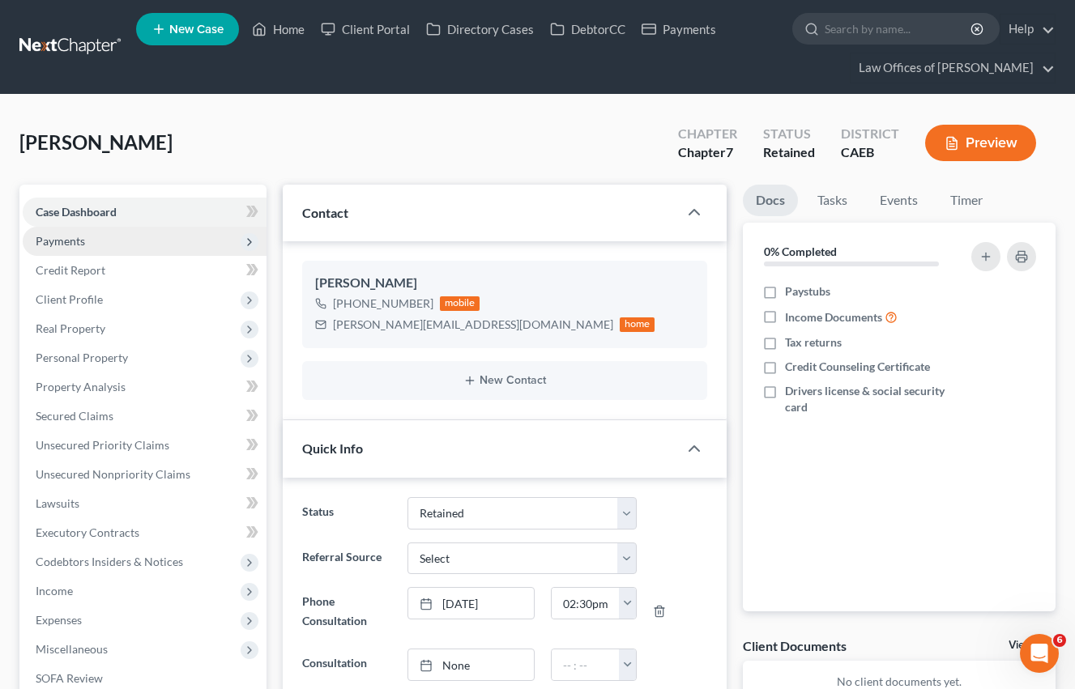
click at [72, 245] on span "Payments" at bounding box center [60, 241] width 49 height 14
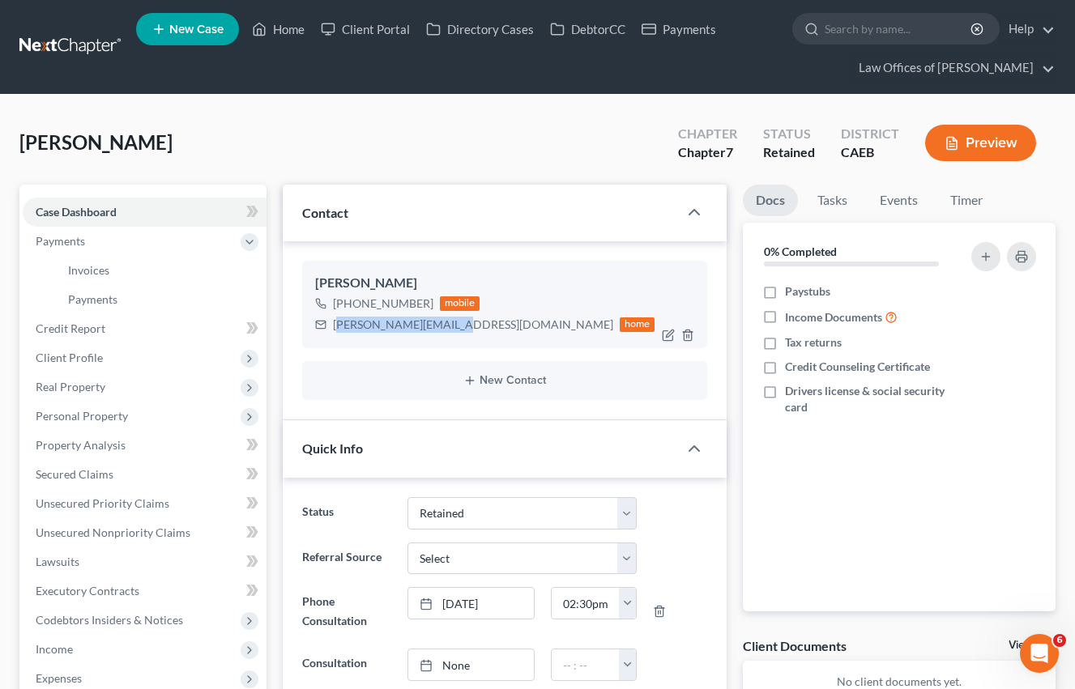
drag, startPoint x: 334, startPoint y: 325, endPoint x: 404, endPoint y: 328, distance: 69.7
click at [449, 326] on div "[PERSON_NAME][EMAIL_ADDRESS][DOMAIN_NAME]" at bounding box center [473, 325] width 280 height 16
drag, startPoint x: 404, startPoint y: 328, endPoint x: 356, endPoint y: 326, distance: 48.6
click at [324, 326] on div "[PERSON_NAME][EMAIL_ADDRESS][DOMAIN_NAME] home" at bounding box center [485, 324] width 340 height 21
copy div "[PERSON_NAME][EMAIL_ADDRESS][DOMAIN_NAME]"
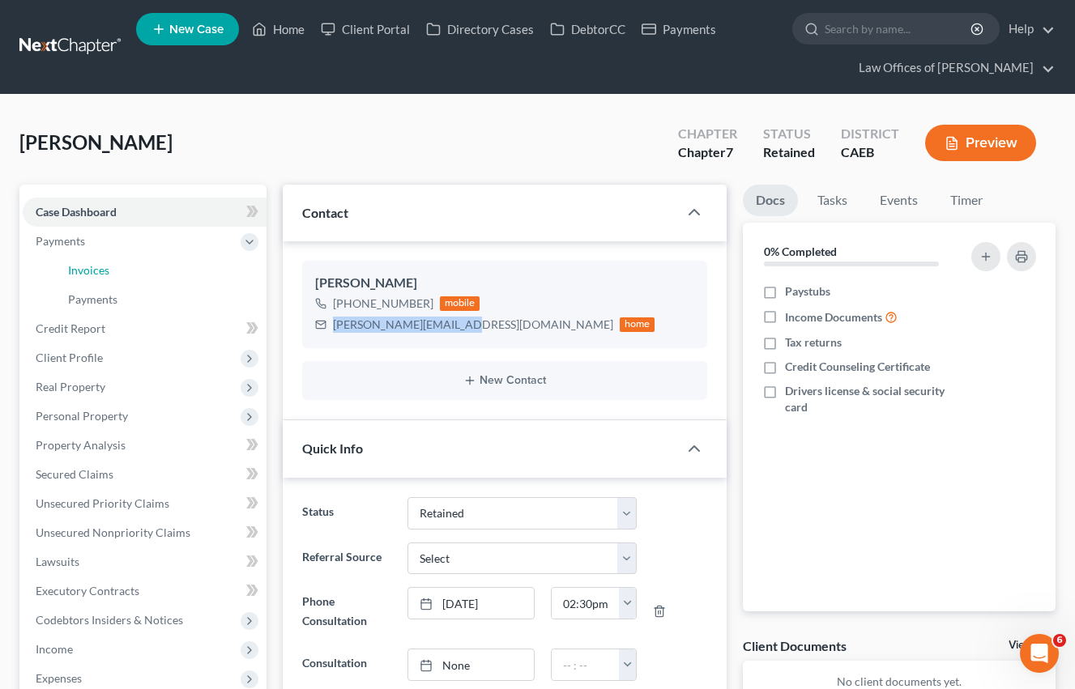
drag, startPoint x: 98, startPoint y: 269, endPoint x: 471, endPoint y: 6, distance: 456.4
click at [97, 269] on span "Invoices" at bounding box center [88, 270] width 41 height 14
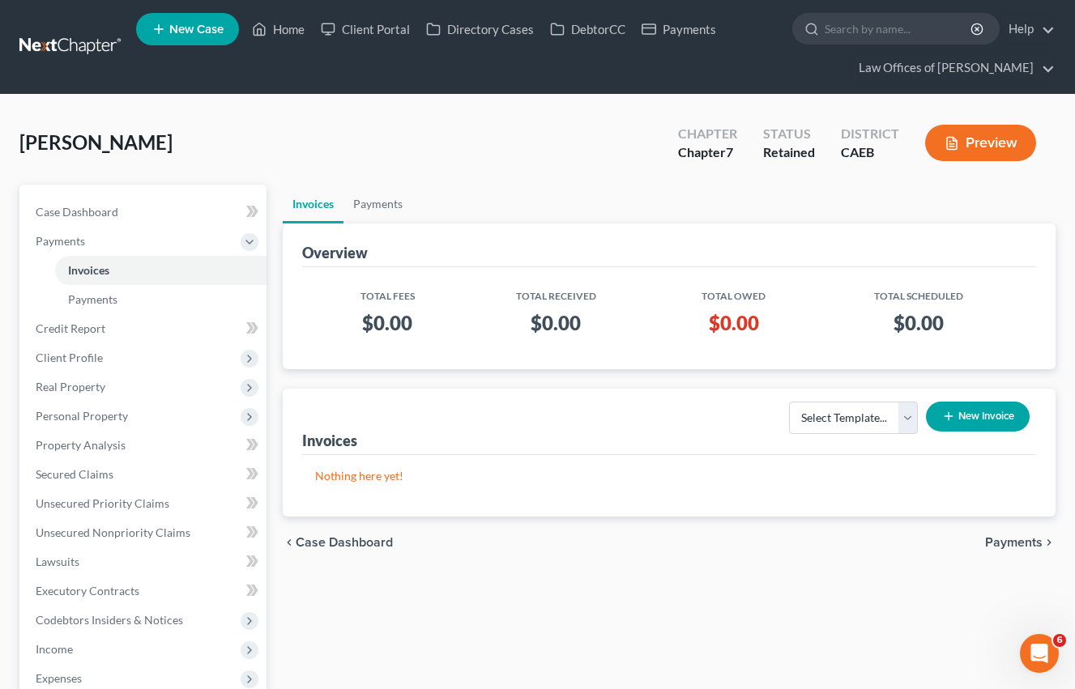
click at [1006, 403] on button "New Invoice" at bounding box center [978, 417] width 104 height 30
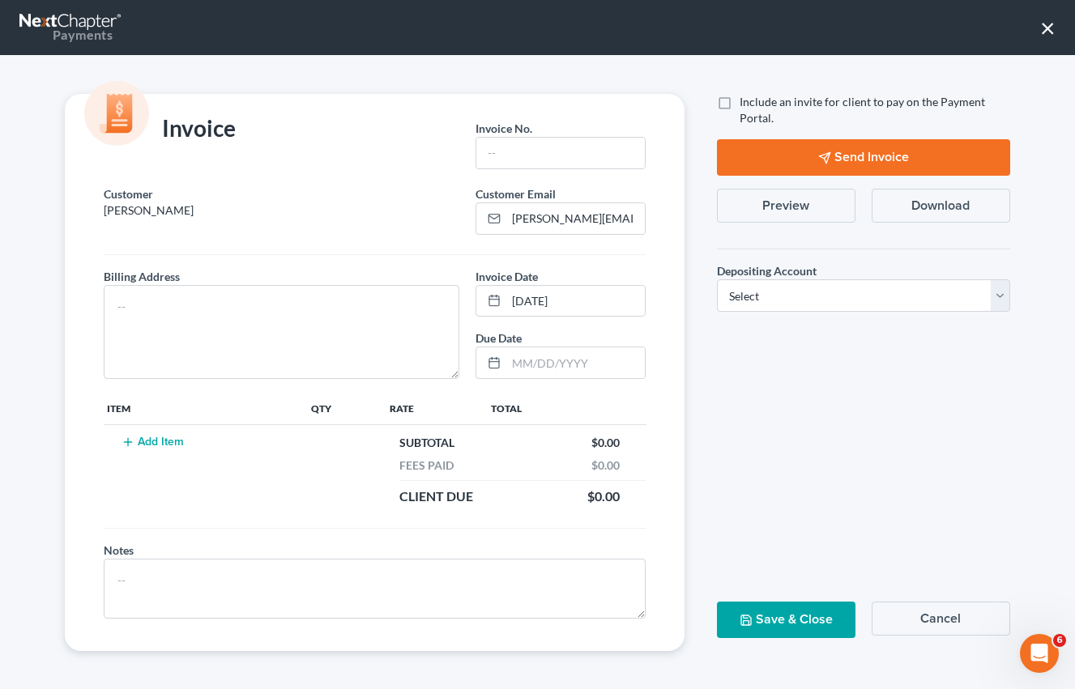
click at [173, 444] on button "Add Item" at bounding box center [152, 442] width 71 height 13
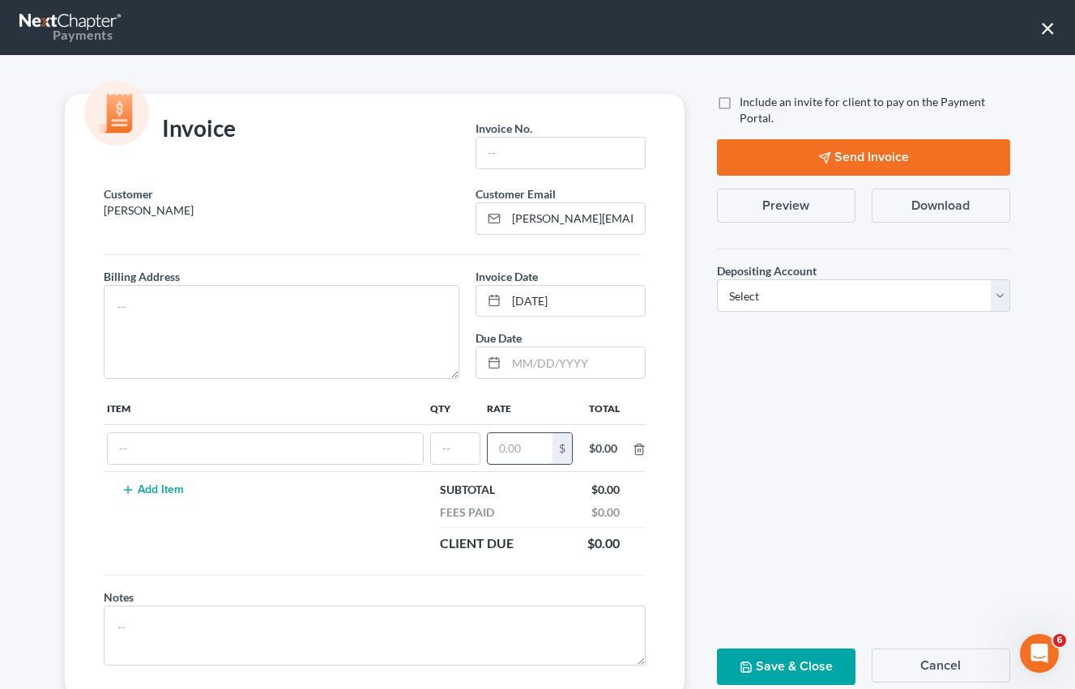
click at [504, 445] on input "text" at bounding box center [520, 448] width 65 height 31
type input "1,800"
click at [466, 446] on input "text" at bounding box center [455, 448] width 49 height 31
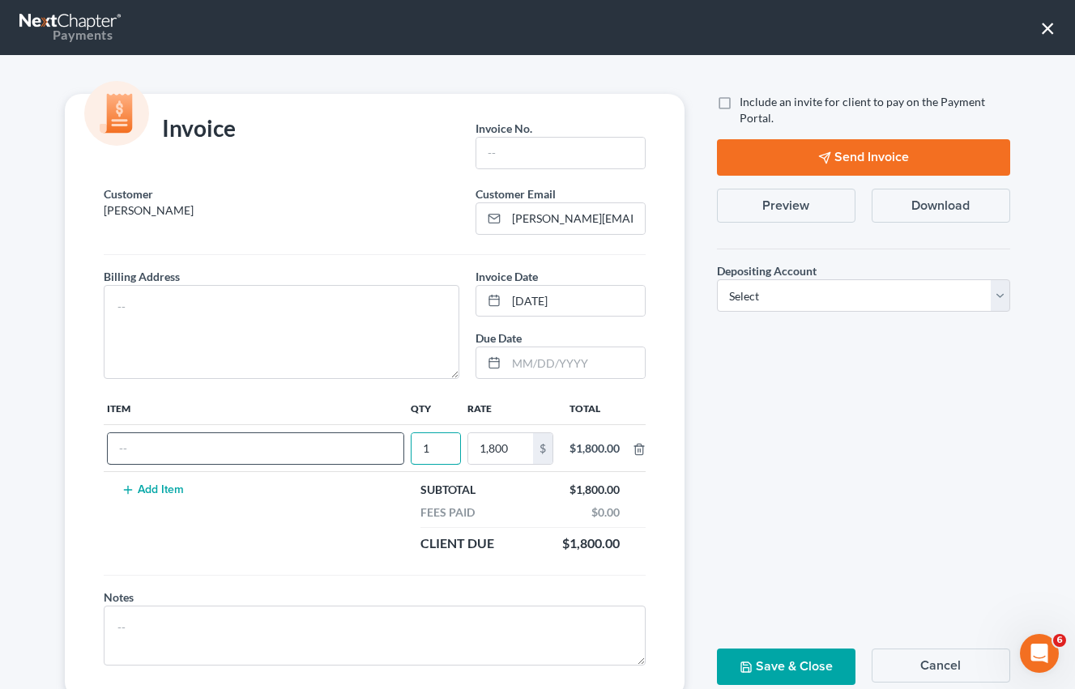
type input "1"
click at [367, 450] on input "text" at bounding box center [256, 448] width 296 height 31
type input "Attorneys Fee"
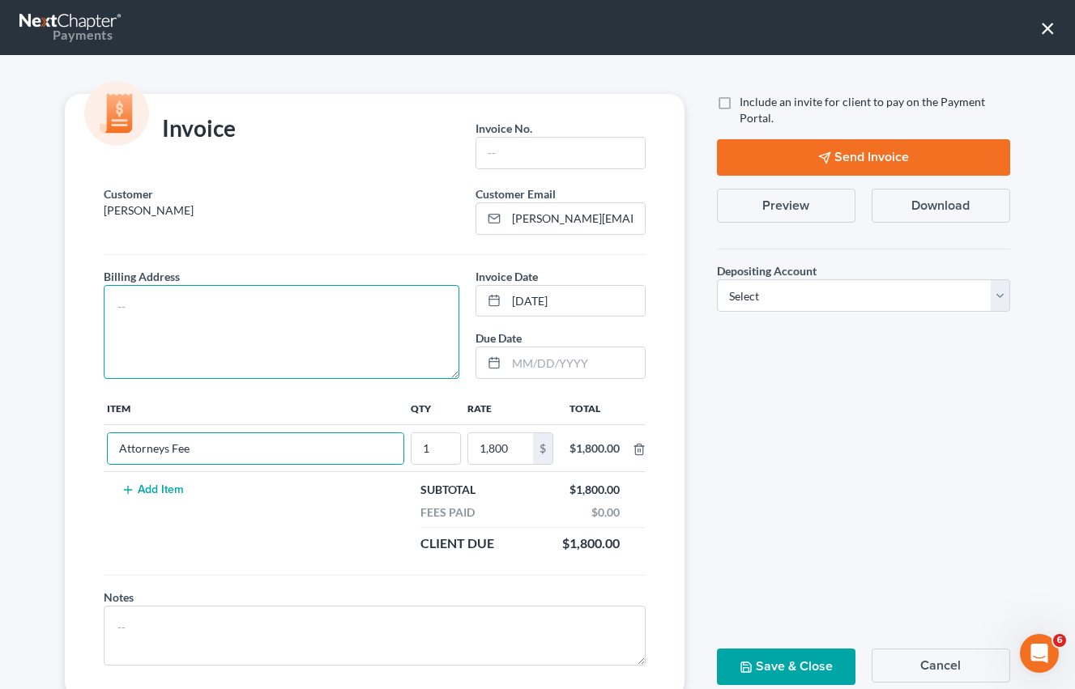
click at [338, 343] on textarea at bounding box center [282, 332] width 356 height 94
type textarea "[STREET_ADDRESS]"
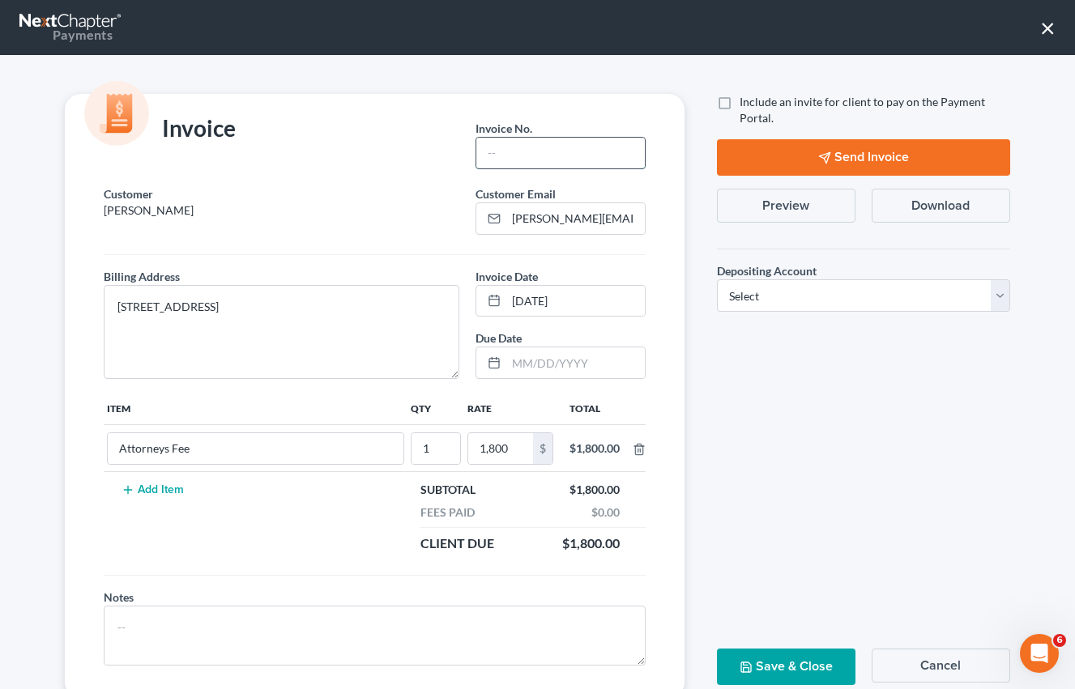
click at [530, 154] on input "text" at bounding box center [560, 153] width 168 height 31
type input "10032501"
click at [792, 314] on div "Depositing Account * Select Operation Trust" at bounding box center [863, 280] width 309 height 89
click at [768, 300] on select "Select Operation Trust" at bounding box center [863, 295] width 293 height 32
select select "0"
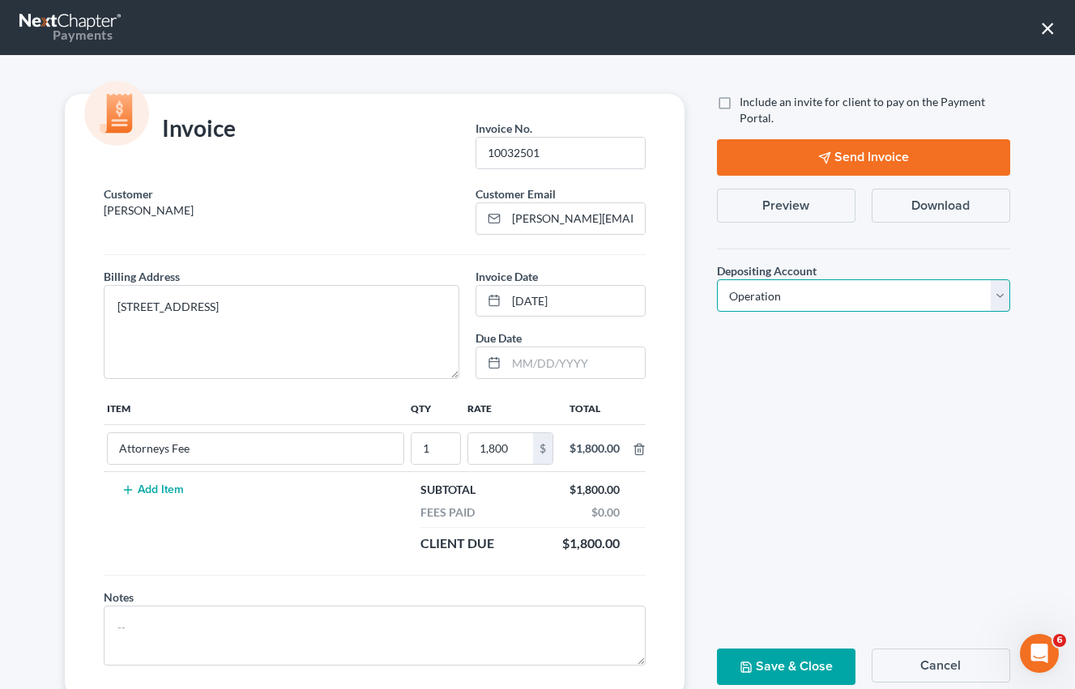
click at [717, 279] on select "Select Operation Trust" at bounding box center [863, 295] width 293 height 32
click at [767, 646] on div "Include an invite for client to pay on the Payment Portal. Send Invoice Preview…" at bounding box center [864, 396] width 326 height 604
drag, startPoint x: 776, startPoint y: 660, endPoint x: 876, endPoint y: 567, distance: 136.4
click at [776, 660] on button "Save & Close" at bounding box center [786, 667] width 138 height 36
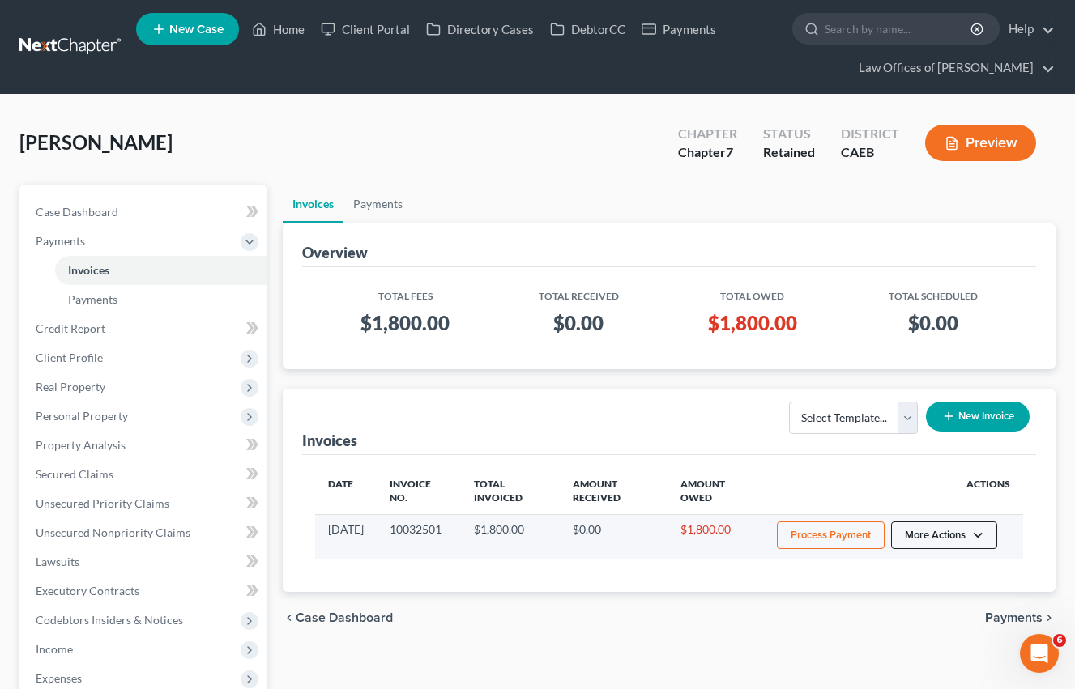
click at [959, 527] on button "More Actions" at bounding box center [944, 536] width 106 height 28
click at [940, 588] on link "Record Cash or Check Payment" at bounding box center [966, 597] width 190 height 28
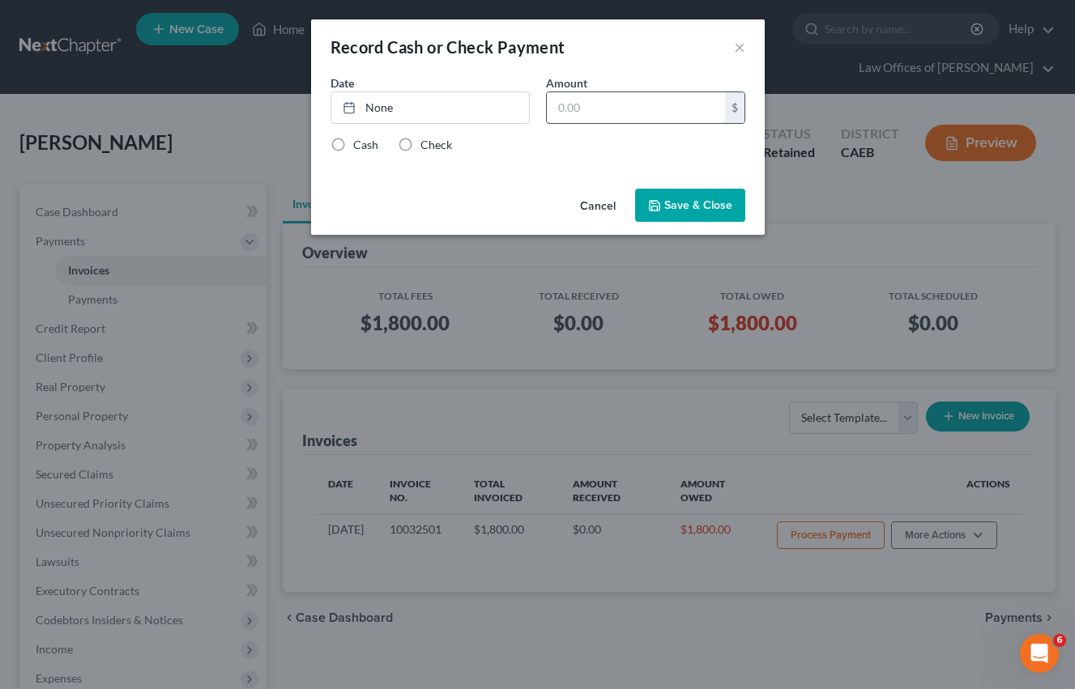
click at [654, 118] on input "text" at bounding box center [636, 107] width 178 height 31
type input "100"
drag, startPoint x: 486, startPoint y: 113, endPoint x: 438, endPoint y: 154, distance: 63.2
click at [486, 113] on link "None" at bounding box center [430, 107] width 198 height 31
click at [560, 143] on div "Cash Check" at bounding box center [537, 145] width 415 height 16
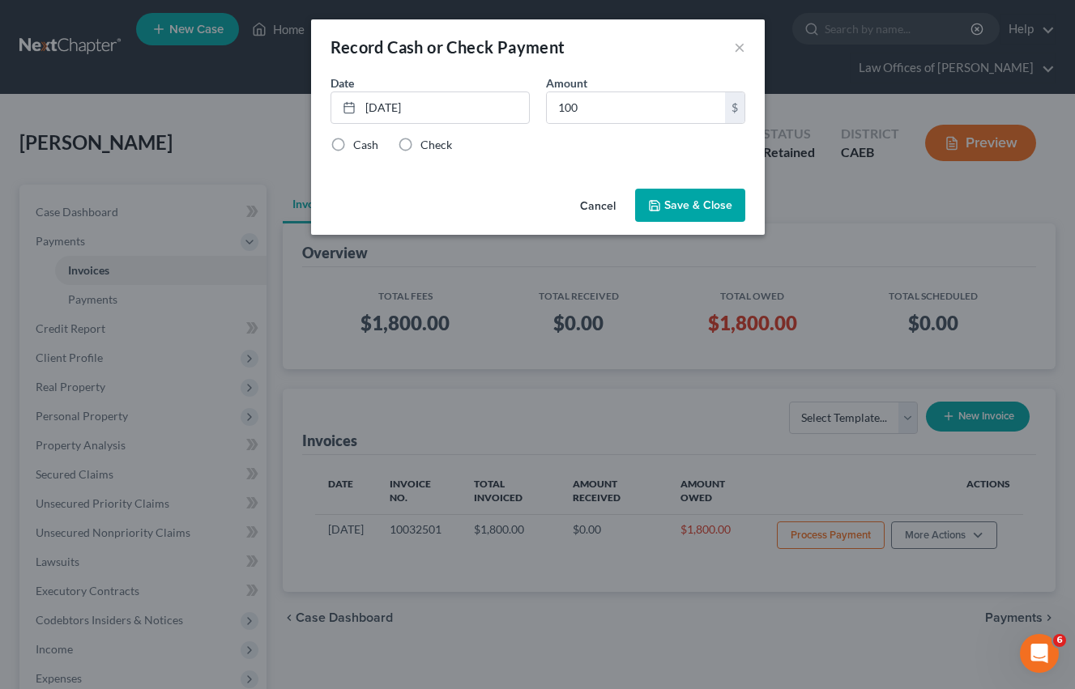
click at [424, 146] on label "Check" at bounding box center [436, 145] width 32 height 16
click at [427, 146] on input "Check" at bounding box center [432, 142] width 11 height 11
radio input "true"
click at [656, 207] on icon "button" at bounding box center [654, 205] width 13 height 13
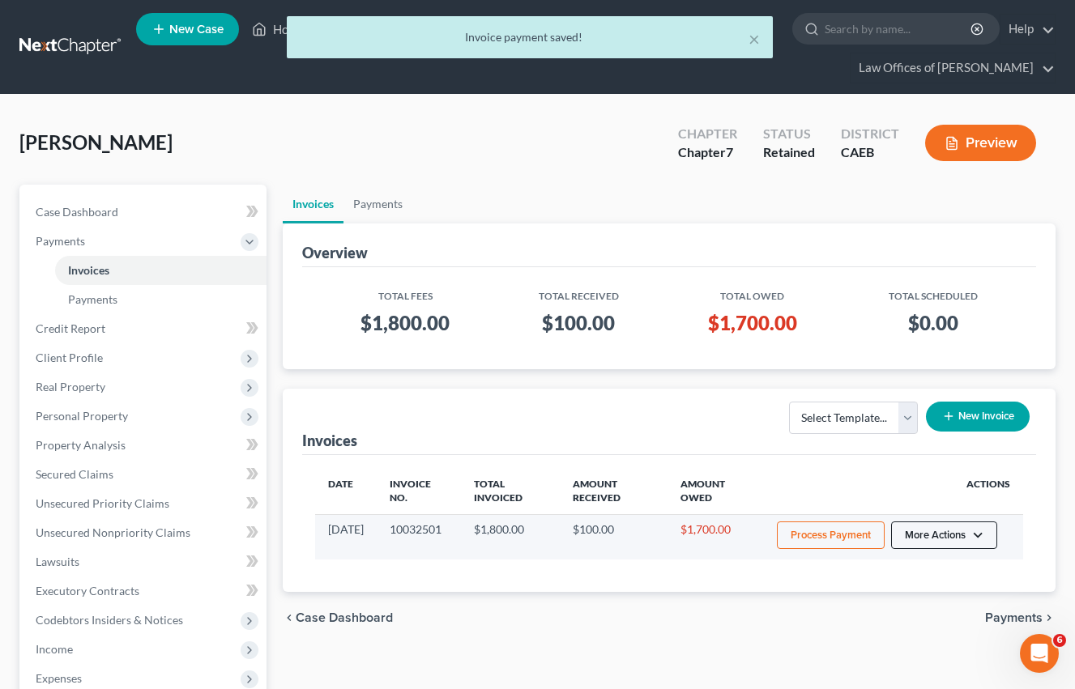
click at [938, 529] on button "More Actions" at bounding box center [944, 536] width 106 height 28
click at [909, 569] on link "View/Edit" at bounding box center [966, 570] width 190 height 28
select select "0"
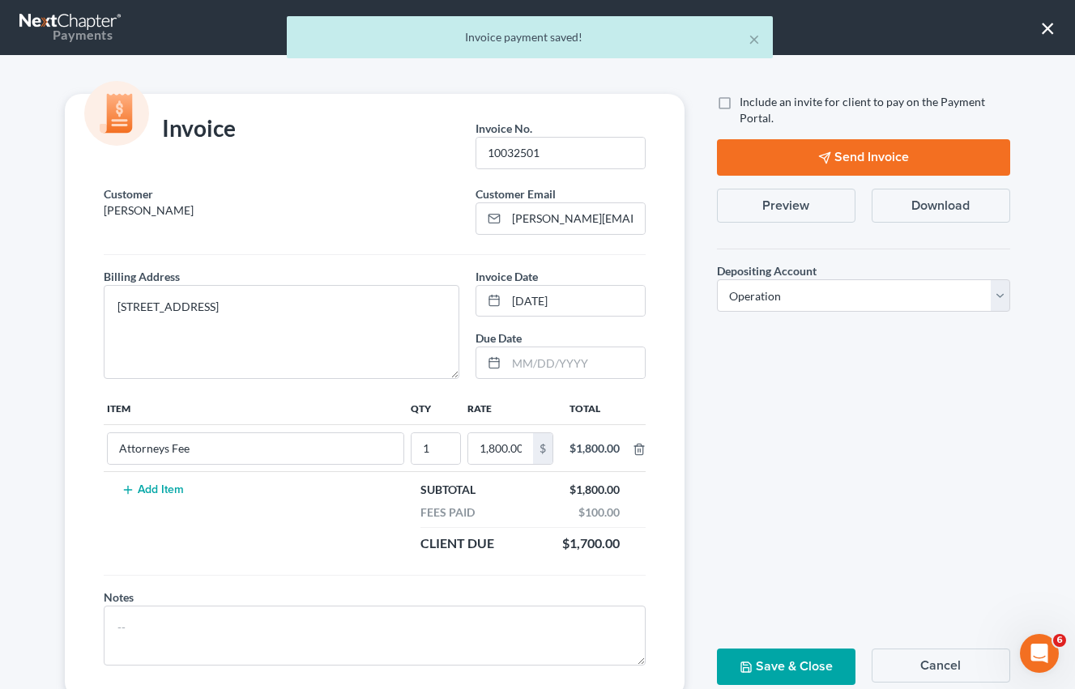
click at [791, 205] on button "Preview" at bounding box center [786, 206] width 138 height 34
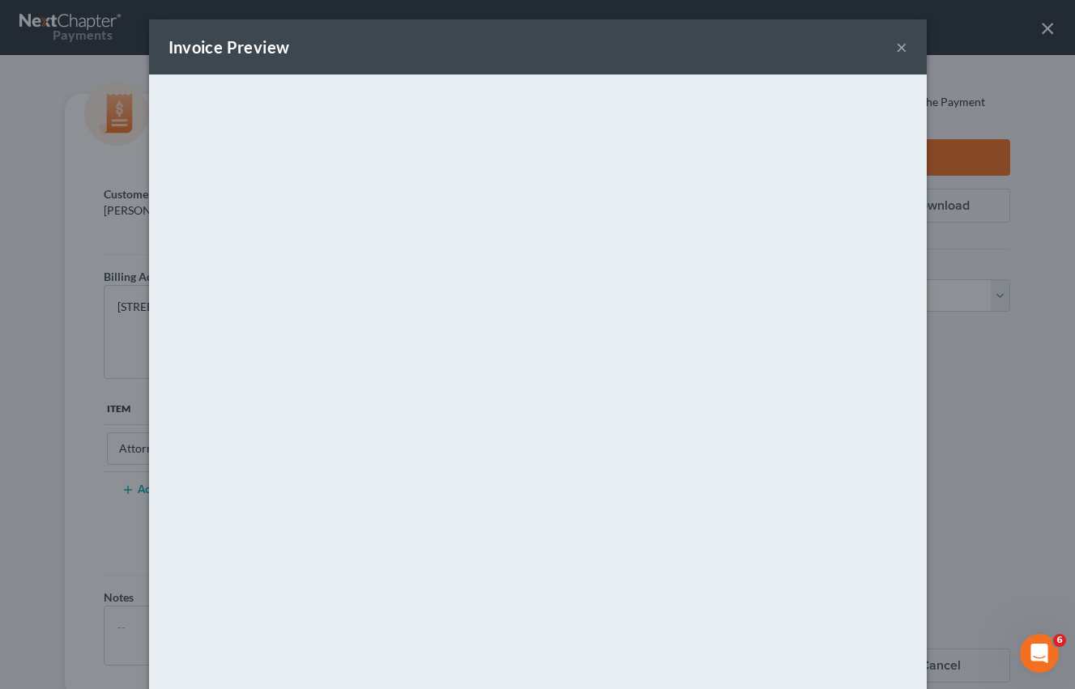
drag, startPoint x: 904, startPoint y: 51, endPoint x: 1063, endPoint y: 40, distance: 159.1
click at [903, 51] on button "×" at bounding box center [901, 46] width 11 height 19
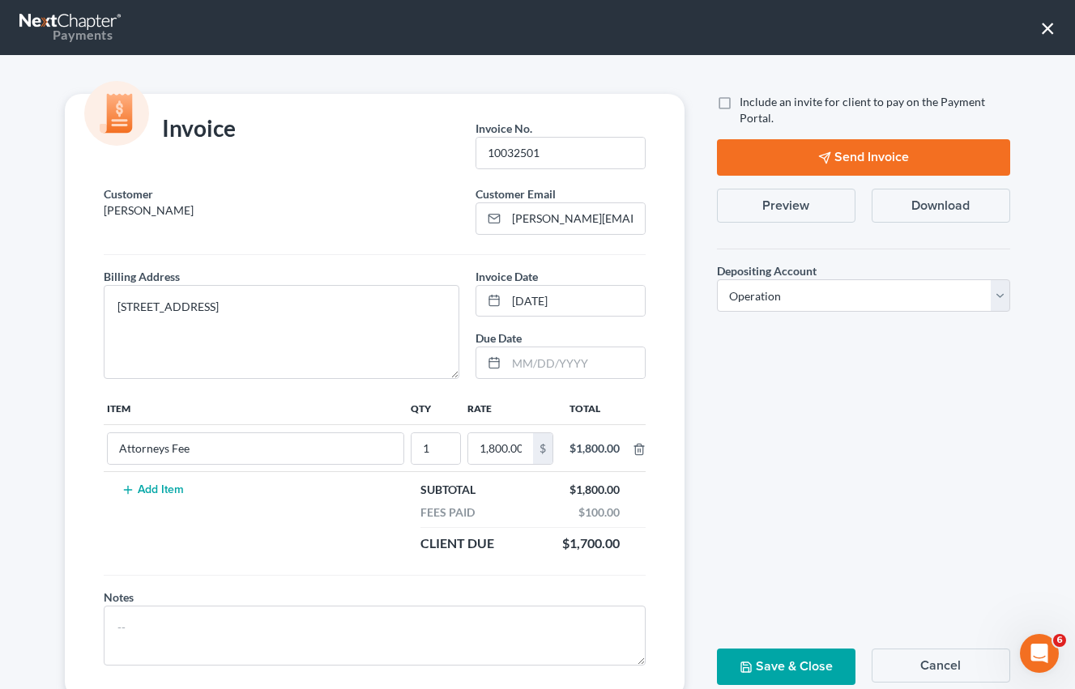
click at [1048, 32] on button "×" at bounding box center [1047, 28] width 15 height 26
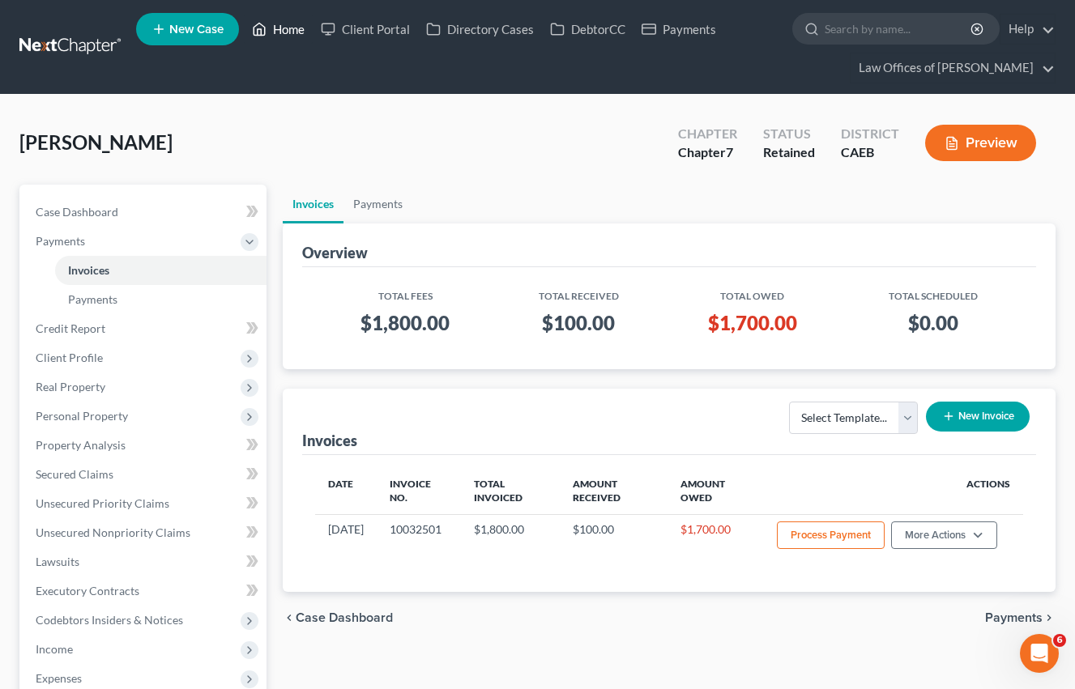
click at [308, 34] on link "Home" at bounding box center [278, 29] width 69 height 29
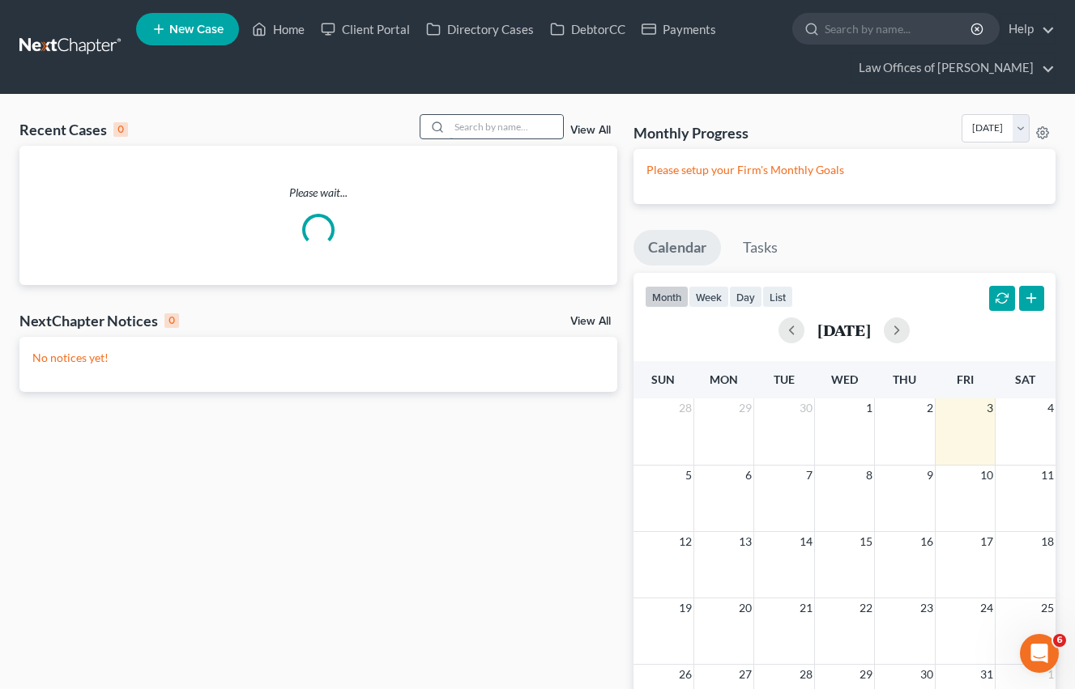
click at [539, 126] on input "search" at bounding box center [506, 126] width 113 height 23
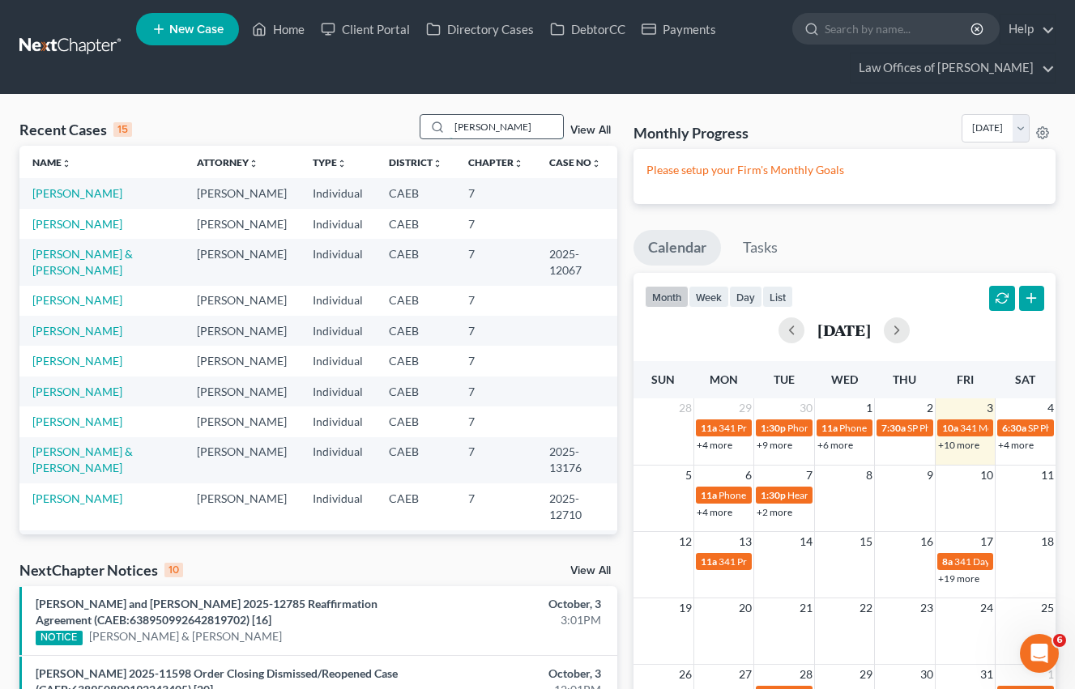
click at [514, 130] on input "[PERSON_NAME]" at bounding box center [506, 126] width 113 height 23
click at [513, 130] on input "[PERSON_NAME]" at bounding box center [506, 126] width 113 height 23
click at [512, 132] on input "[PERSON_NAME]" at bounding box center [506, 126] width 113 height 23
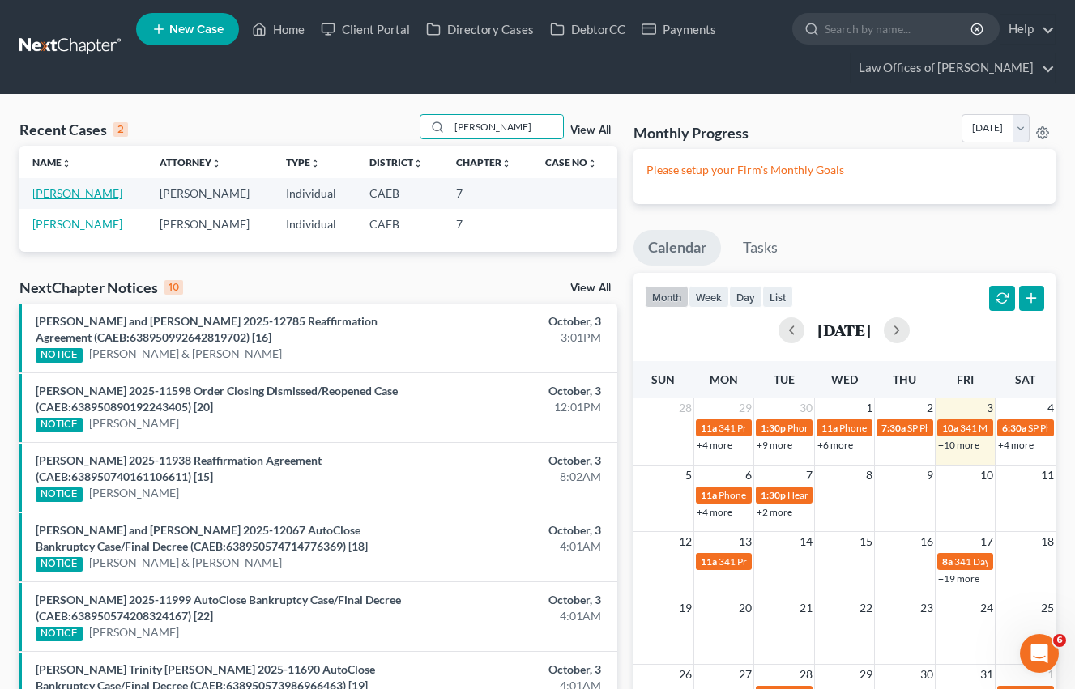
type input "[PERSON_NAME]"
click at [67, 193] on link "[PERSON_NAME]" at bounding box center [77, 193] width 90 height 14
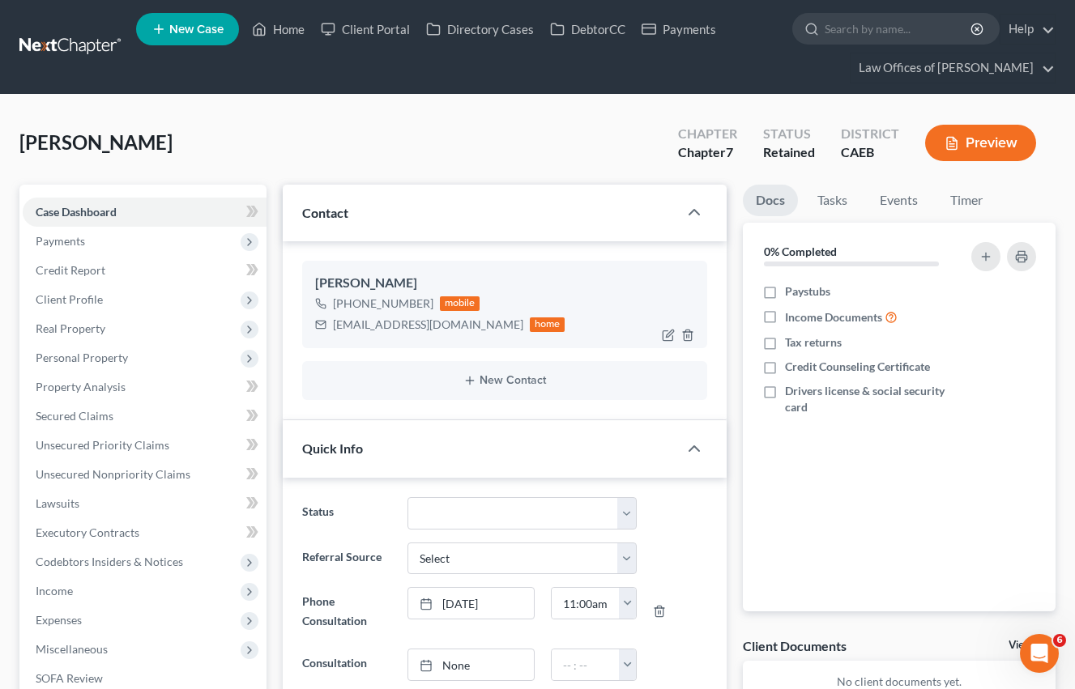
scroll to position [353, 0]
click at [74, 241] on span "Payments" at bounding box center [60, 241] width 49 height 14
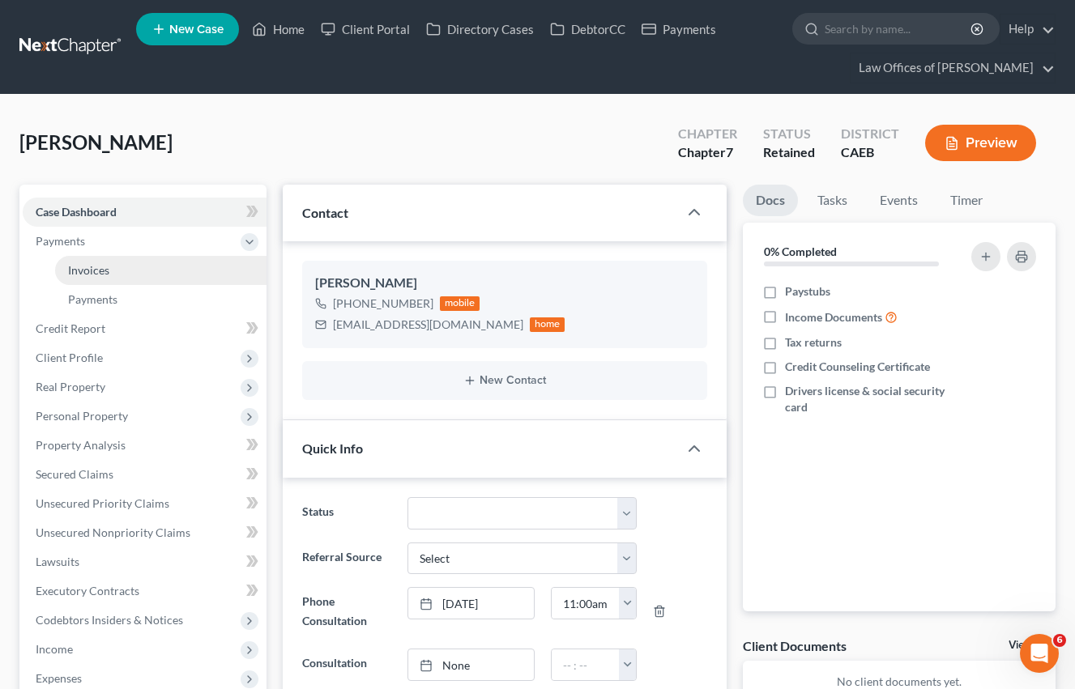
click at [92, 274] on span "Invoices" at bounding box center [88, 270] width 41 height 14
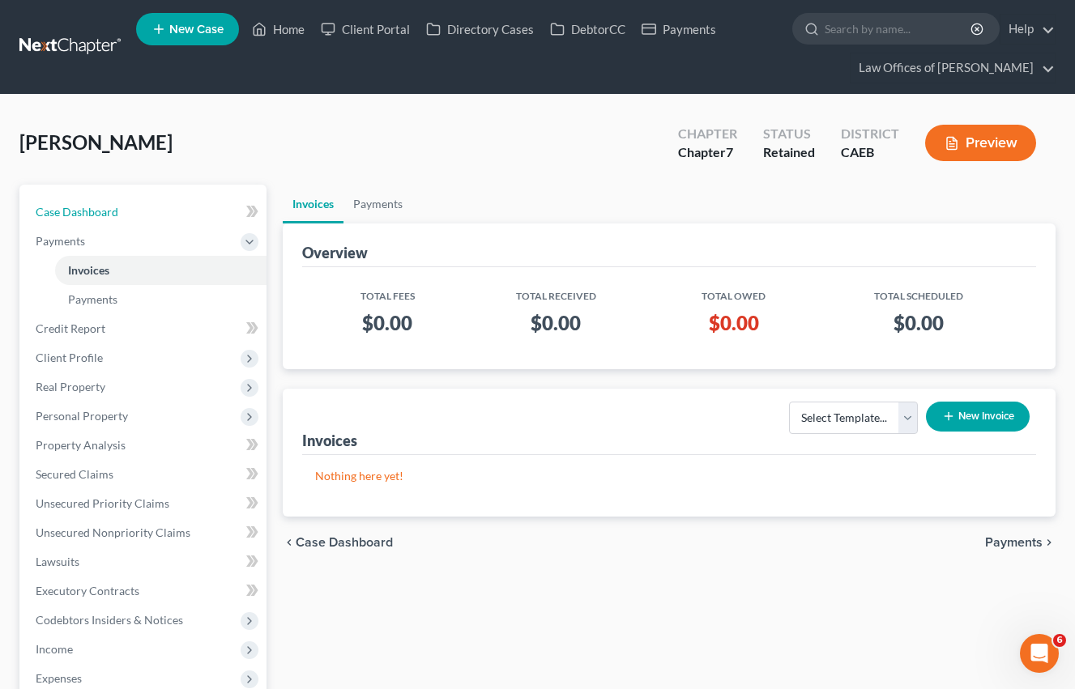
click at [95, 215] on span "Case Dashboard" at bounding box center [77, 212] width 83 height 14
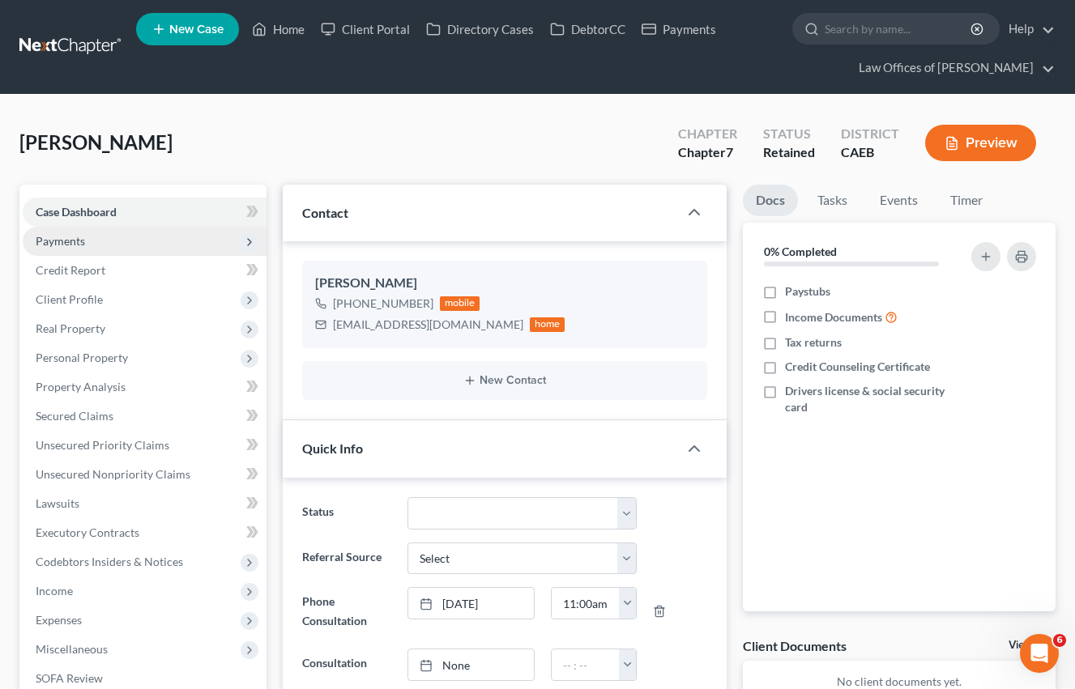
drag, startPoint x: 71, startPoint y: 241, endPoint x: 113, endPoint y: 253, distance: 43.6
click at [71, 241] on span "Payments" at bounding box center [60, 241] width 49 height 14
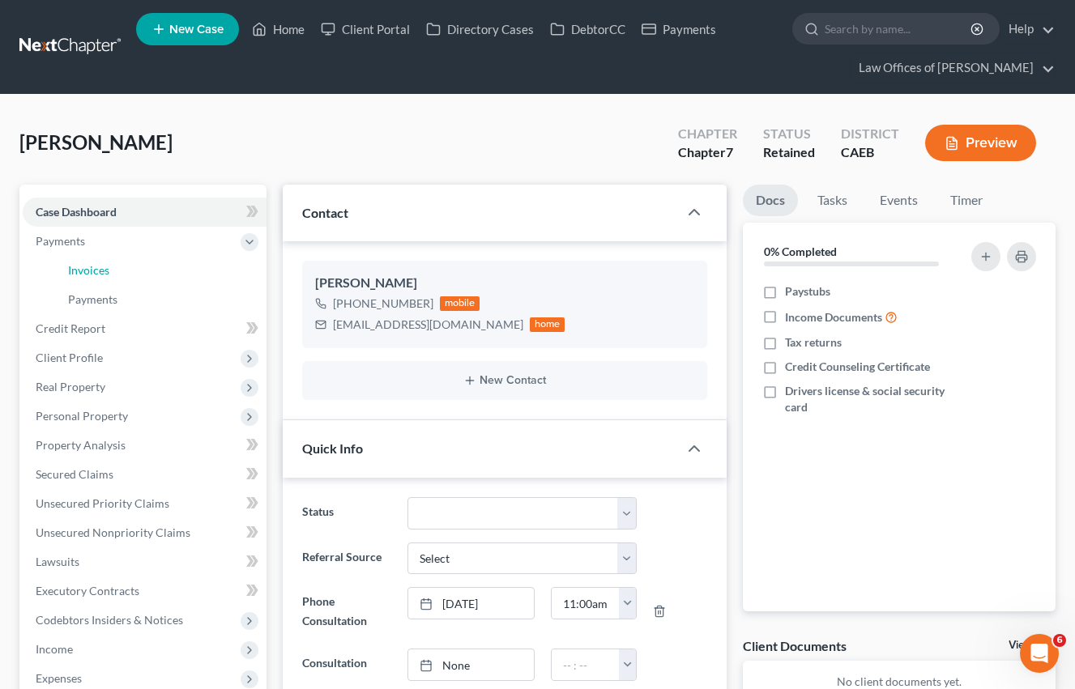
drag, startPoint x: 113, startPoint y: 263, endPoint x: 986, endPoint y: 423, distance: 887.6
click at [113, 263] on link "Invoices" at bounding box center [160, 270] width 211 height 29
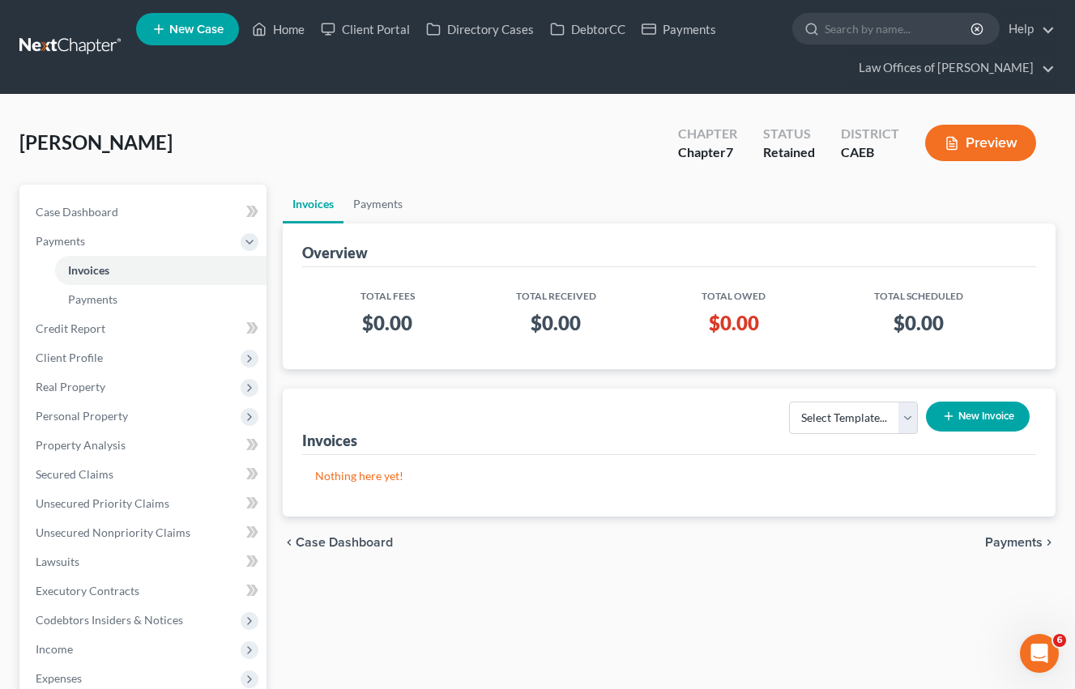
click at [996, 422] on button "New Invoice" at bounding box center [978, 417] width 104 height 30
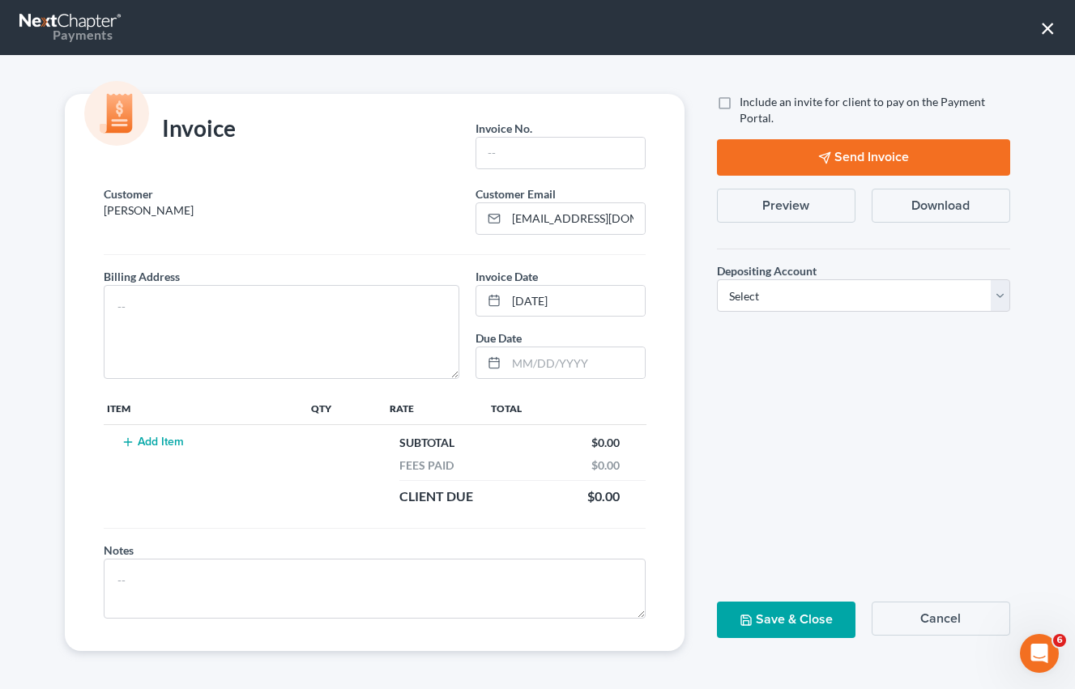
click at [179, 442] on button "Add Item" at bounding box center [152, 442] width 71 height 13
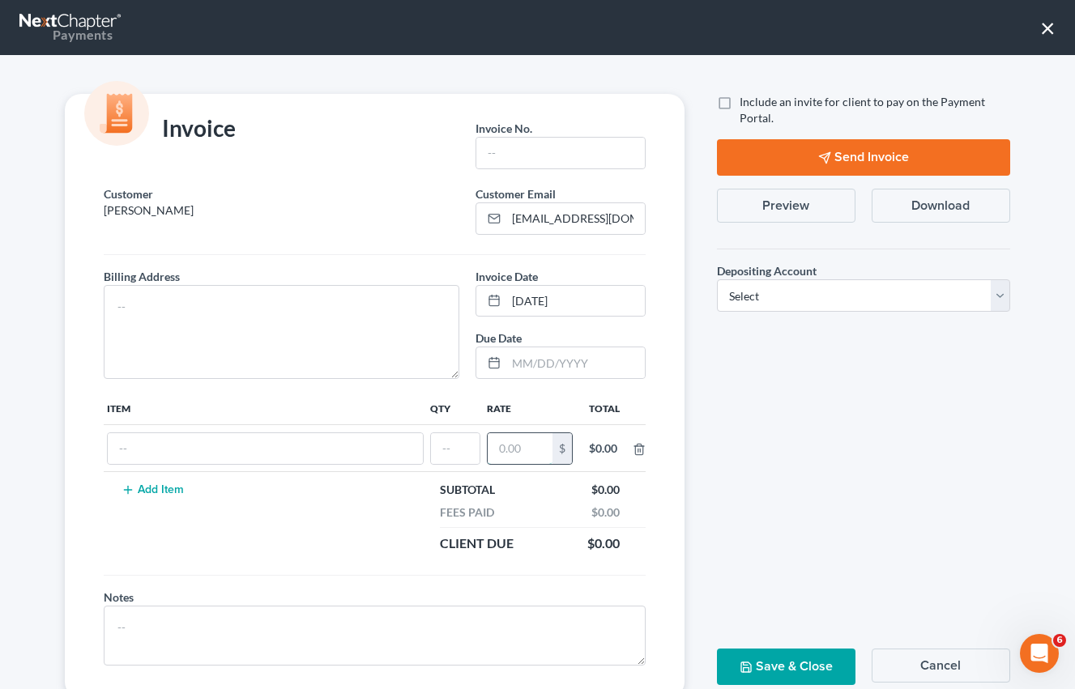
click at [543, 451] on input "text" at bounding box center [520, 448] width 65 height 31
type input "2,000"
click at [467, 451] on input "text" at bounding box center [455, 448] width 49 height 31
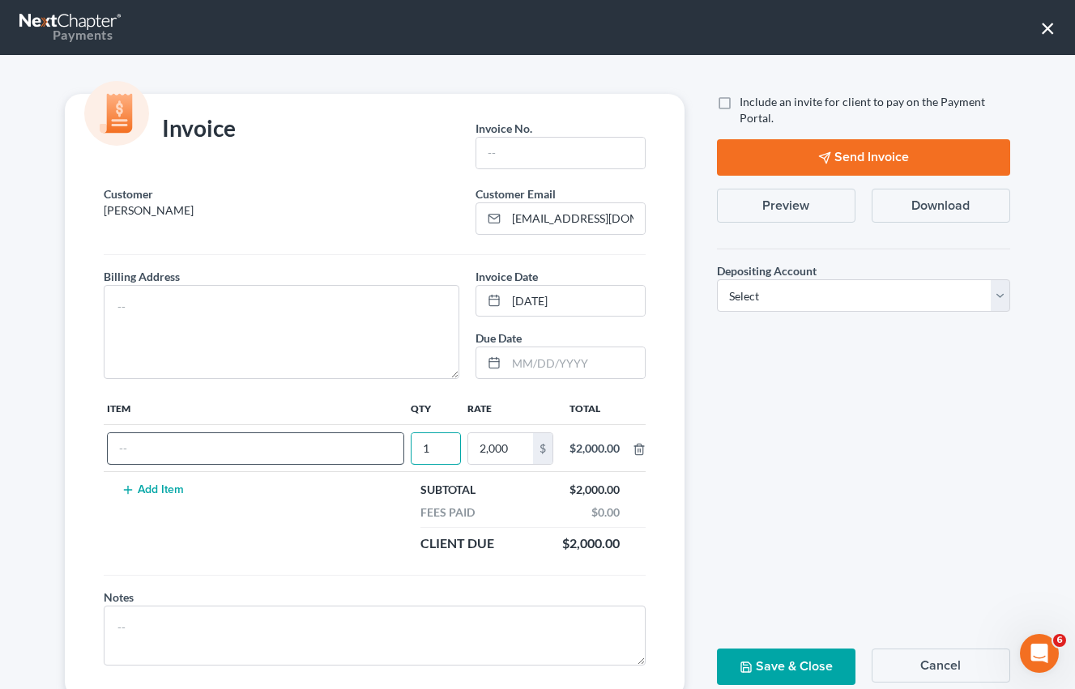
type input "1"
click at [378, 441] on input "text" at bounding box center [256, 448] width 296 height 31
type input "Attorneys Fee"
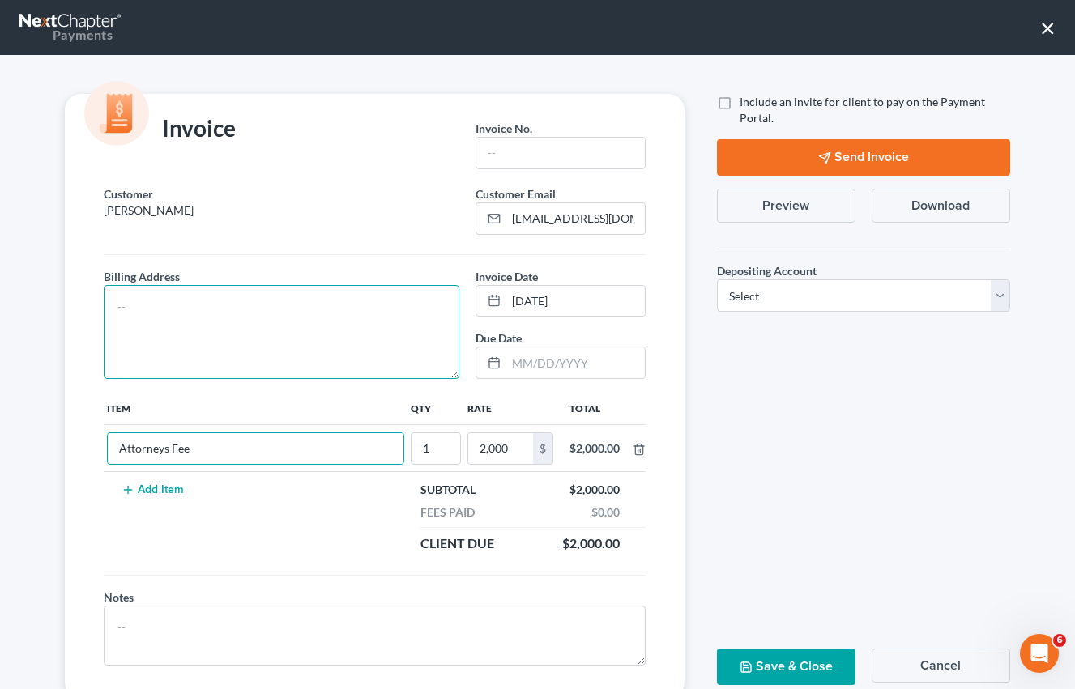
click at [143, 323] on textarea at bounding box center [282, 332] width 356 height 94
type textarea "[STREET_ADDRESS]"
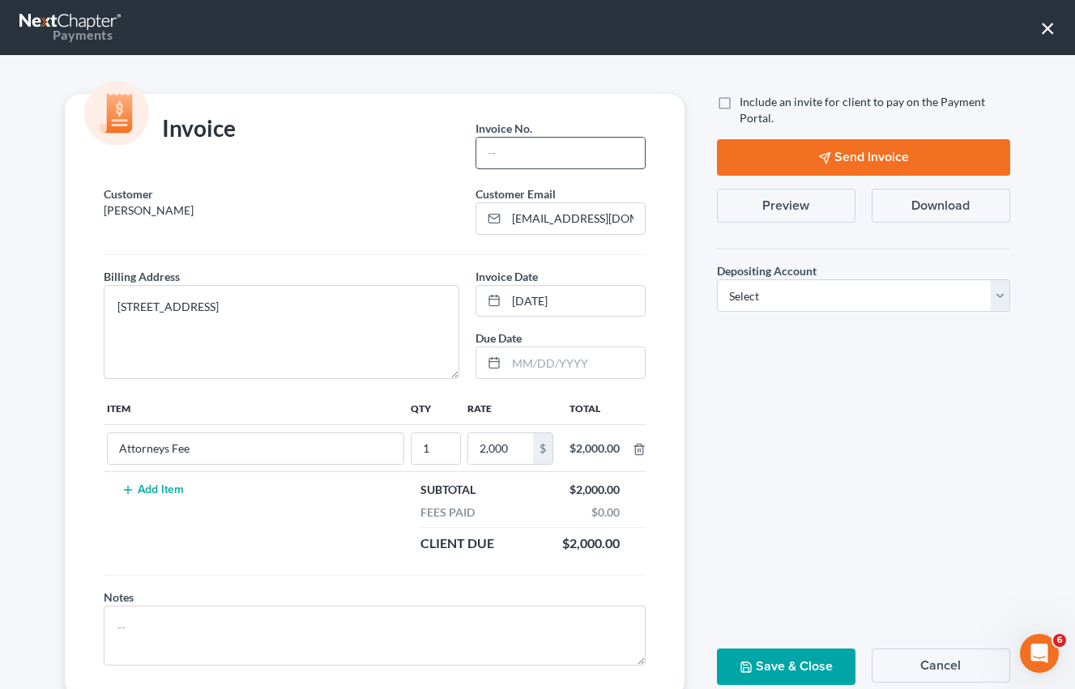
drag, startPoint x: 557, startPoint y: 127, endPoint x: 550, endPoint y: 149, distance: 23.1
click at [556, 128] on div "Invoice No. *" at bounding box center [560, 144] width 170 height 49
click at [550, 149] on input "text" at bounding box center [560, 153] width 168 height 31
type input "10032502"
click at [744, 289] on select "Select Operation Trust" at bounding box center [863, 295] width 293 height 32
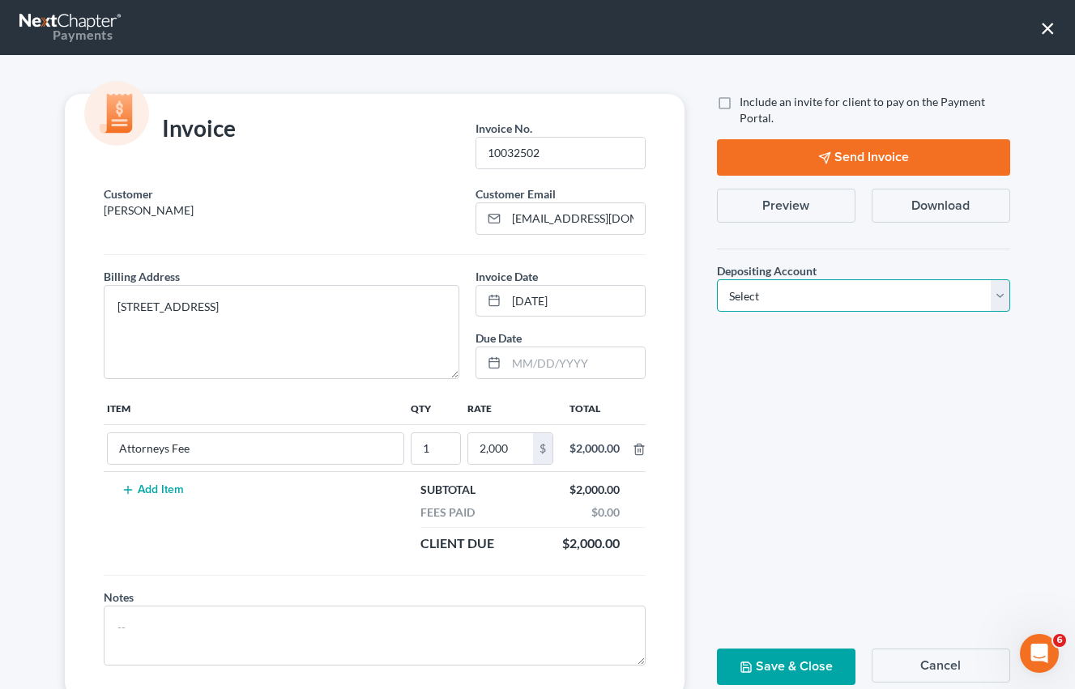
select select "0"
click at [717, 279] on select "Select Operation Trust" at bounding box center [863, 295] width 293 height 32
drag, startPoint x: 783, startPoint y: 659, endPoint x: 921, endPoint y: 426, distance: 270.9
click at [783, 660] on button "Save & Close" at bounding box center [786, 667] width 138 height 36
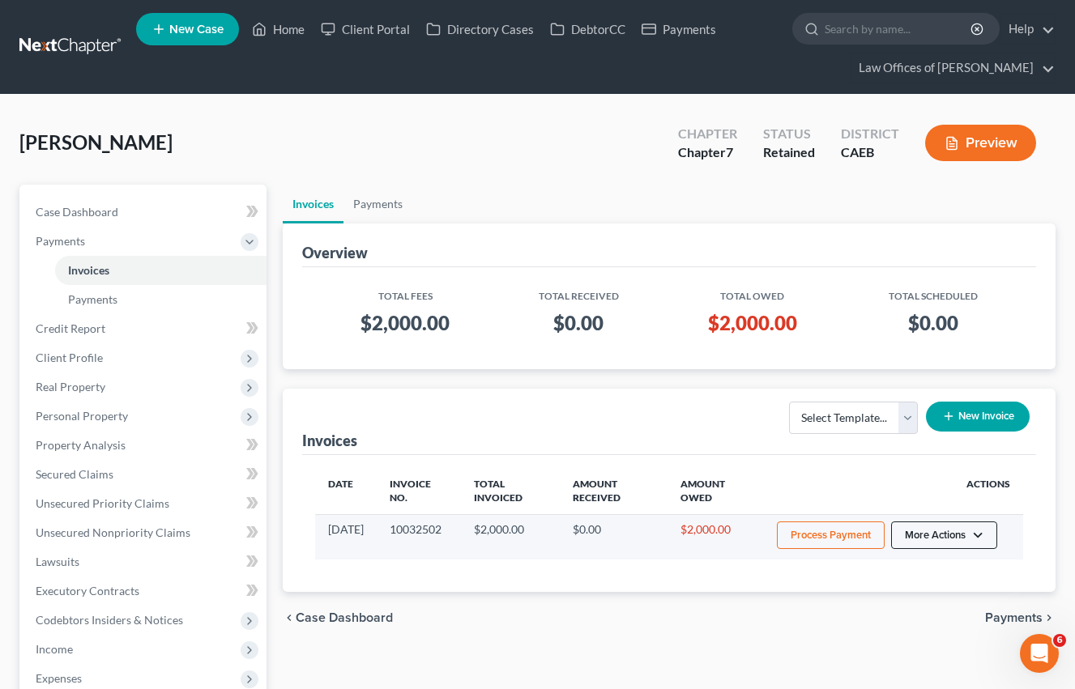
click at [960, 531] on button "More Actions" at bounding box center [944, 536] width 106 height 28
click at [928, 594] on link "Record Cash or Check Payment" at bounding box center [966, 597] width 190 height 28
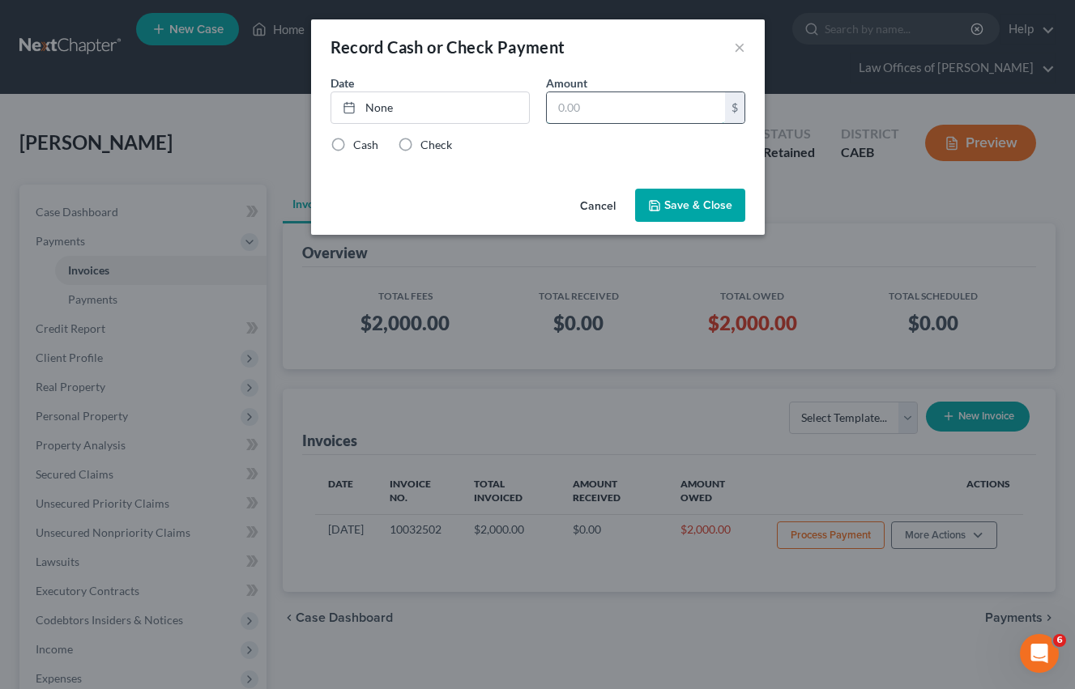
click at [571, 105] on input "text" at bounding box center [636, 107] width 178 height 31
type input "100"
drag, startPoint x: 472, startPoint y: 107, endPoint x: 538, endPoint y: 134, distance: 70.8
click at [471, 109] on link "None" at bounding box center [430, 107] width 198 height 31
type input "[DATE]"
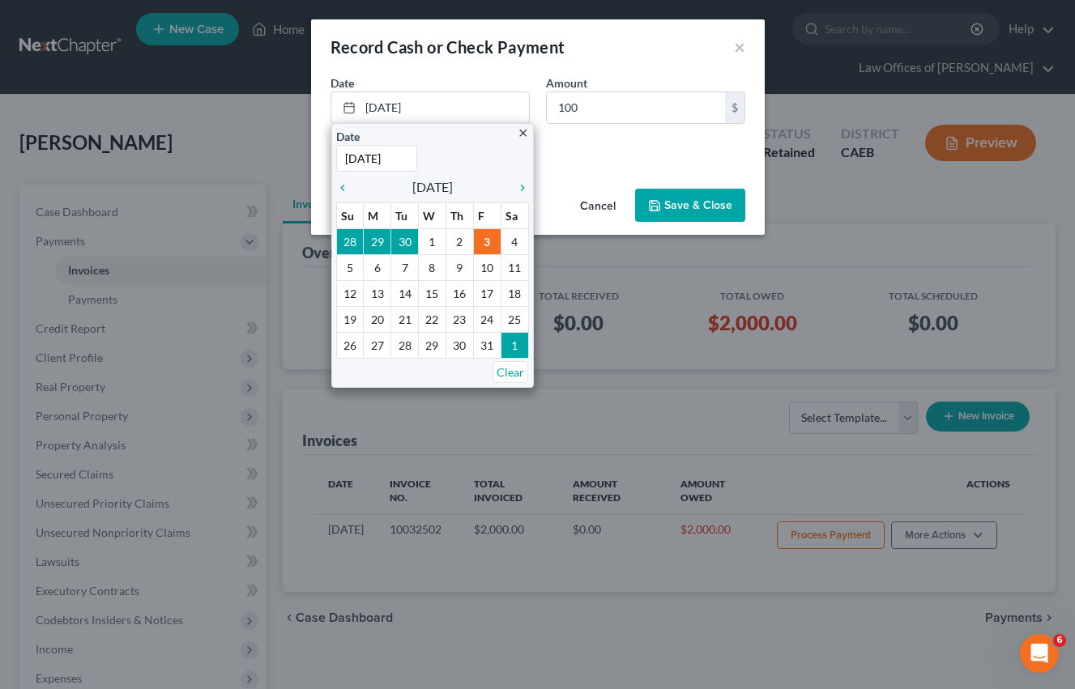
drag, startPoint x: 538, startPoint y: 134, endPoint x: 380, endPoint y: 147, distance: 158.5
click at [538, 134] on div "Date [DATE] close Date [DATE] Time 12:00 AM chevron_left [DATE] chevron_right S…" at bounding box center [537, 106] width 431 height 62
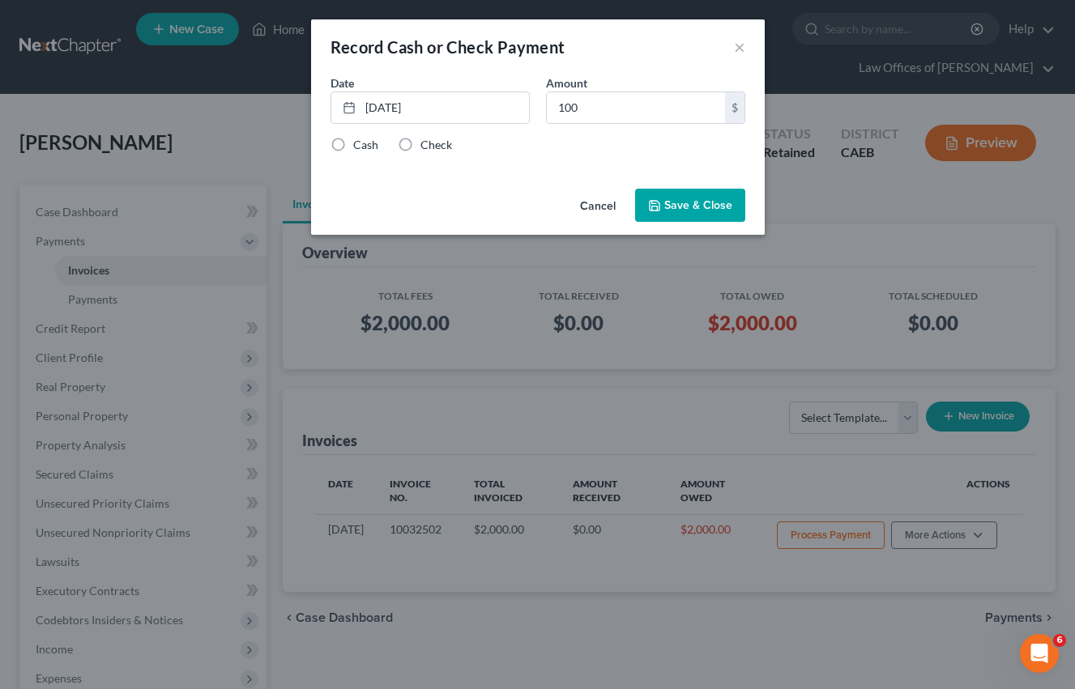
drag, startPoint x: 398, startPoint y: 150, endPoint x: 650, endPoint y: 189, distance: 254.1
click at [420, 150] on label "Check" at bounding box center [436, 145] width 32 height 16
click at [427, 147] on input "Check" at bounding box center [432, 142] width 11 height 11
radio input "true"
drag, startPoint x: 685, startPoint y: 203, endPoint x: 670, endPoint y: 165, distance: 41.1
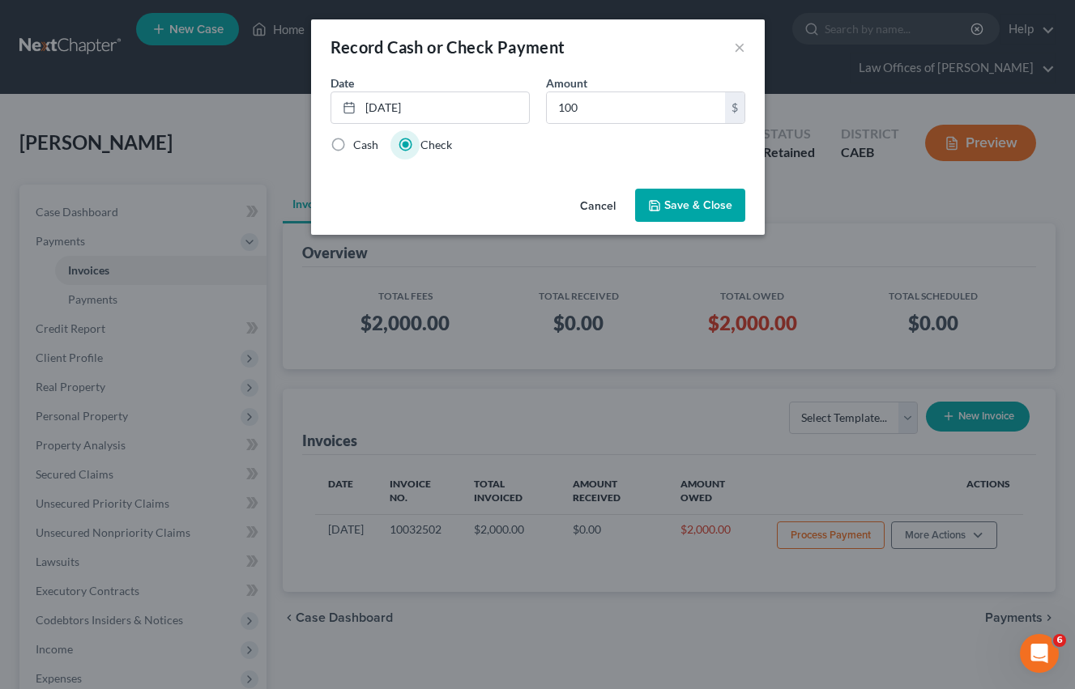
click at [685, 203] on button "Save & Close" at bounding box center [690, 206] width 110 height 34
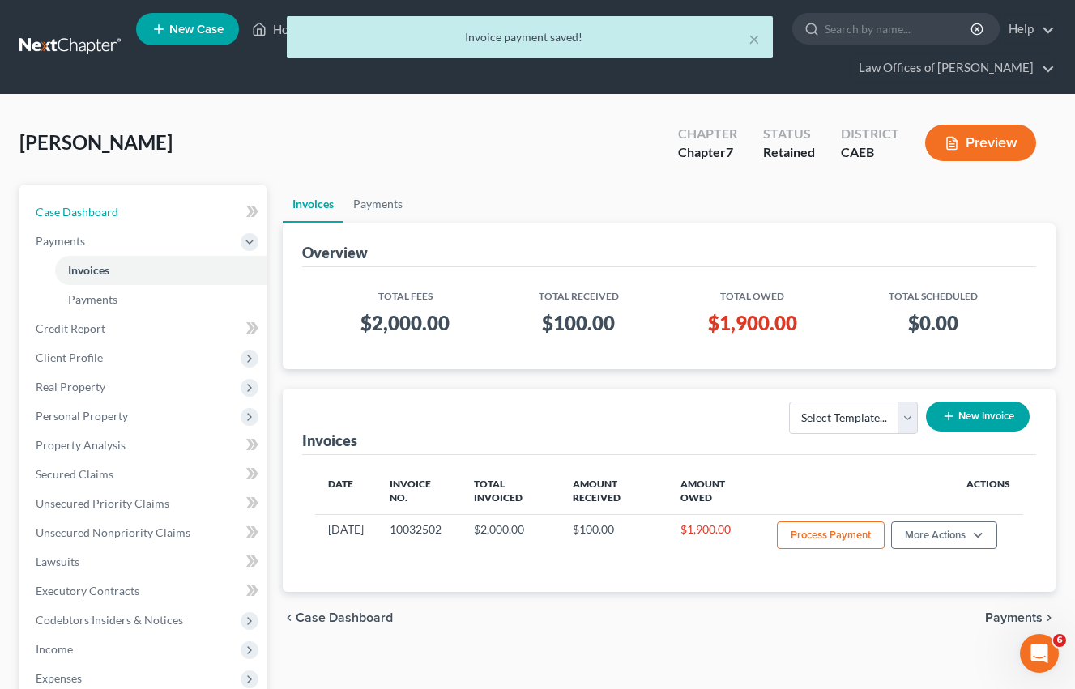
drag, startPoint x: 156, startPoint y: 215, endPoint x: 1051, endPoint y: 142, distance: 898.7
click at [156, 215] on link "Case Dashboard" at bounding box center [145, 212] width 244 height 29
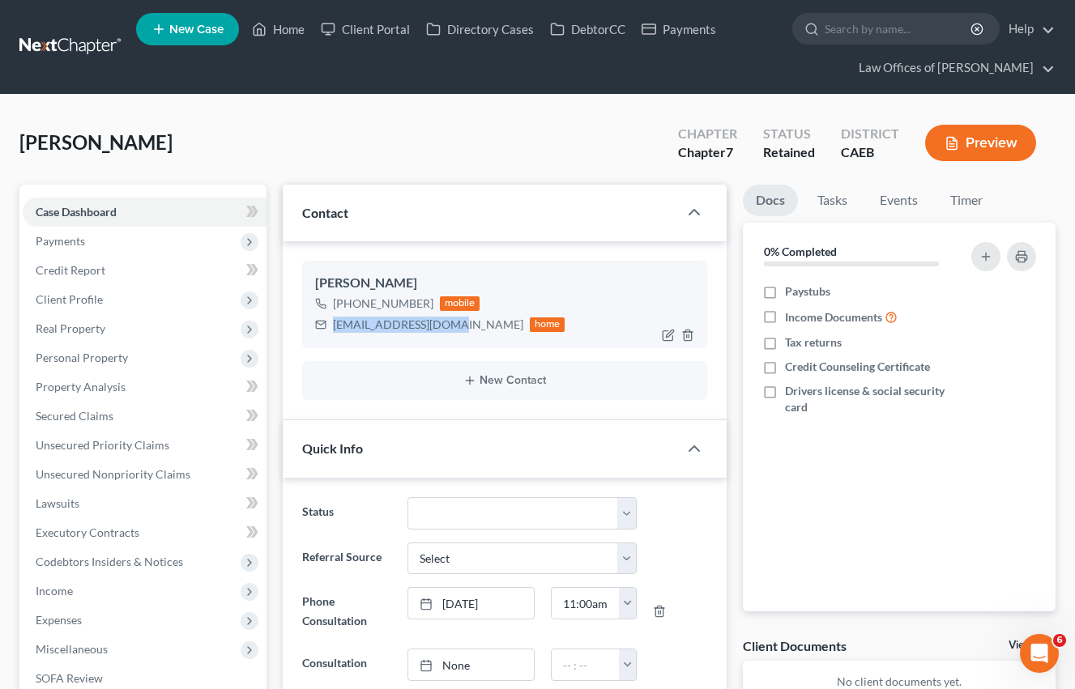
drag, startPoint x: 334, startPoint y: 326, endPoint x: 452, endPoint y: 326, distance: 117.4
click at [452, 324] on div "[EMAIL_ADDRESS][DOMAIN_NAME]" at bounding box center [428, 325] width 190 height 16
drag, startPoint x: 452, startPoint y: 326, endPoint x: 365, endPoint y: 324, distance: 86.7
click at [330, 325] on div "[EMAIL_ADDRESS][DOMAIN_NAME] home" at bounding box center [440, 324] width 250 height 21
copy div "[EMAIL_ADDRESS][DOMAIN_NAME]"
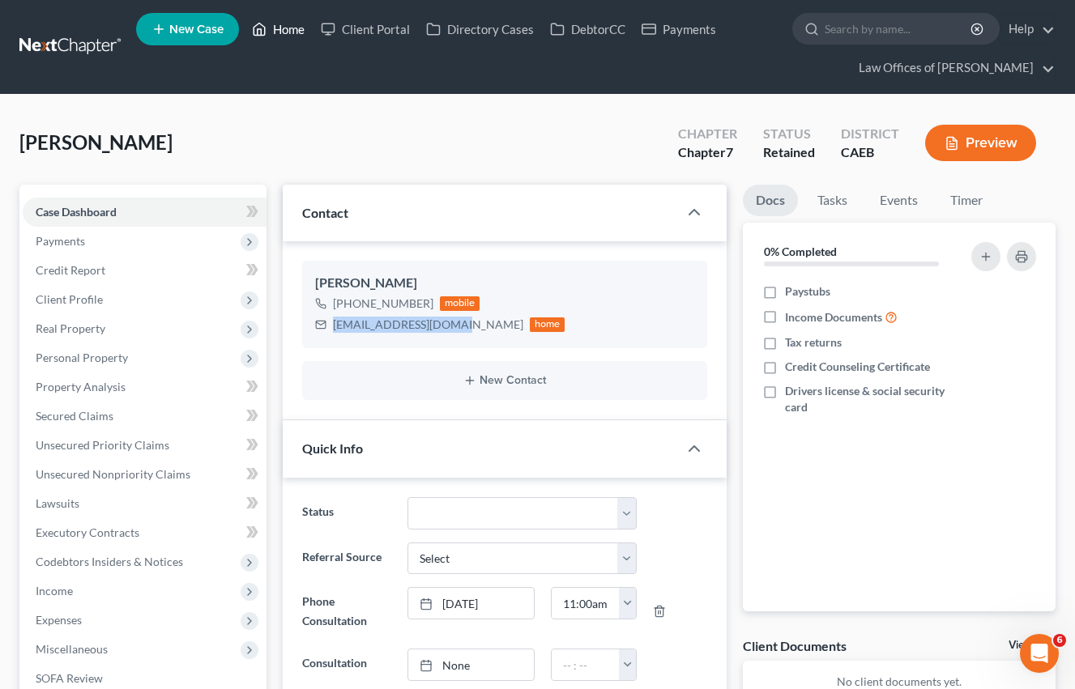
click at [303, 28] on link "Home" at bounding box center [278, 29] width 69 height 29
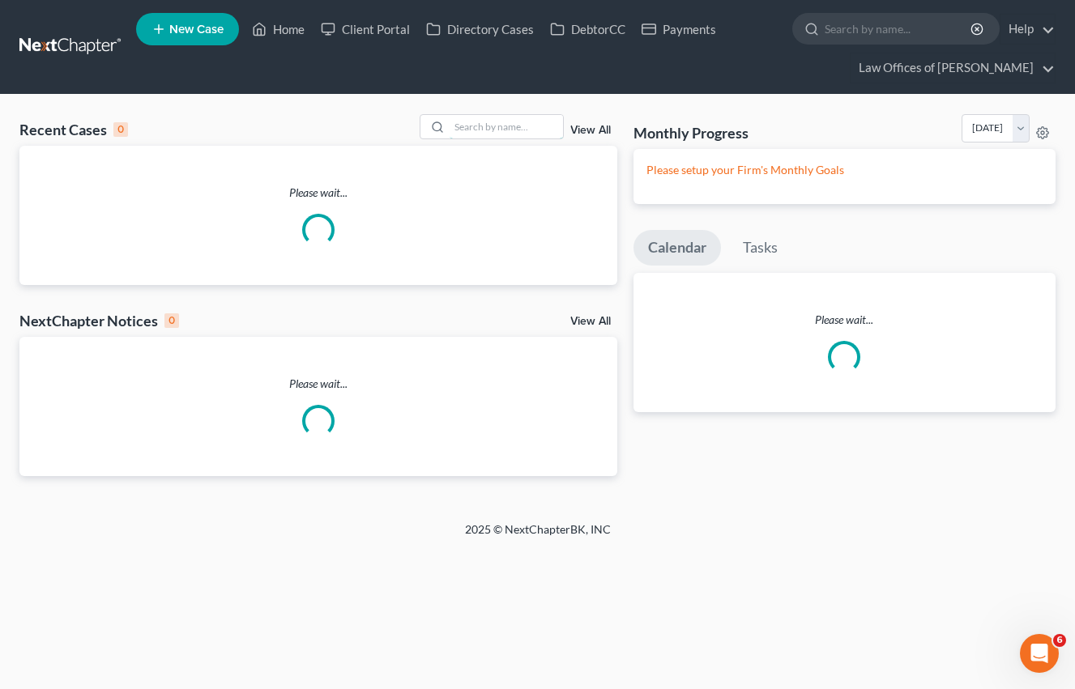
click at [494, 130] on input "search" at bounding box center [506, 126] width 113 height 23
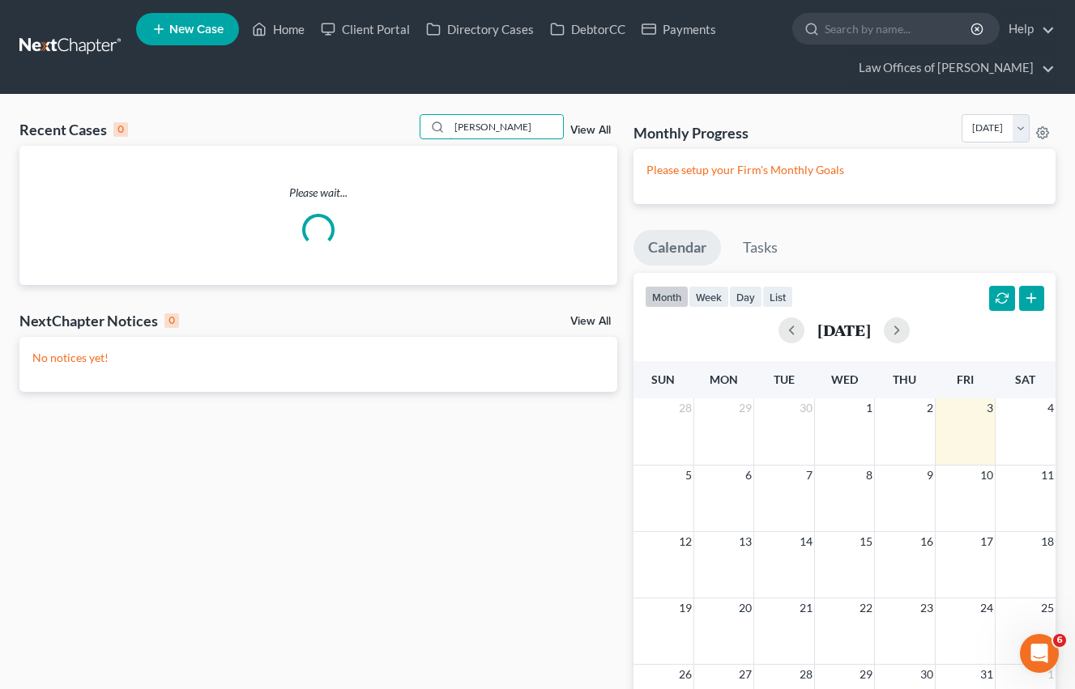
type input "[PERSON_NAME]"
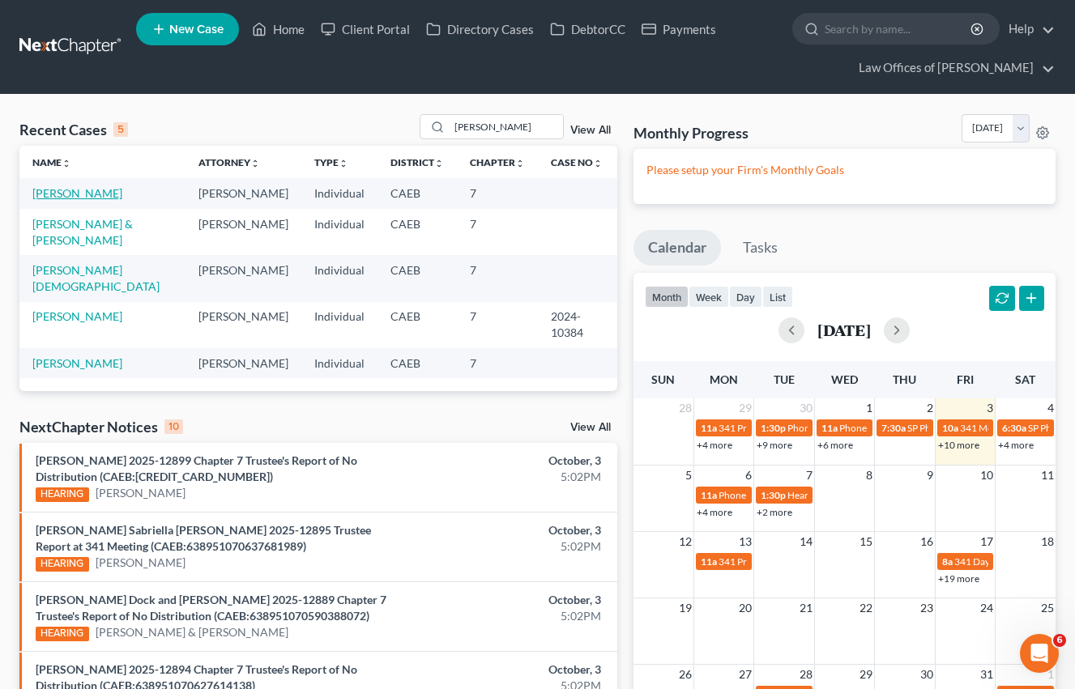
click at [96, 199] on link "[PERSON_NAME]" at bounding box center [77, 193] width 90 height 14
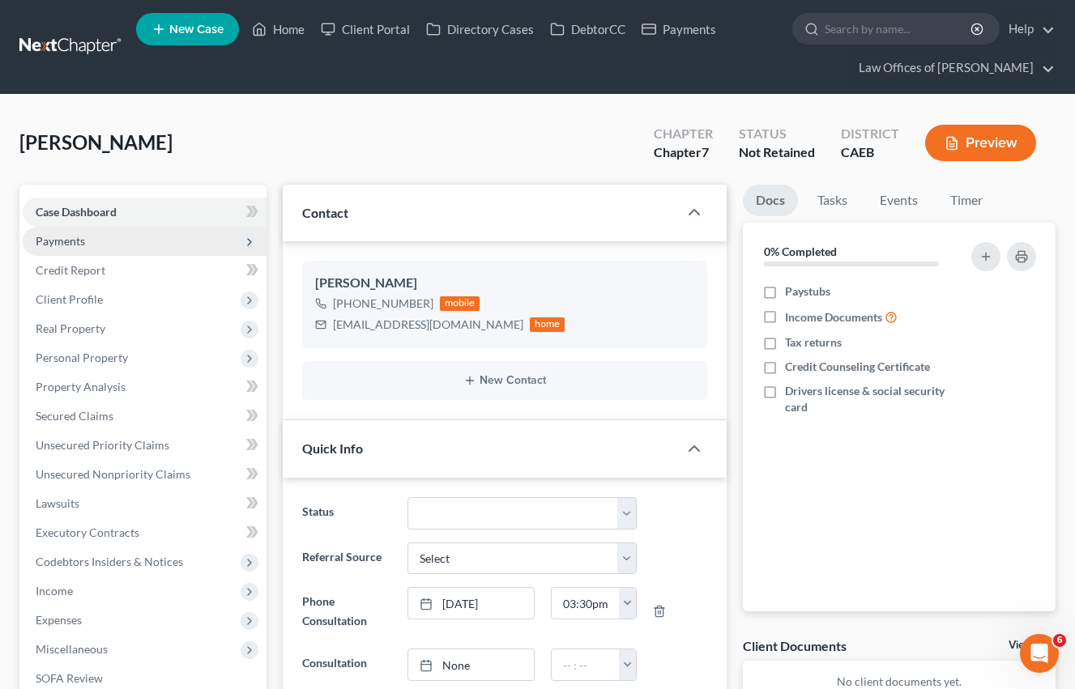
drag, startPoint x: 85, startPoint y: 241, endPoint x: 100, endPoint y: 241, distance: 14.6
click at [85, 241] on span "Payments" at bounding box center [145, 241] width 244 height 29
click at [99, 274] on span "Credit Report" at bounding box center [71, 270] width 70 height 14
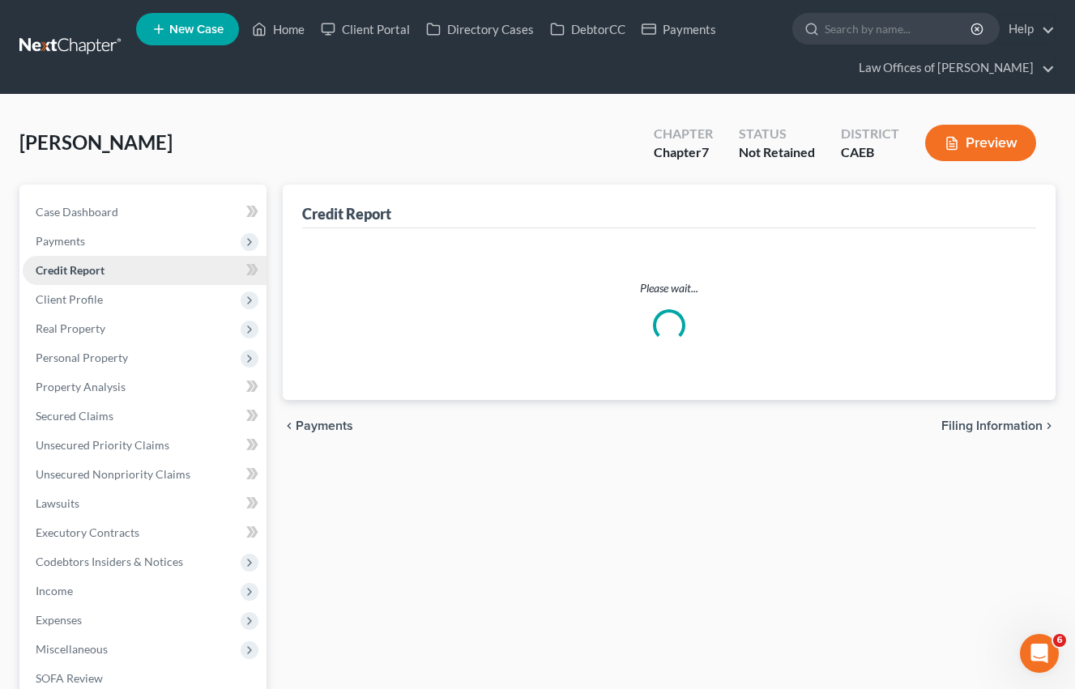
click at [114, 272] on link "Invoices" at bounding box center [160, 270] width 211 height 29
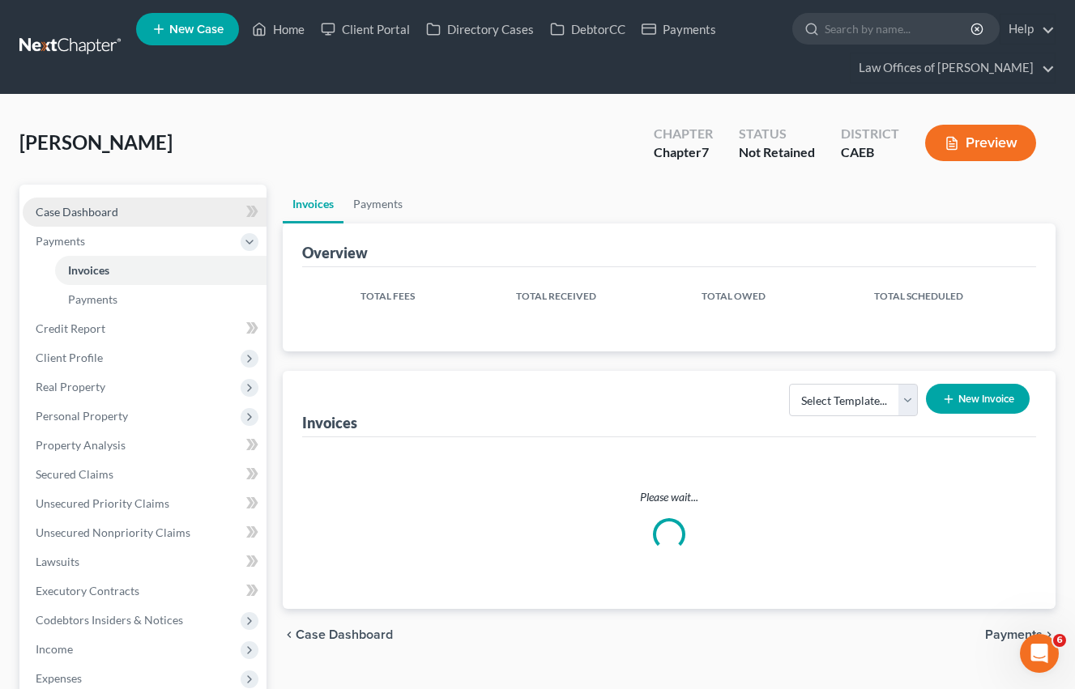
click at [109, 217] on span "Case Dashboard" at bounding box center [77, 212] width 83 height 14
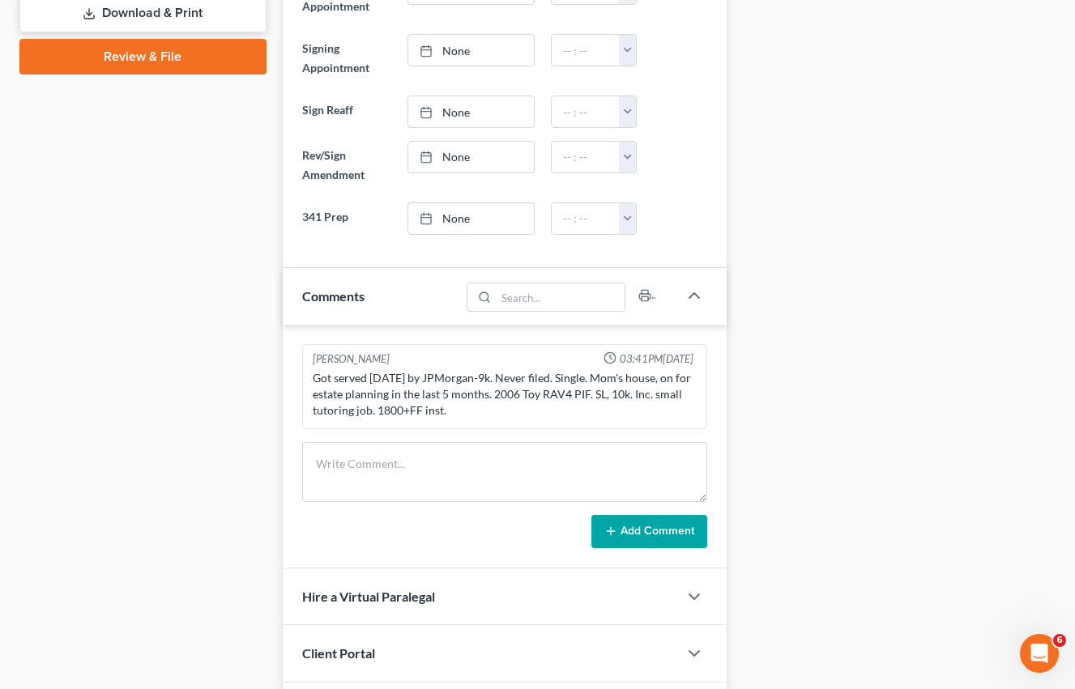
scroll to position [809, 0]
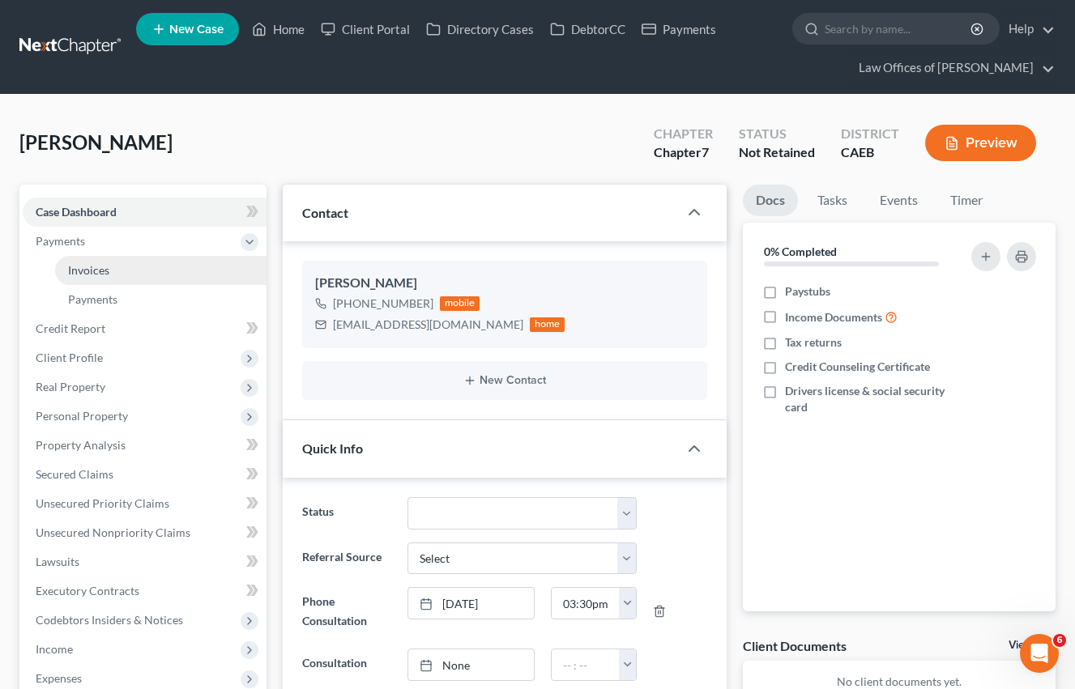
scroll to position [883, 0]
drag, startPoint x: 77, startPoint y: 237, endPoint x: 104, endPoint y: 274, distance: 45.2
click at [77, 237] on span "Payments" at bounding box center [60, 241] width 49 height 14
click at [85, 263] on span "Invoices" at bounding box center [88, 270] width 41 height 14
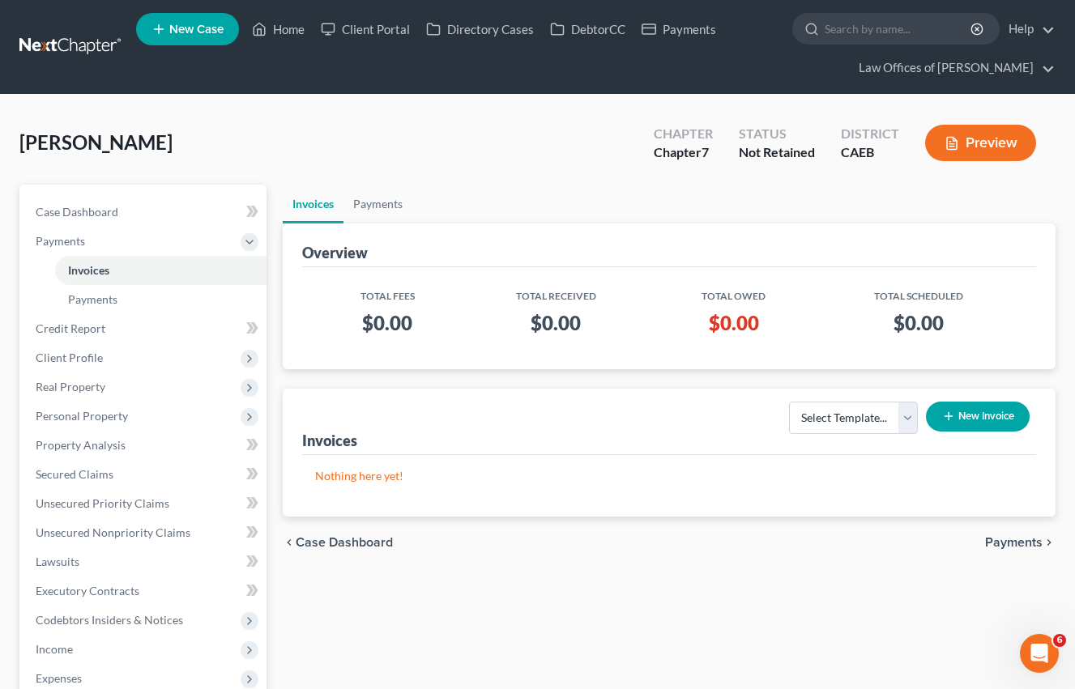
click at [969, 411] on button "New Invoice" at bounding box center [978, 417] width 104 height 30
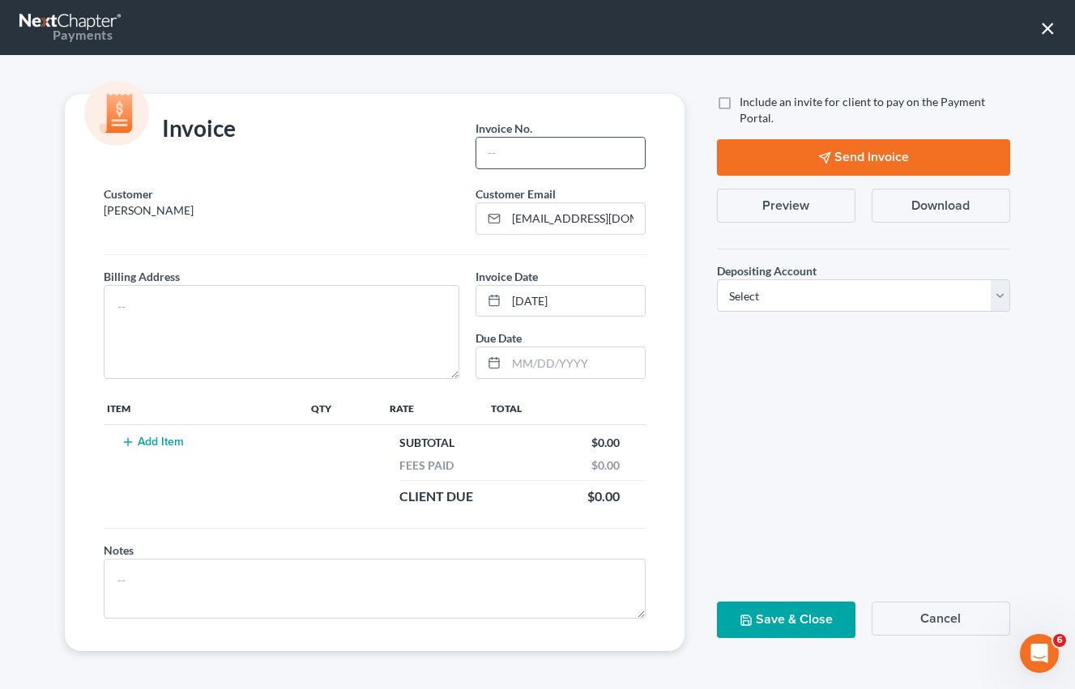
click at [553, 167] on input "text" at bounding box center [560, 153] width 168 height 31
type input "10032503"
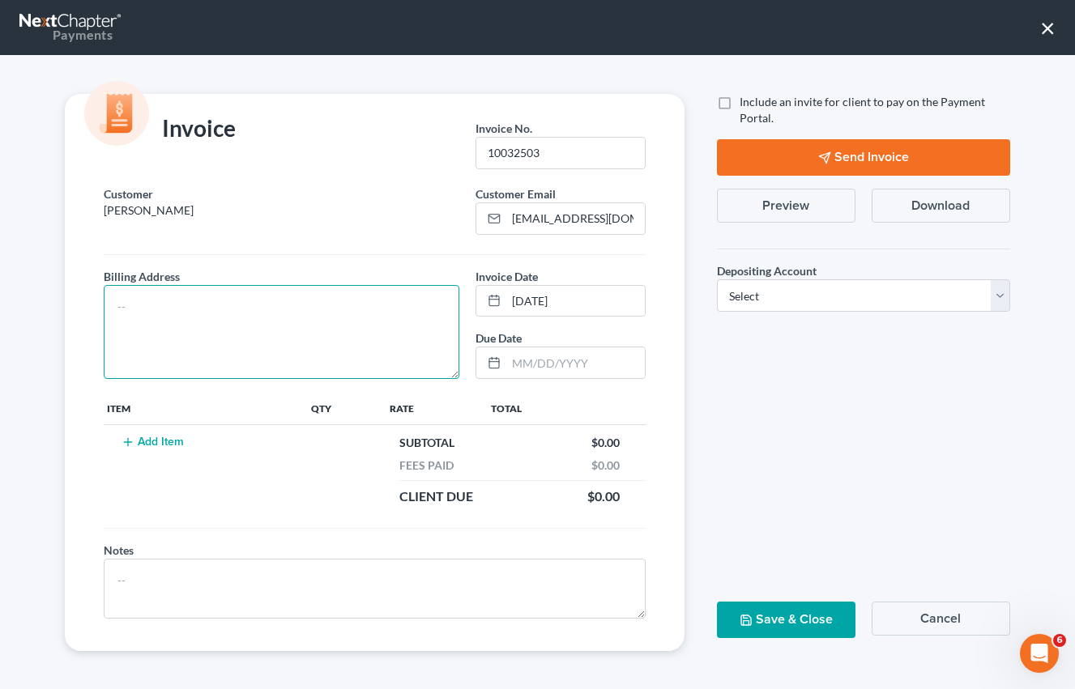
click at [334, 305] on textarea at bounding box center [282, 332] width 356 height 94
type textarea "[STREET_ADDRESS]"
click at [161, 443] on button "Add Item" at bounding box center [152, 442] width 71 height 13
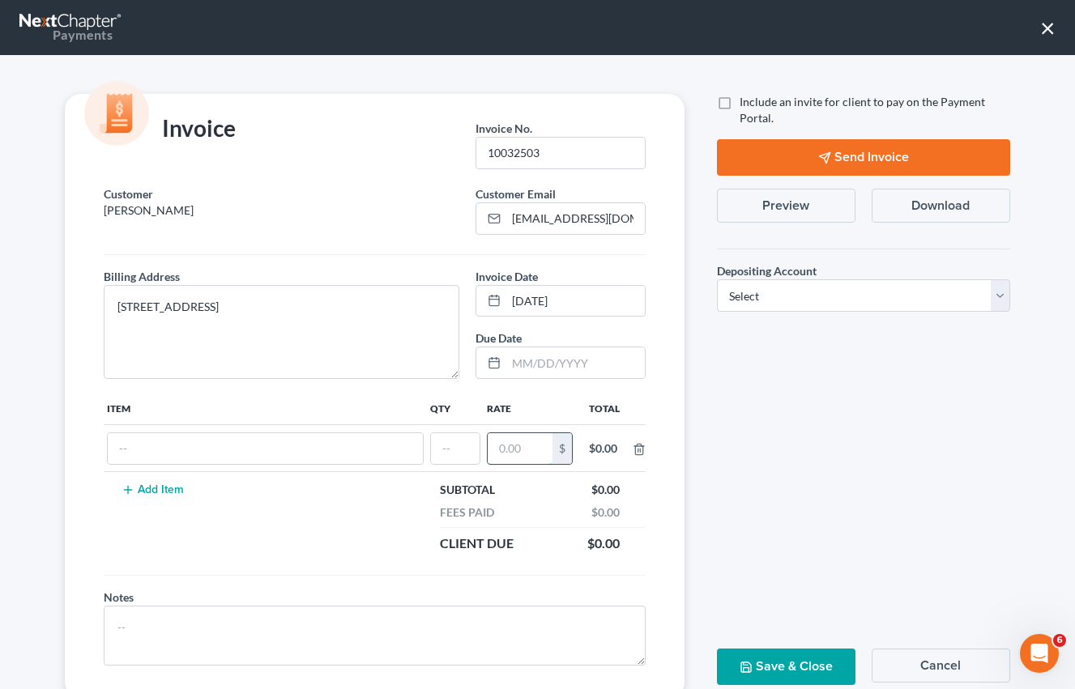
click at [525, 454] on input "text" at bounding box center [520, 448] width 65 height 31
type input "1,800"
click at [285, 447] on input "text" at bounding box center [265, 448] width 315 height 31
type input "Attorneys Fee"
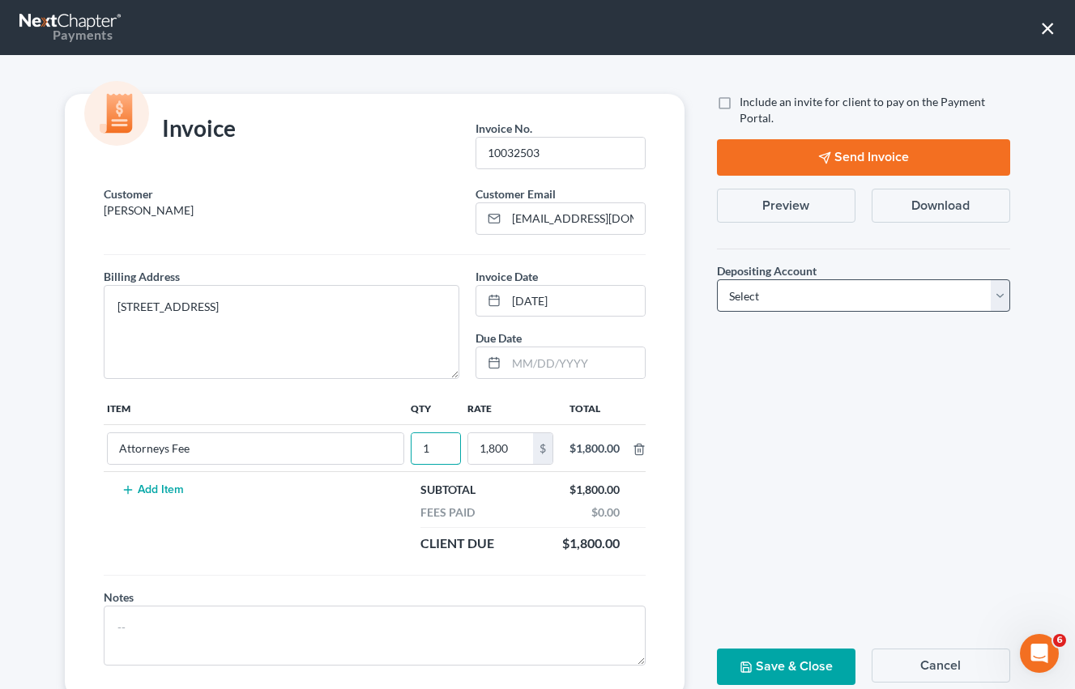
type input "1"
click at [757, 299] on select "Select Operation Trust" at bounding box center [863, 295] width 293 height 32
select select "0"
click at [717, 279] on select "Select Operation Trust" at bounding box center [863, 295] width 293 height 32
click at [795, 680] on button "Save & Close" at bounding box center [786, 667] width 138 height 36
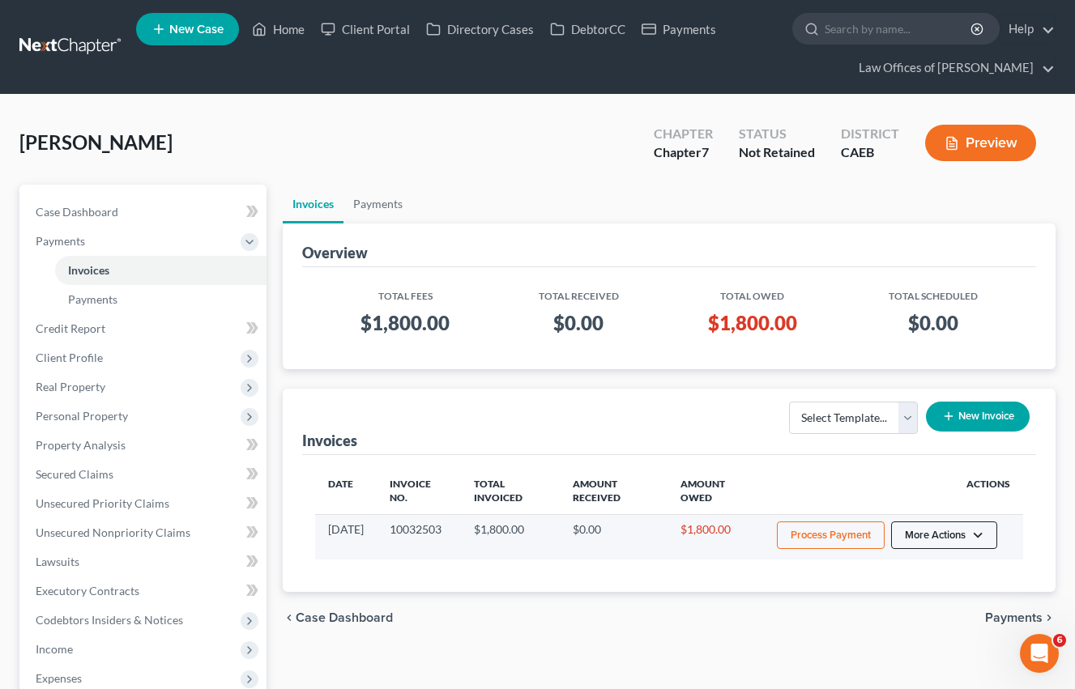
click at [961, 529] on button "More Actions" at bounding box center [944, 536] width 106 height 28
click at [920, 586] on link "Record Cash or Check Payment" at bounding box center [966, 597] width 190 height 28
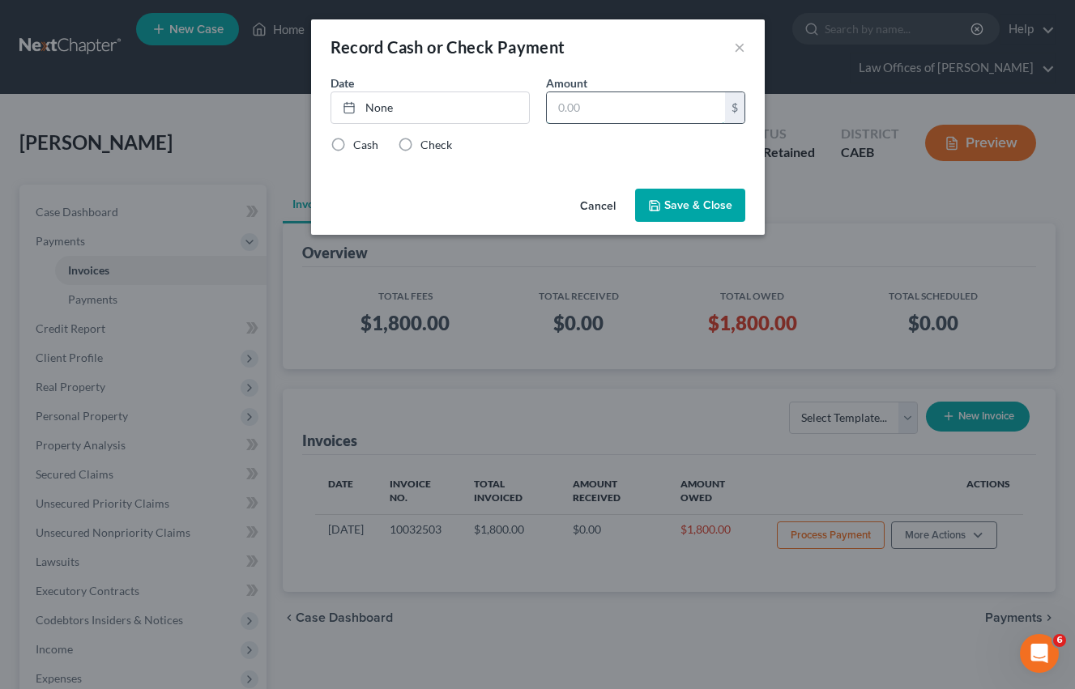
click at [573, 113] on input "text" at bounding box center [636, 107] width 178 height 31
type input "500"
click at [475, 109] on link "None" at bounding box center [430, 107] width 198 height 31
click at [559, 141] on div "Cash Check" at bounding box center [537, 145] width 415 height 16
click at [420, 143] on label "Check" at bounding box center [436, 145] width 32 height 16
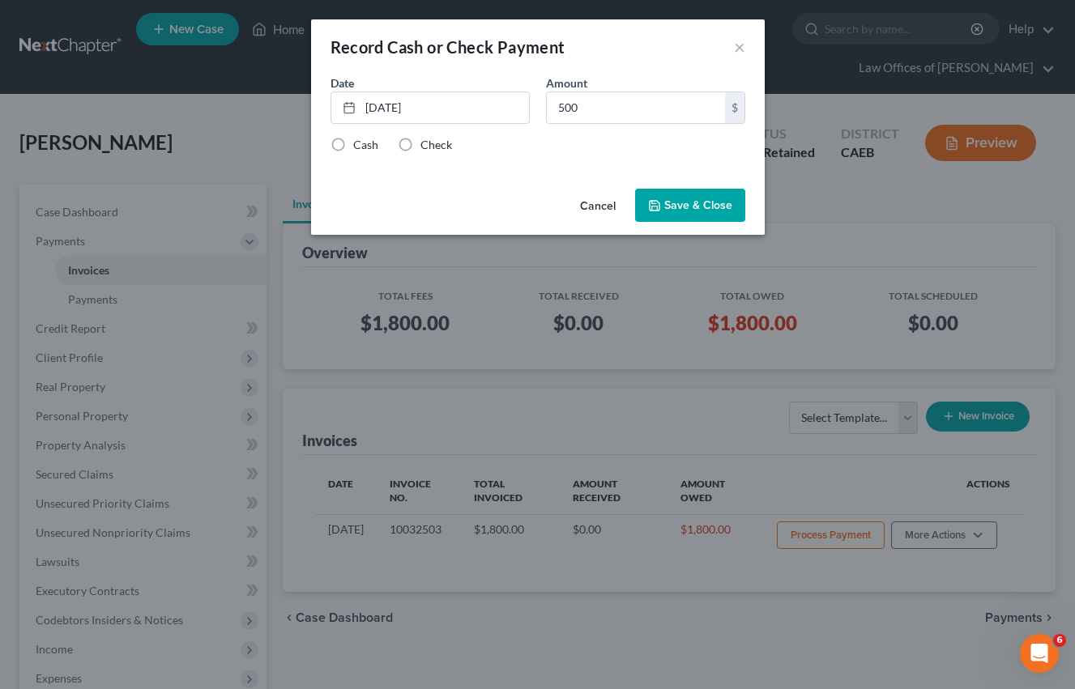
click at [427, 143] on input "Check" at bounding box center [432, 142] width 11 height 11
radio input "true"
click at [692, 198] on button "Save & Close" at bounding box center [690, 206] width 110 height 34
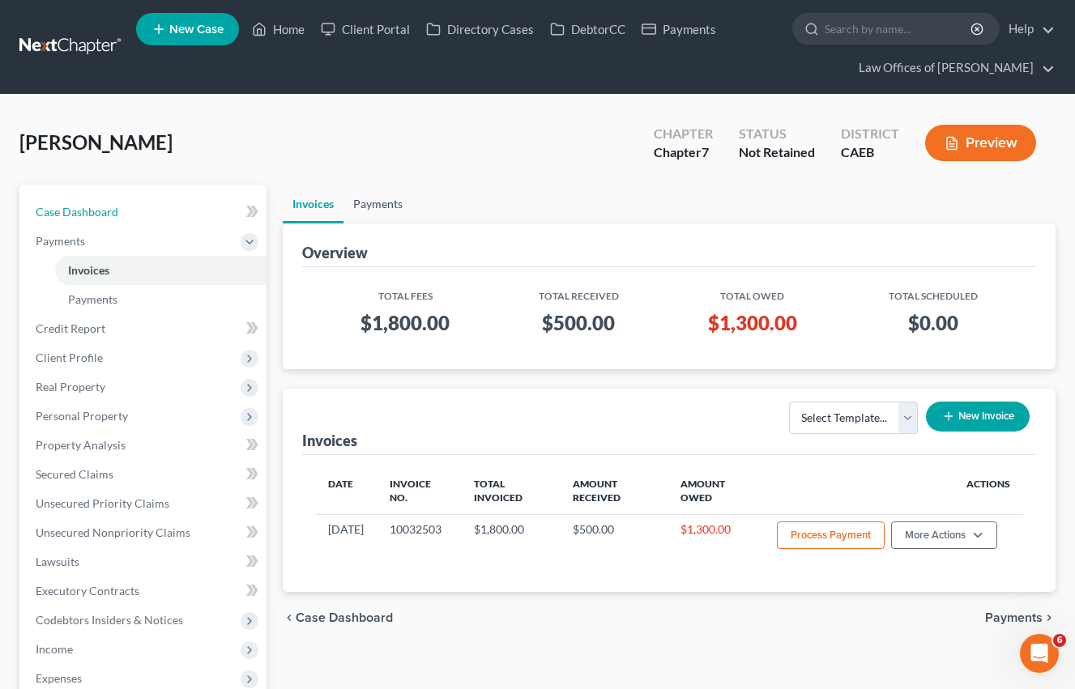
drag, startPoint x: 104, startPoint y: 219, endPoint x: 378, endPoint y: 198, distance: 274.5
click at [104, 219] on link "Case Dashboard" at bounding box center [145, 212] width 244 height 29
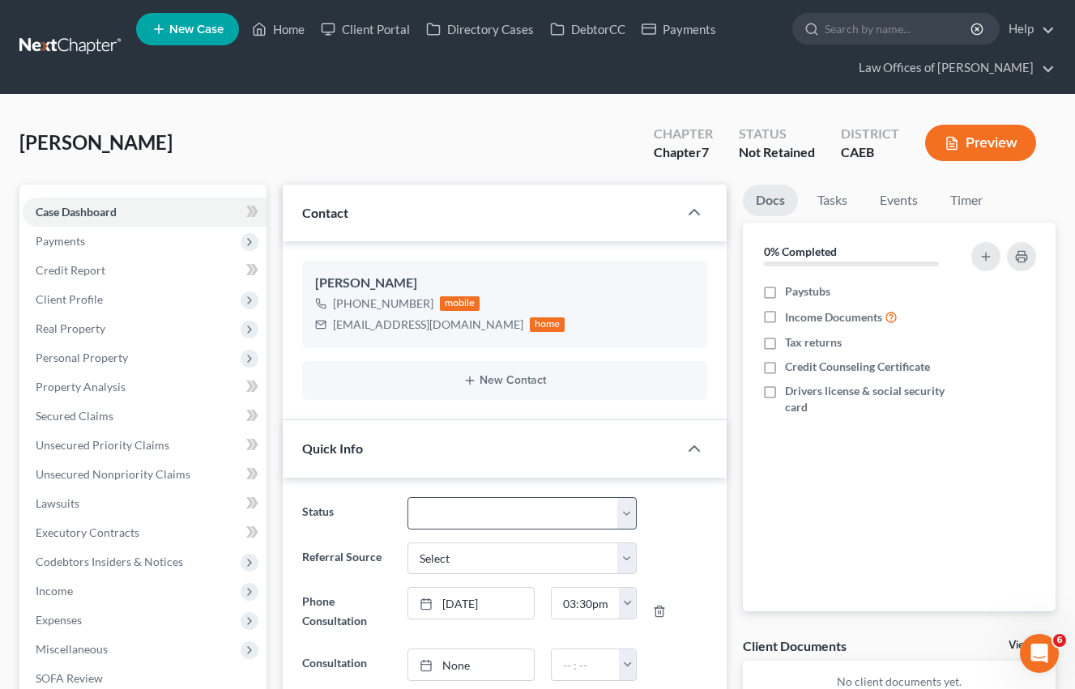
scroll to position [883, 0]
click at [496, 513] on select "Cancelled/Refund Closed Consultation Declined Discharged Filed Income Check In …" at bounding box center [522, 513] width 230 height 32
select select "14"
click at [407, 497] on select "Cancelled/Refund Closed Consultation Declined Discharged Filed Income Check In …" at bounding box center [522, 513] width 230 height 32
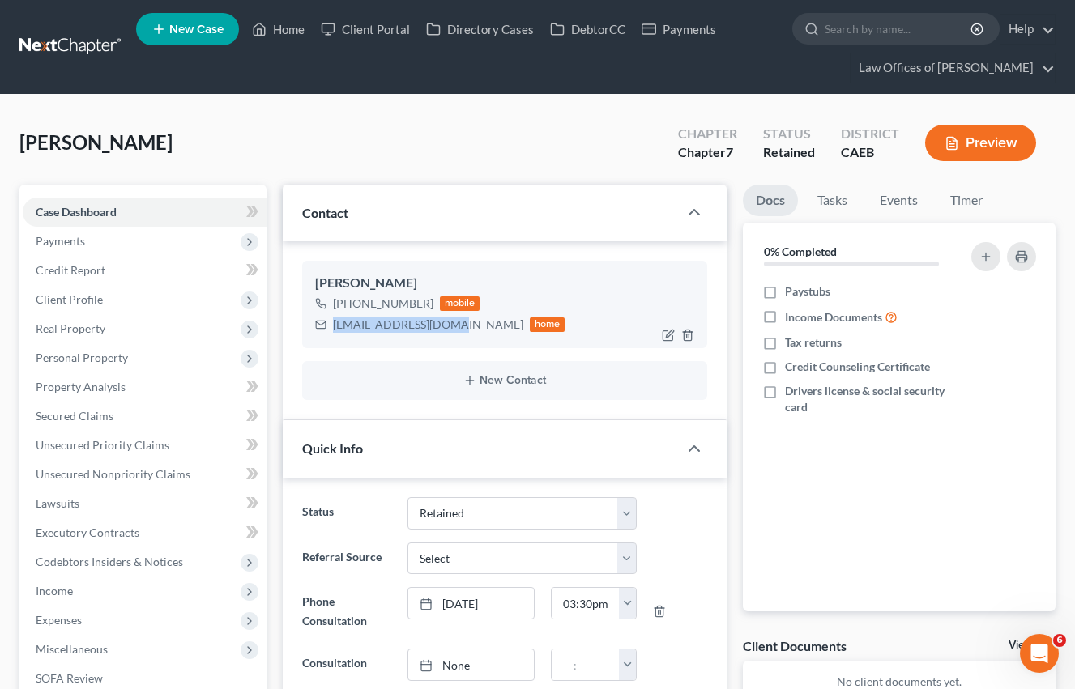
drag, startPoint x: 334, startPoint y: 321, endPoint x: 455, endPoint y: 324, distance: 121.5
click at [455, 324] on div "[EMAIL_ADDRESS][DOMAIN_NAME]" at bounding box center [428, 325] width 190 height 16
copy div "[EMAIL_ADDRESS][DOMAIN_NAME]"
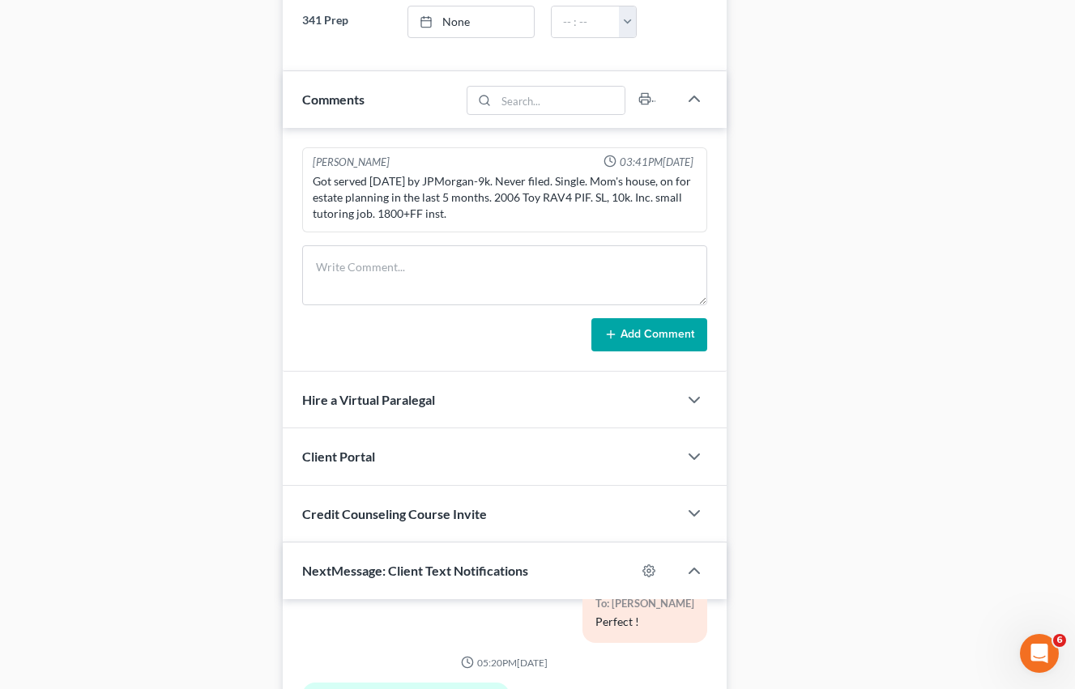
scroll to position [0, 0]
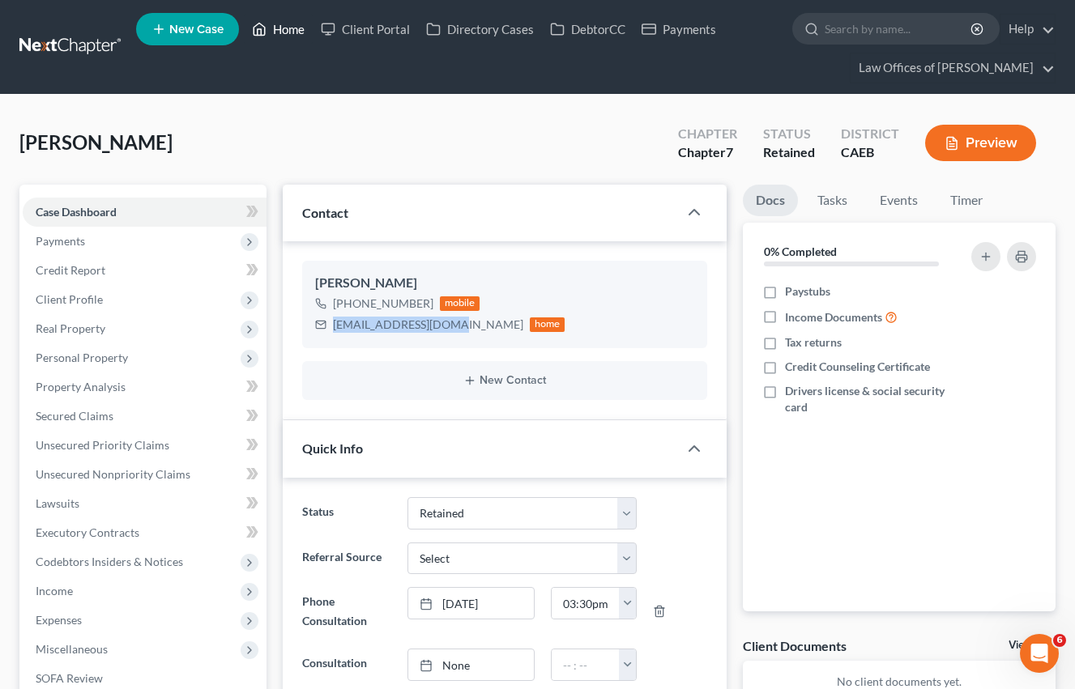
drag, startPoint x: 275, startPoint y: 29, endPoint x: 552, endPoint y: 141, distance: 299.4
click at [275, 29] on link "Home" at bounding box center [278, 29] width 69 height 29
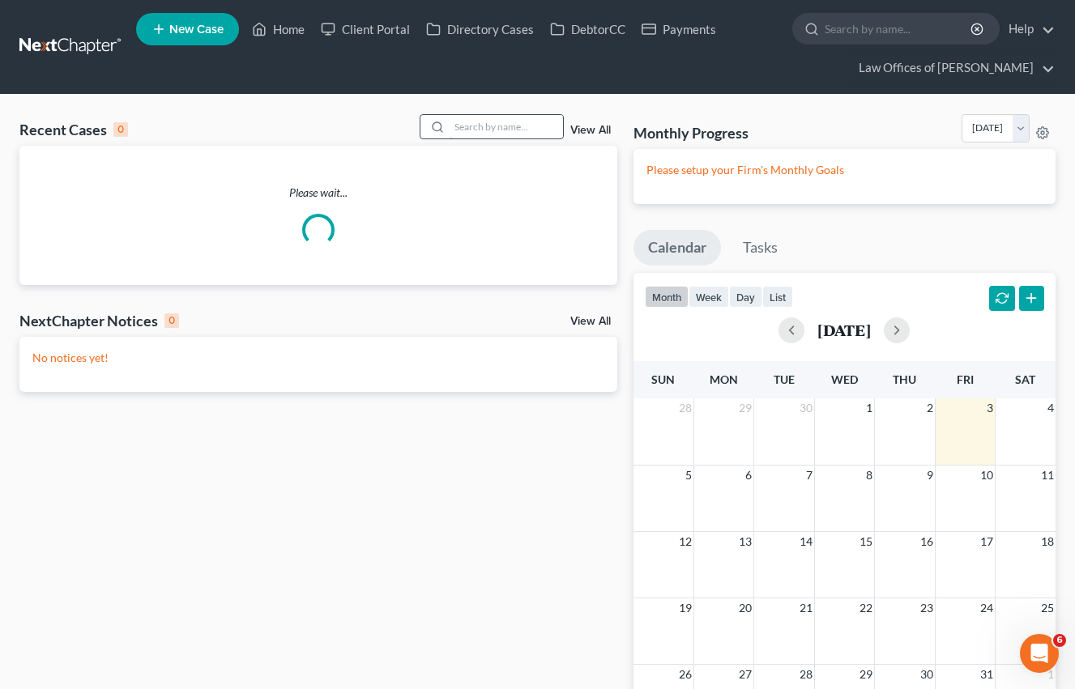
click at [513, 130] on input "search" at bounding box center [506, 126] width 113 height 23
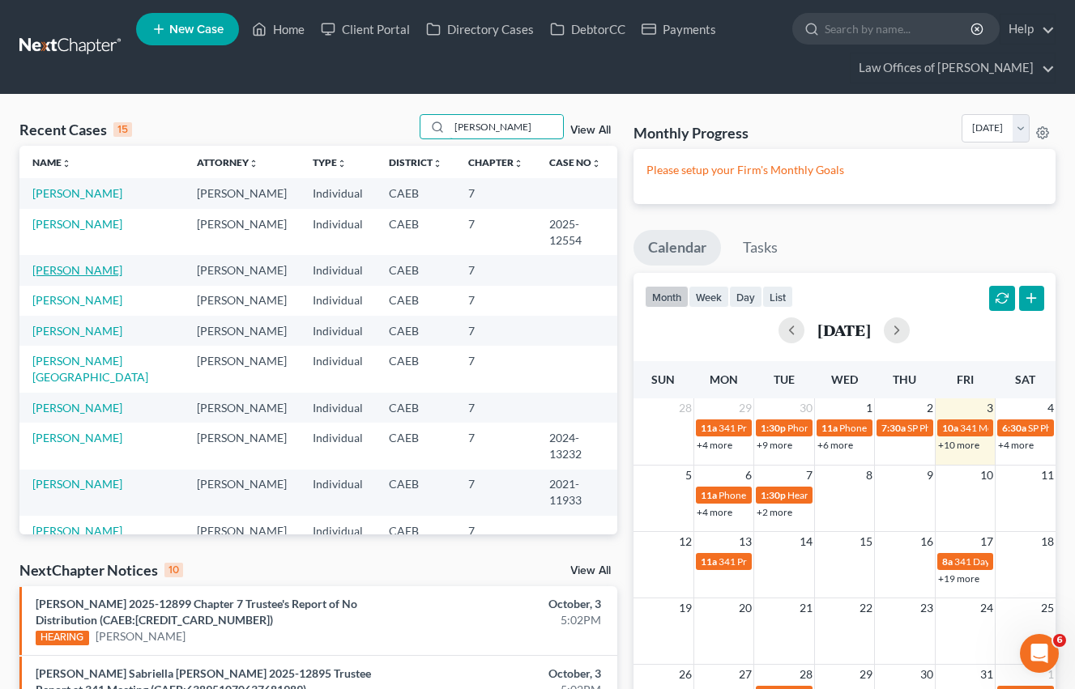
type input "[PERSON_NAME]"
click at [106, 263] on link "[PERSON_NAME]" at bounding box center [77, 270] width 90 height 14
select select "14"
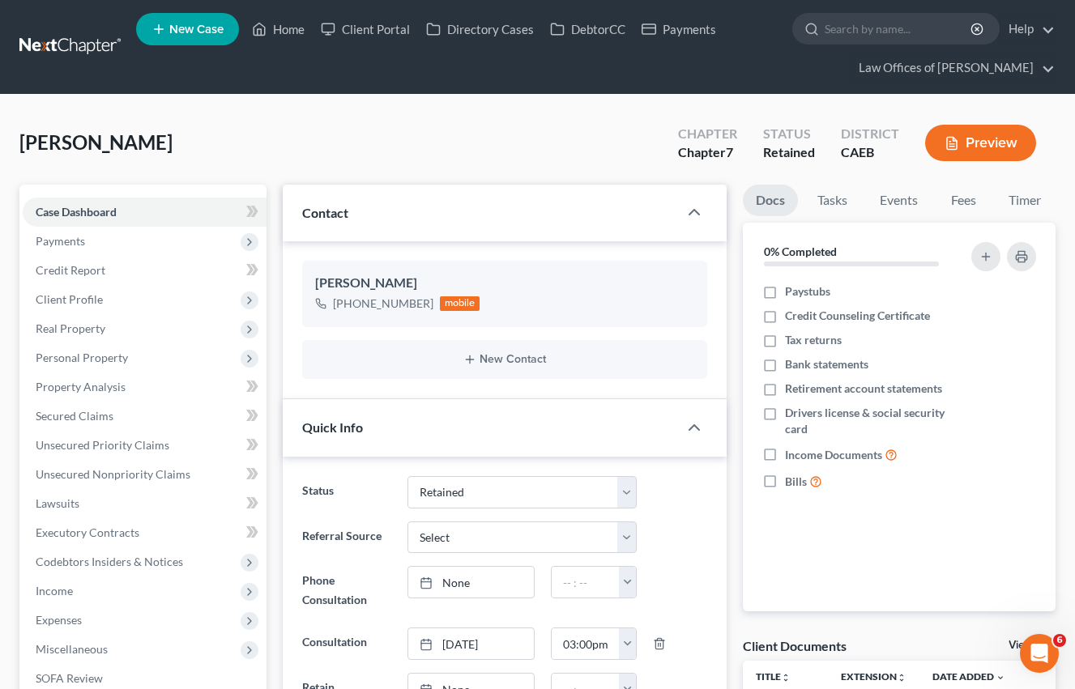
scroll to position [7629, 0]
click at [71, 243] on span "Payments" at bounding box center [60, 241] width 49 height 14
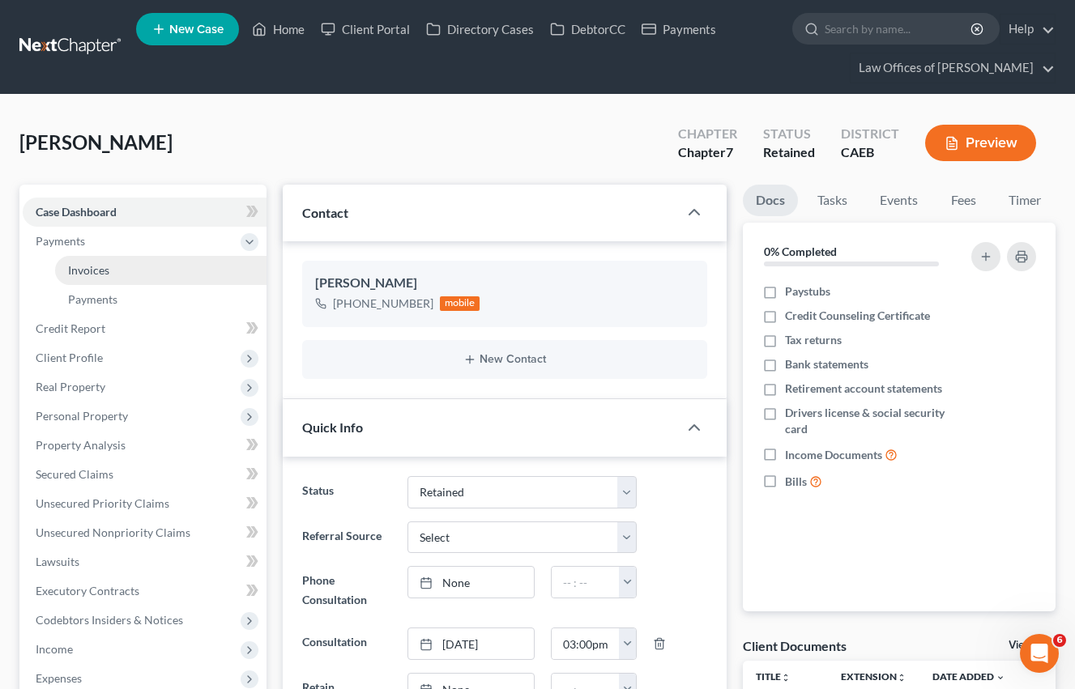
click at [106, 268] on span "Invoices" at bounding box center [88, 270] width 41 height 14
